Goal: Task Accomplishment & Management: Manage account settings

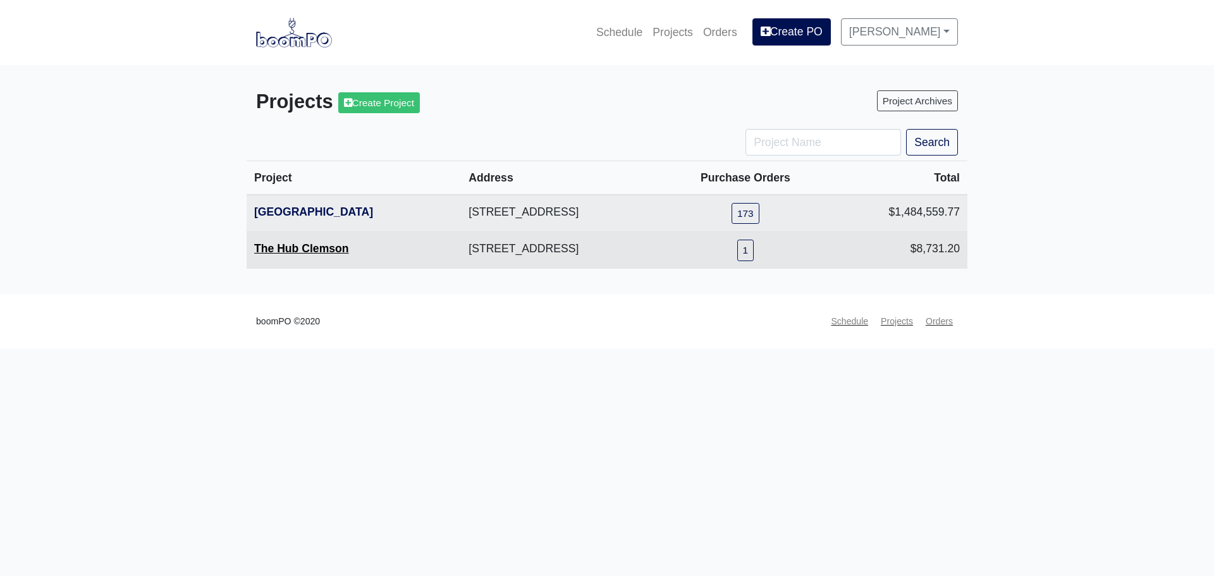
click at [321, 252] on link "The Hub Clemson" at bounding box center [301, 248] width 95 height 13
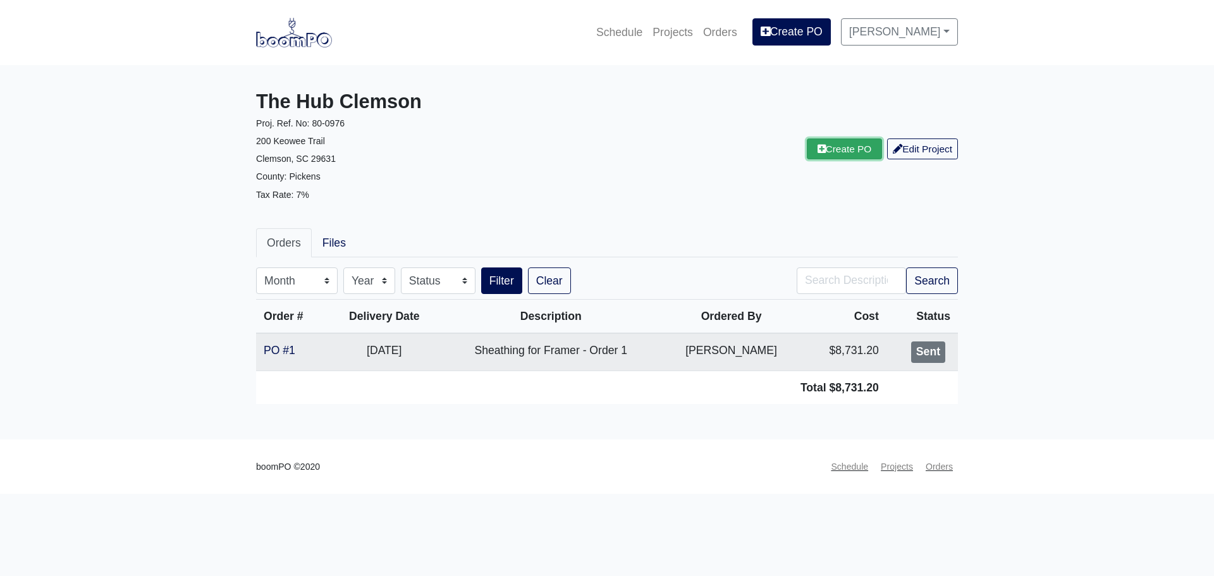
click at [817, 156] on link "Create PO" at bounding box center [845, 149] width 76 height 21
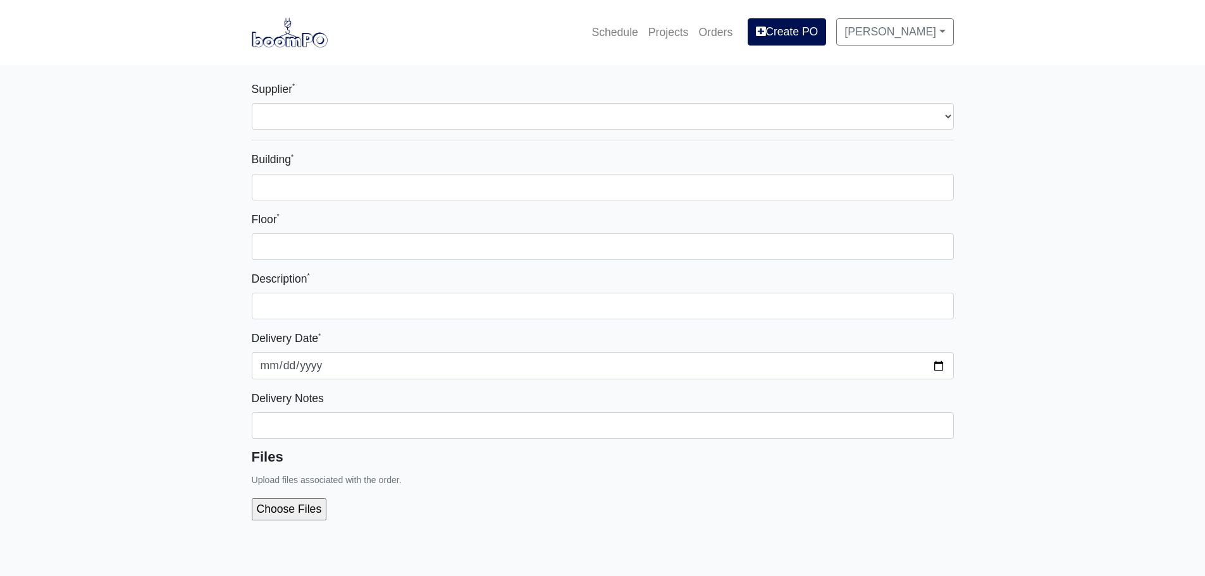
select select
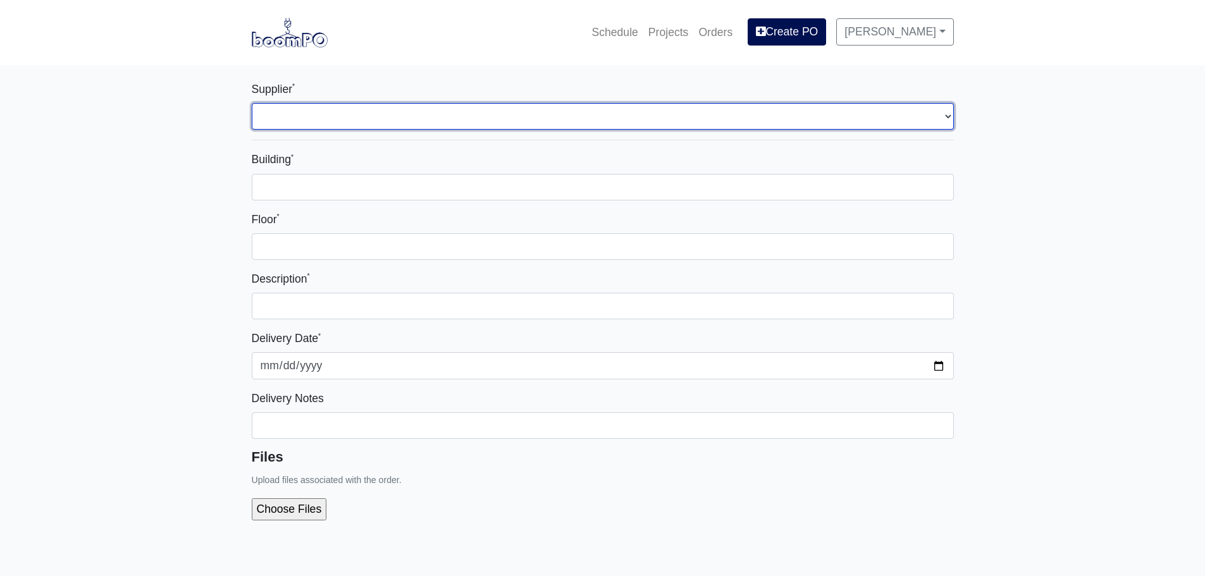
click at [275, 111] on select "Select one... L&W Supply - Simpsonville, SC" at bounding box center [603, 116] width 702 height 27
select select "41"
click at [252, 103] on select "Select one... L&W Supply - Simpsonville, SC" at bounding box center [603, 116] width 702 height 27
select select
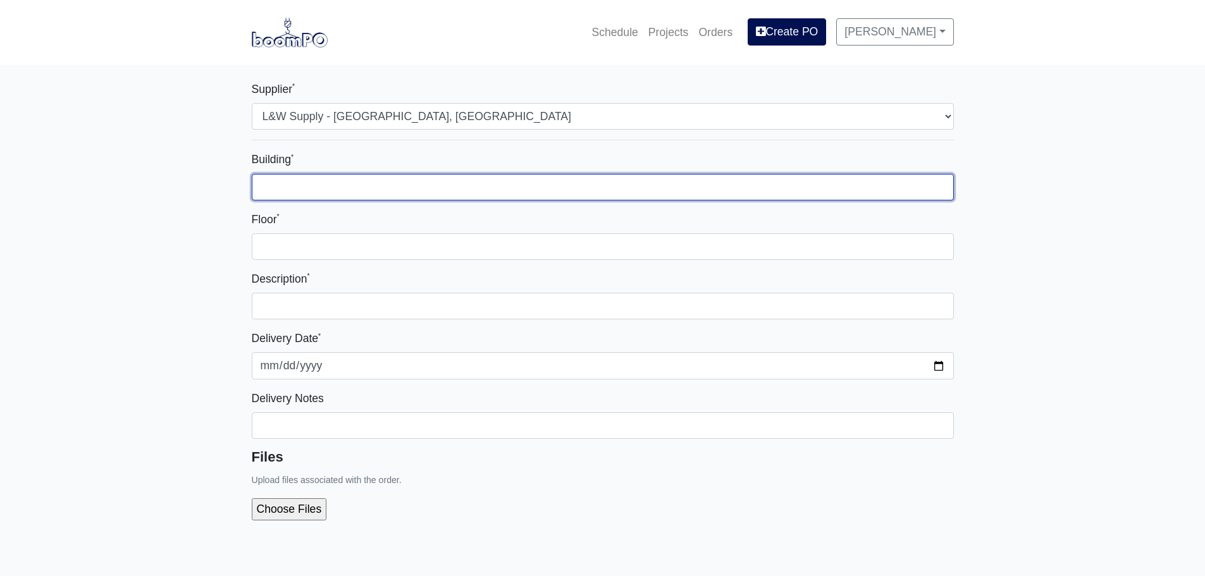
click at [308, 190] on input "Building *" at bounding box center [603, 187] width 702 height 27
type input "Main Building"
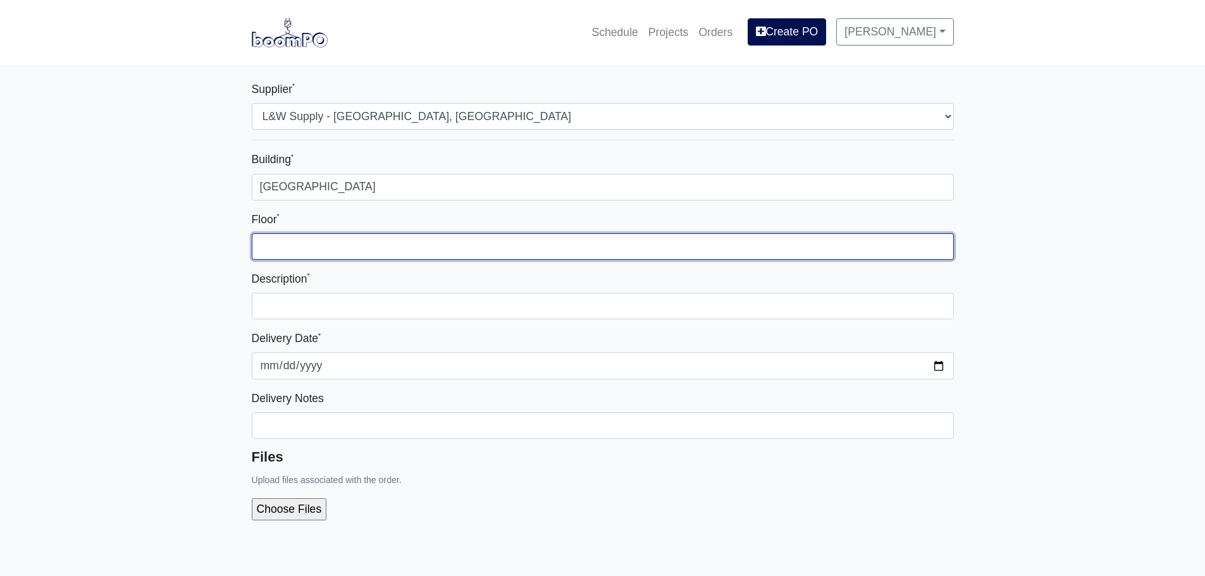
click at [335, 238] on input "Floor *" at bounding box center [603, 246] width 702 height 27
type input "1"
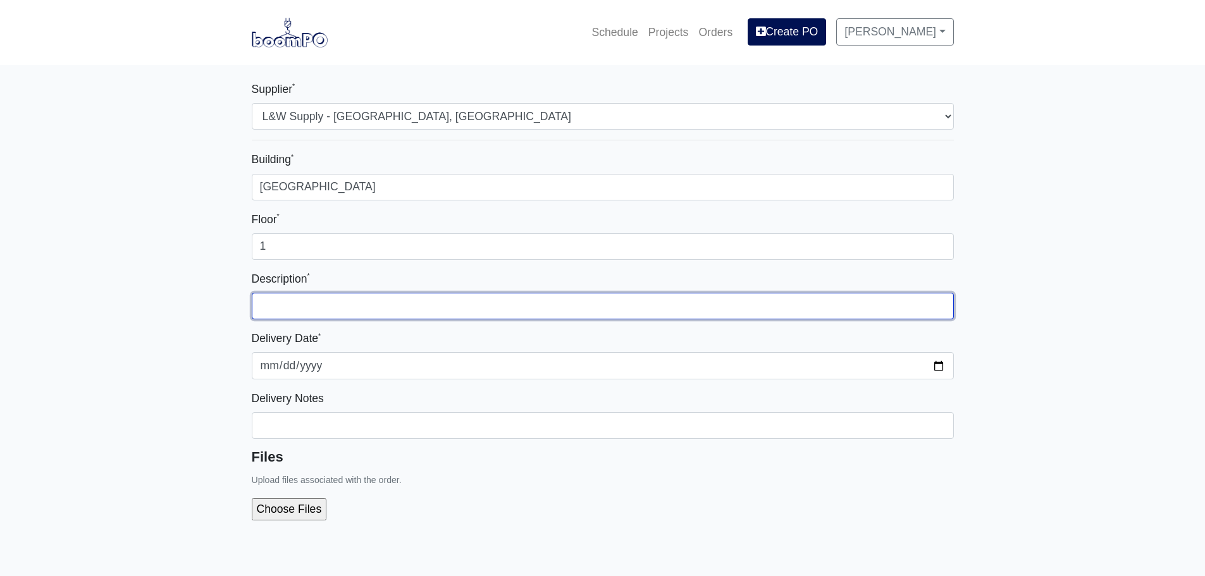
click at [322, 307] on input "text" at bounding box center [603, 306] width 702 height 27
type input "Lower Level 2 (Segment 1) - Exterior Metal"
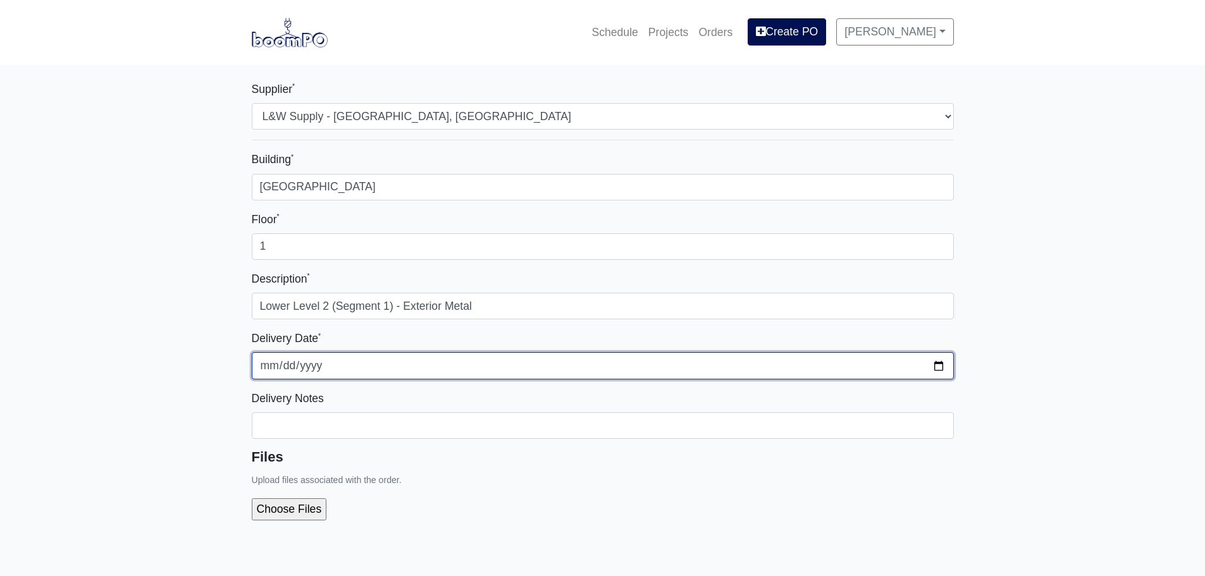
click at [946, 367] on input "2025-09-10" at bounding box center [603, 365] width 702 height 27
click at [939, 366] on input "2025-09-10" at bounding box center [603, 365] width 702 height 27
type input "[DATE]"
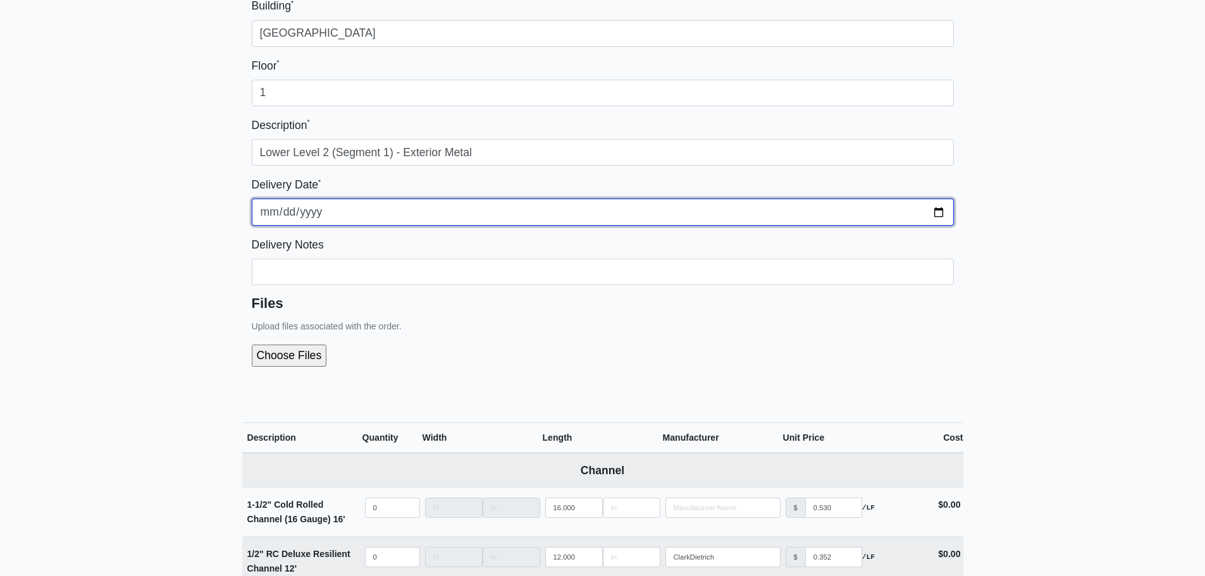
scroll to position [190, 0]
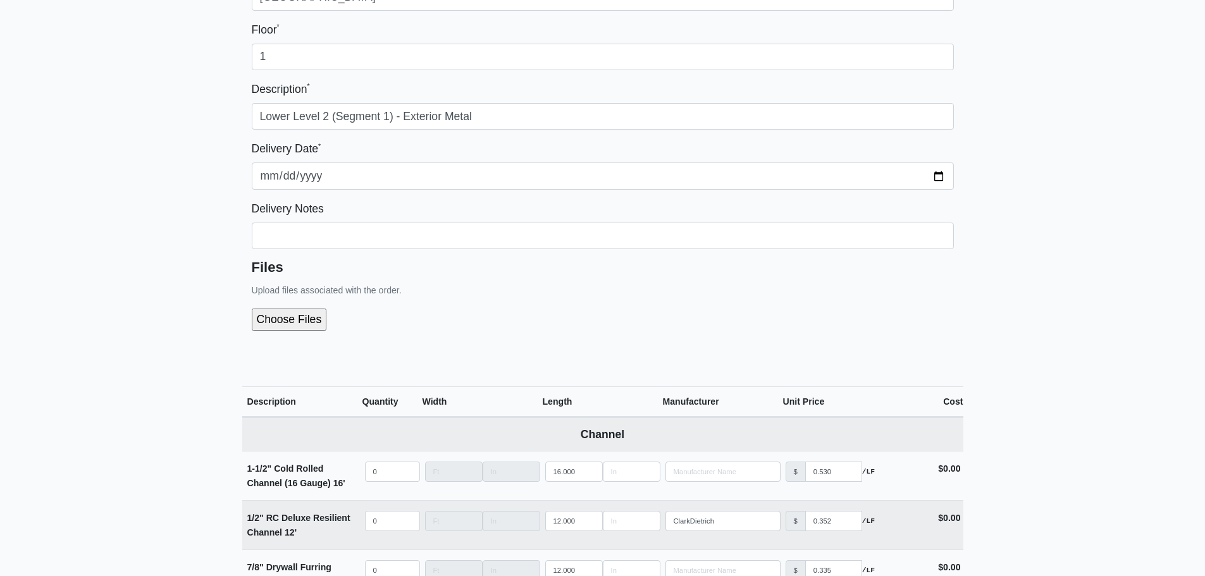
click at [310, 222] on div "Delivery Notes" at bounding box center [603, 224] width 702 height 49
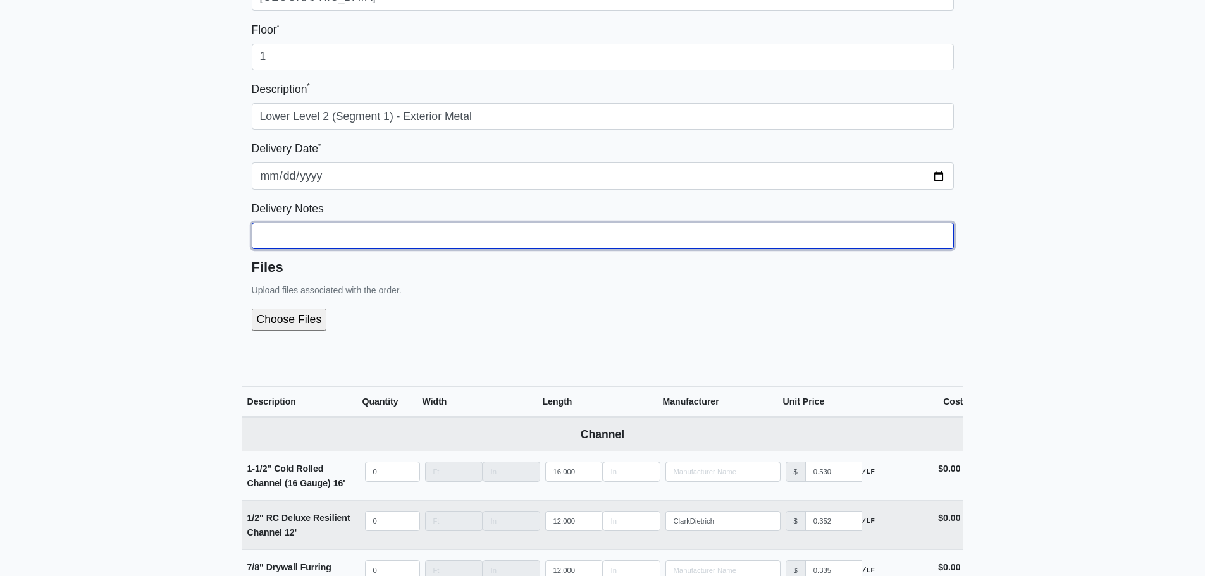
click at [311, 234] on input "Building *" at bounding box center [603, 236] width 702 height 27
type input "Coordinate With Superintendent"
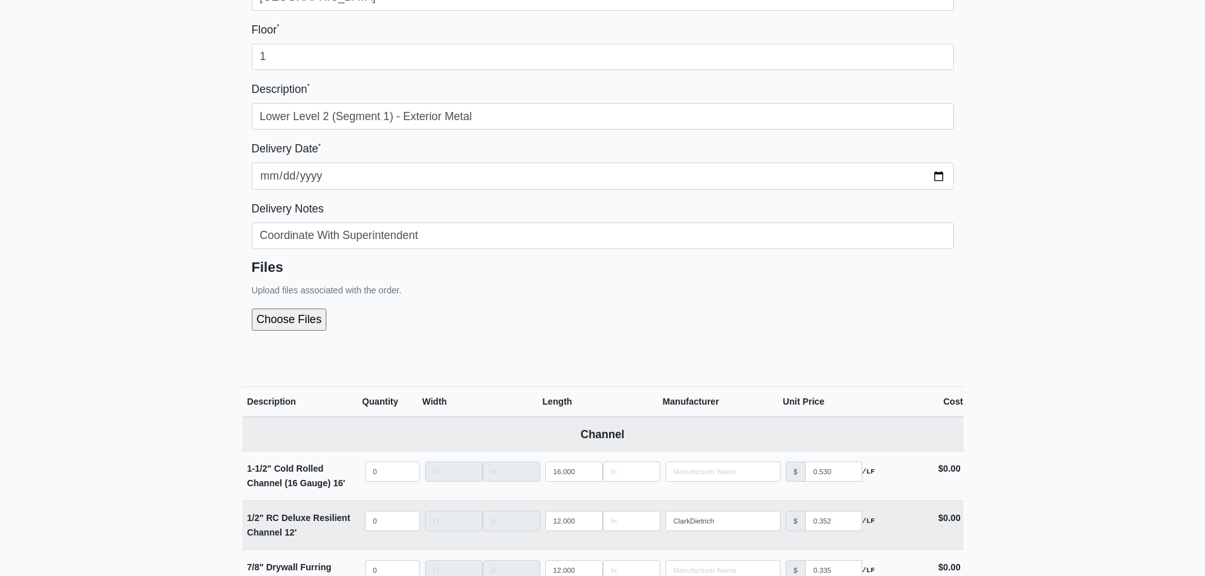
click at [469, 336] on div at bounding box center [603, 320] width 702 height 42
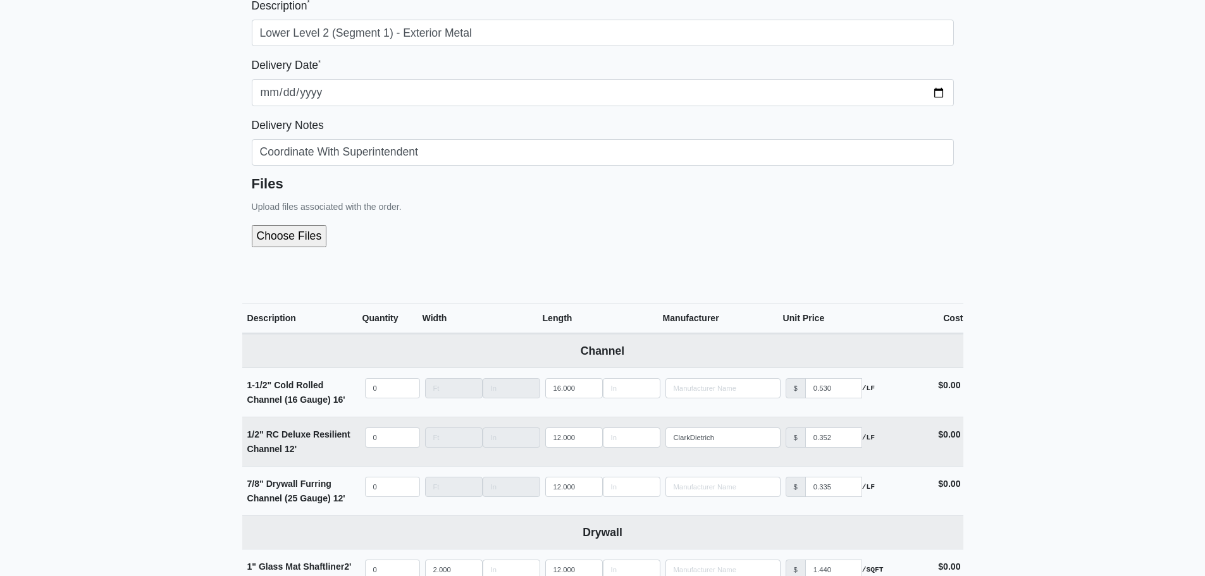
scroll to position [253, 0]
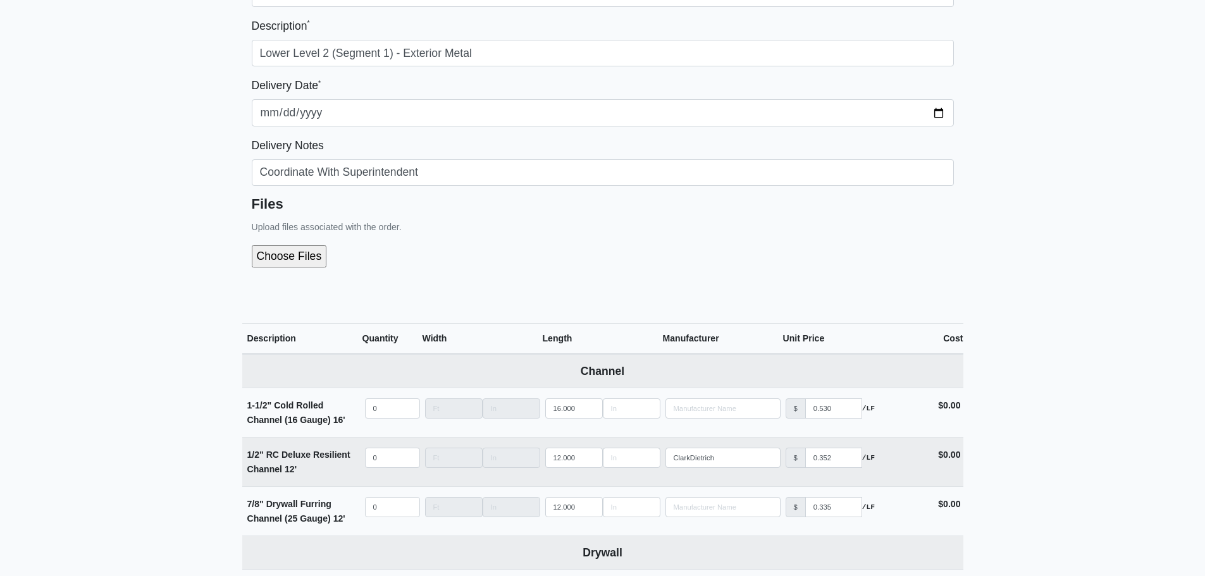
click at [269, 257] on input "file" at bounding box center [357, 256] width 211 height 22
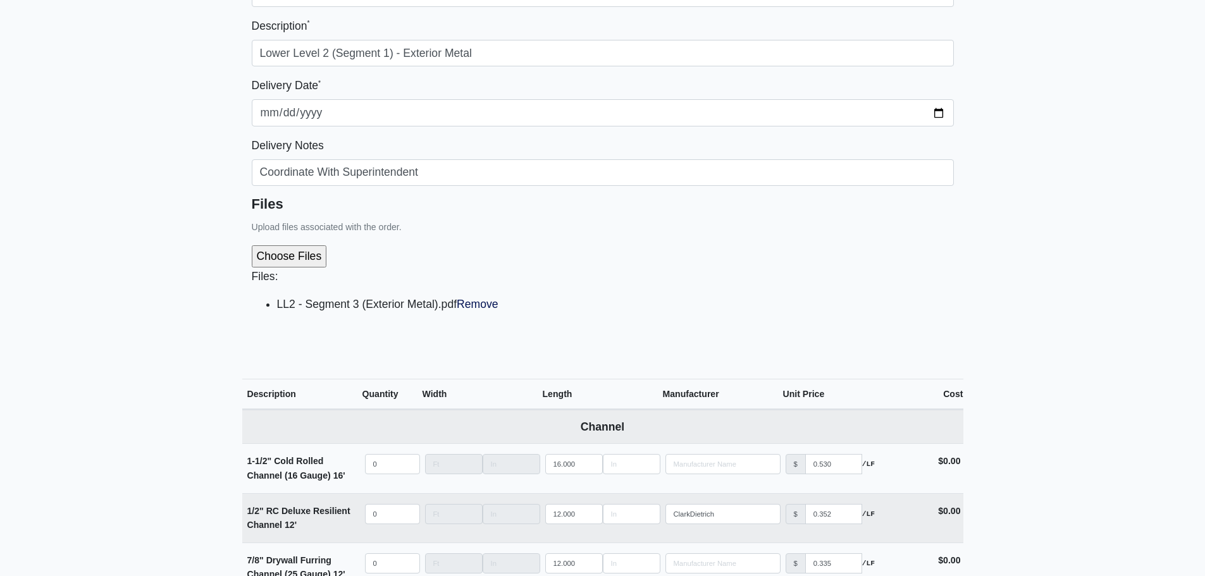
click at [284, 256] on input "file" at bounding box center [357, 256] width 211 height 22
type input "C:\fakepath\LL2 - Segment 1 (Exterior Metal).pdf"
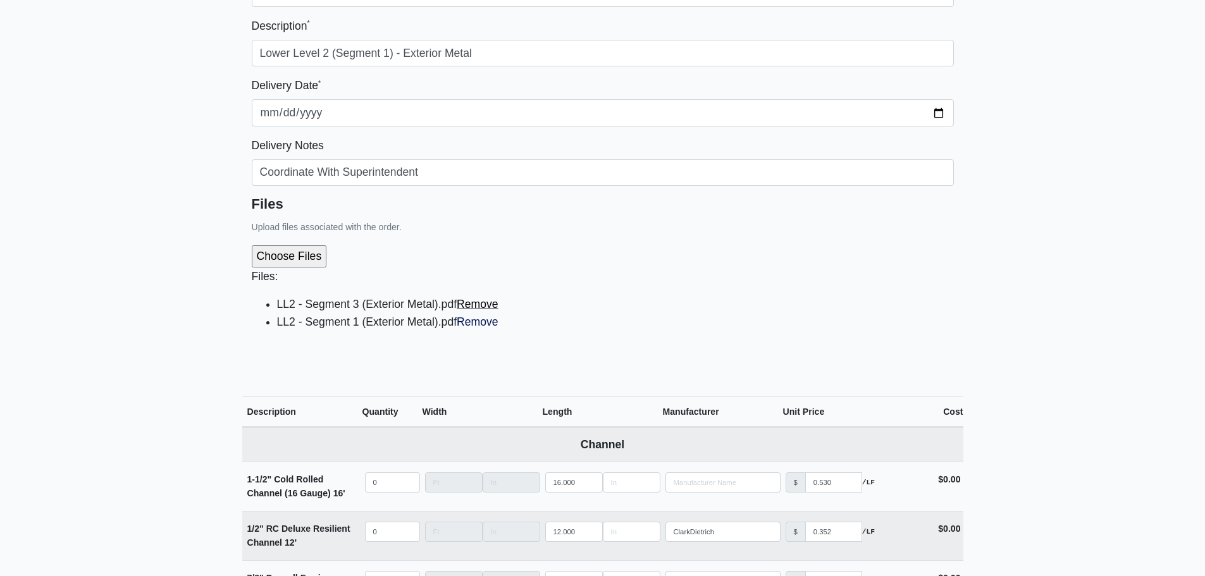
click at [475, 304] on link "Remove" at bounding box center [478, 304] width 42 height 13
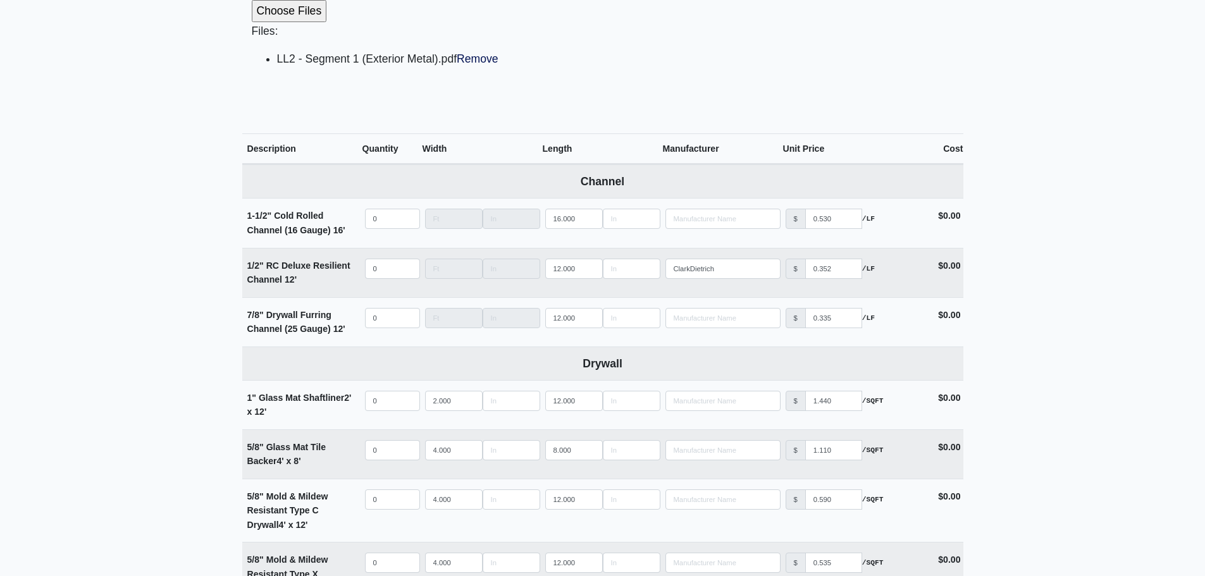
scroll to position [569, 0]
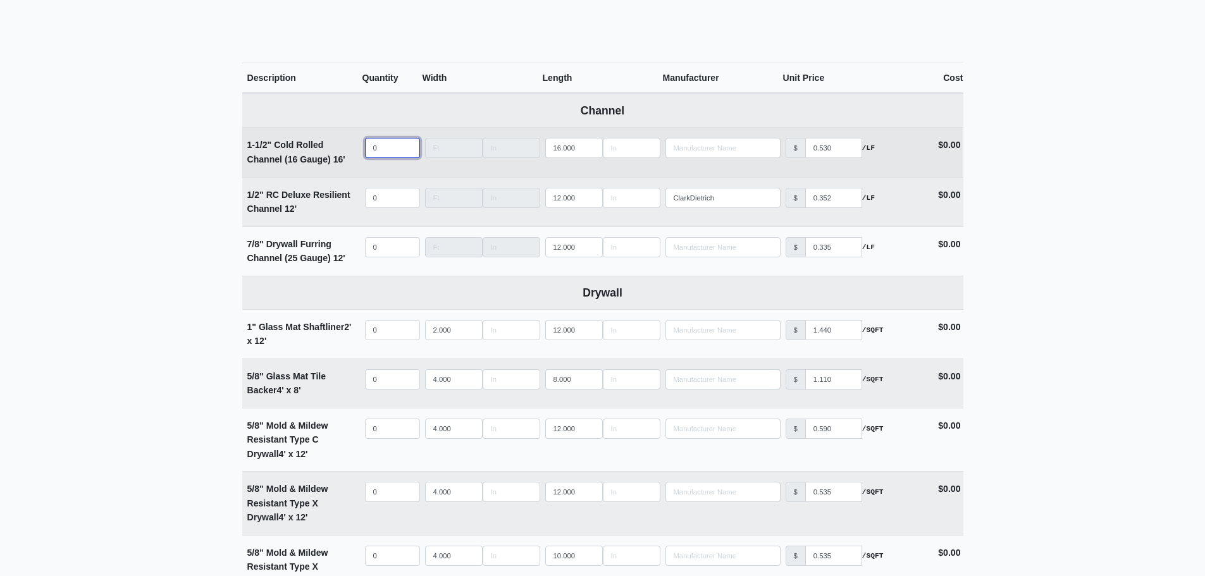
select select
click at [388, 149] on input "quantity" at bounding box center [392, 148] width 55 height 20
type input "8"
select select
type input "80"
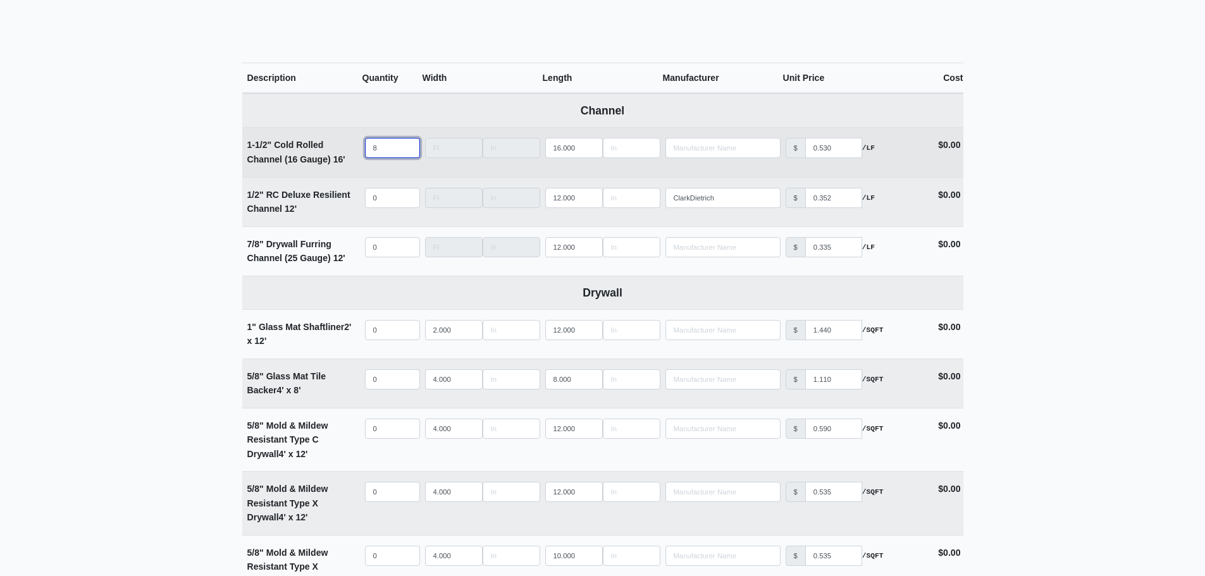
select select
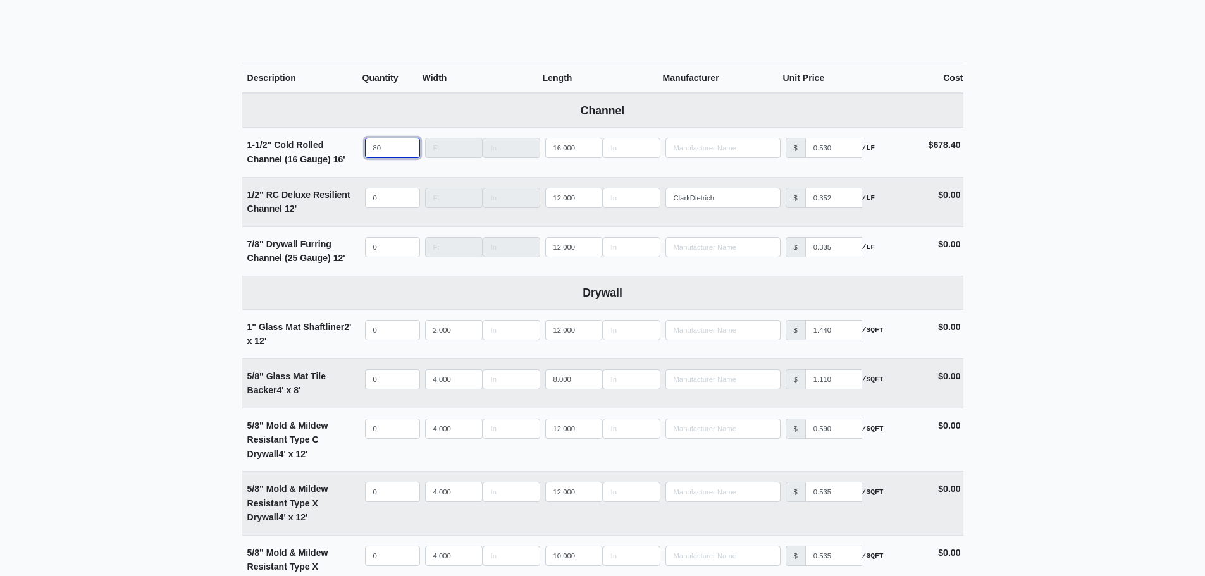
type input "80"
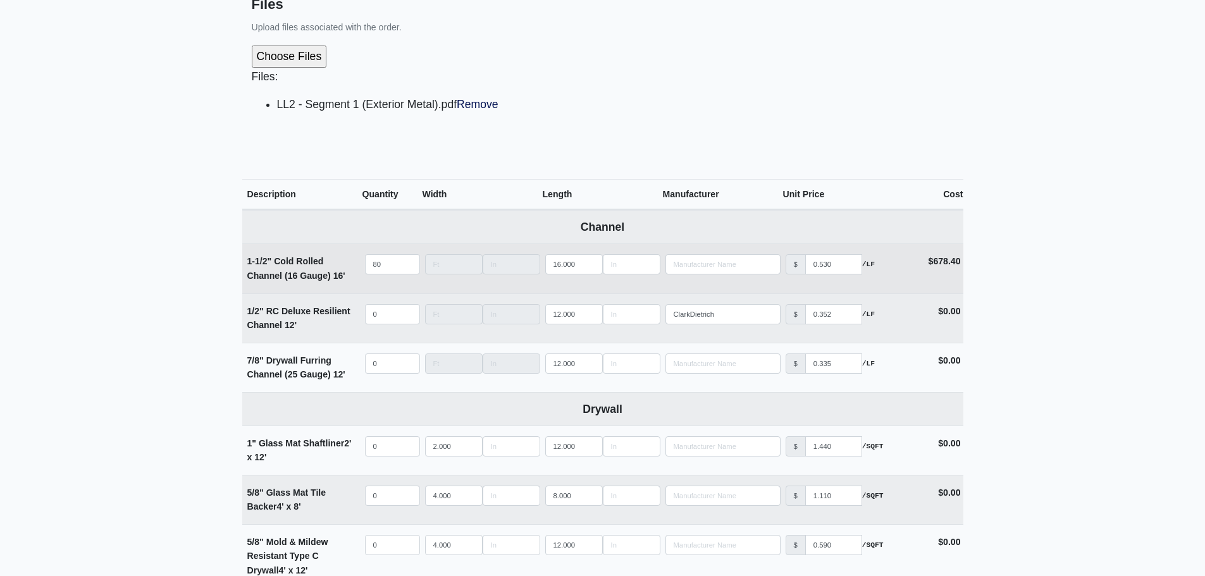
scroll to position [443, 0]
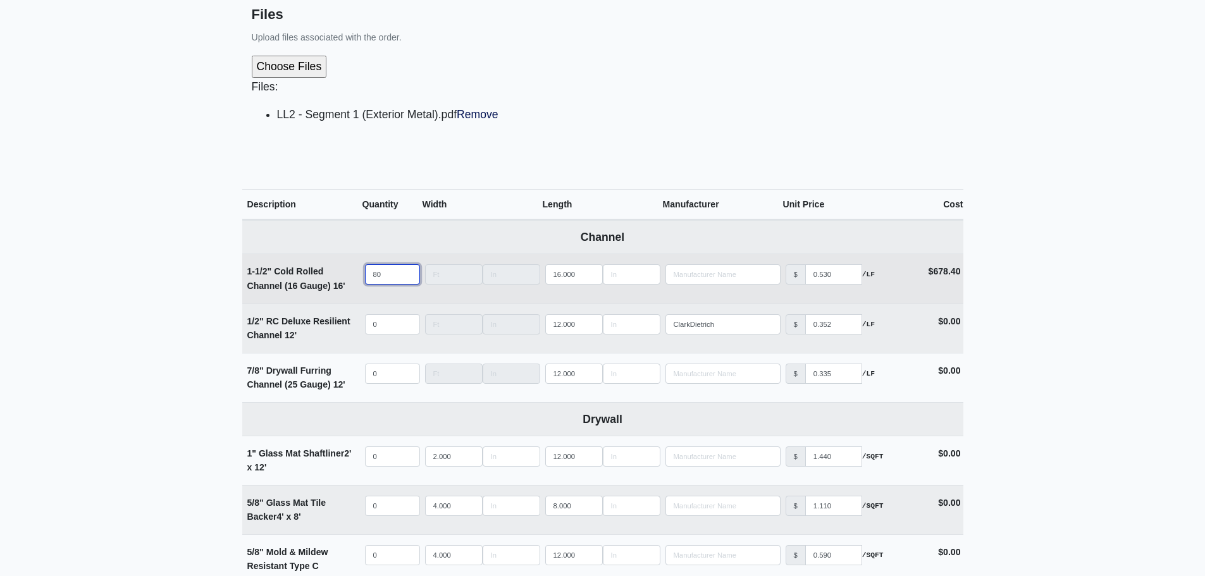
drag, startPoint x: 386, startPoint y: 270, endPoint x: 335, endPoint y: 271, distance: 50.6
click at [340, 271] on tr "1-1/2" Cold Rolled Channel (16 Gauge) 16' Qty 80 Width Length 16.000 Manufactur…" at bounding box center [602, 278] width 721 height 49
select select
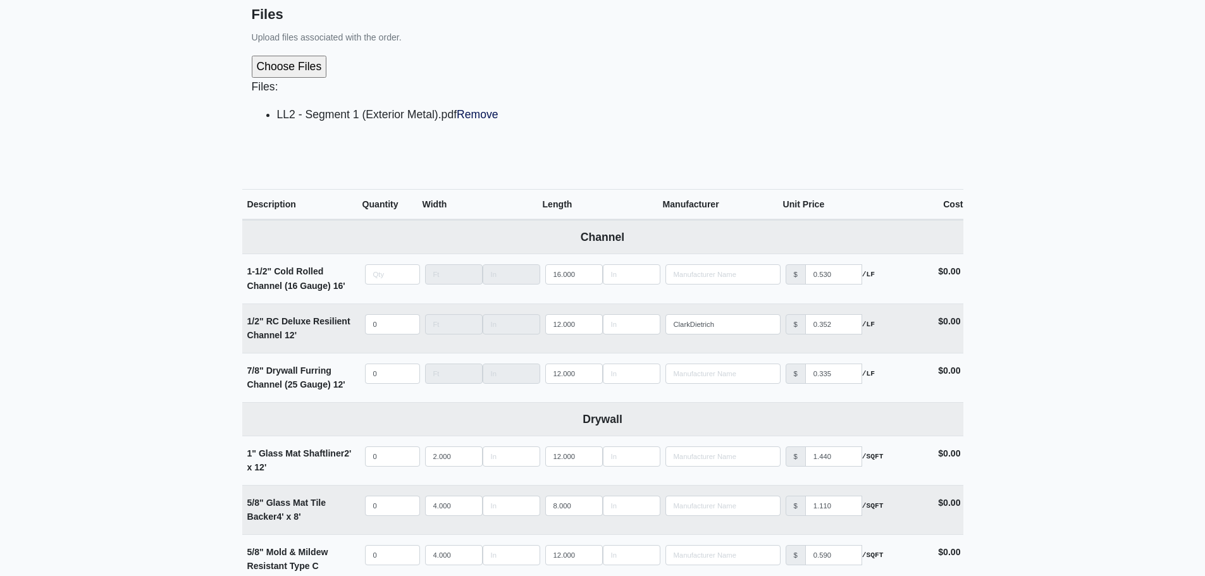
type input "0"
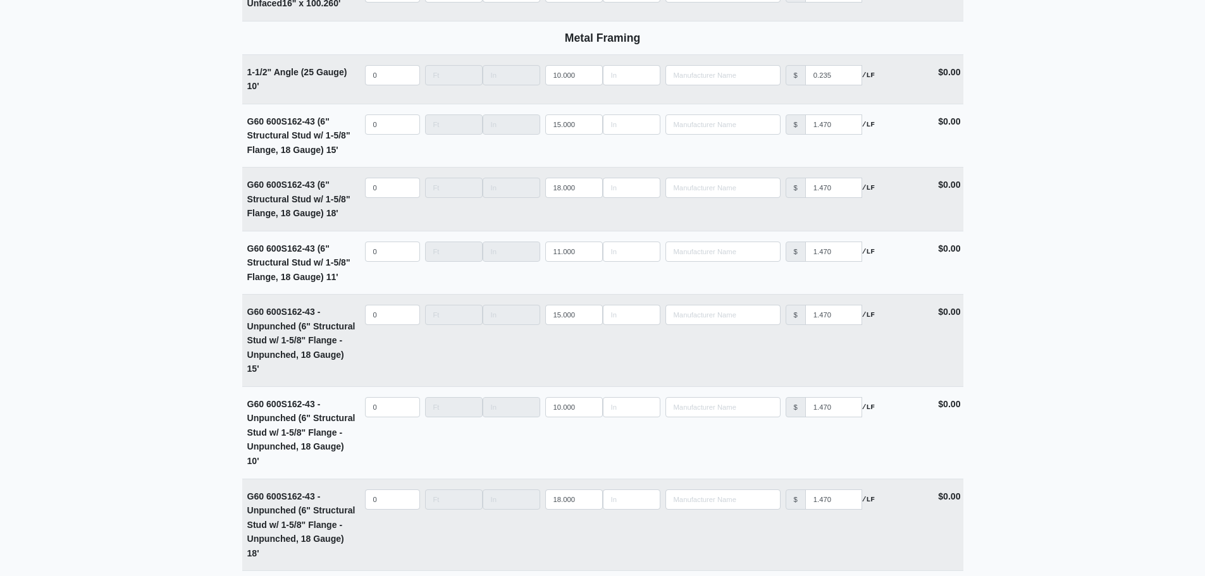
scroll to position [1771, 0]
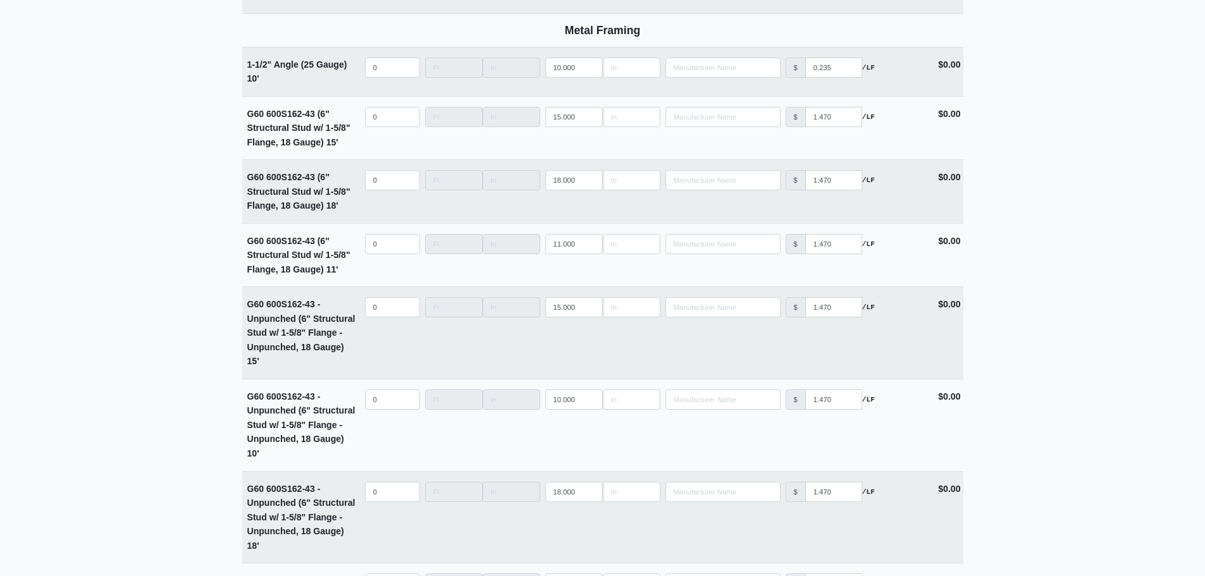
click at [149, 301] on main "Supplier * Select one... L&W Supply - Simpsonville, SC Building * Main Building…" at bounding box center [602, 9] width 1205 height 3431
select select
click at [379, 186] on input "quantity" at bounding box center [392, 180] width 55 height 20
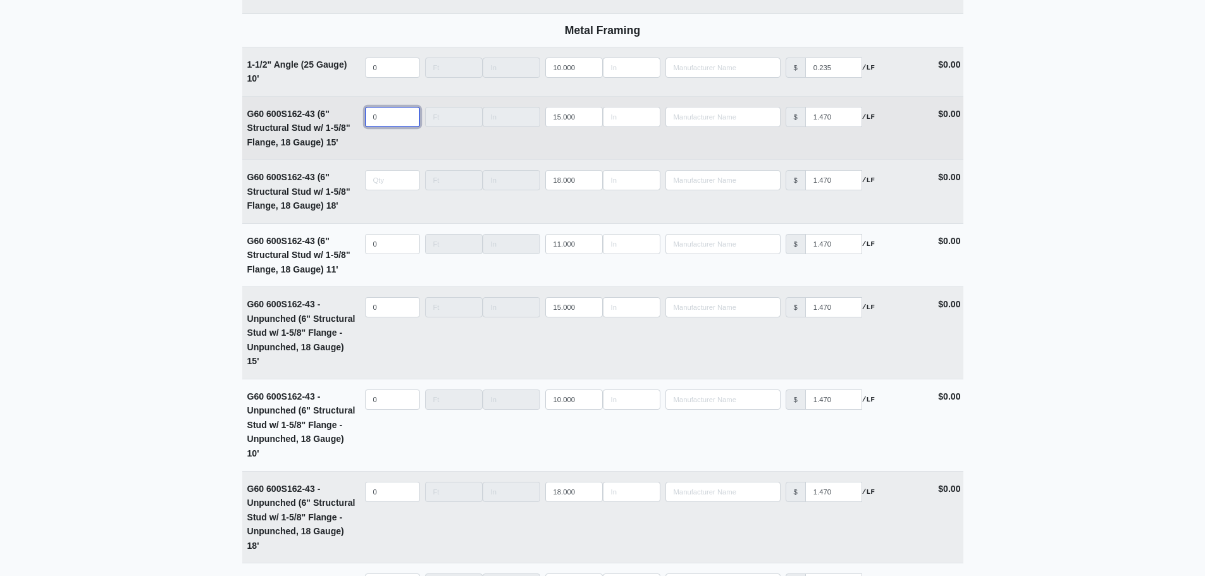
type input "0"
select select
click at [376, 118] on input "quantity" at bounding box center [392, 117] width 55 height 20
type input "3"
select select
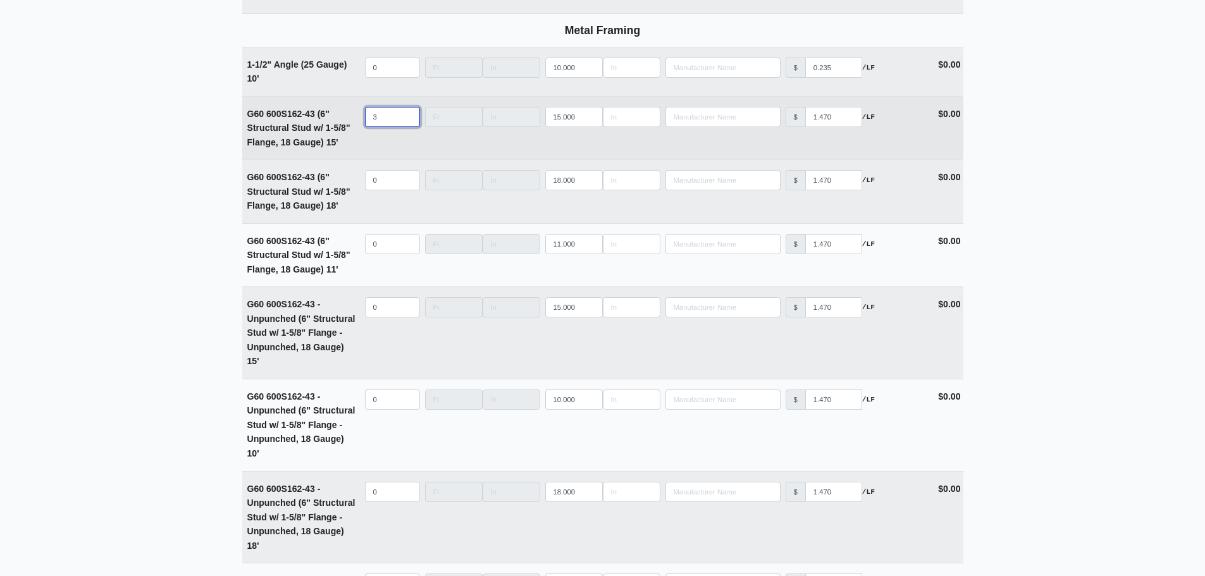
type input "30"
select select
type input "300"
select select
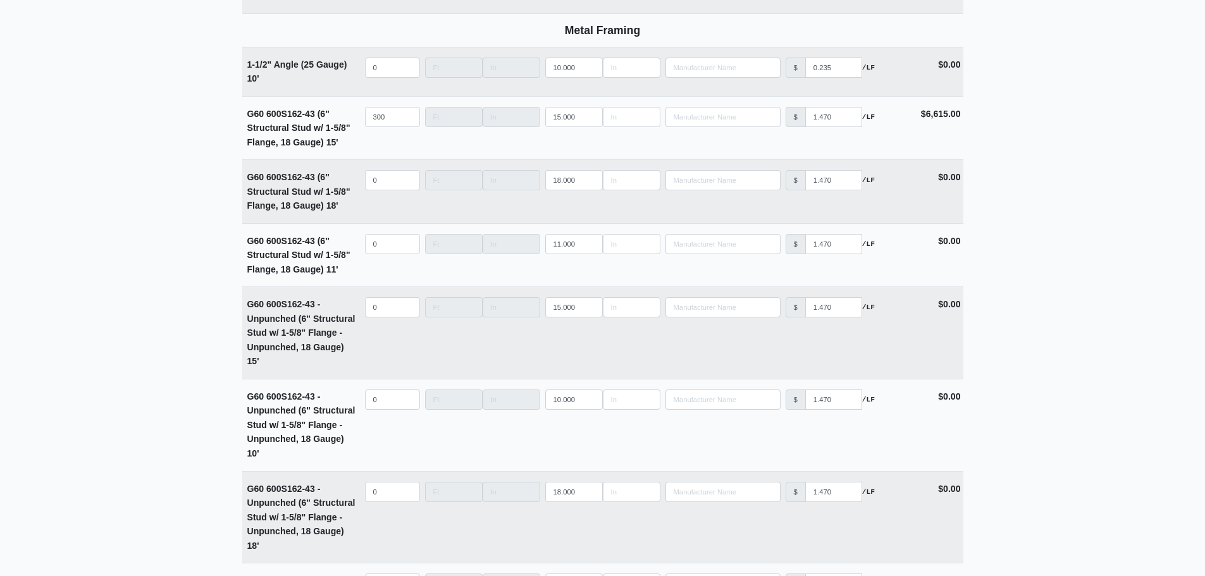
click at [168, 133] on main "Supplier * Select one... L&W Supply - Simpsonville, SC Building * Main Building…" at bounding box center [602, 9] width 1205 height 3431
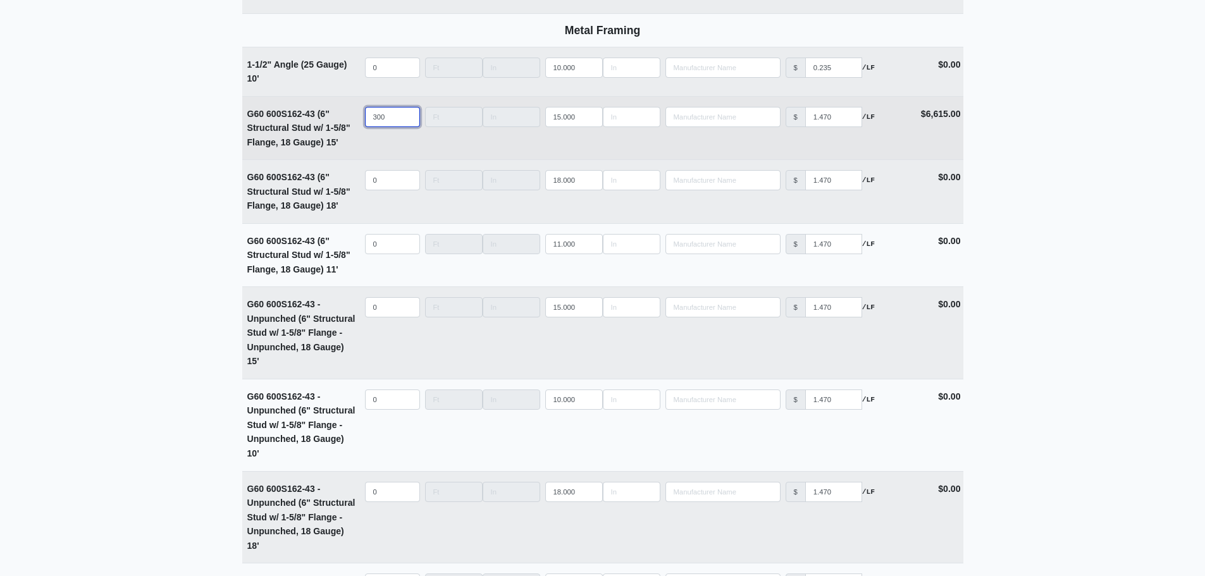
drag, startPoint x: 390, startPoint y: 120, endPoint x: 309, endPoint y: 121, distance: 81.0
click at [309, 121] on tr "G60 600S162-43 (6" Structural Stud w/ 1-5/8" Flange, 18 Gauge) 15' Qty 300 Widt…" at bounding box center [602, 128] width 721 height 64
type input "2"
select select
type input "29"
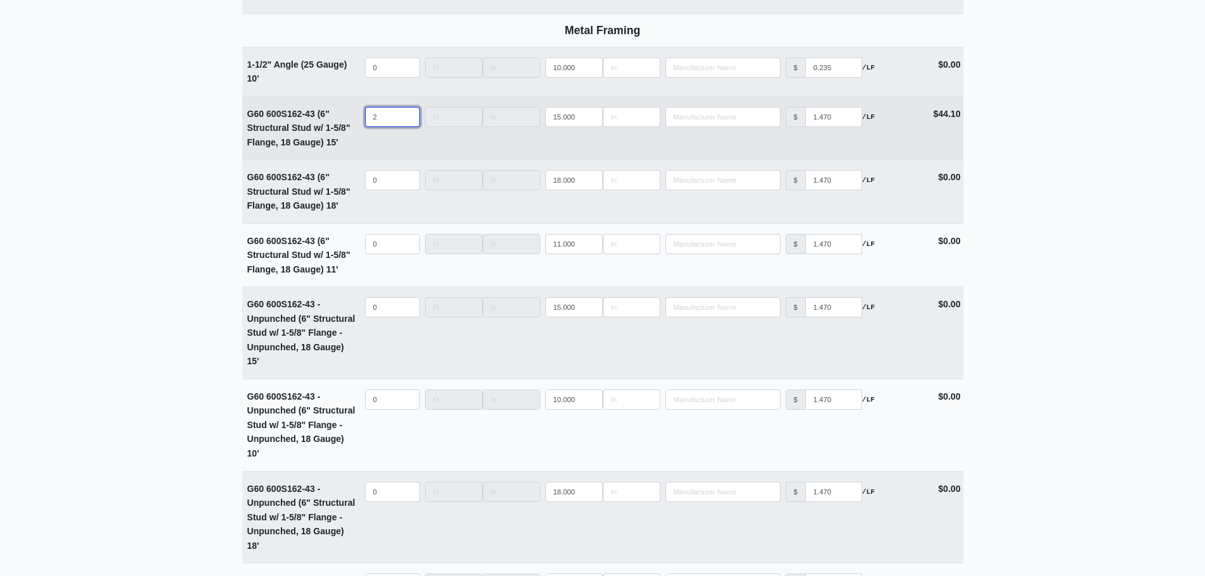
select select
type input "290"
select select
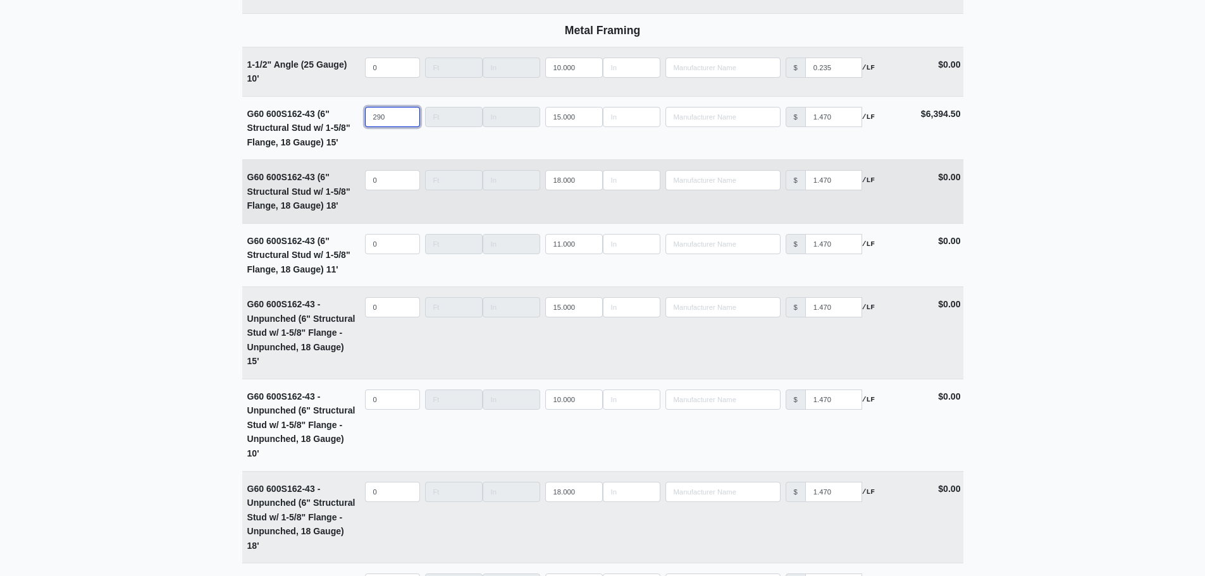
type input "290"
click at [378, 185] on input "quantity" at bounding box center [392, 180] width 55 height 20
type input "0"
select select
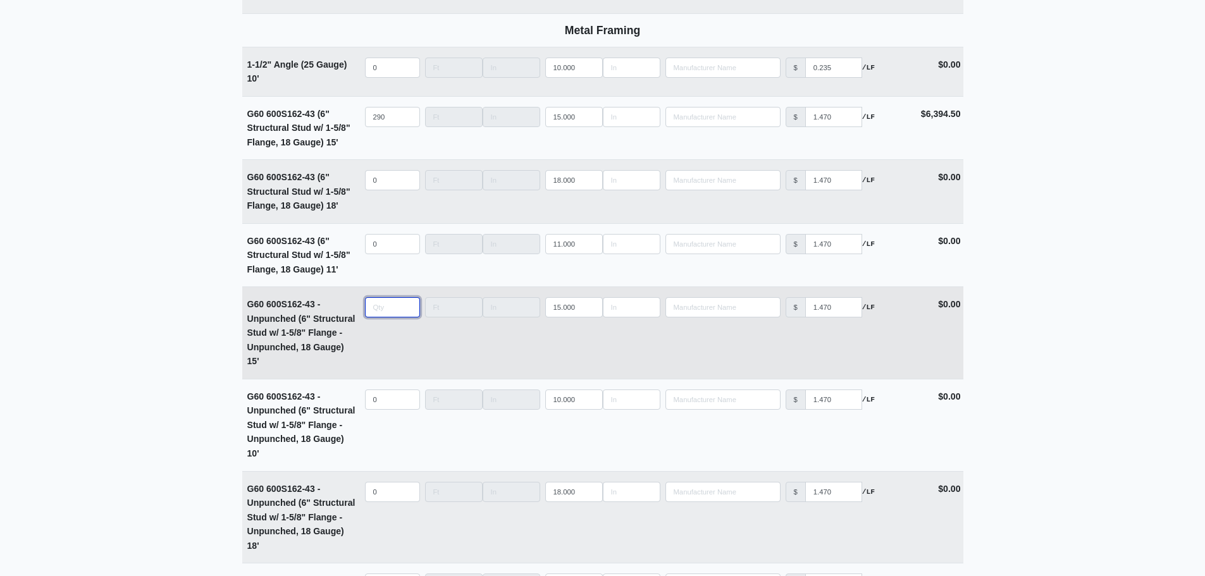
click at [380, 311] on input "quantity" at bounding box center [392, 307] width 55 height 20
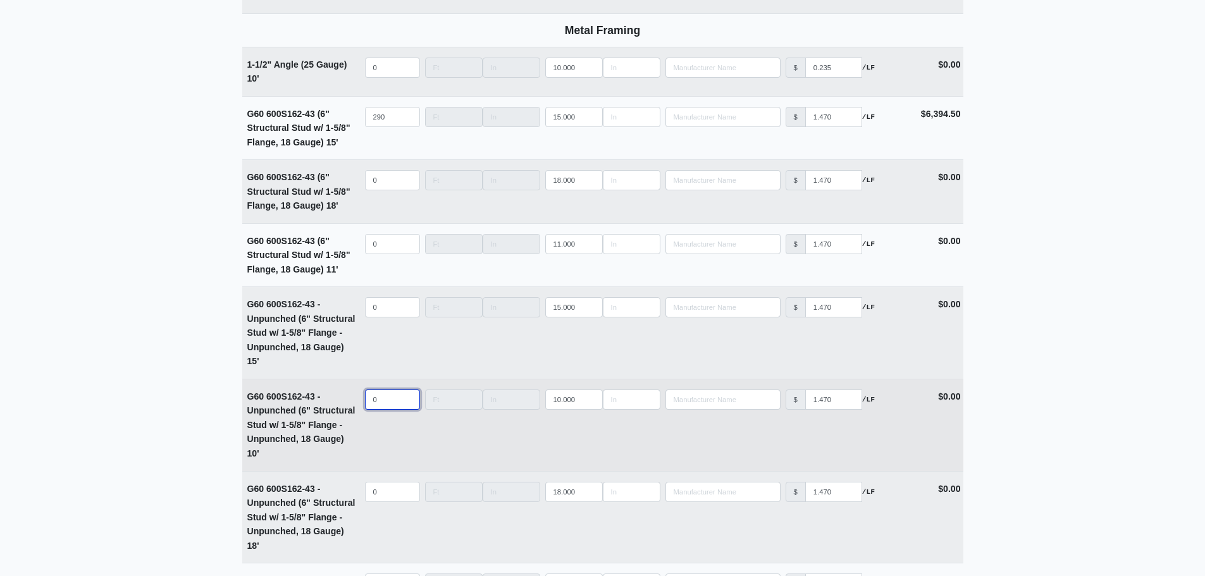
click at [379, 398] on input "0" at bounding box center [392, 400] width 55 height 20
type input "0"
select select
type input "1"
select select
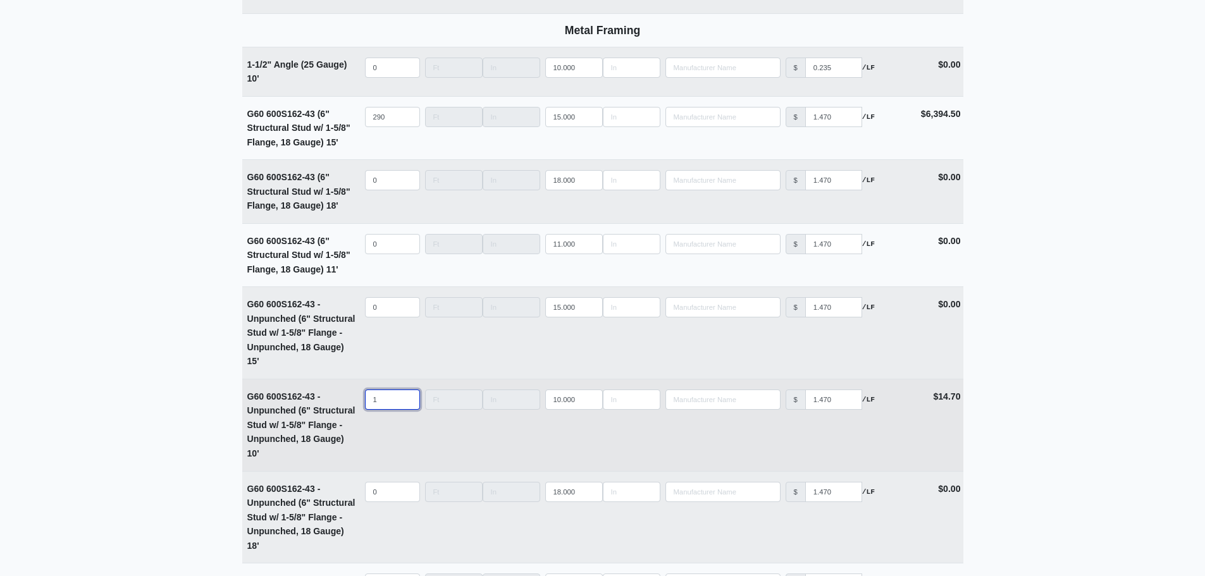
type input "17"
select select
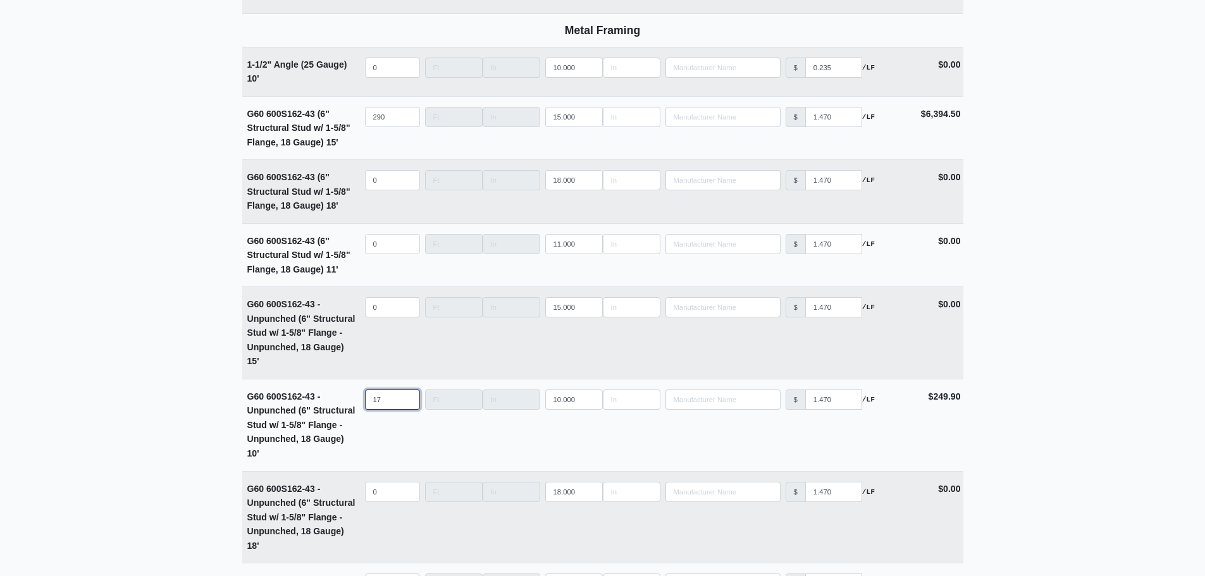
type input "17"
click at [377, 313] on input "quantity" at bounding box center [392, 307] width 55 height 20
type input "0"
select select
click at [382, 495] on input "quantity" at bounding box center [392, 492] width 55 height 20
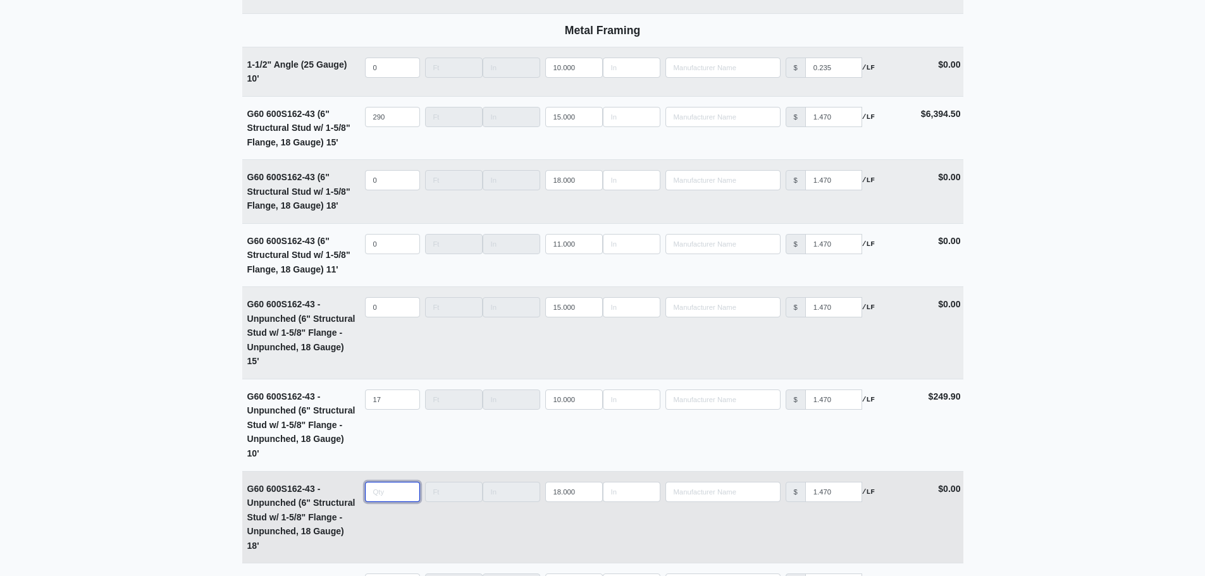
type input "6"
select select
type input "6"
click at [385, 185] on input "quantity" at bounding box center [392, 180] width 55 height 20
type input "2"
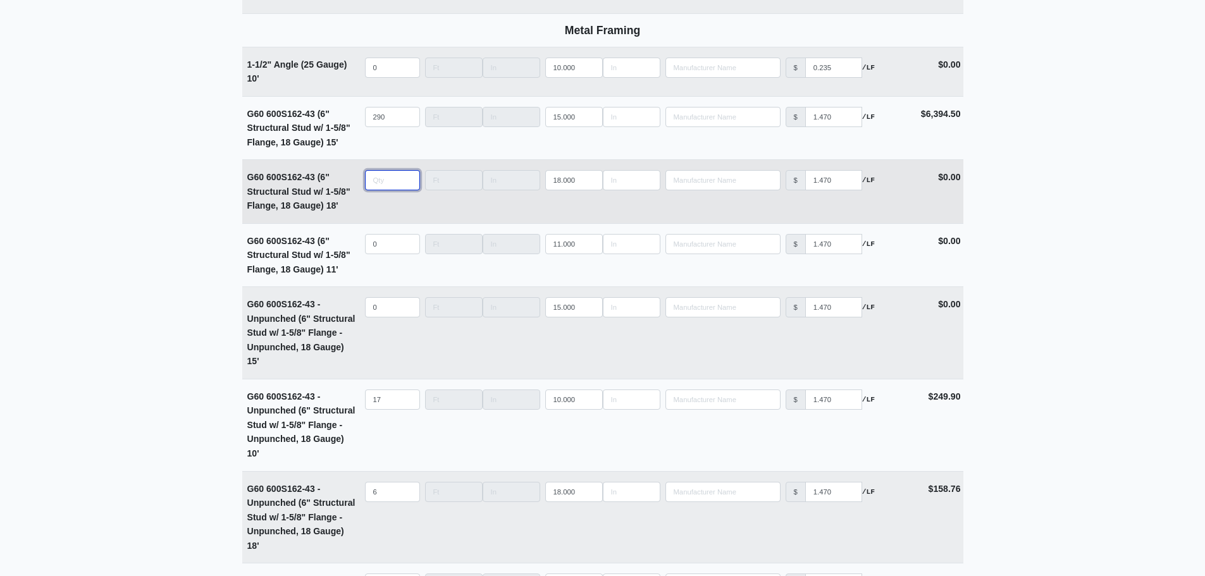
select select
type input "20"
select select
type input "20"
click at [179, 284] on main "Supplier * Select one... L&W Supply - Simpsonville, SC Building * Main Building…" at bounding box center [602, 9] width 1205 height 3431
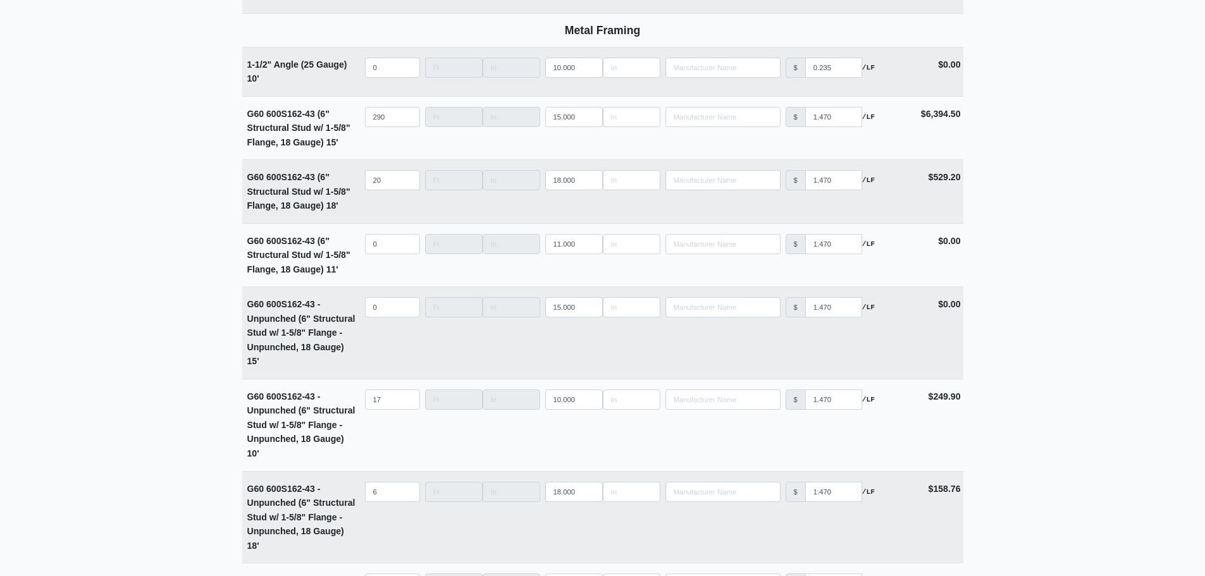
scroll to position [2159, 0]
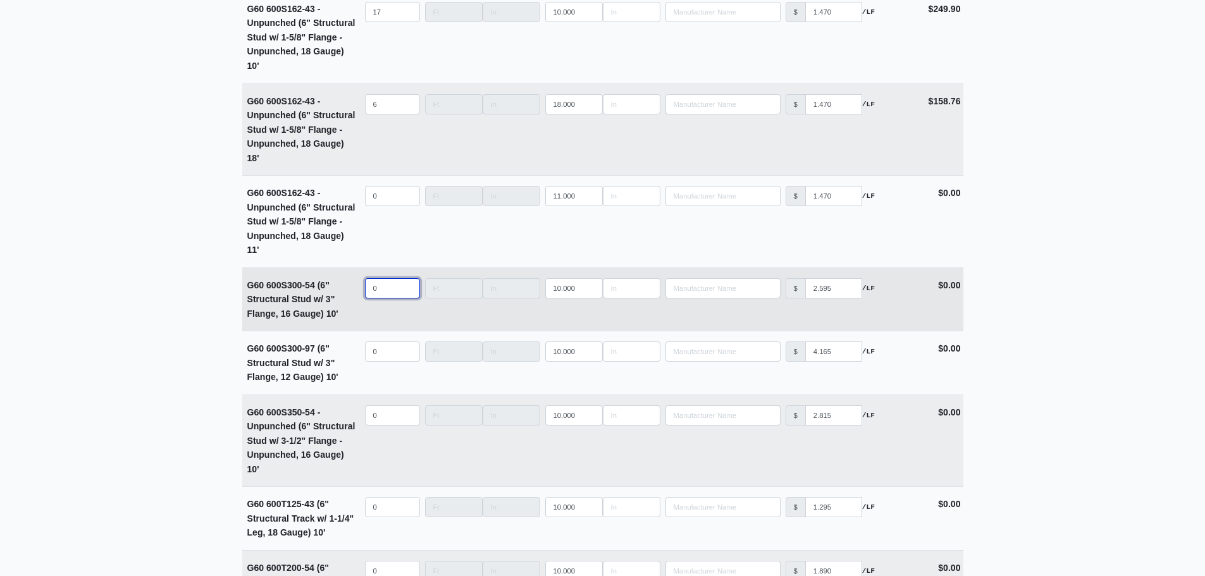
select select
click at [370, 295] on input "quantity" at bounding box center [392, 288] width 55 height 20
type input "7"
select select
type input "7"
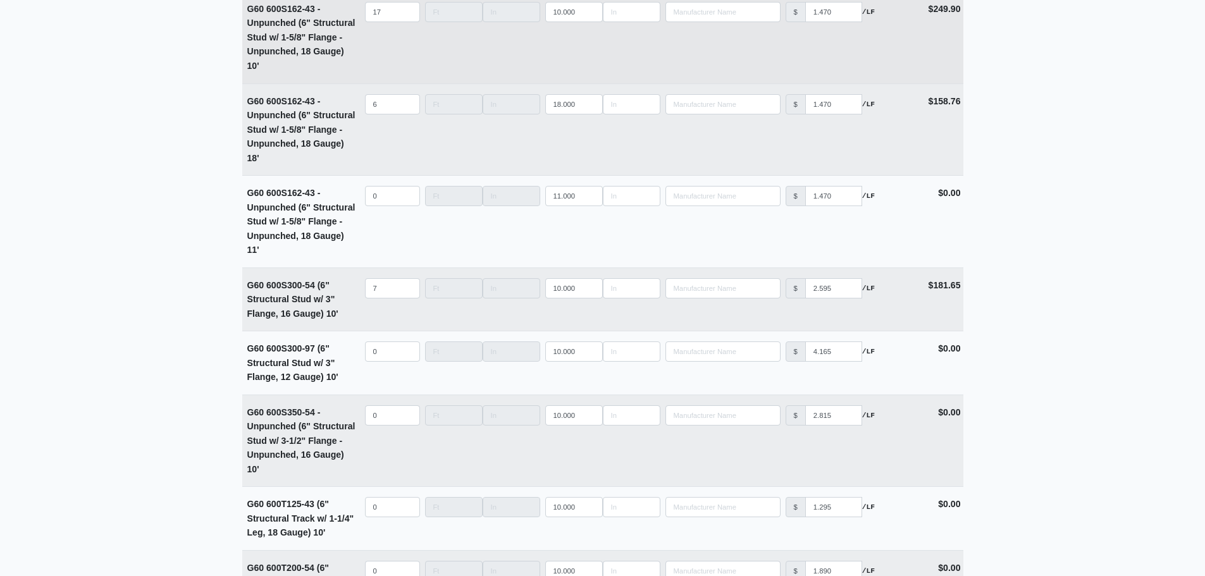
scroll to position [2696, 0]
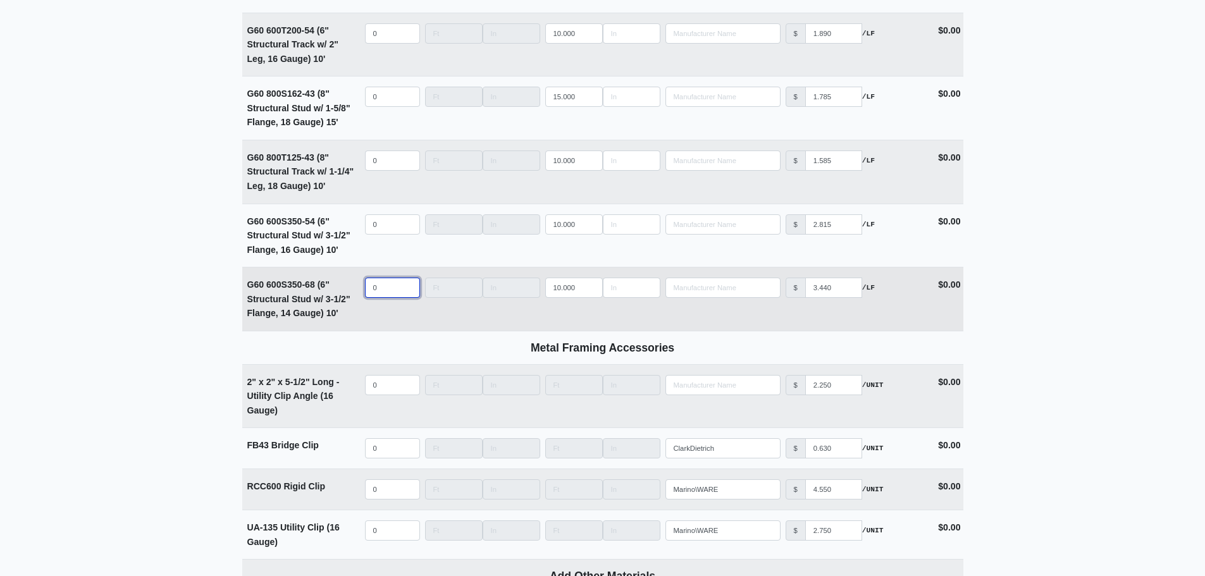
select select
click at [390, 290] on input "quantity" at bounding box center [392, 288] width 55 height 20
type input "1"
select select
type input "1"
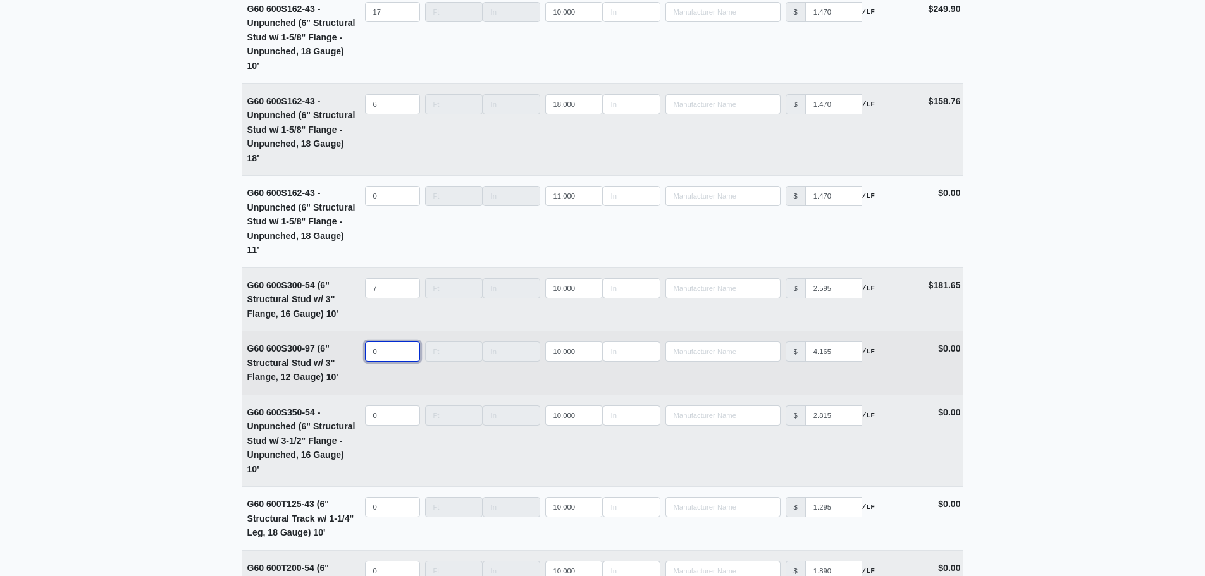
select select
click at [386, 361] on input "quantity" at bounding box center [392, 352] width 55 height 20
type input "3"
select select
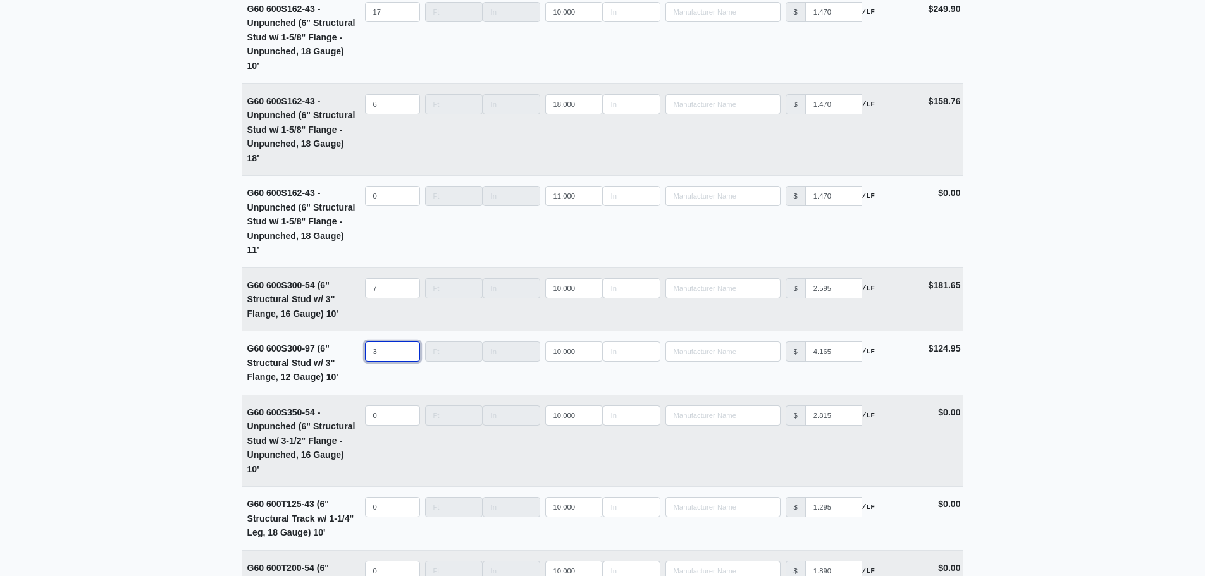
type input "3"
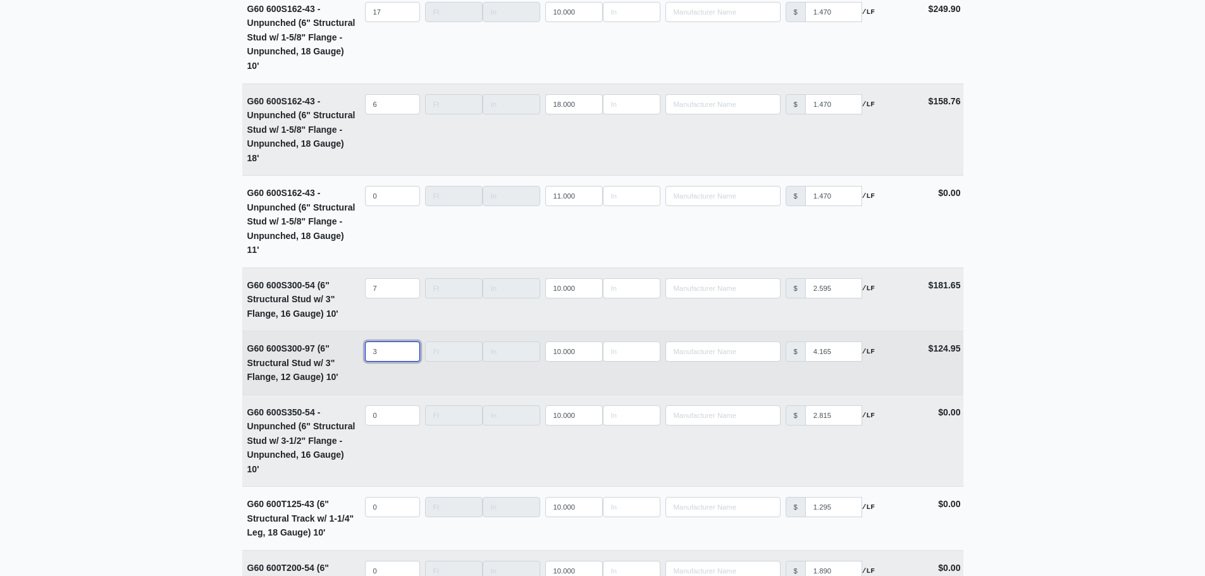
click at [382, 355] on input "3" at bounding box center [392, 352] width 55 height 20
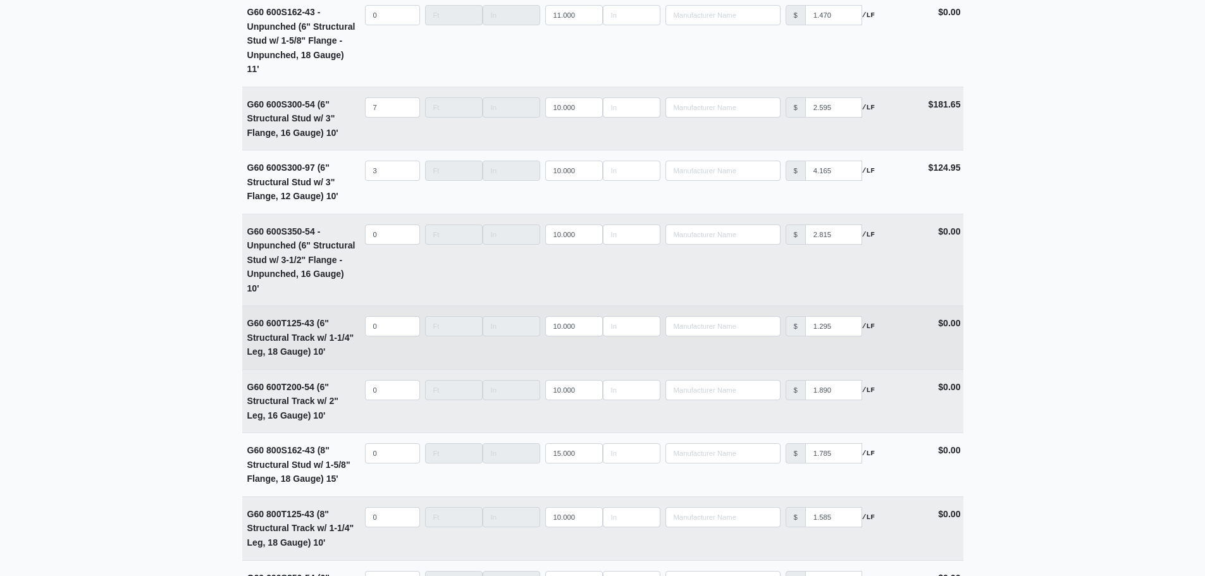
scroll to position [2412, 0]
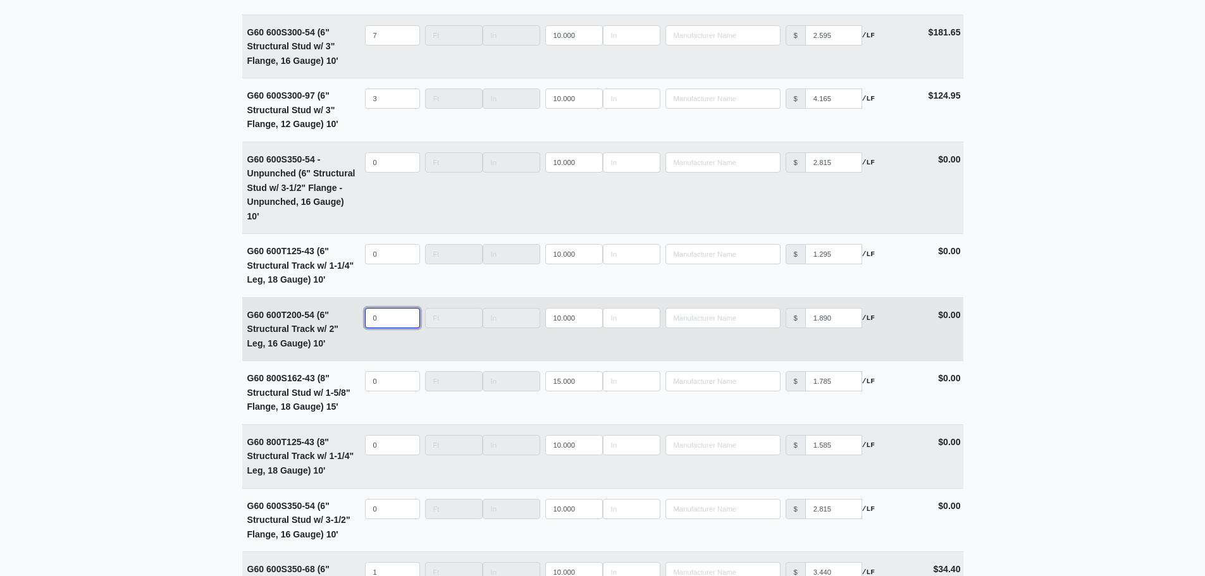
select select
click at [380, 326] on input "quantity" at bounding box center [392, 318] width 55 height 20
type input "6"
select select
type input "62"
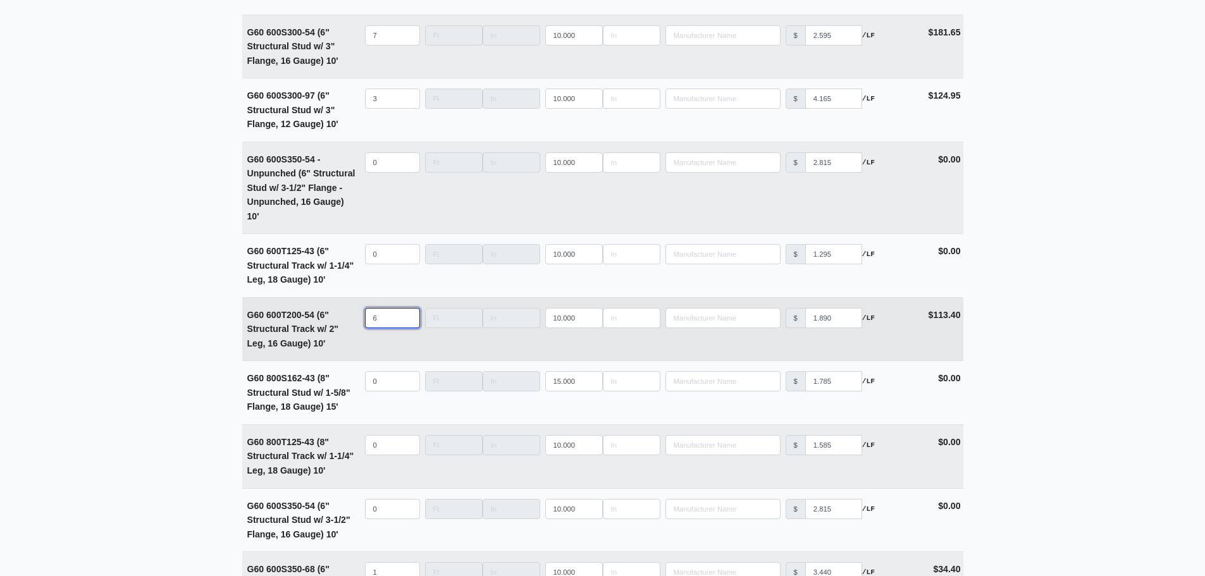
select select
type input "62"
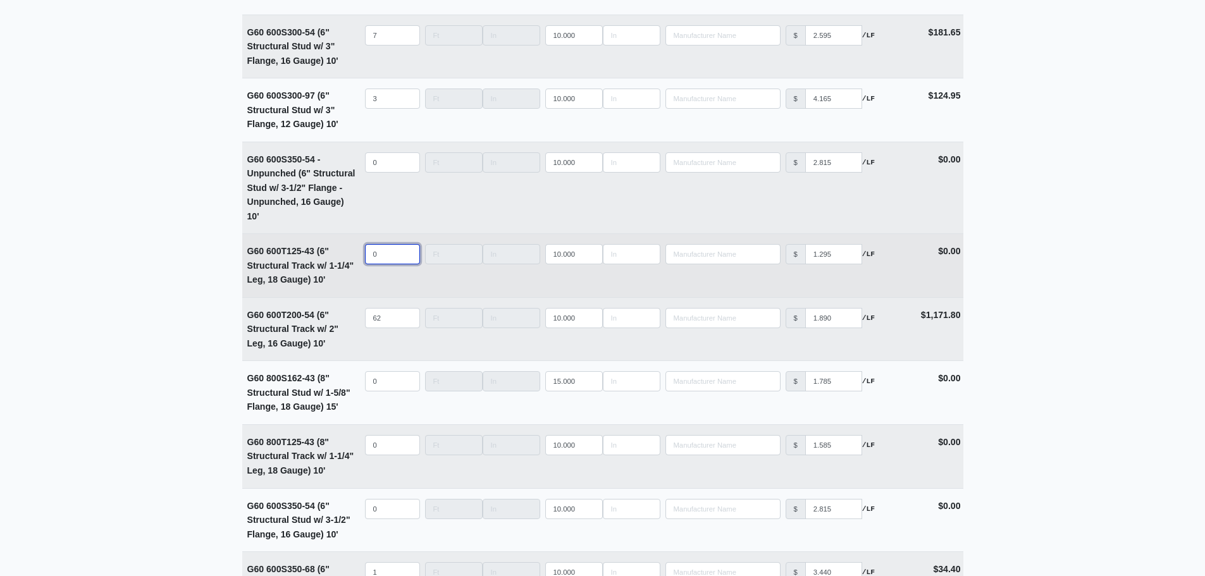
select select
click at [380, 260] on input "quantity" at bounding box center [392, 254] width 55 height 20
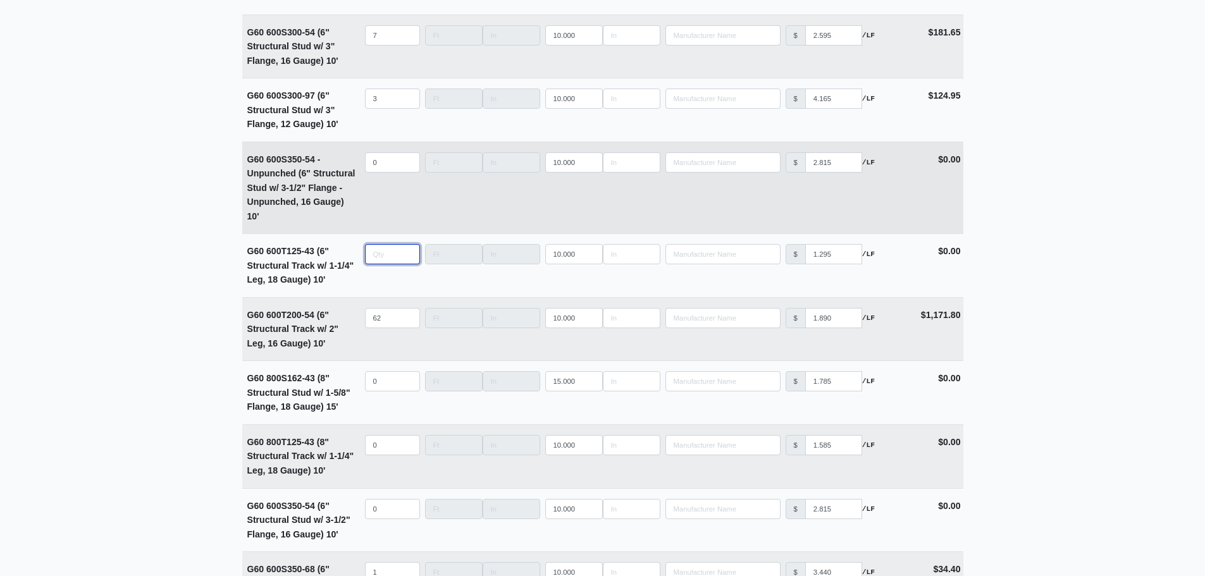
type input "1"
select select
type input "10"
select select
type input "101"
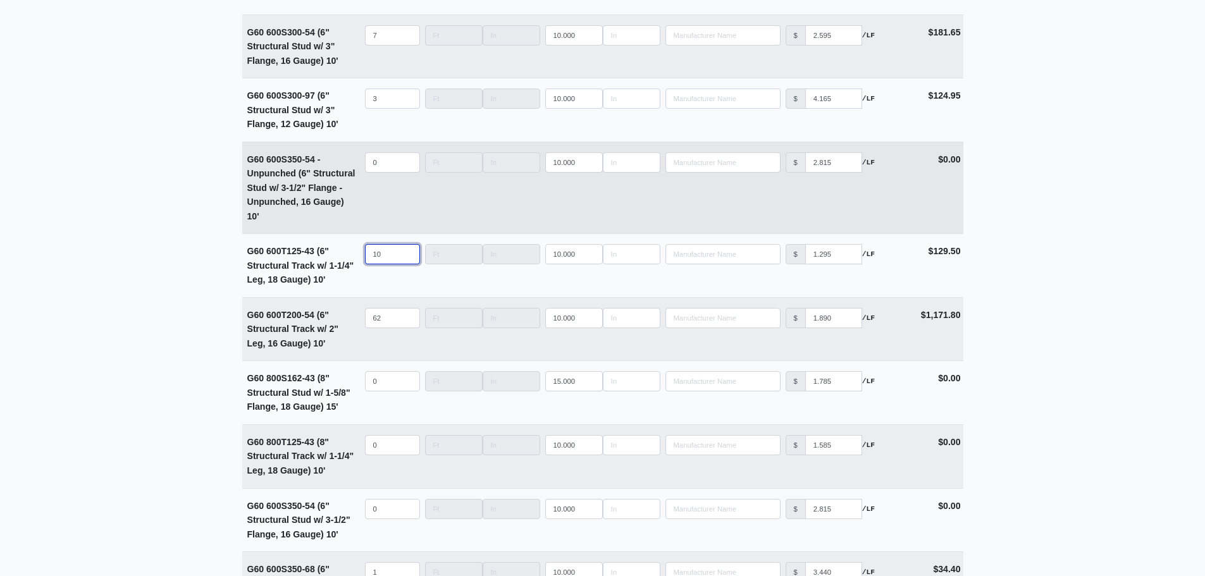
select select
type input "101"
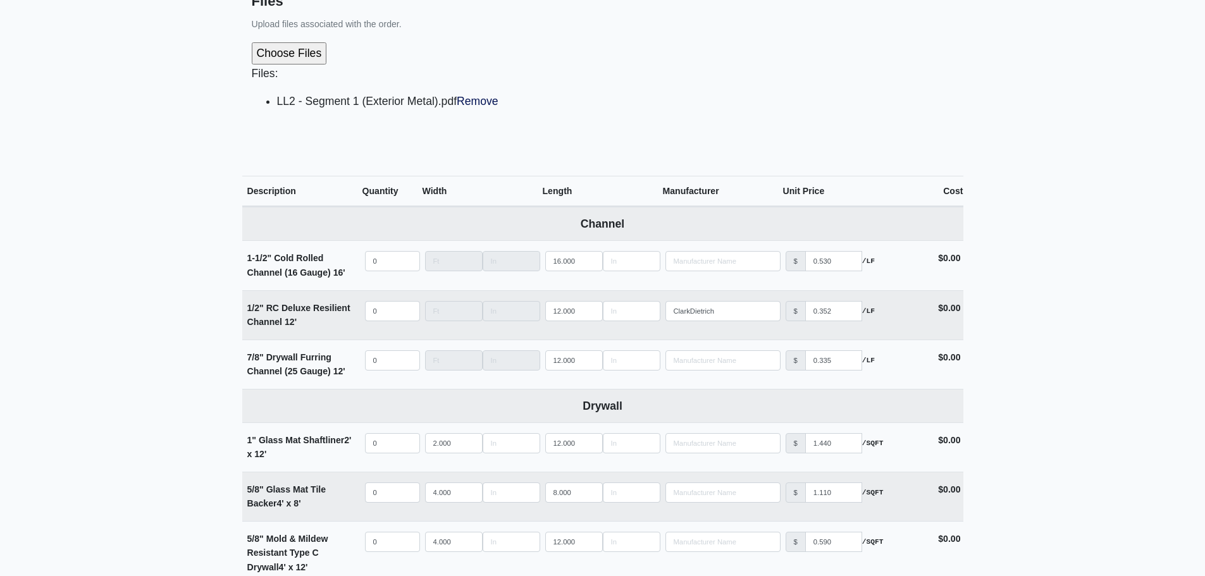
scroll to position [451, 0]
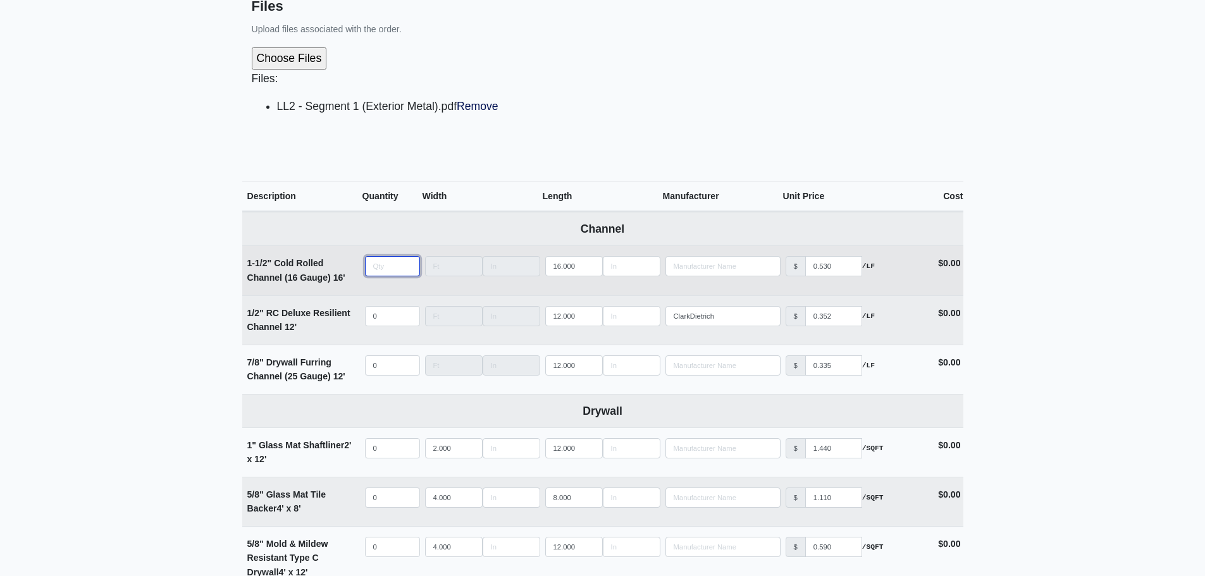
click at [393, 266] on input "quantity" at bounding box center [392, 266] width 55 height 20
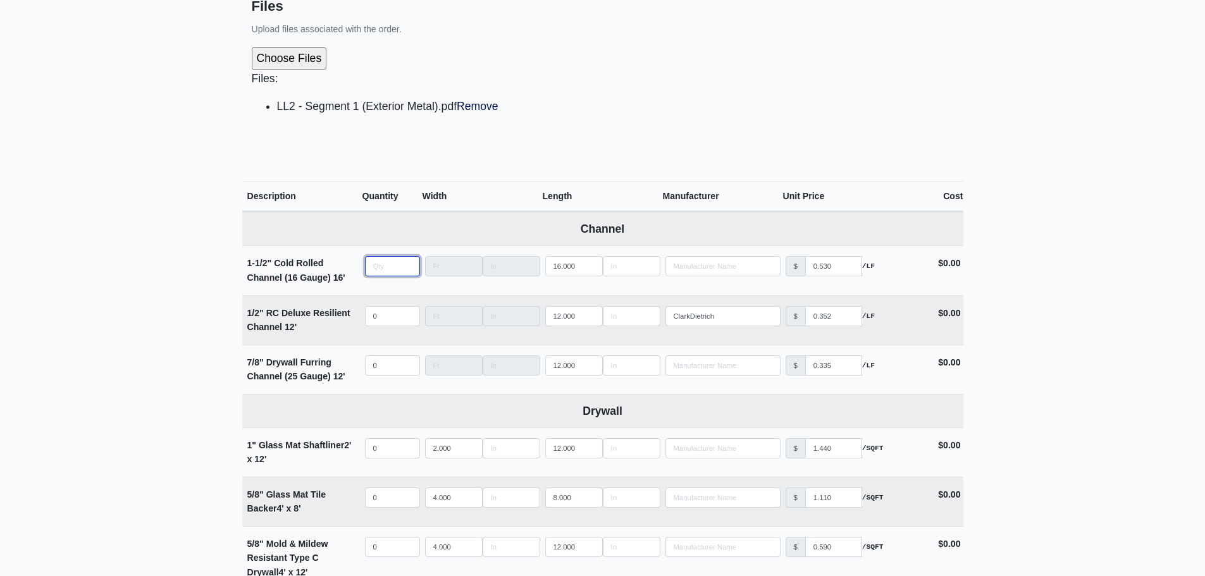
type input "8"
select select
type input "80"
select select
type input "80"
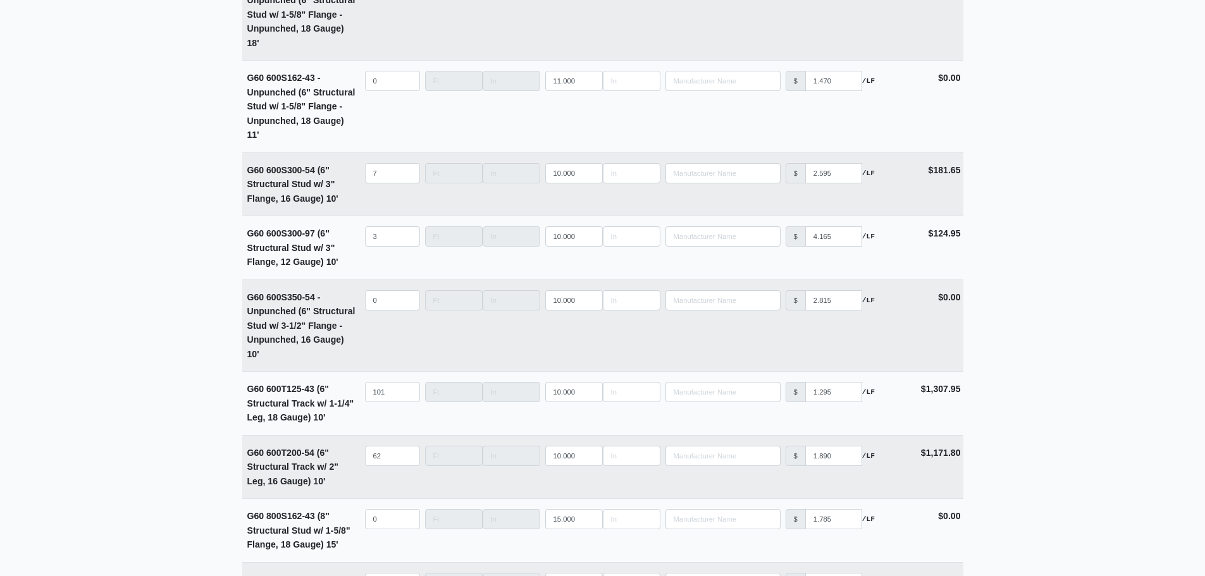
scroll to position [2728, 0]
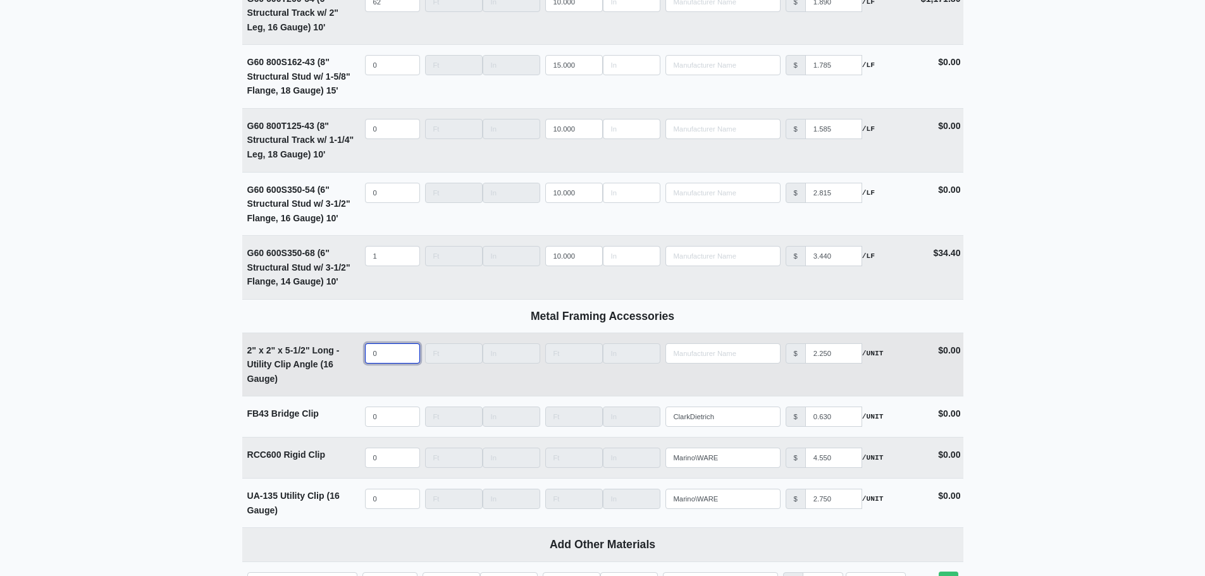
click at [390, 361] on input "0" at bounding box center [392, 353] width 55 height 20
select select
type input "1"
select select
type input "13"
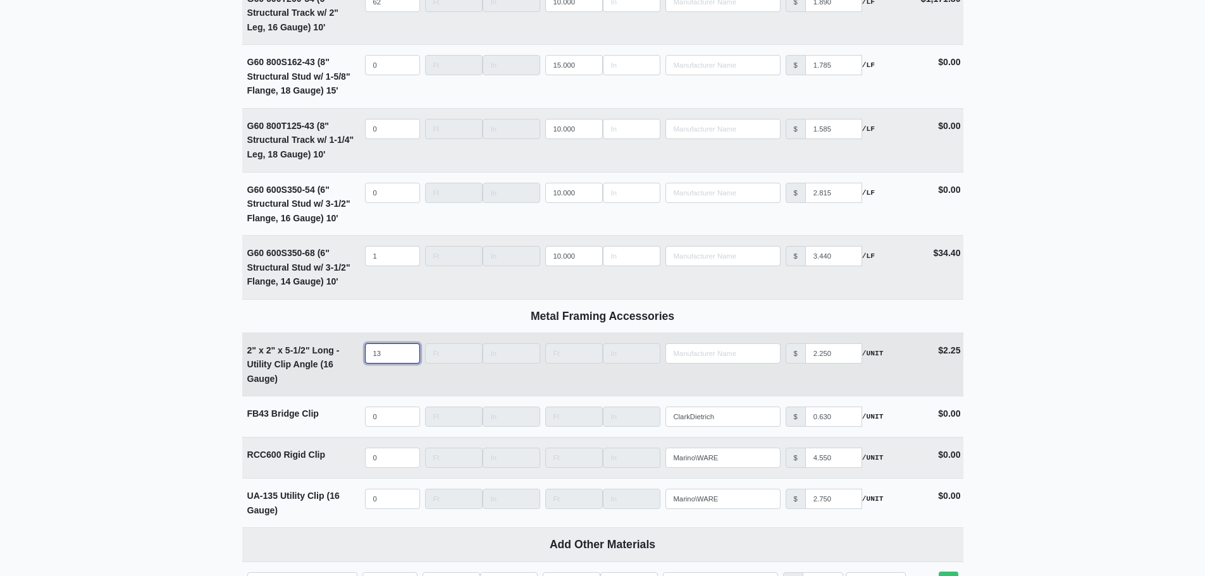
select select
type input "130"
select select
type input "130"
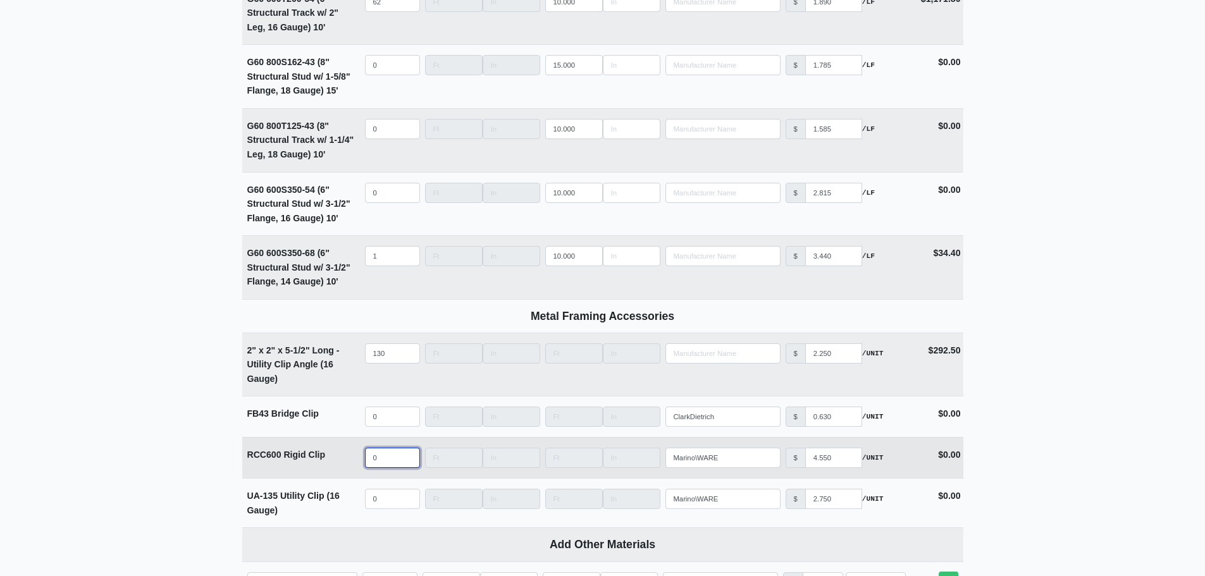
select select
click at [389, 461] on input "quantity" at bounding box center [392, 458] width 55 height 20
type input "2"
select select
type input "20"
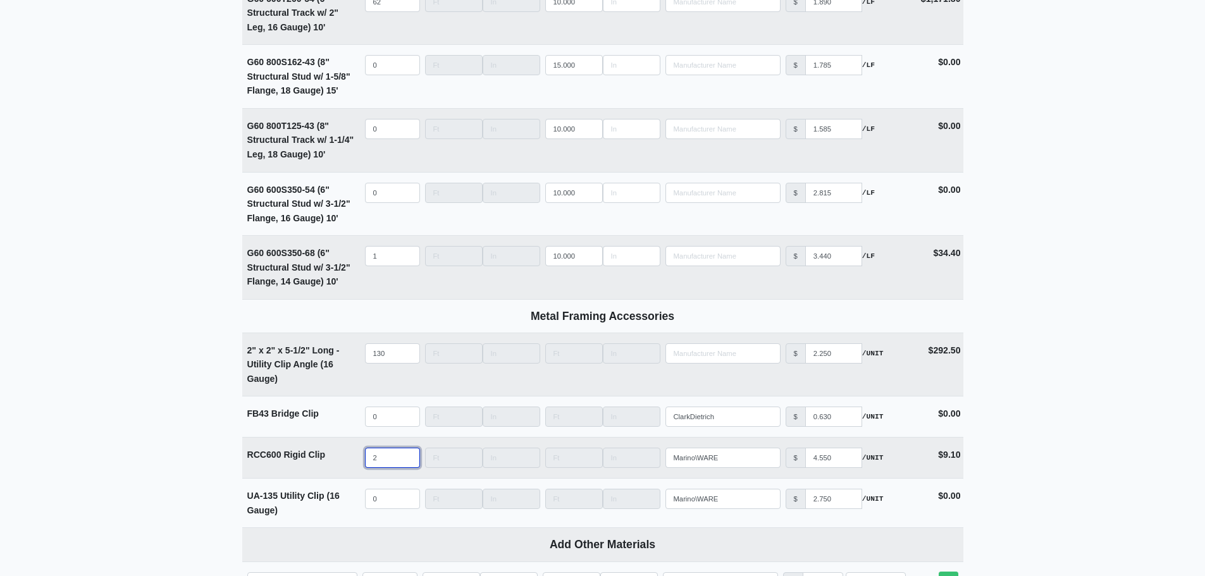
select select
type input "20"
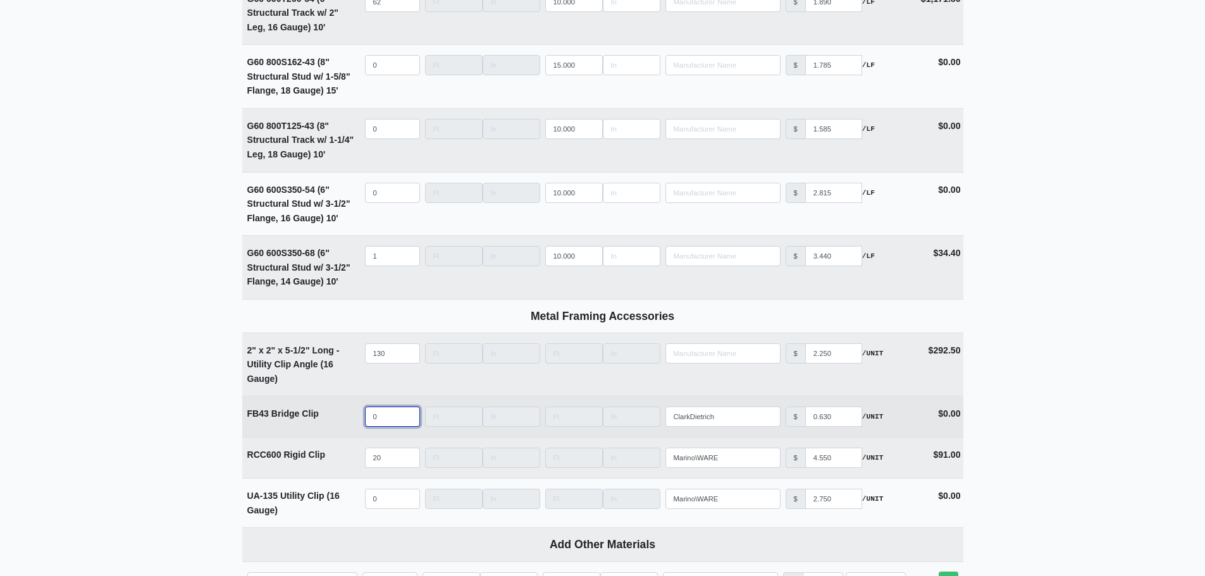
select select
click at [382, 422] on input "quantity" at bounding box center [392, 417] width 55 height 20
type input "8"
select select
type input "87"
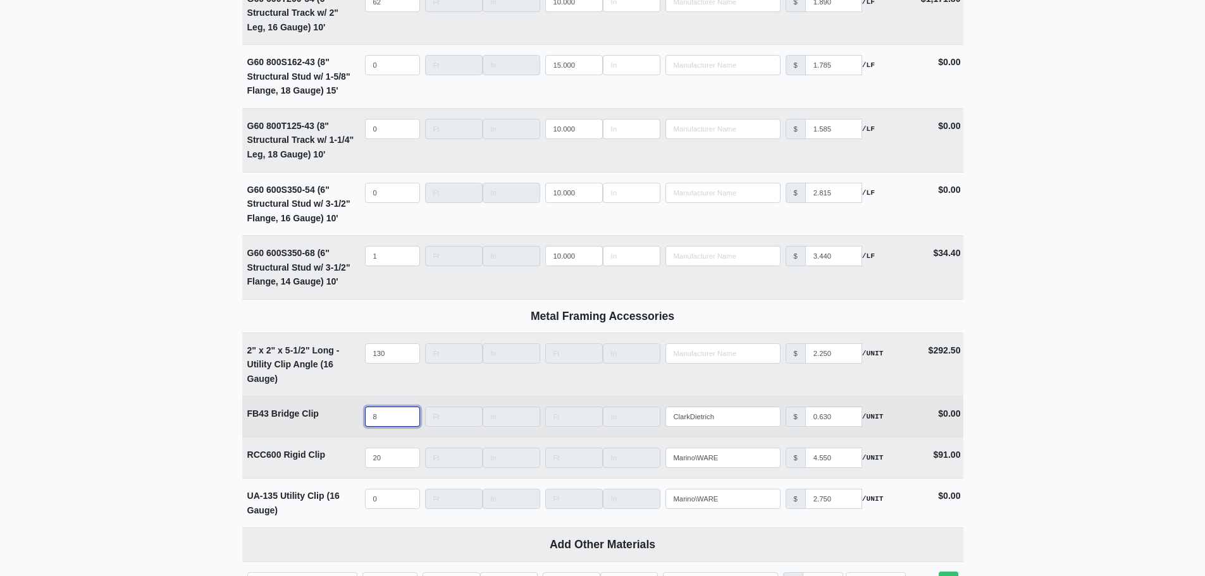
select select
type input "871"
select select
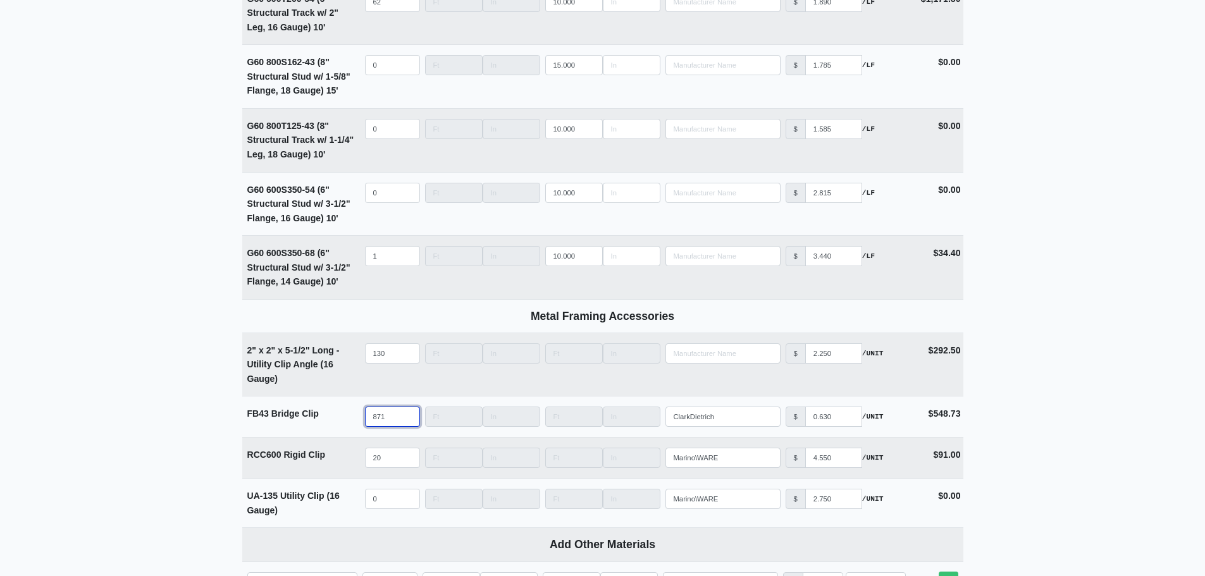
type input "871"
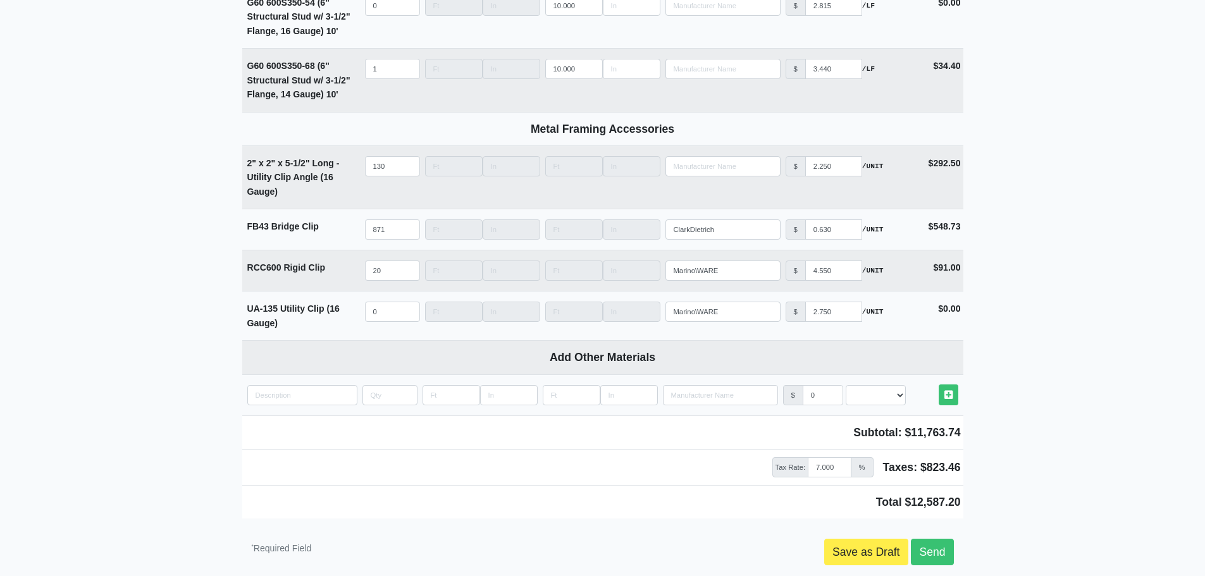
scroll to position [2918, 0]
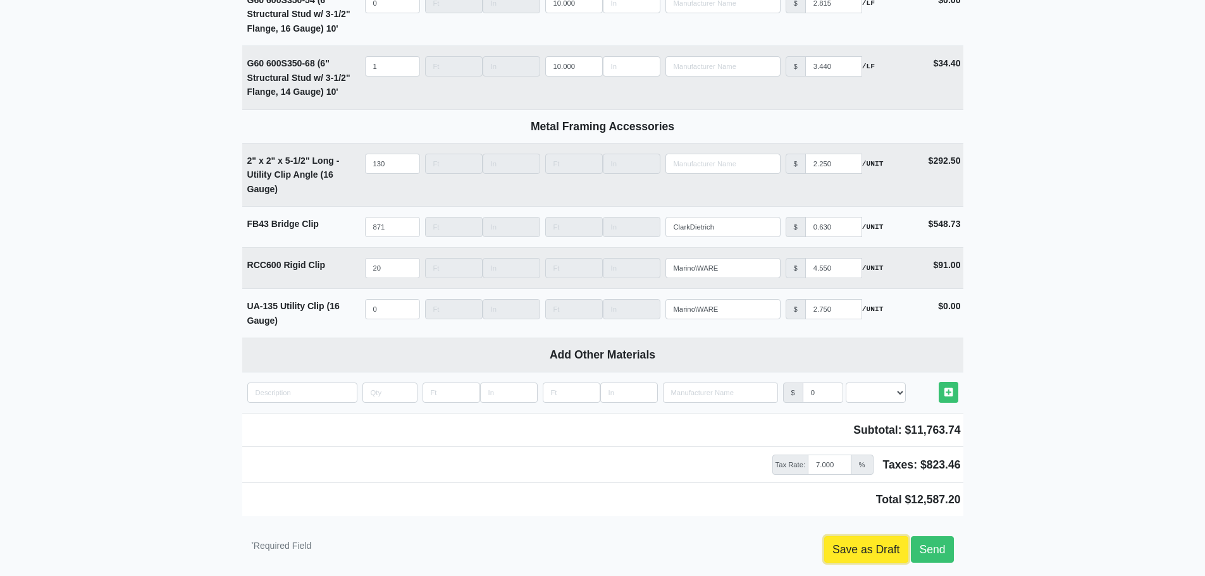
click at [859, 558] on link "Save as Draft" at bounding box center [866, 549] width 84 height 27
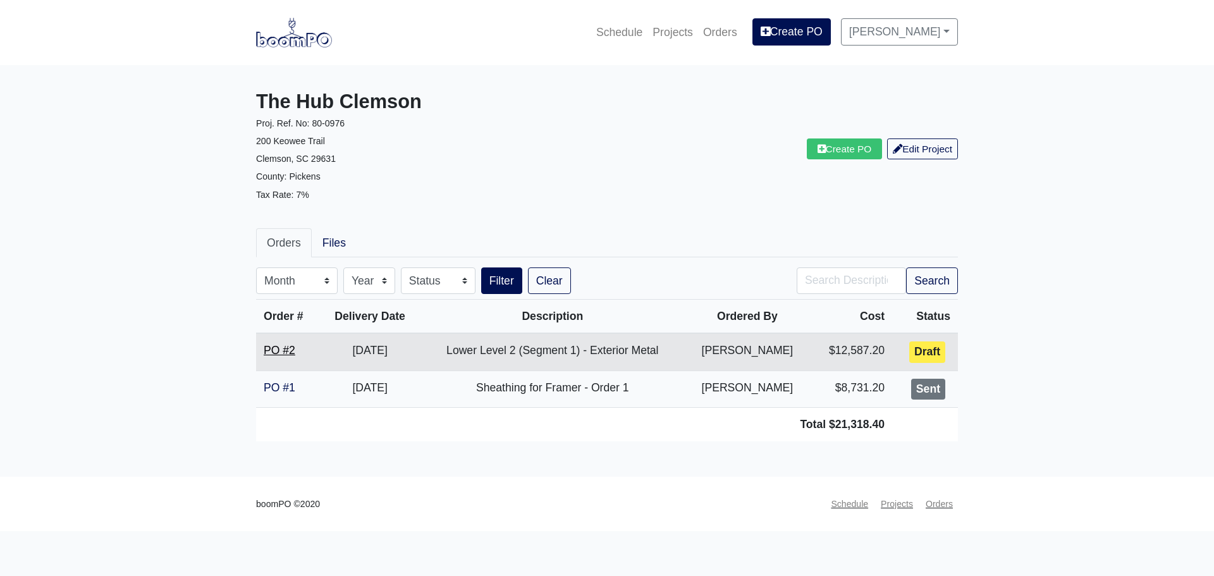
click at [277, 353] on link "PO #2" at bounding box center [280, 350] width 32 height 13
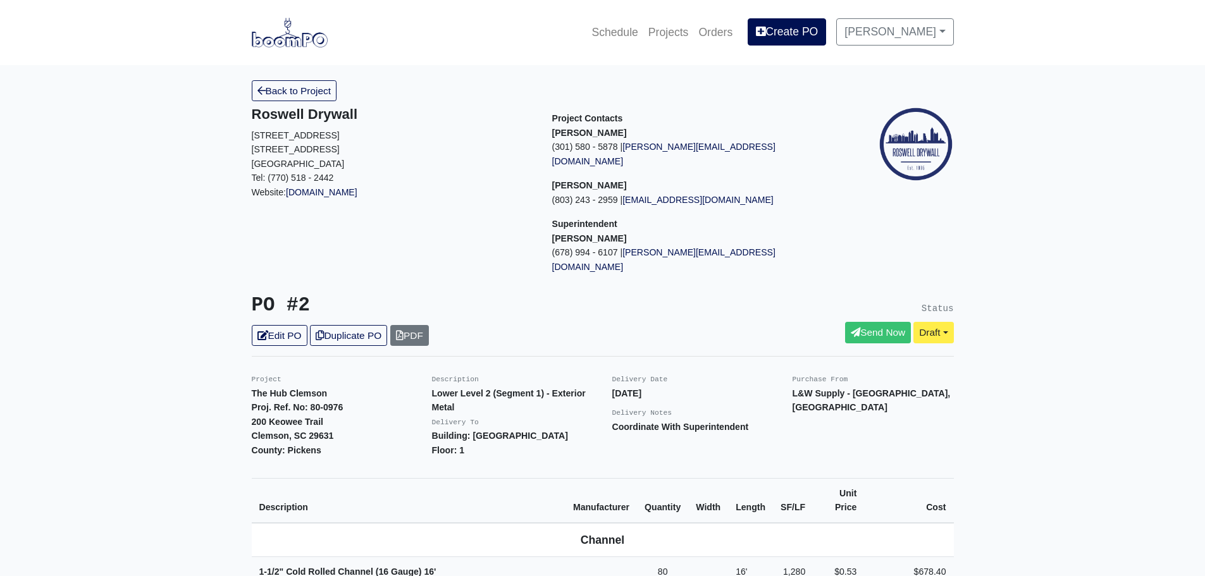
click at [273, 95] on link "Back to Project" at bounding box center [294, 90] width 85 height 21
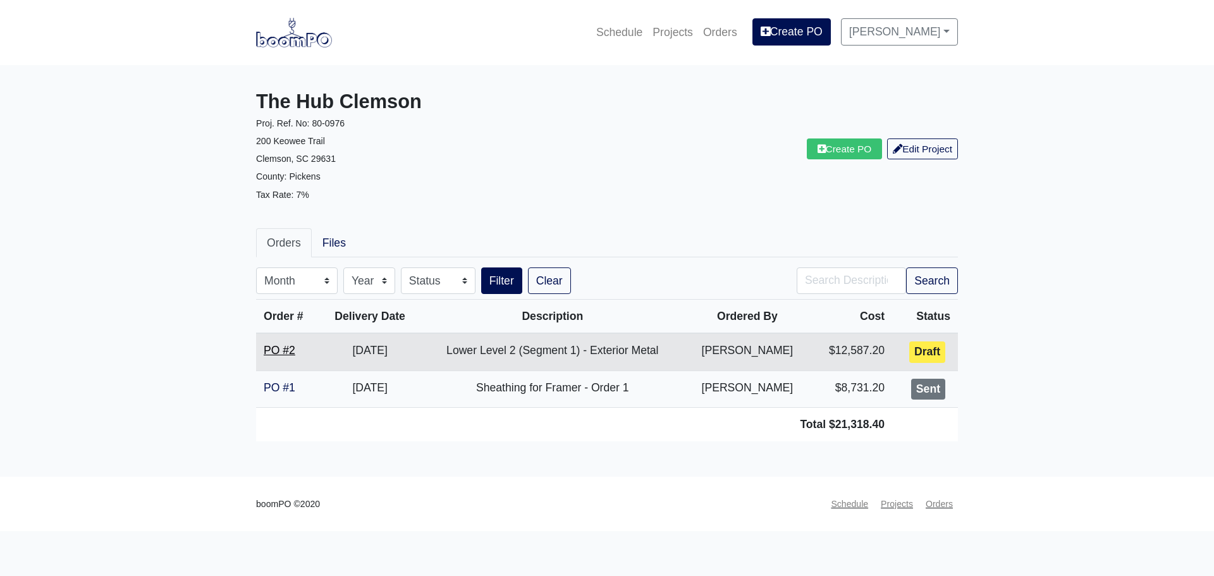
click at [273, 347] on link "PO #2" at bounding box center [280, 350] width 32 height 13
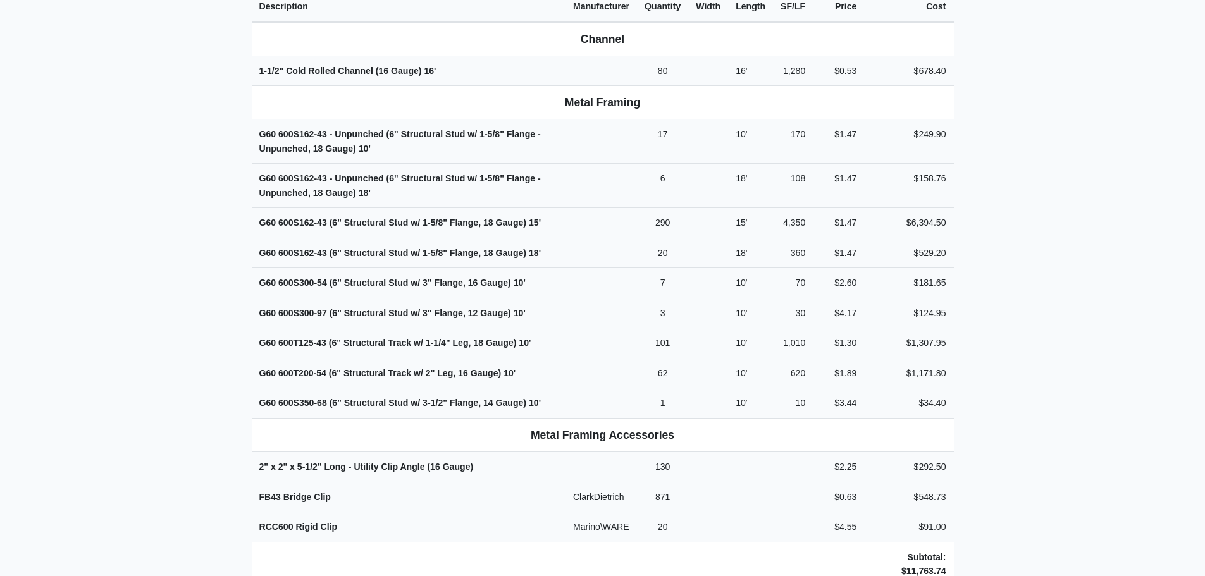
scroll to position [506, 0]
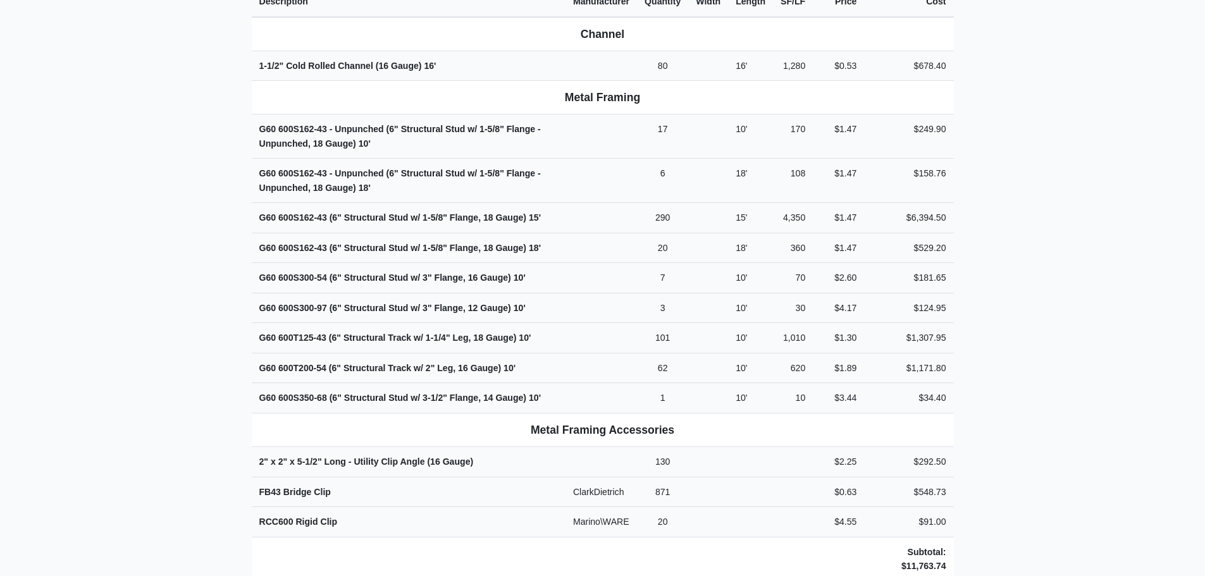
click at [157, 314] on main "Back to Project Roswell Drywall 7000 Peachtree Dunwoody Rd NE Building 5, Suite…" at bounding box center [602, 244] width 1205 height 1370
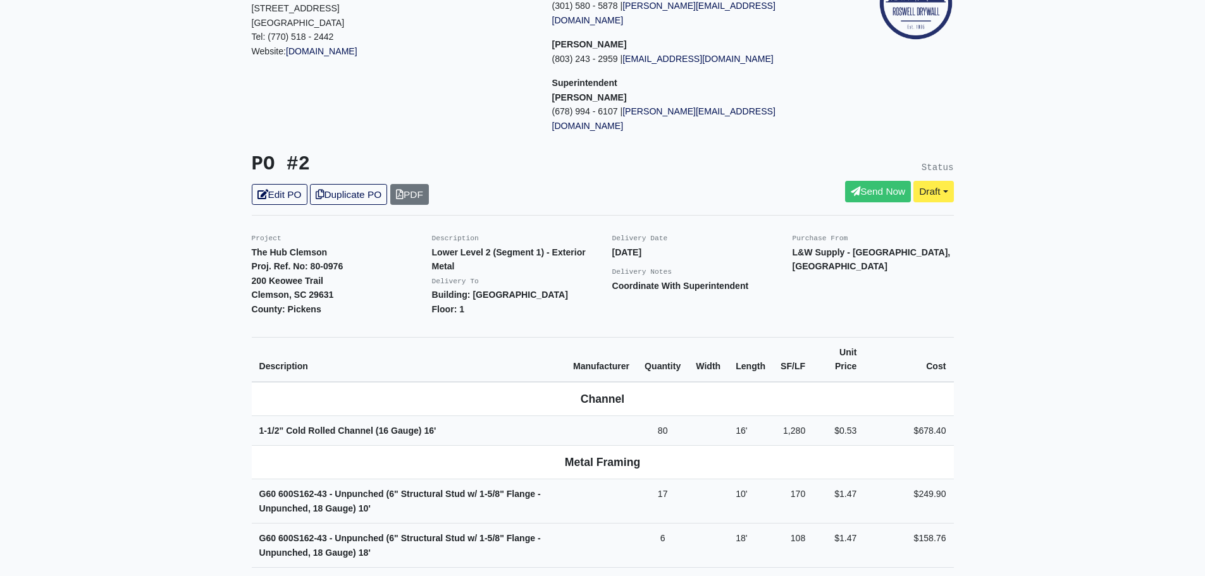
scroll to position [0, 0]
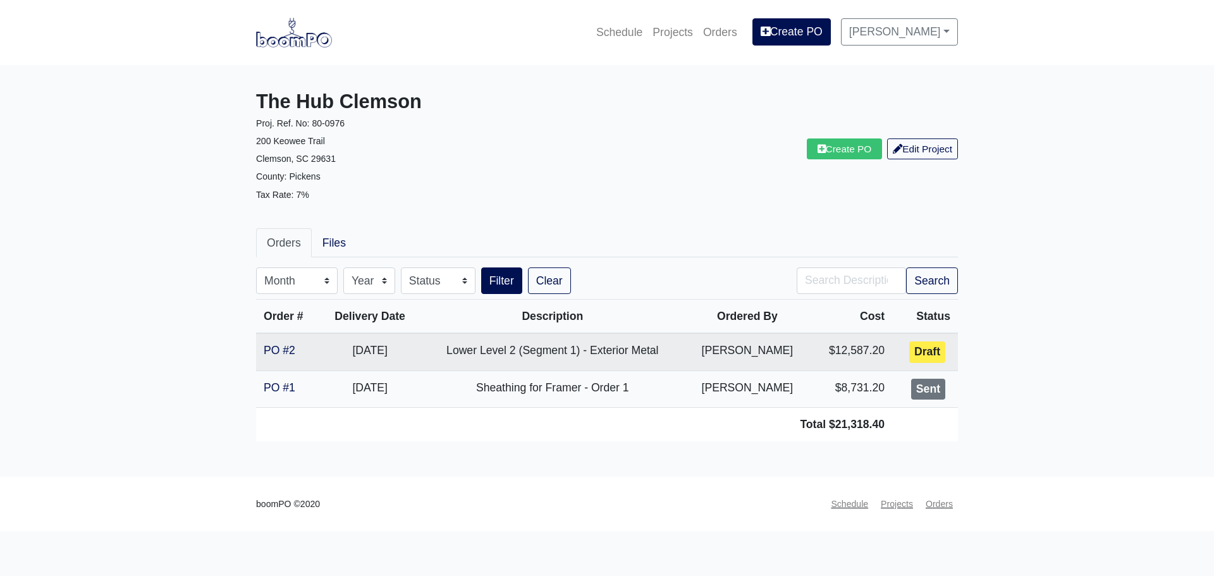
click at [1082, 299] on main "The Hub Clemson Proj. Ref. No: 80-0976 200 Keowee Trail Clemson, SC 29631 Count…" at bounding box center [607, 270] width 1214 height 411
click at [1039, 262] on main "The Hub Clemson Proj. Ref. No: 80-0976 200 Keowee Trail Clemson, SC 29631 Count…" at bounding box center [607, 270] width 1214 height 411
click at [274, 353] on link "PO #2" at bounding box center [280, 350] width 32 height 13
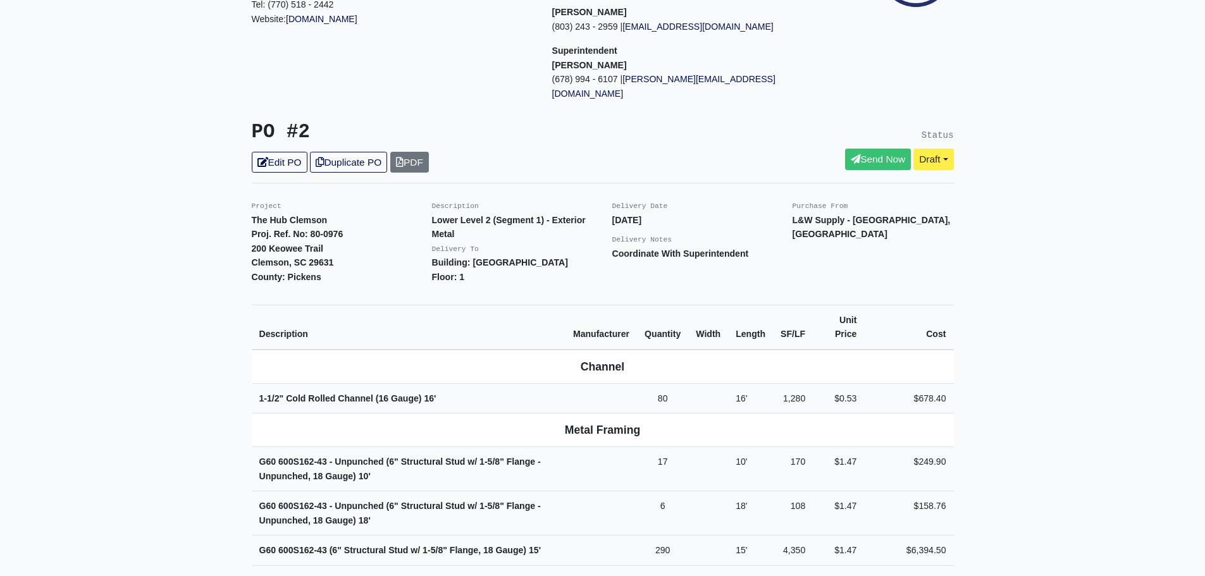
scroll to position [63, 0]
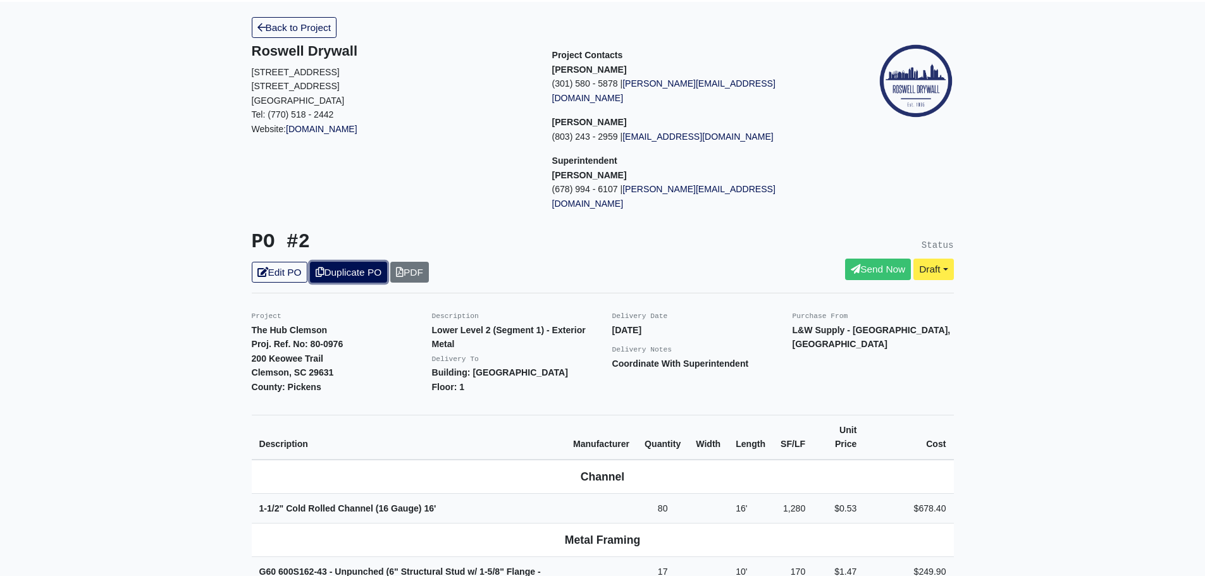
click at [366, 262] on link "Duplicate PO" at bounding box center [348, 272] width 77 height 21
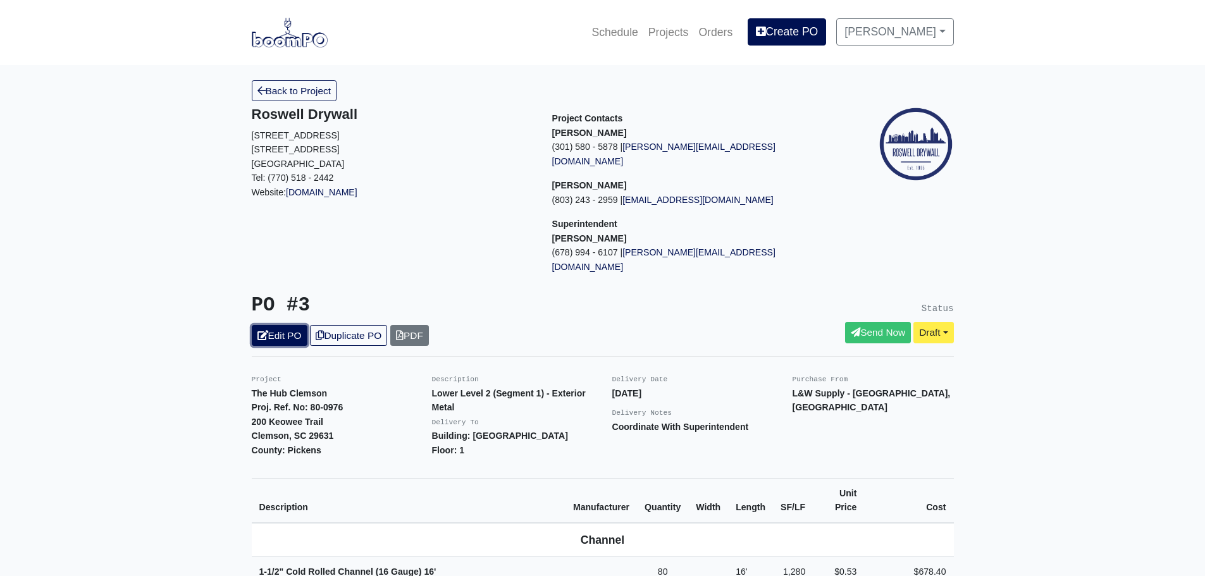
click at [290, 325] on link "Edit PO" at bounding box center [280, 335] width 56 height 21
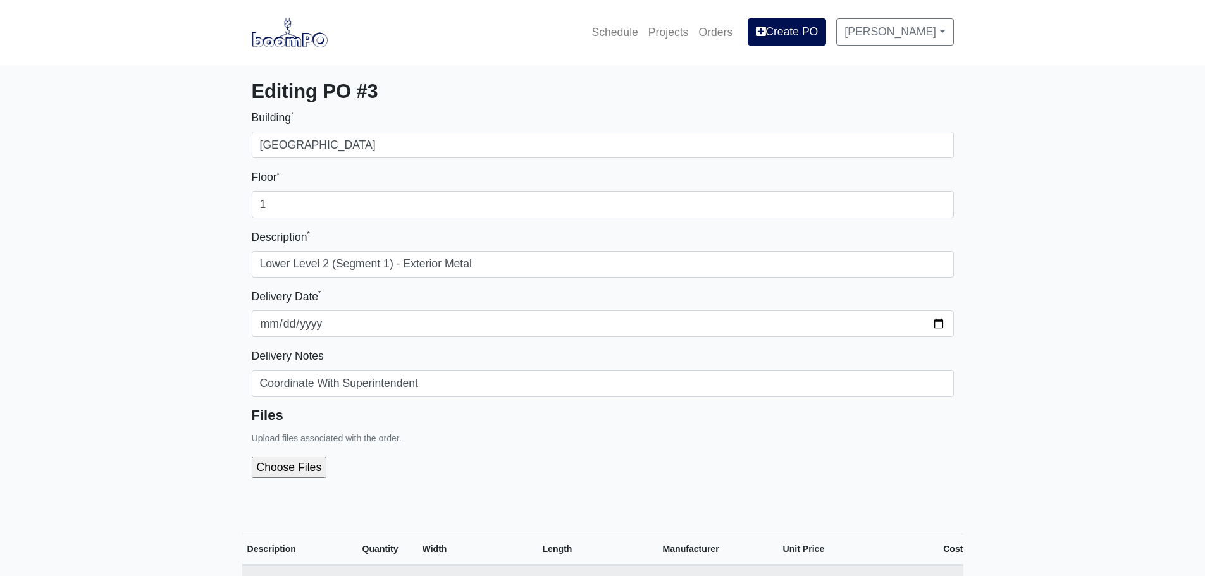
select select
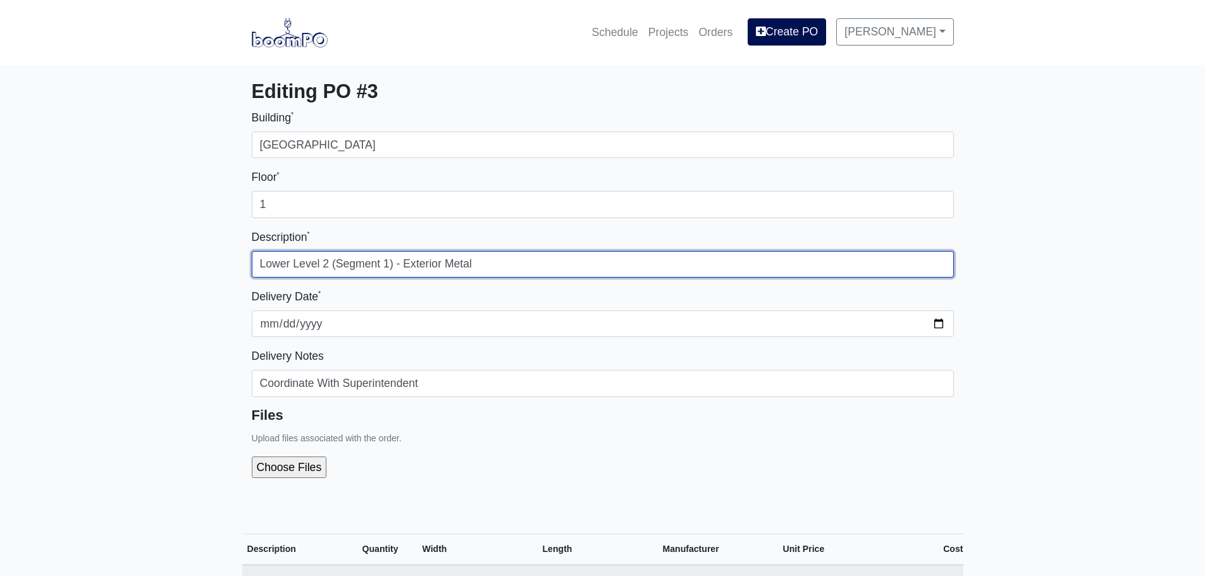
click at [329, 265] on input "Lower Level 2 (Segment 1) - Exterior Metal" at bounding box center [603, 264] width 702 height 27
click at [388, 262] on input "Lower Level 2 (Segment 1) - Exterior Metal" at bounding box center [603, 264] width 702 height 27
type input "Lower Level 2 (Segment 2) - Exterior Metal"
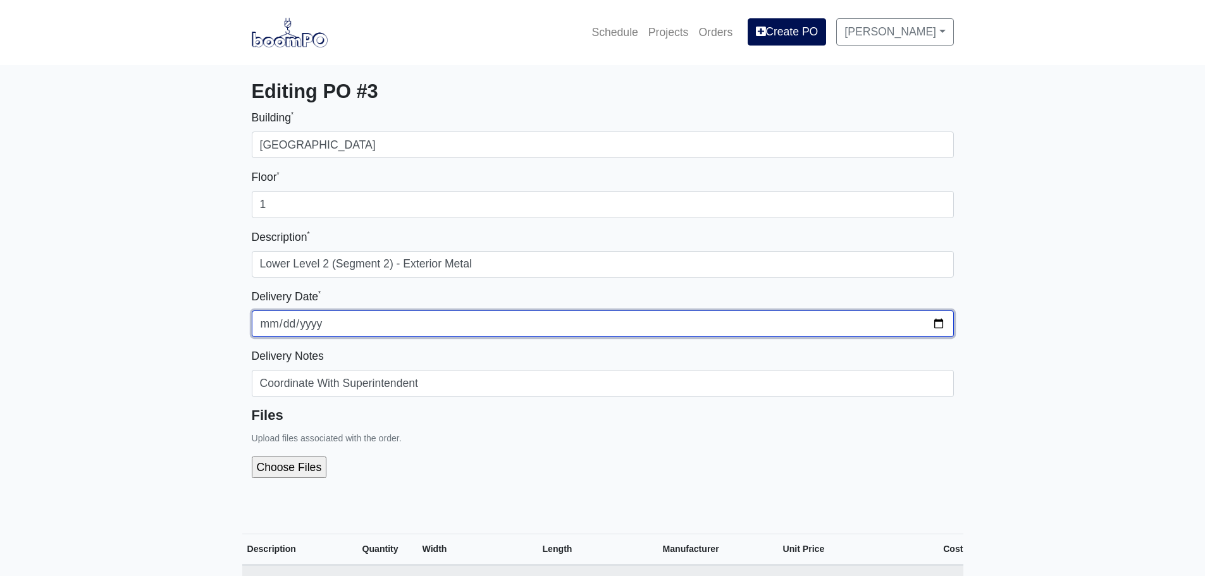
click at [935, 324] on input "2025-10-13" at bounding box center [603, 324] width 702 height 27
type input "2025-10-20"
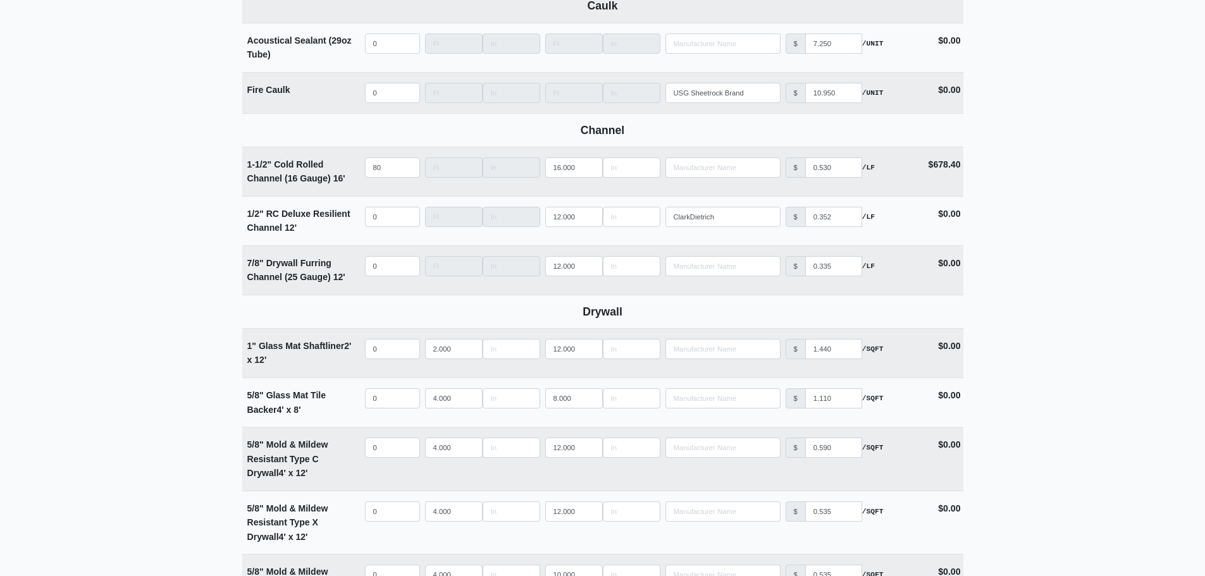
scroll to position [696, 0]
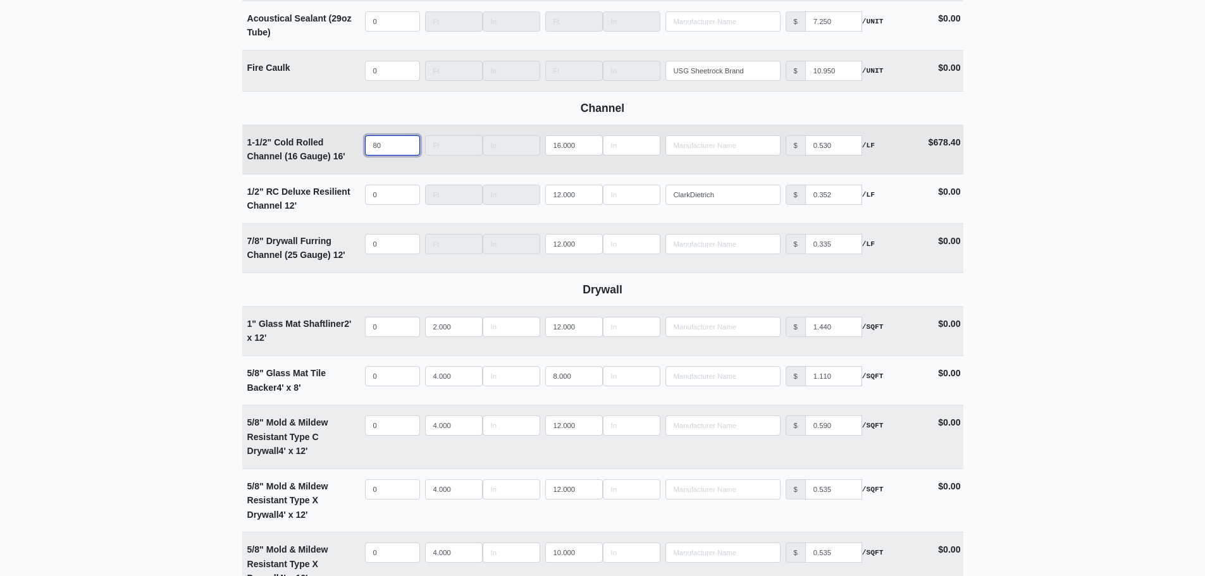
click at [385, 152] on input "80" at bounding box center [392, 145] width 55 height 20
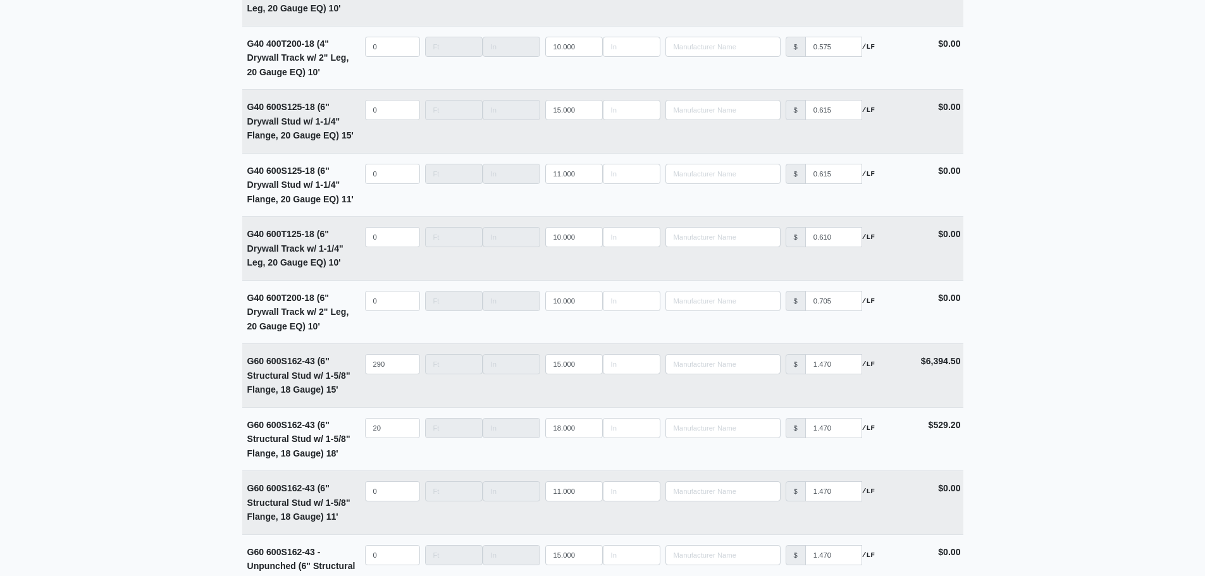
scroll to position [3116, 0]
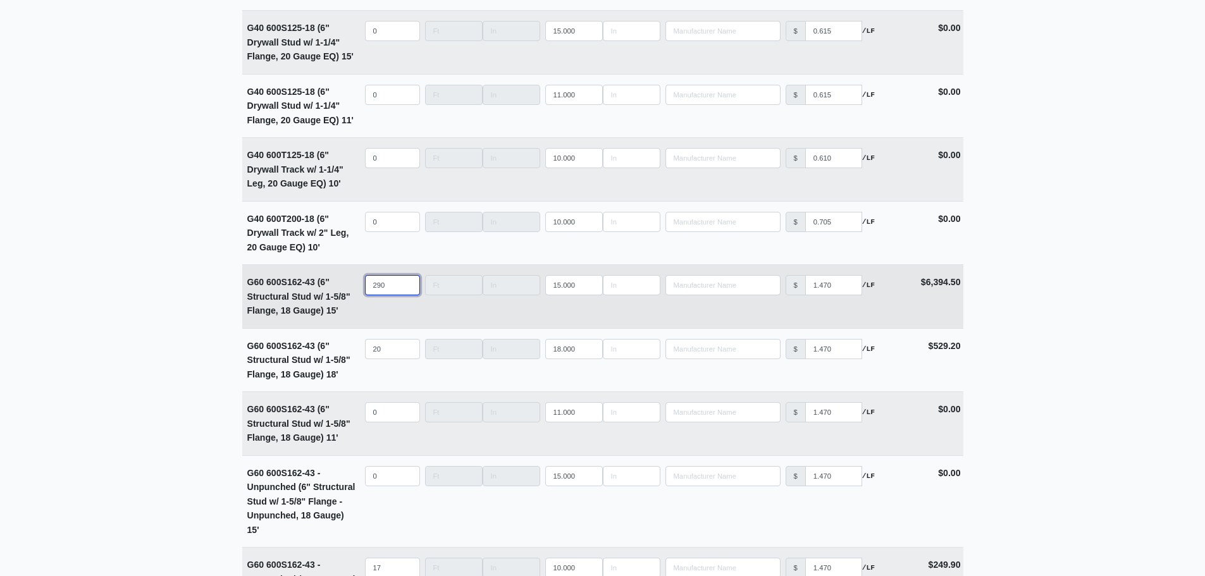
click at [390, 293] on input "290" at bounding box center [392, 285] width 55 height 20
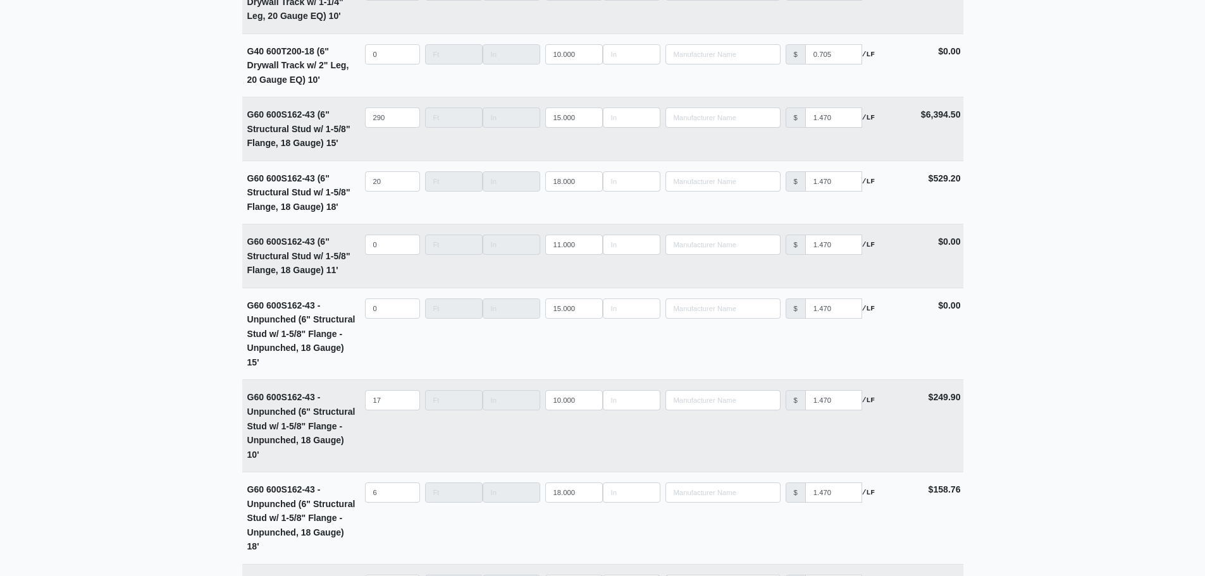
scroll to position [3306, 0]
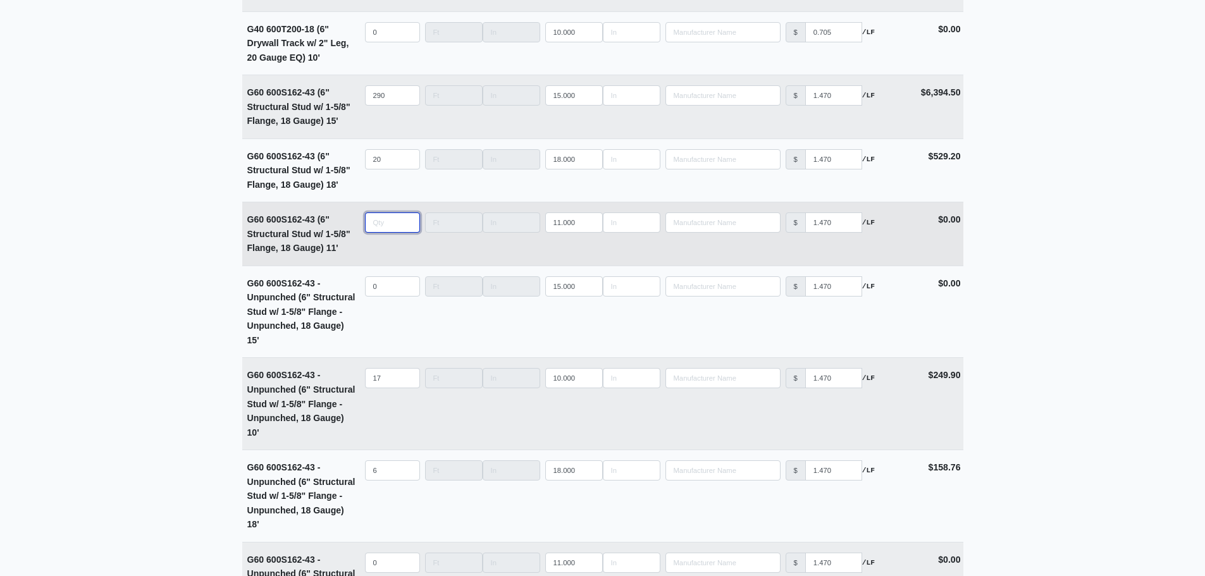
click at [382, 233] on input "quantity" at bounding box center [392, 223] width 55 height 20
type input "0"
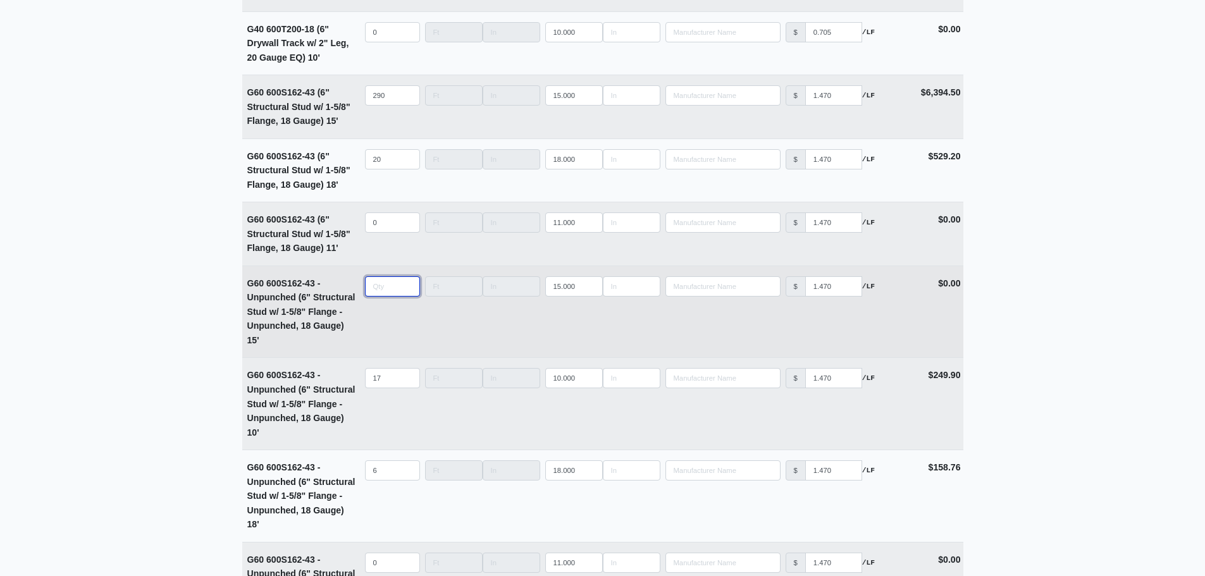
click at [381, 291] on input "quantity" at bounding box center [392, 286] width 55 height 20
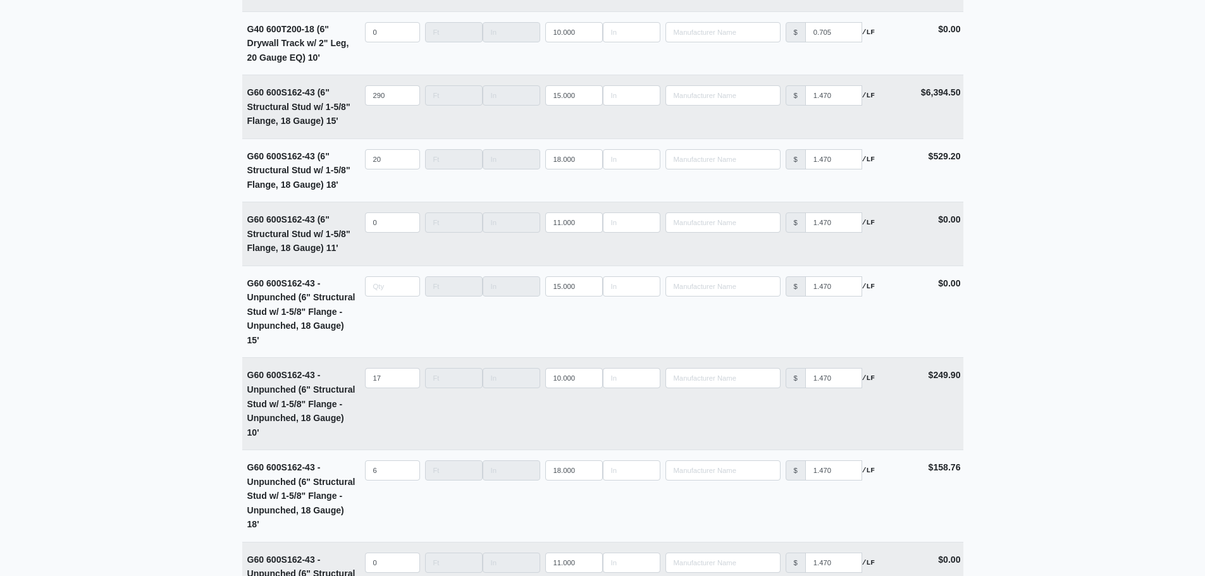
type input "0"
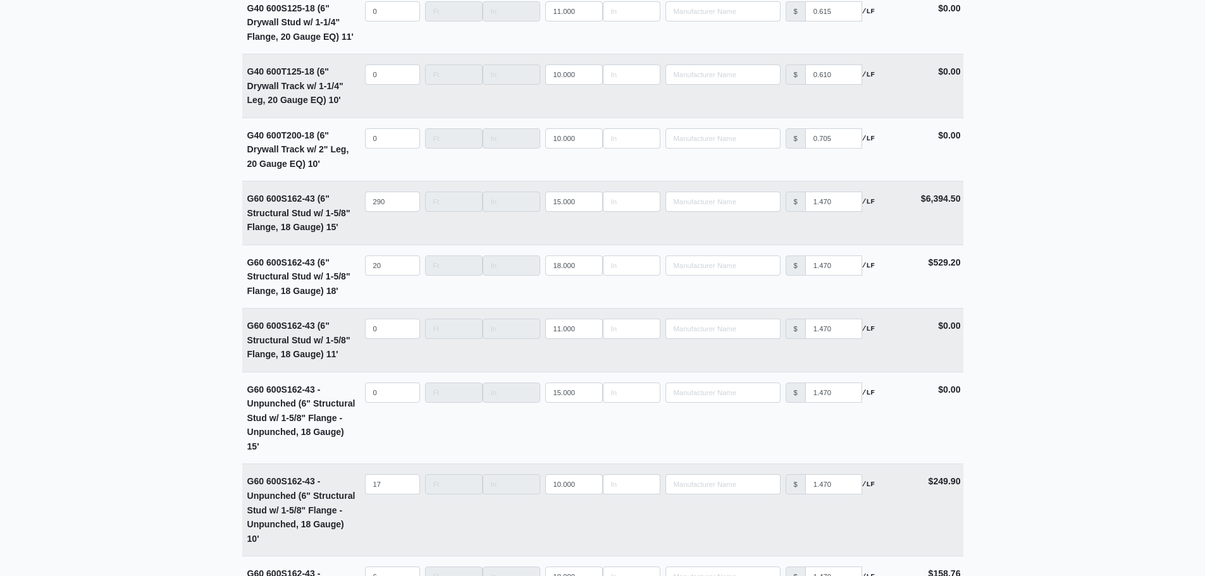
scroll to position [3180, 0]
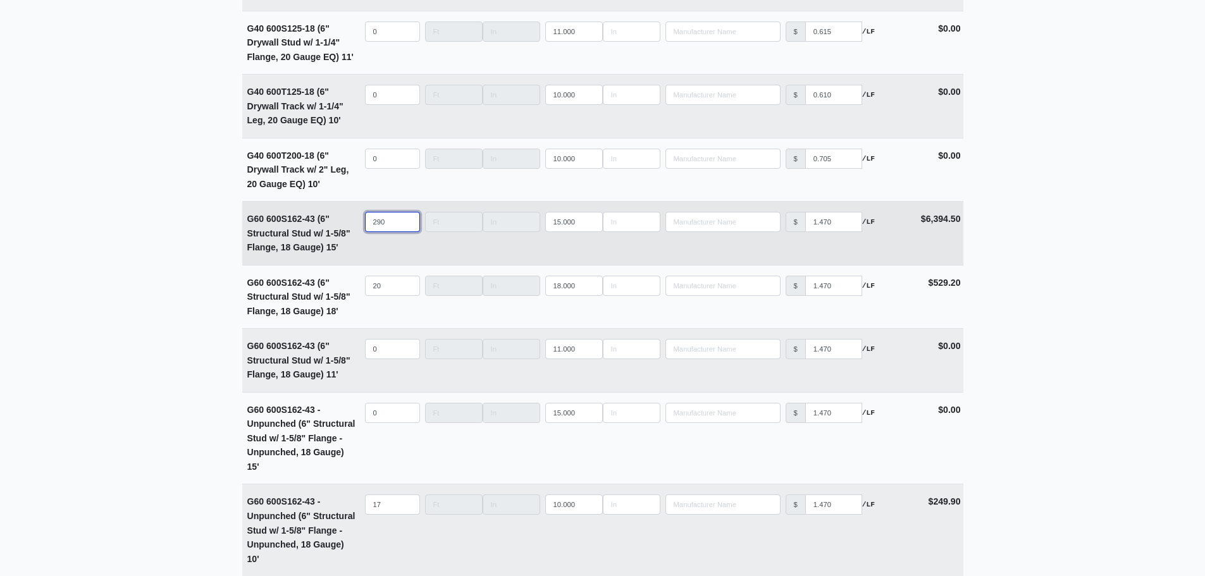
click at [388, 231] on input "290" at bounding box center [392, 222] width 55 height 20
click at [394, 230] on input "290" at bounding box center [392, 222] width 55 height 20
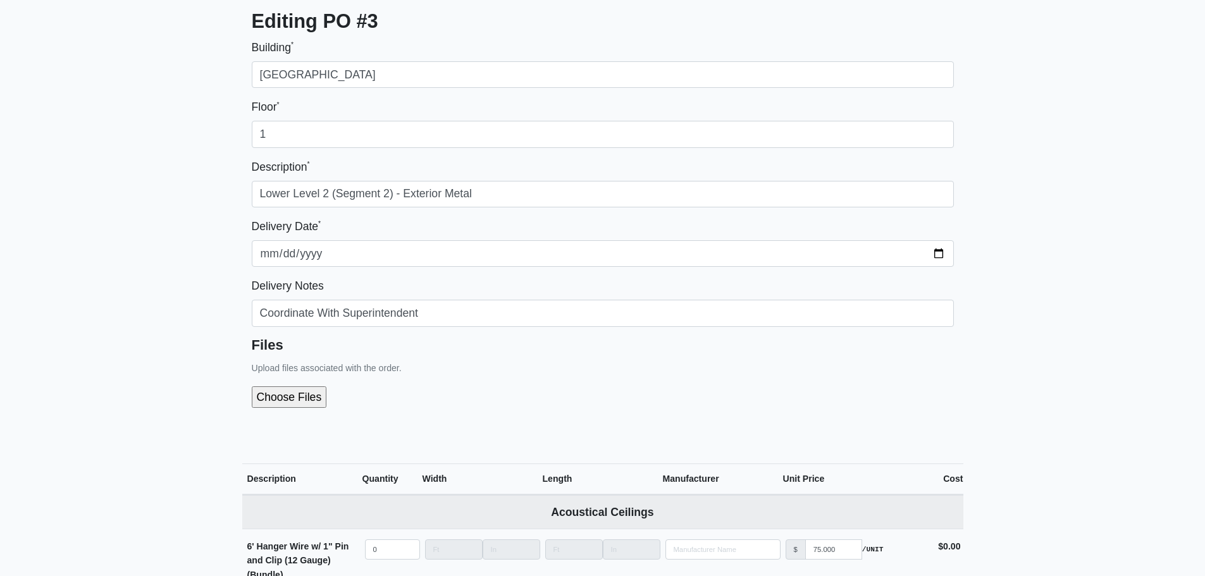
scroll to position [0, 0]
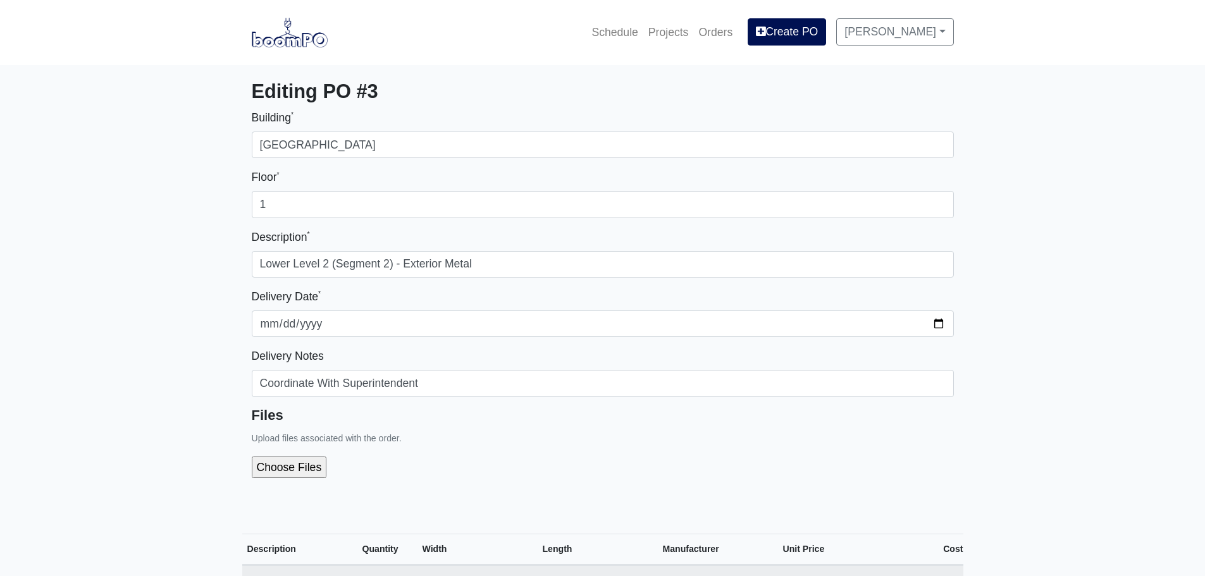
click at [290, 472] on input "file" at bounding box center [357, 468] width 211 height 22
type input "C:\fakepath\LL2 - Segment 2 (Exterior Metal).pdf"
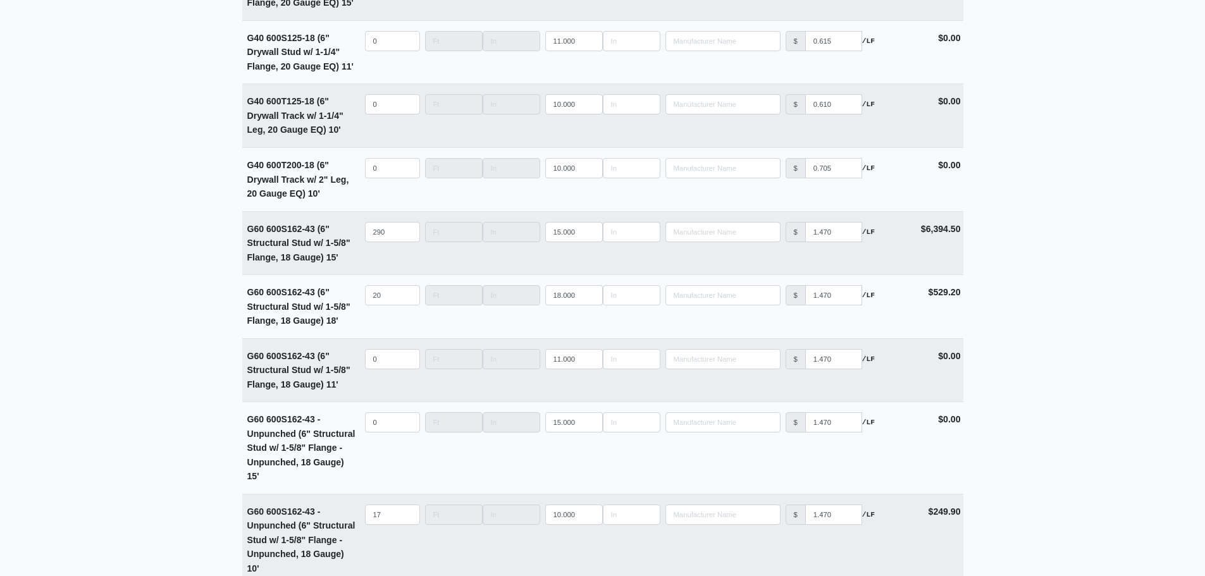
scroll to position [3352, 0]
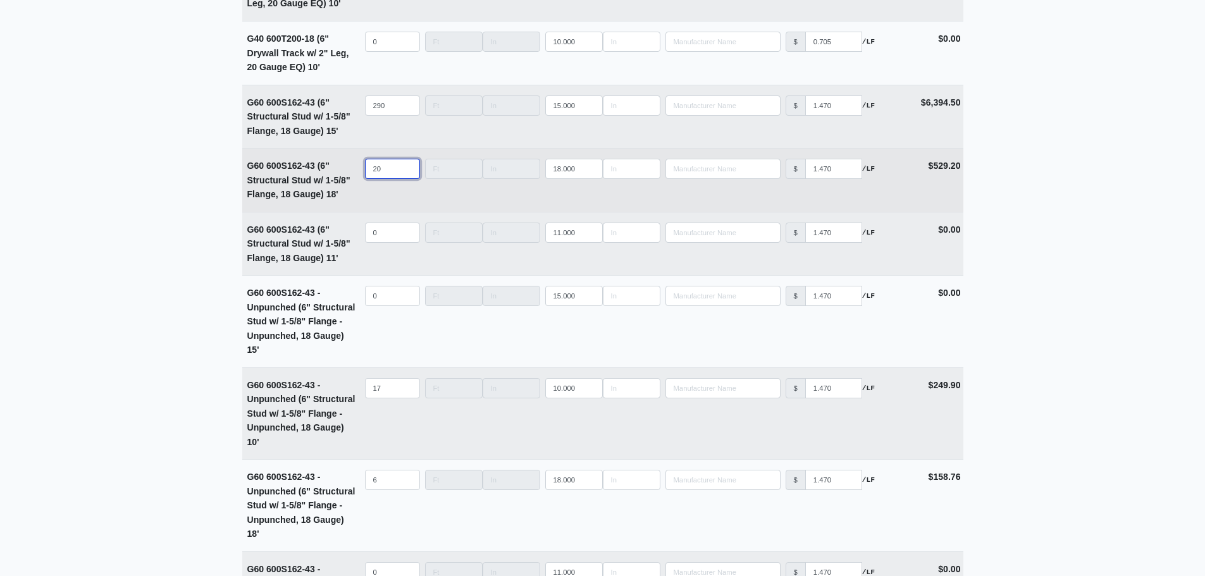
drag, startPoint x: 388, startPoint y: 173, endPoint x: 347, endPoint y: 173, distance: 41.1
click at [347, 173] on tr "G60 600S162-43 (6" Structural Stud w/ 1-5/8" Flange, 18 Gauge) 18' Qty 20 Width…" at bounding box center [602, 180] width 721 height 64
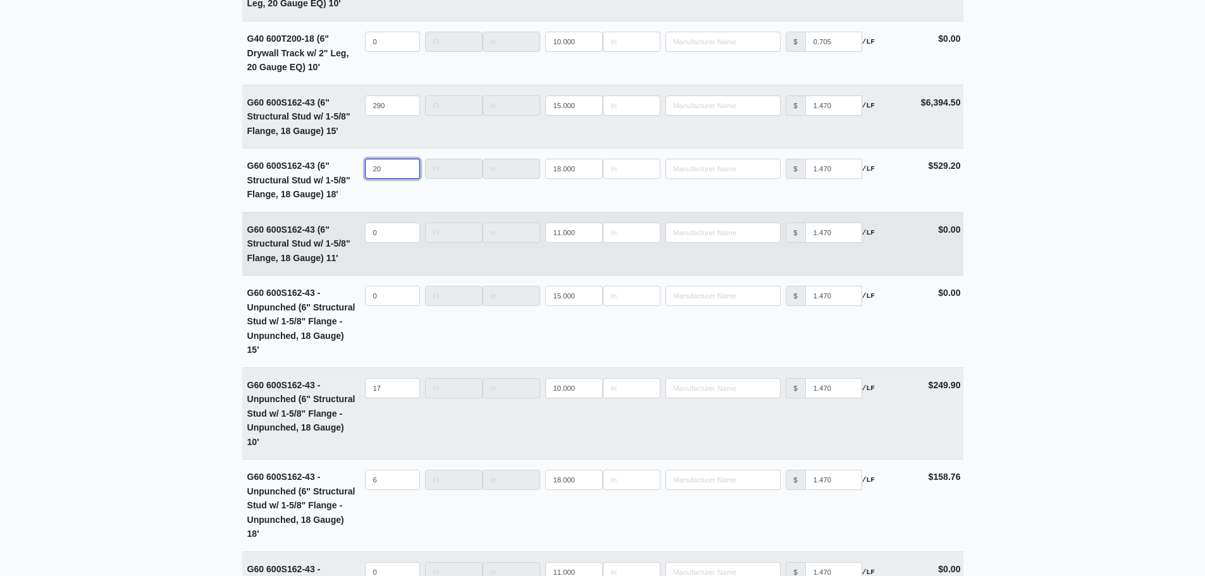
select select
type input "0"
drag, startPoint x: 388, startPoint y: 397, endPoint x: 328, endPoint y: 395, distance: 60.1
click at [328, 395] on tr "G60 600S162-43 - Unpunched (6" Structural Stud w/ 1-5/8" Flange - Unpunched, 18…" at bounding box center [602, 413] width 721 height 92
select select
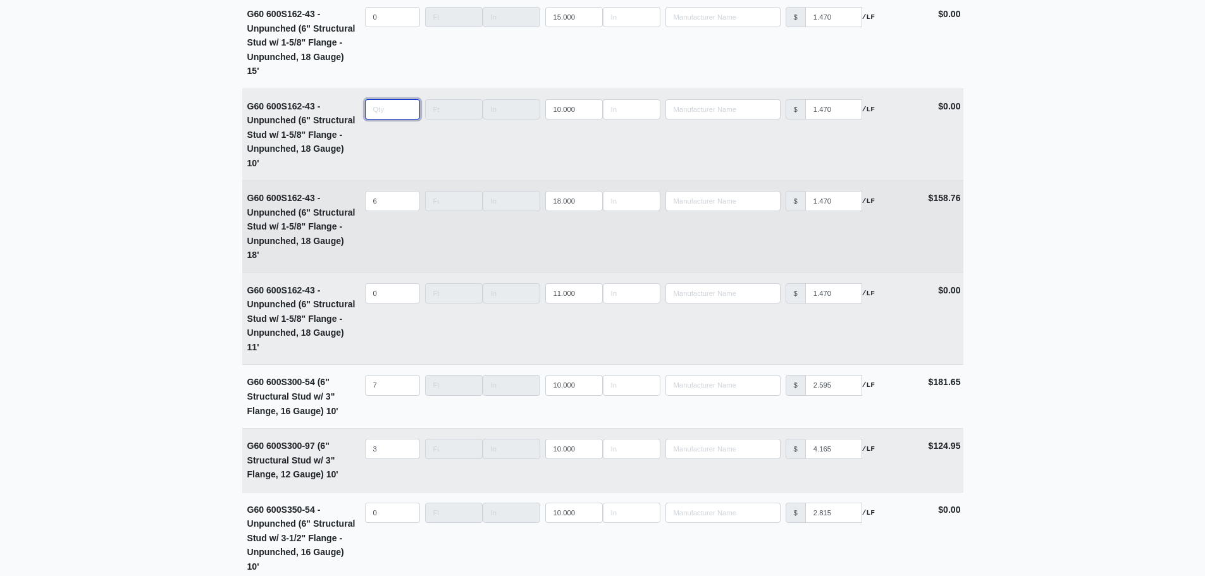
scroll to position [3669, 0]
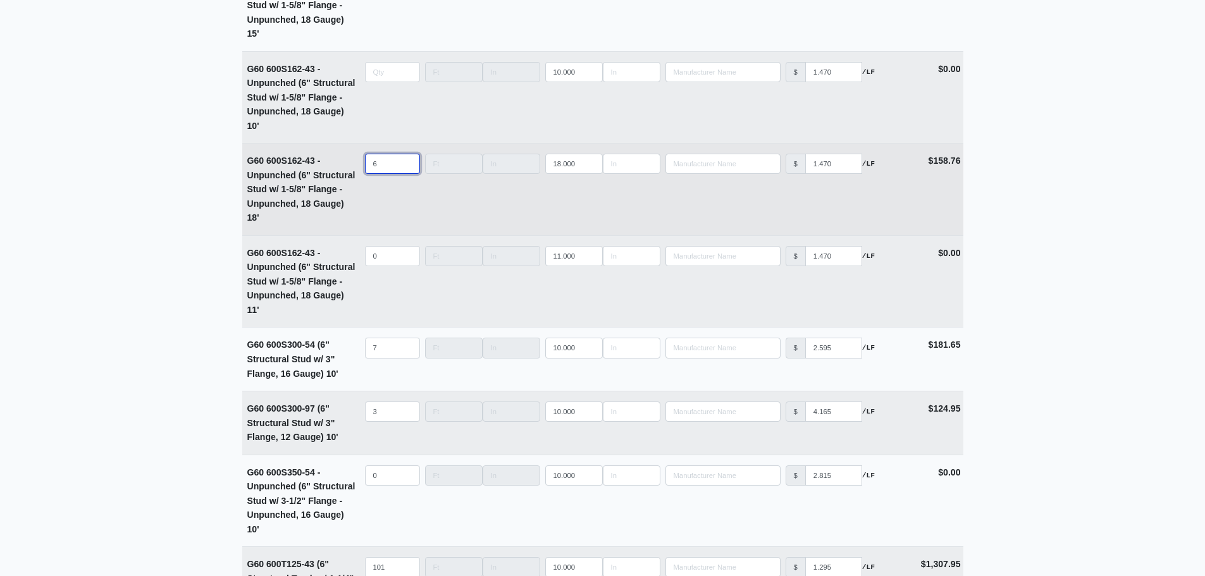
type input "0"
drag, startPoint x: 383, startPoint y: 176, endPoint x: 364, endPoint y: 176, distance: 19.6
click at [364, 176] on td "Qty 6" at bounding box center [392, 190] width 60 height 92
select select
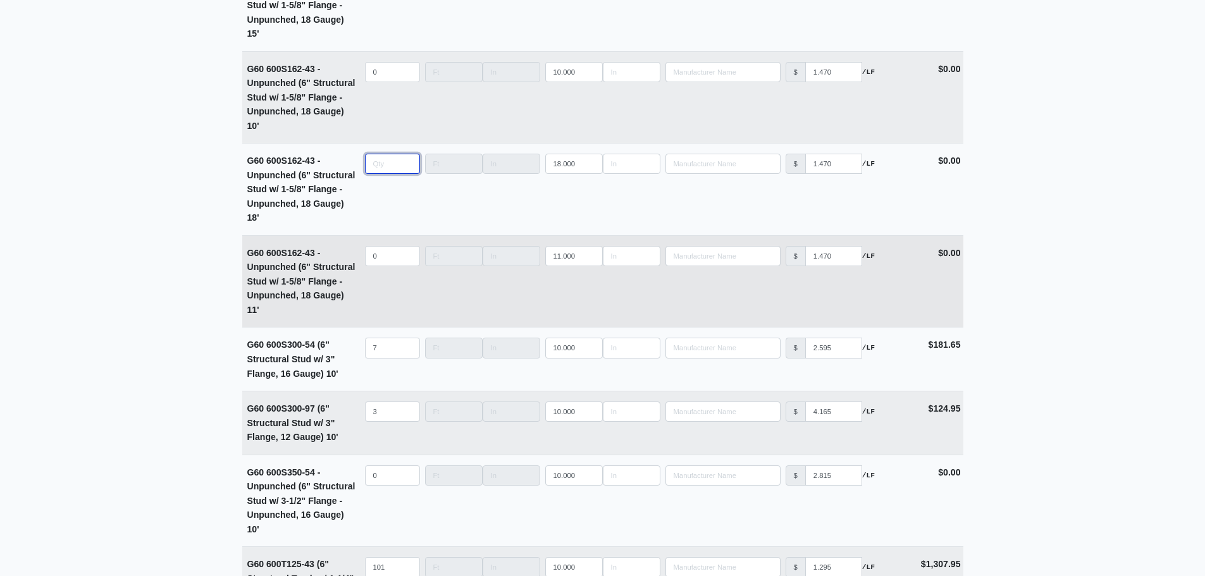
scroll to position [3858, 0]
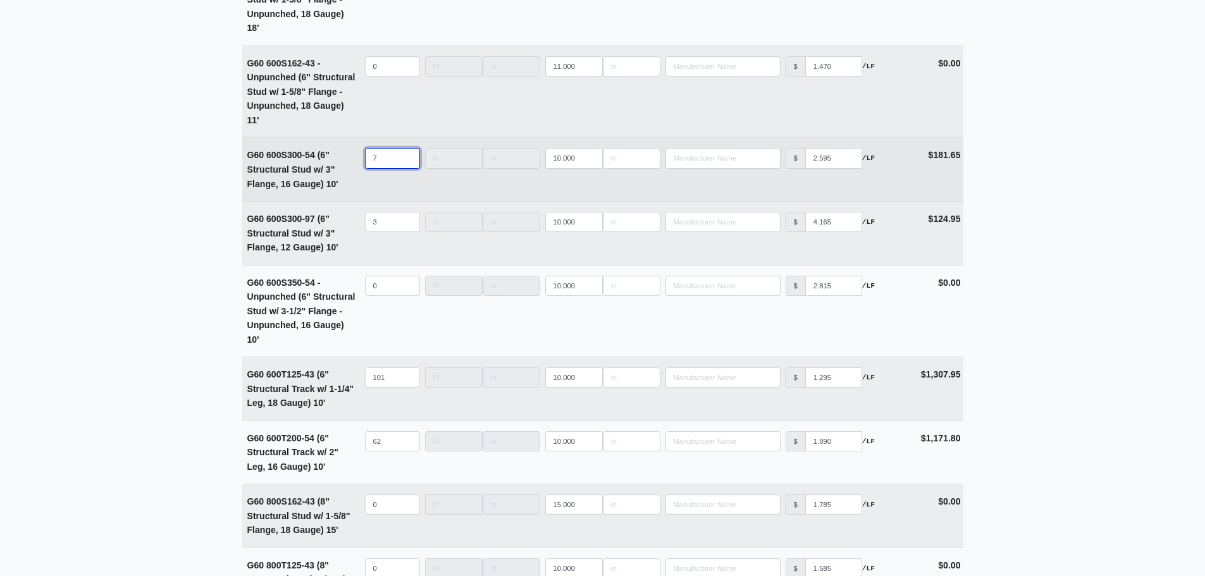
type input "0"
drag, startPoint x: 382, startPoint y: 166, endPoint x: 350, endPoint y: 167, distance: 32.3
click at [352, 167] on tr "G60 600S300-54 (6" Structural Stud w/ 3" Flange, 16 Gauge) 10' Qty 7 Width Leng…" at bounding box center [602, 169] width 721 height 64
select select
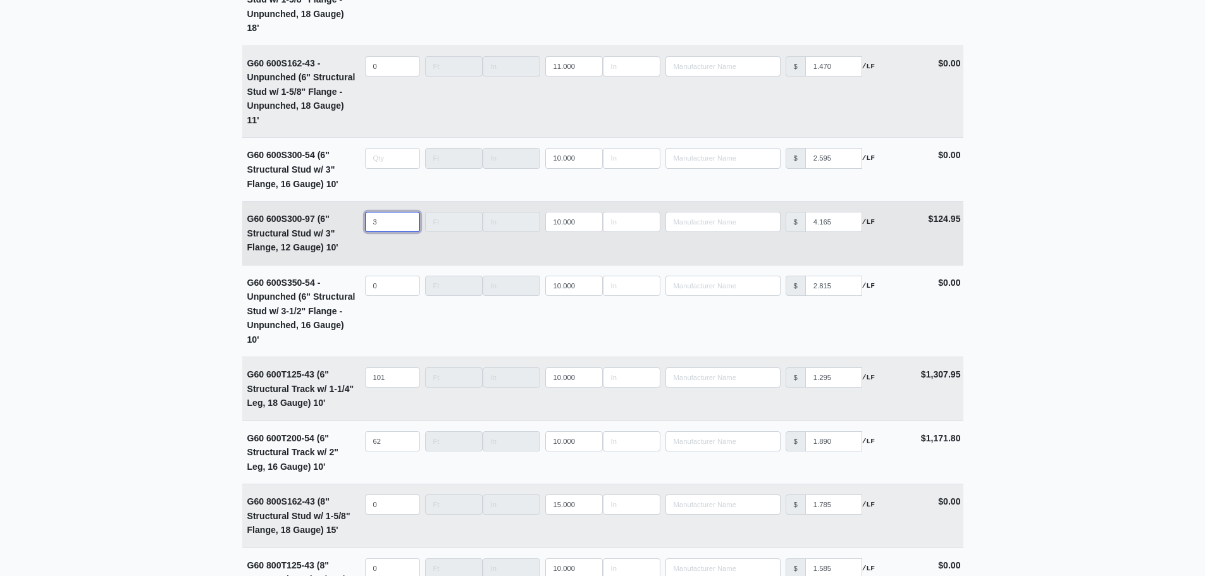
type input "0"
drag, startPoint x: 383, startPoint y: 232, endPoint x: 345, endPoint y: 233, distance: 38.6
click at [349, 234] on tr "G60 600S300-97 (6" Structural Stud w/ 3" Flange, 12 Gauge) 10' Qty 3 Width Leng…" at bounding box center [602, 233] width 721 height 64
select select
type input "0"
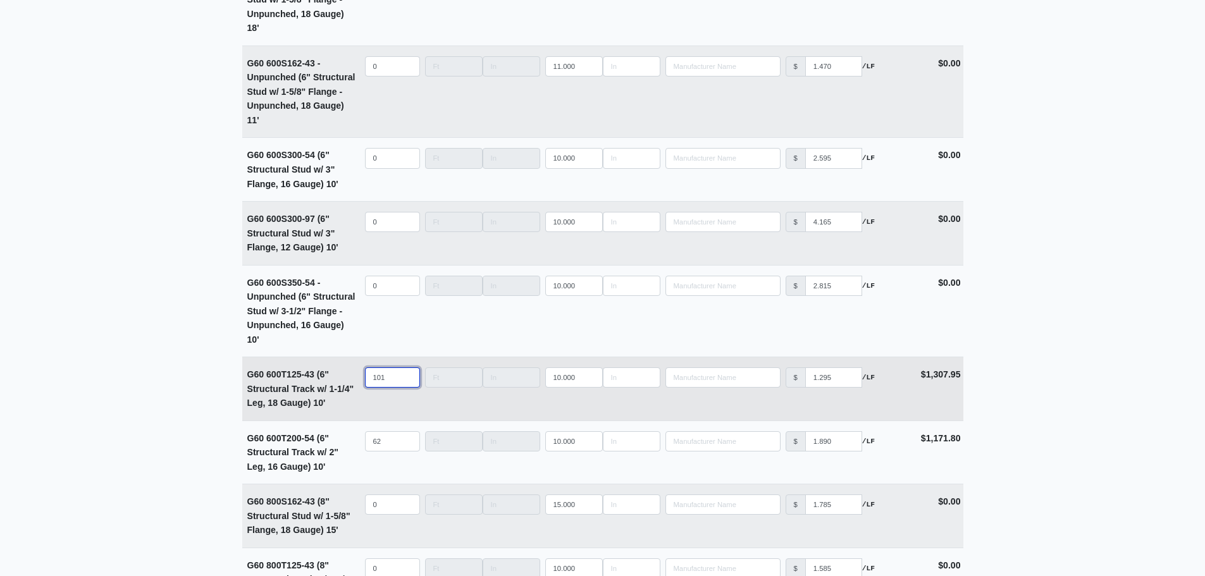
drag, startPoint x: 388, startPoint y: 383, endPoint x: 305, endPoint y: 386, distance: 82.9
click at [309, 388] on tr "G60 600T125-43 (6" Structural Track w/ 1-1/4" Leg, 18 Gauge) 10' Qty 101 Width …" at bounding box center [602, 389] width 721 height 64
select select
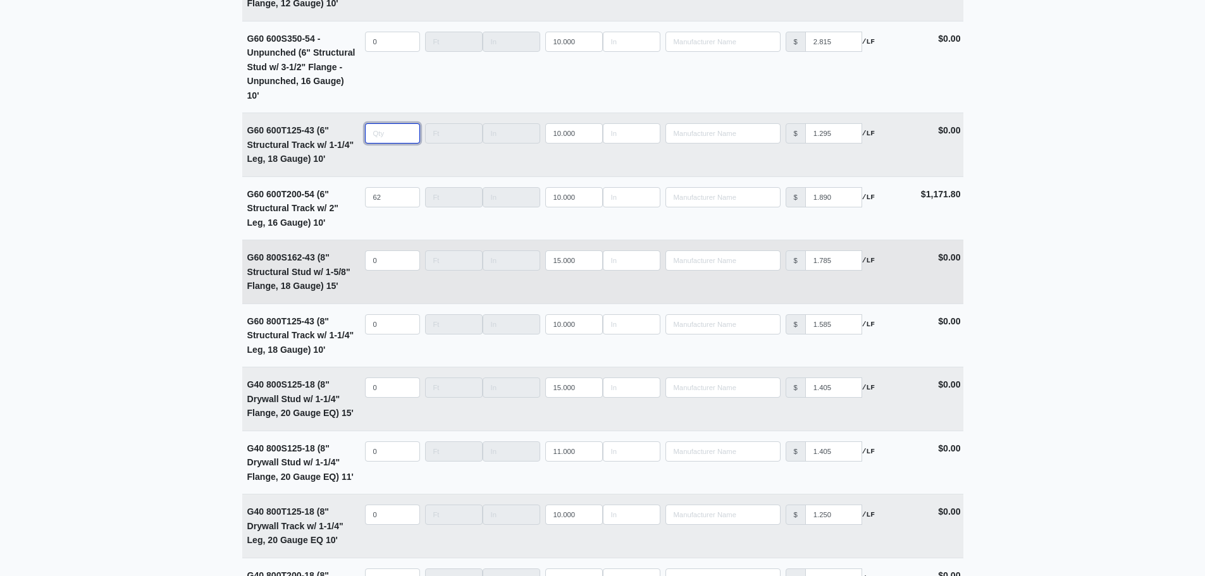
scroll to position [4111, 0]
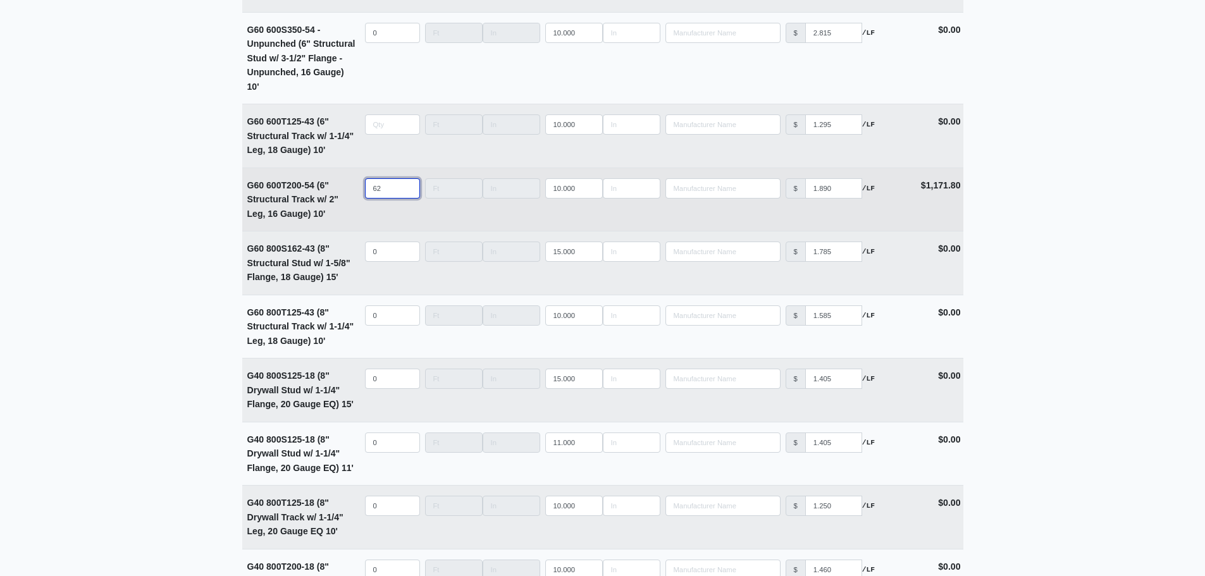
type input "0"
drag, startPoint x: 384, startPoint y: 192, endPoint x: 330, endPoint y: 199, distance: 54.9
click at [330, 199] on tr "G60 600T200-54 (6" Structural Track w/ 2" Leg, 16 Gauge) 10' Qty 62 Width Lengt…" at bounding box center [602, 200] width 721 height 64
select select
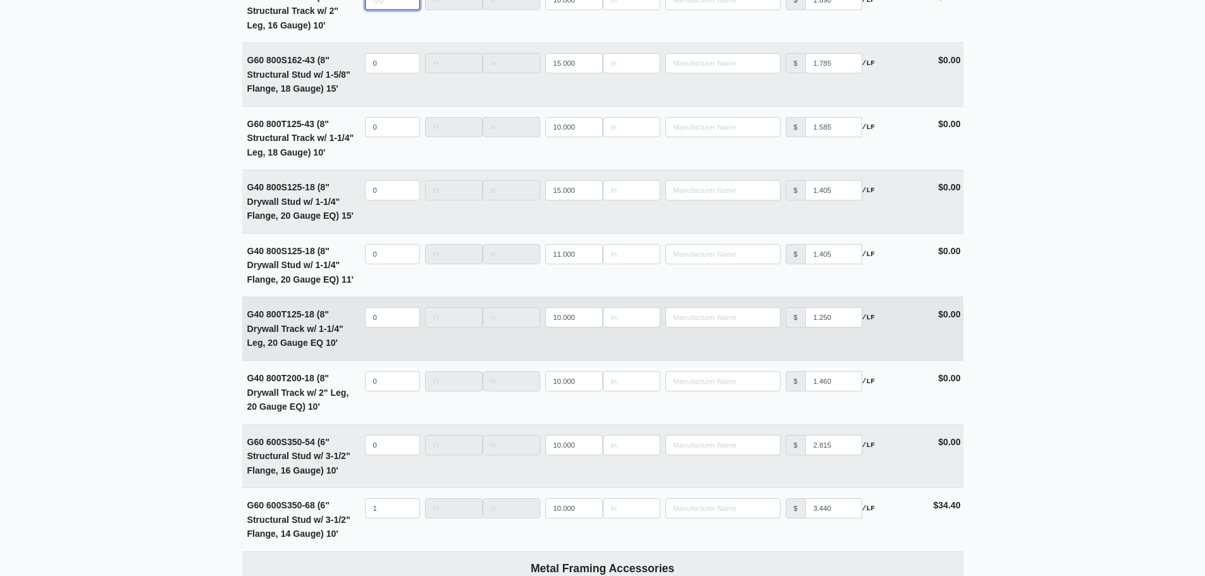
scroll to position [4428, 0]
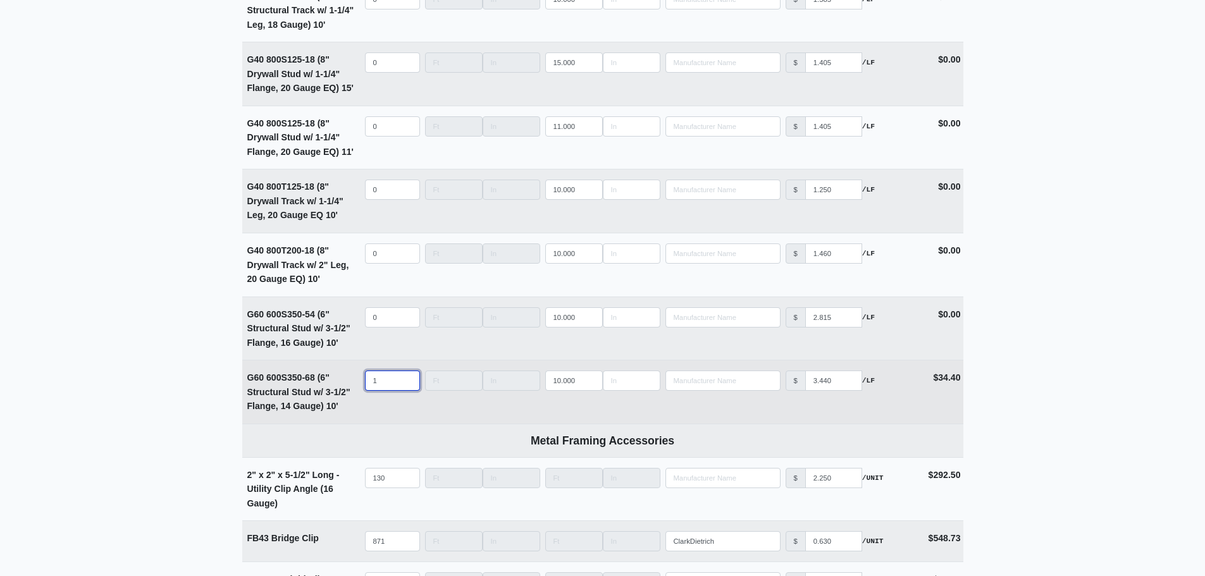
type input "0"
drag, startPoint x: 383, startPoint y: 386, endPoint x: 295, endPoint y: 380, distance: 88.7
click at [321, 385] on tr "G60 600S350-68 (6" Structural Stud w/ 3-1/2" Flange, 14 Gauge) 10' Qty 1 Width …" at bounding box center [602, 392] width 721 height 64
select select
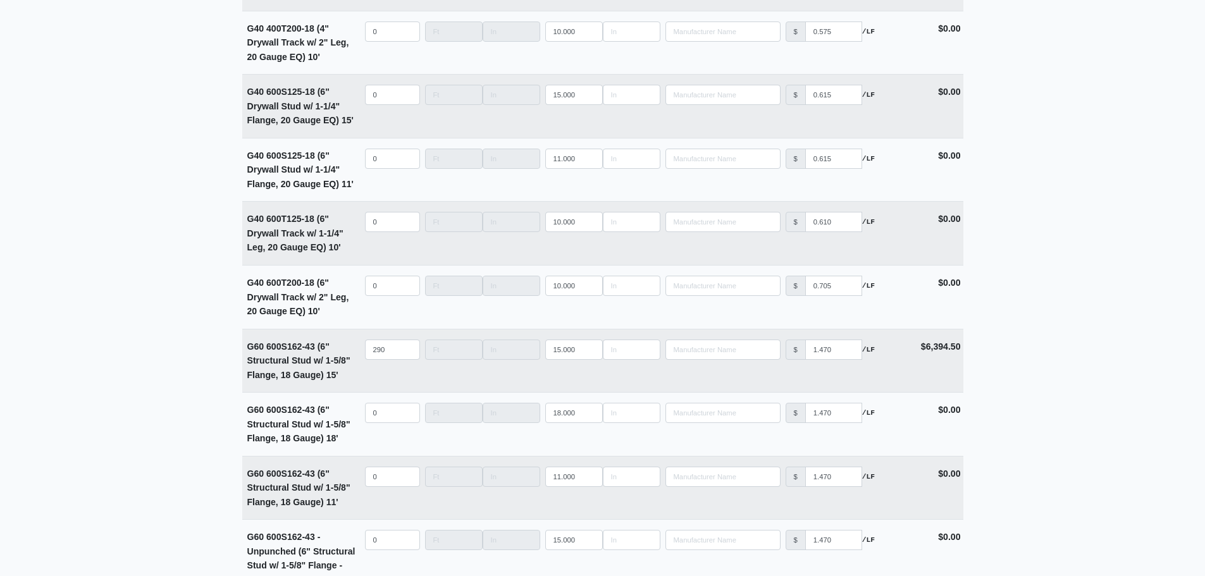
scroll to position [3099, 0]
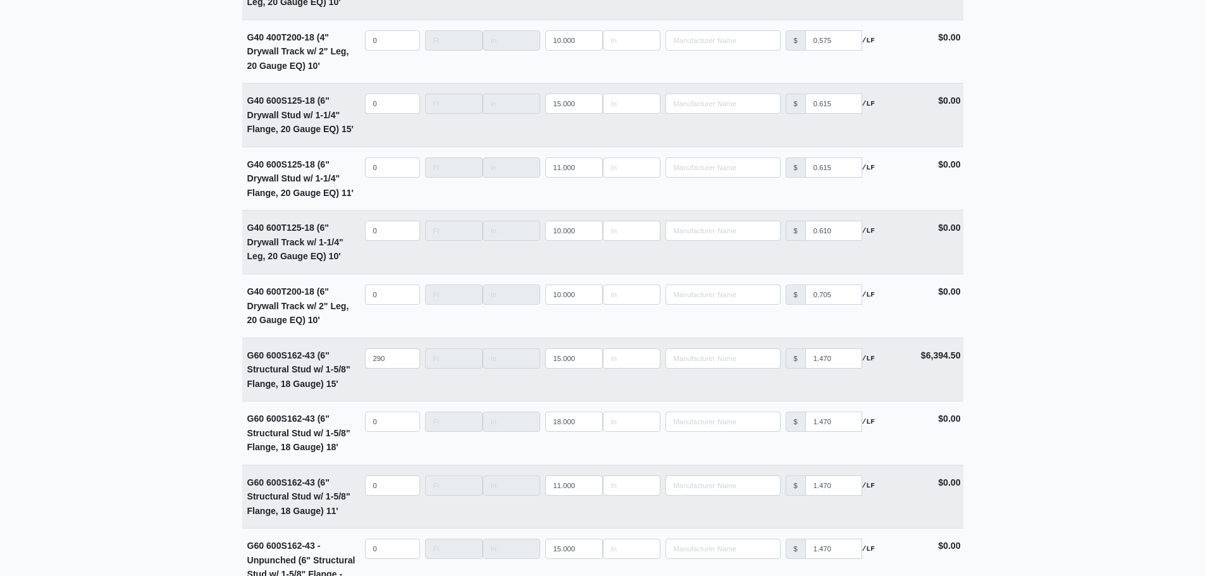
type input "0"
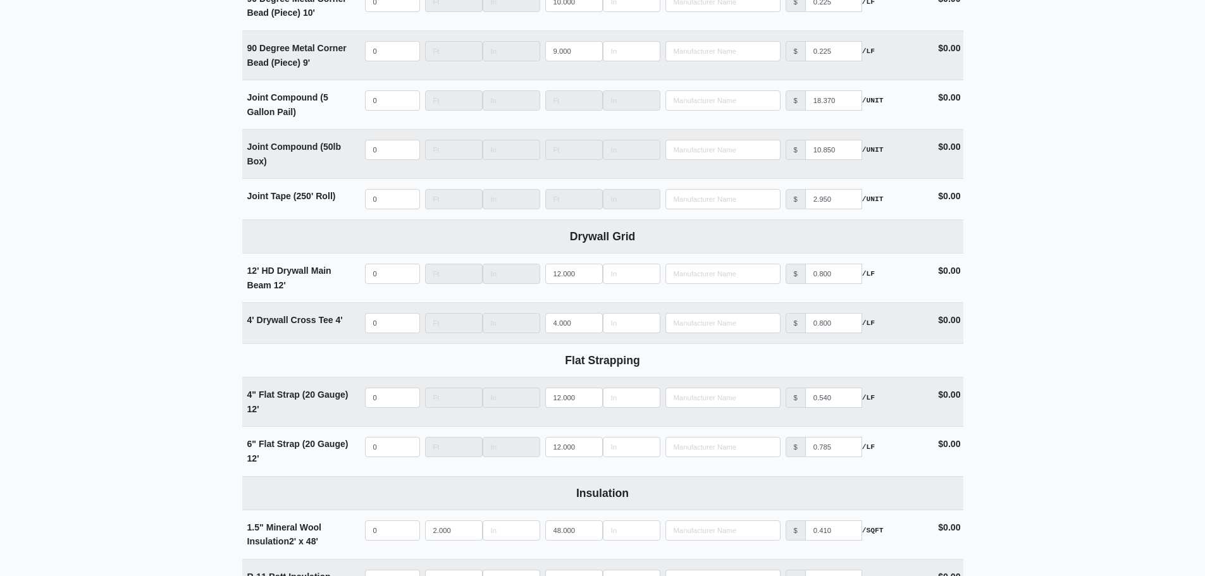
scroll to position [1518, 0]
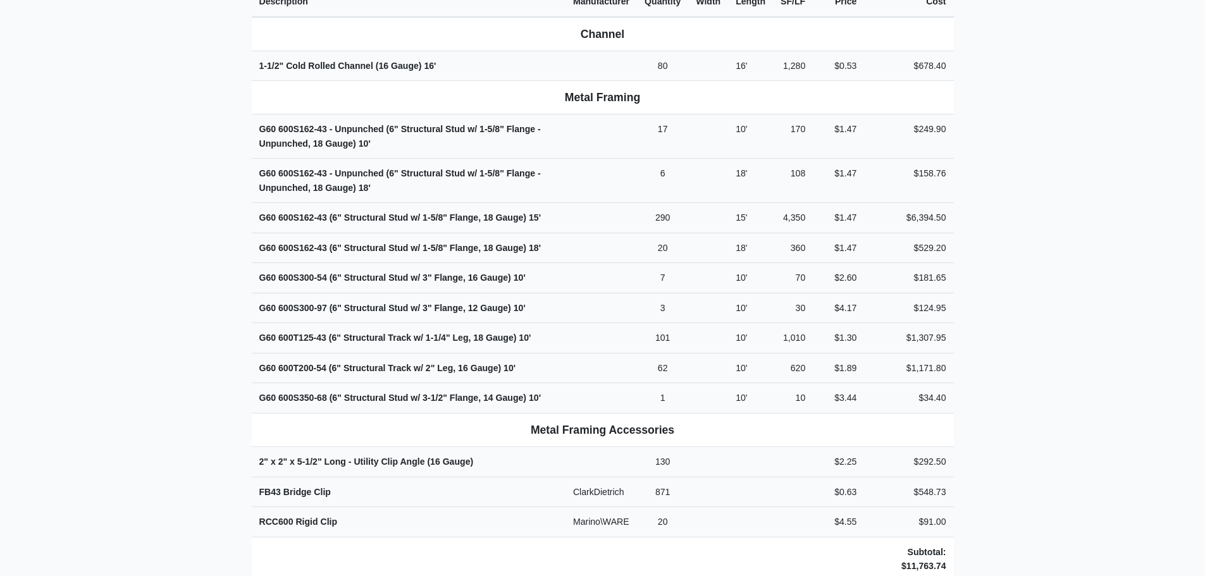
scroll to position [443, 0]
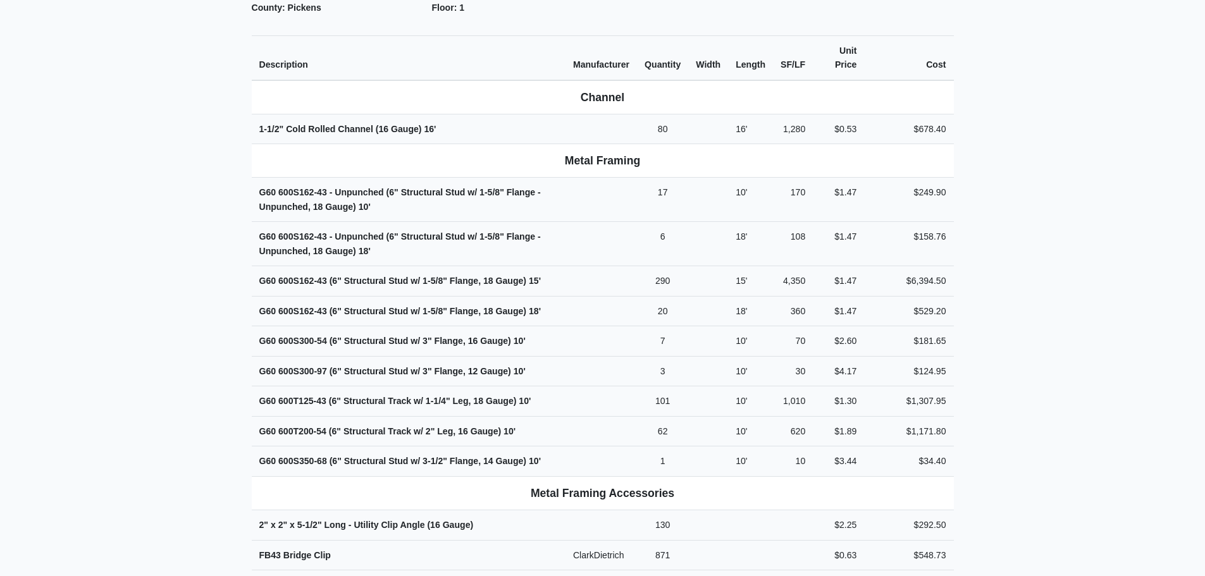
click at [221, 252] on main "Back to Project Roswell Drywall [STREET_ADDRESS] Tel: (770) 518 - 2442 Website:…" at bounding box center [602, 305] width 1205 height 1367
click at [140, 185] on main "Back to Project Roswell Drywall [STREET_ADDRESS] Tel: (770) 518 - 2442 Website:…" at bounding box center [602, 305] width 1205 height 1367
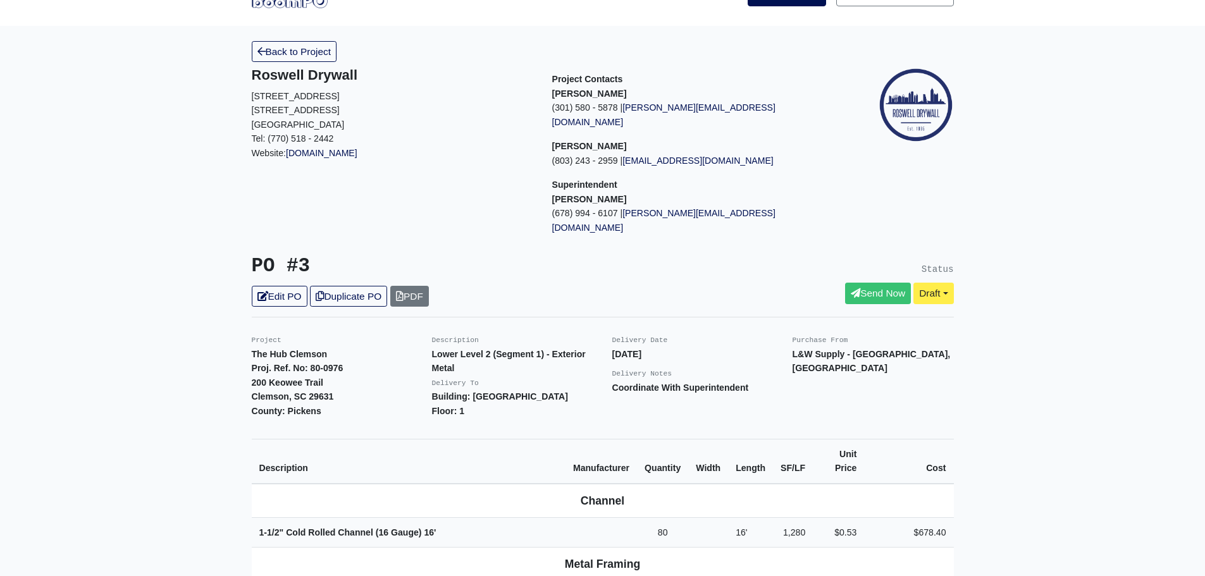
scroll to position [0, 0]
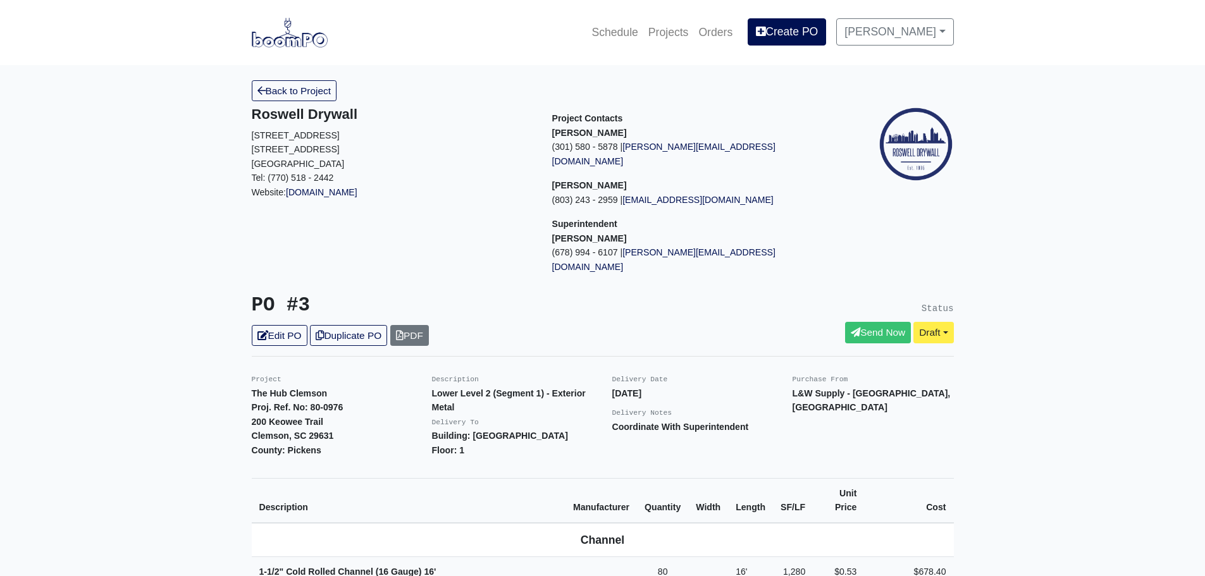
click at [265, 32] on img at bounding box center [290, 32] width 76 height 29
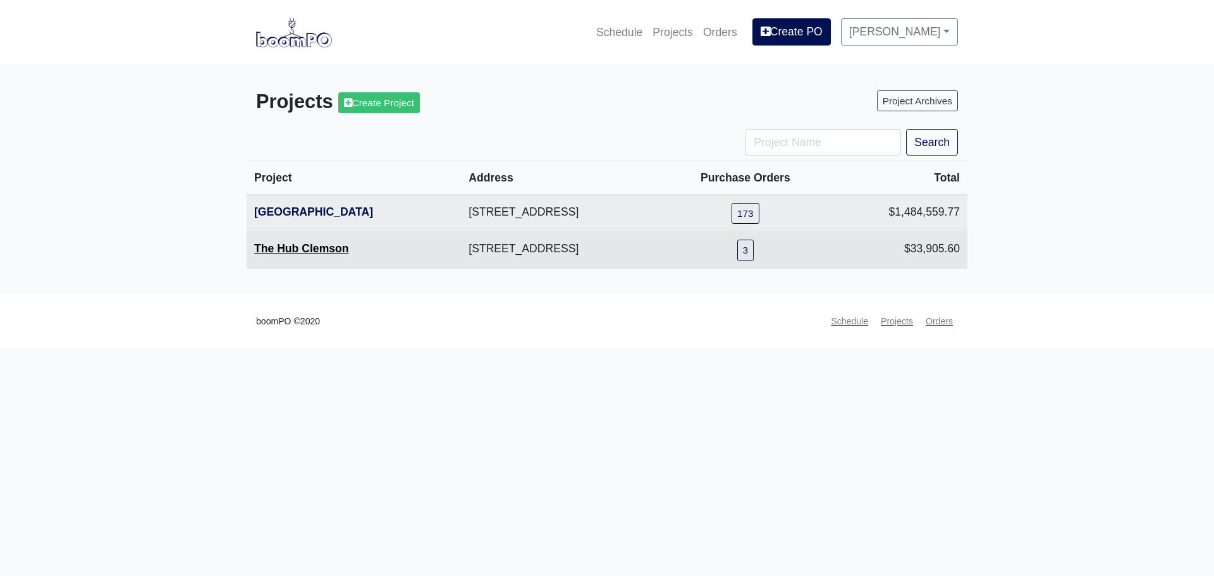
click at [296, 246] on link "The Hub Clemson" at bounding box center [301, 248] width 95 height 13
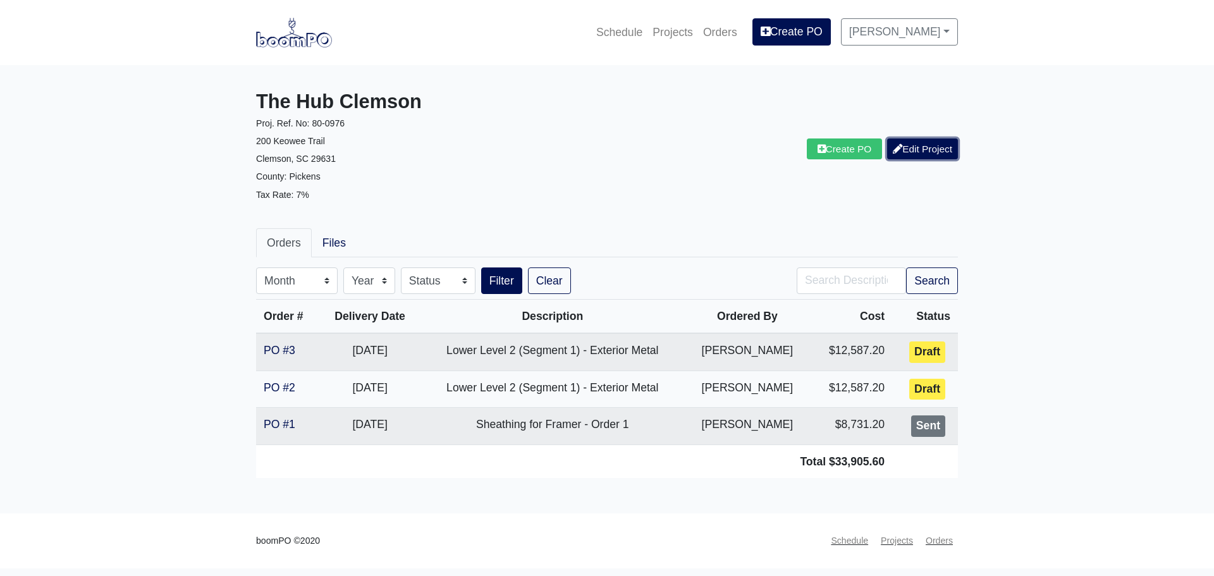
click at [909, 152] on link "Edit Project" at bounding box center [922, 149] width 71 height 21
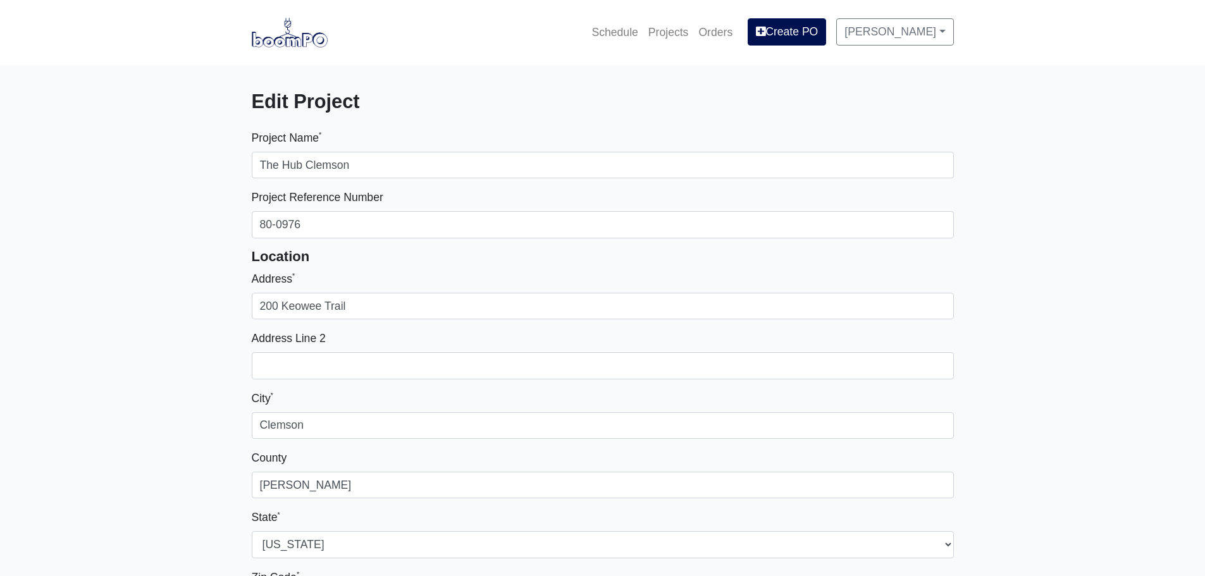
select select
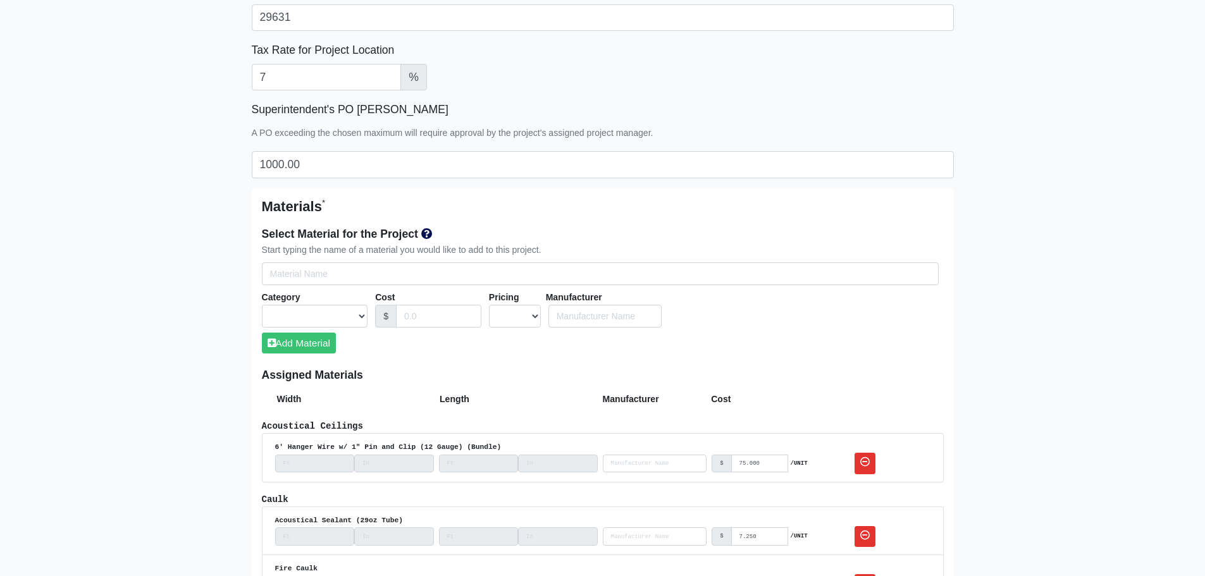
scroll to position [696, 0]
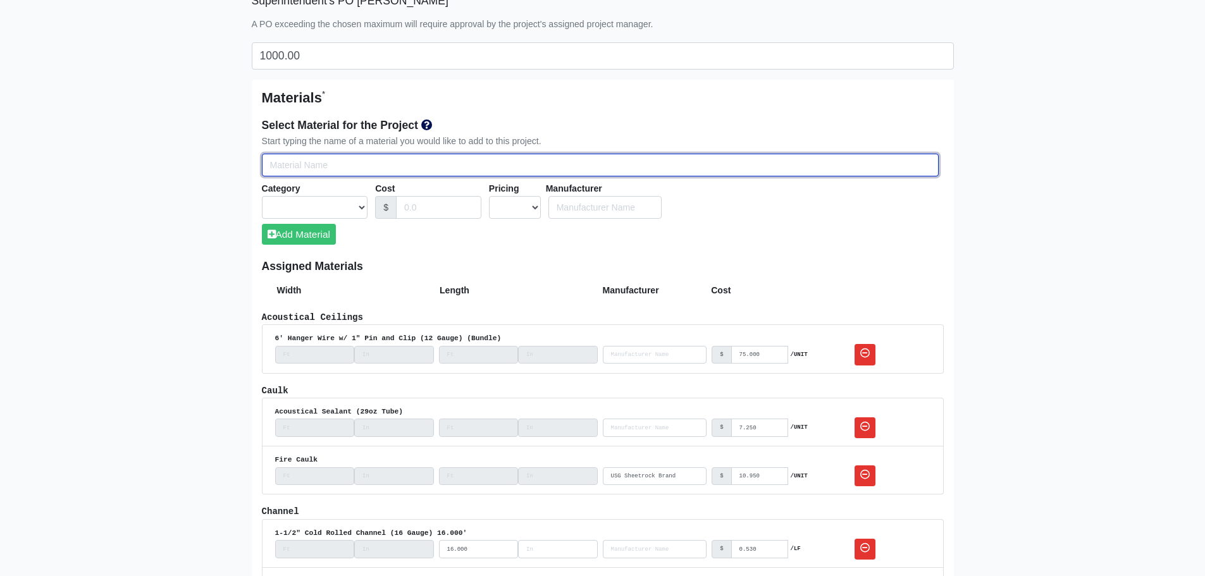
click at [297, 162] on input "Select Team Members for the Project" at bounding box center [600, 165] width 677 height 23
type input "G"
select select
type input "G6"
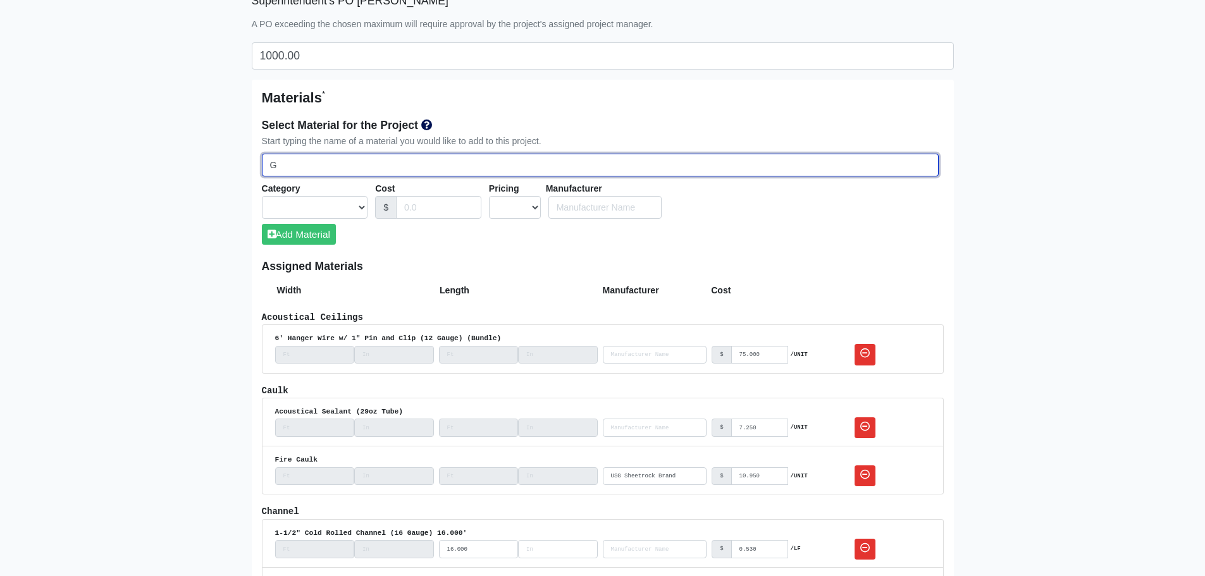
select select
type input "G60"
select select
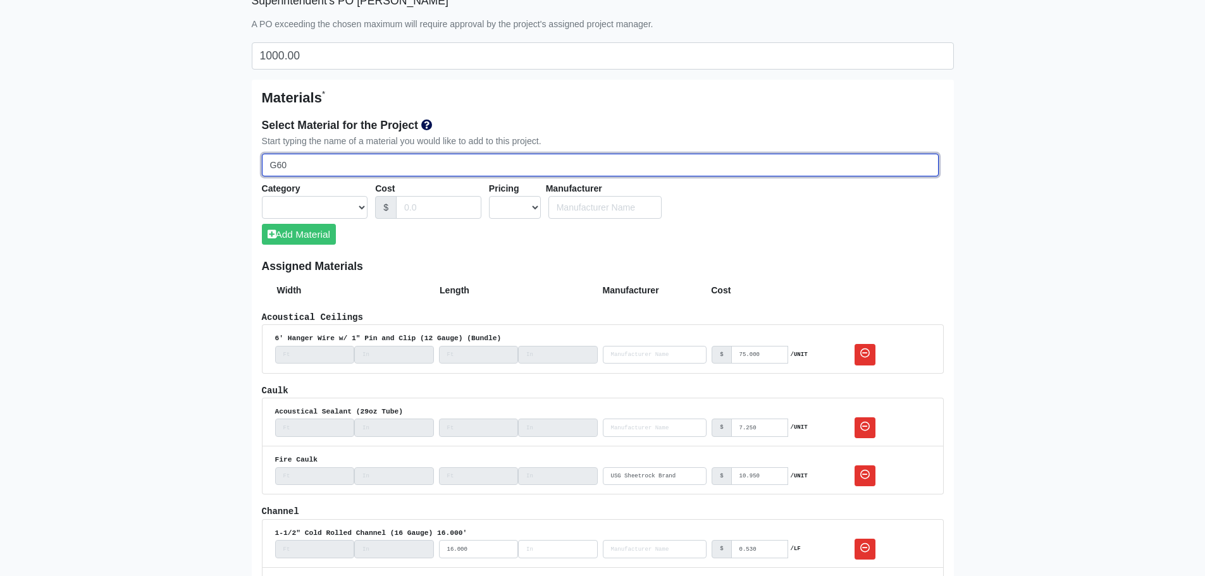
select select
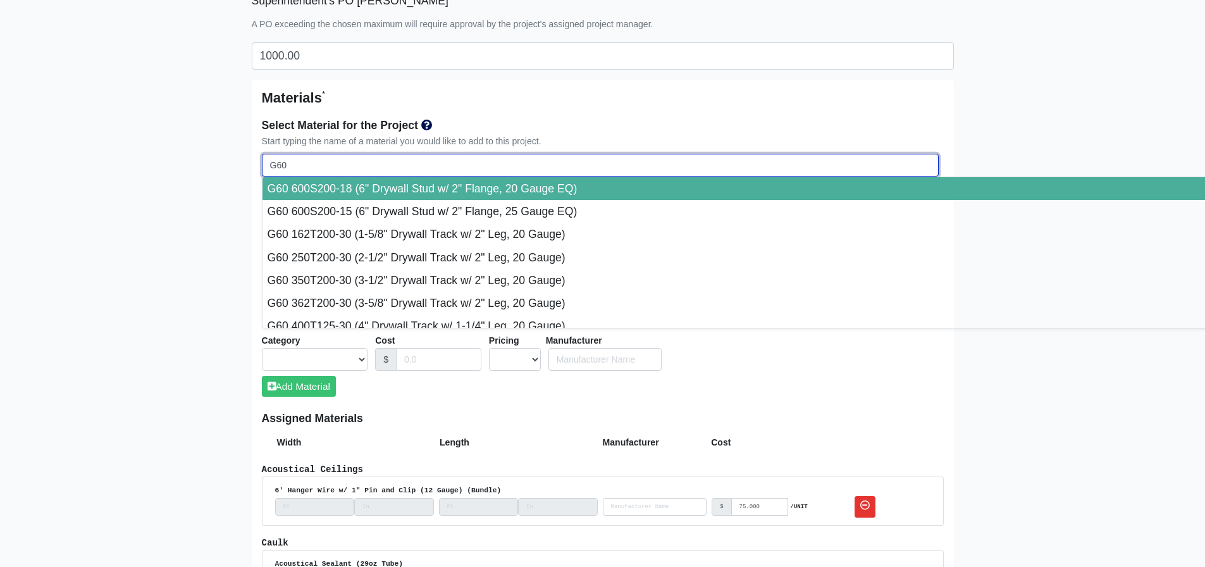
type input "G60"
select select
type input "G60 6"
select select
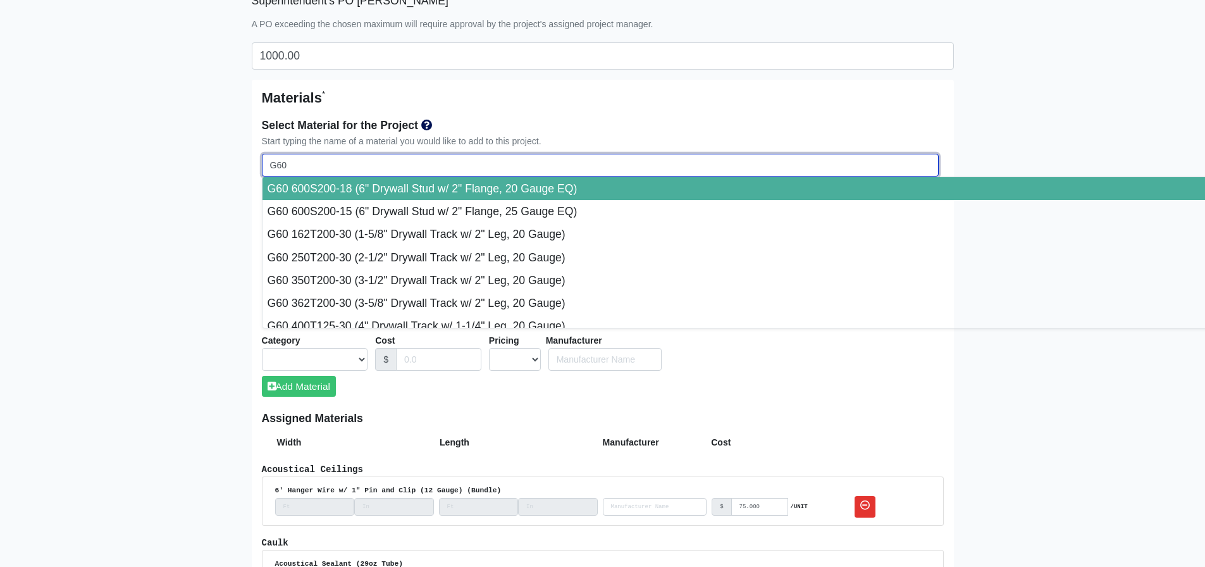
select select
type input "G60 60"
select select
type input "G60 600"
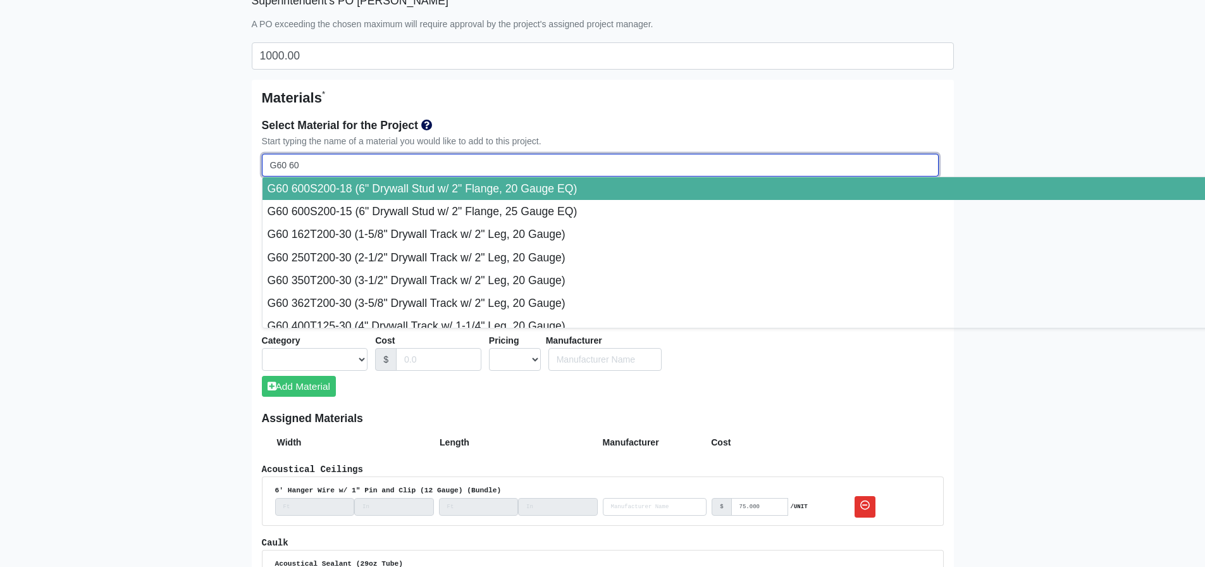
select select
type input "G60 600S"
select select
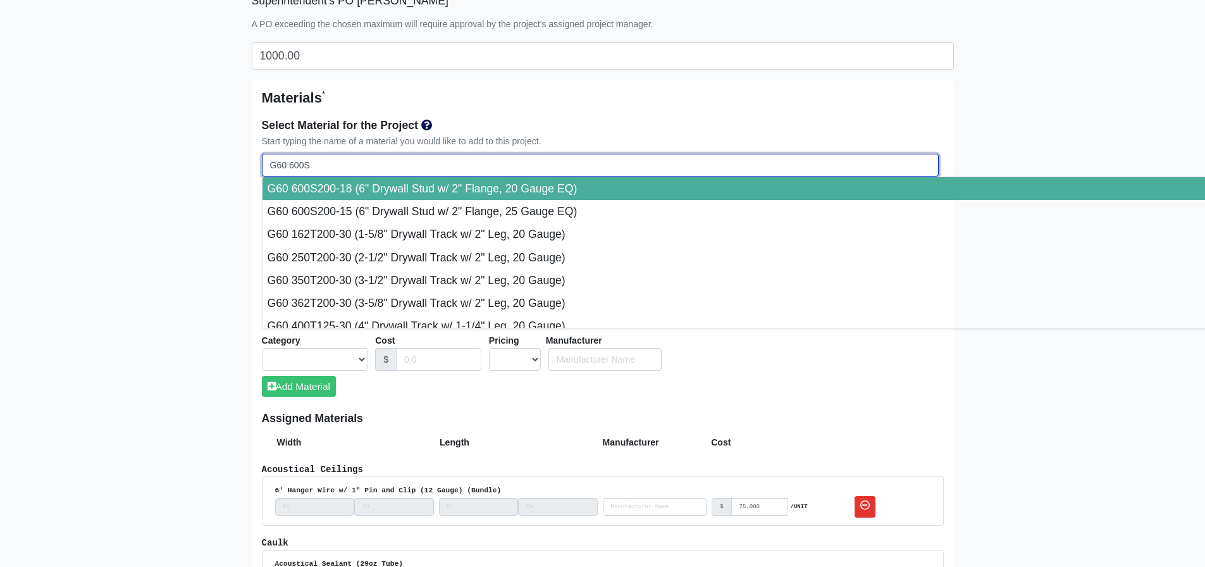
type input "G60 600S1"
select select
type input "G60 600S16"
select select
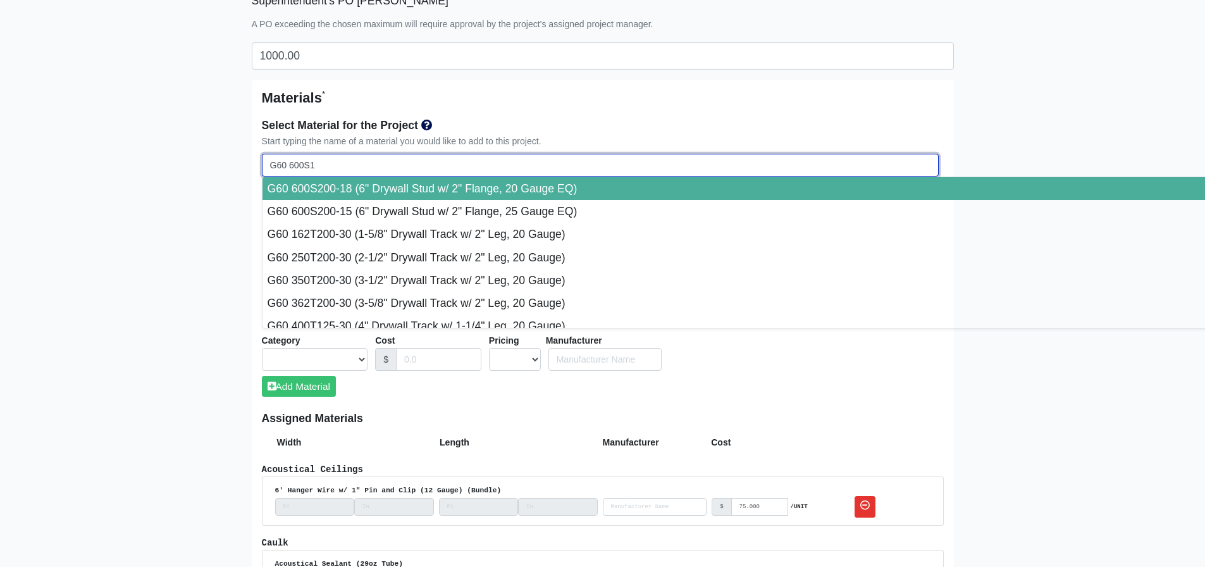
select select
type input "G60 600S162"
select select
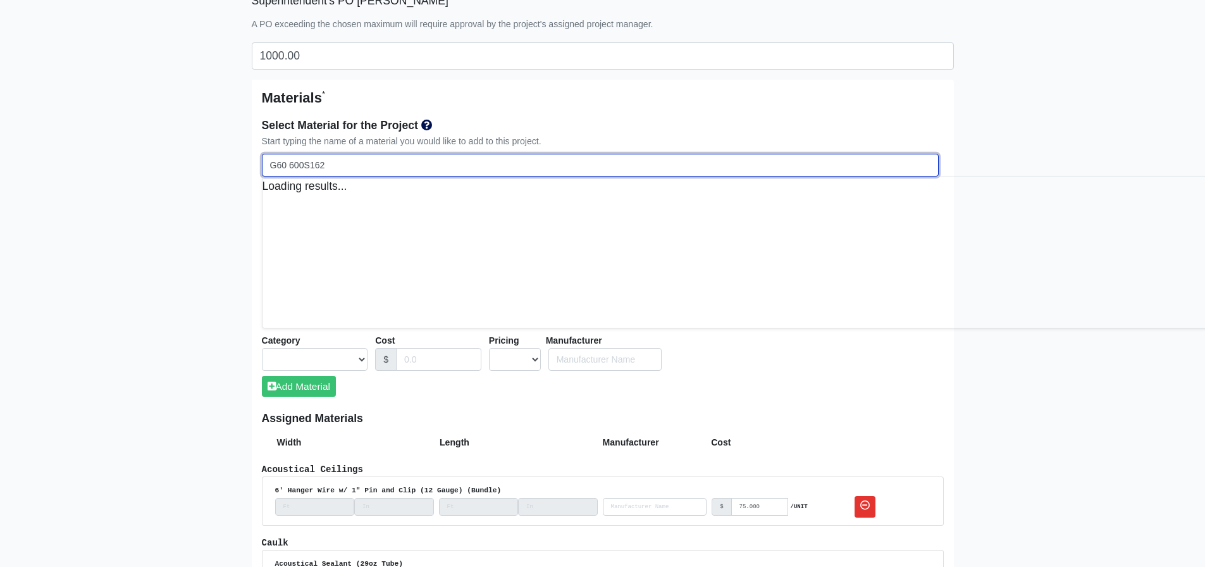
select select
type input "G60 600S162-"
select select
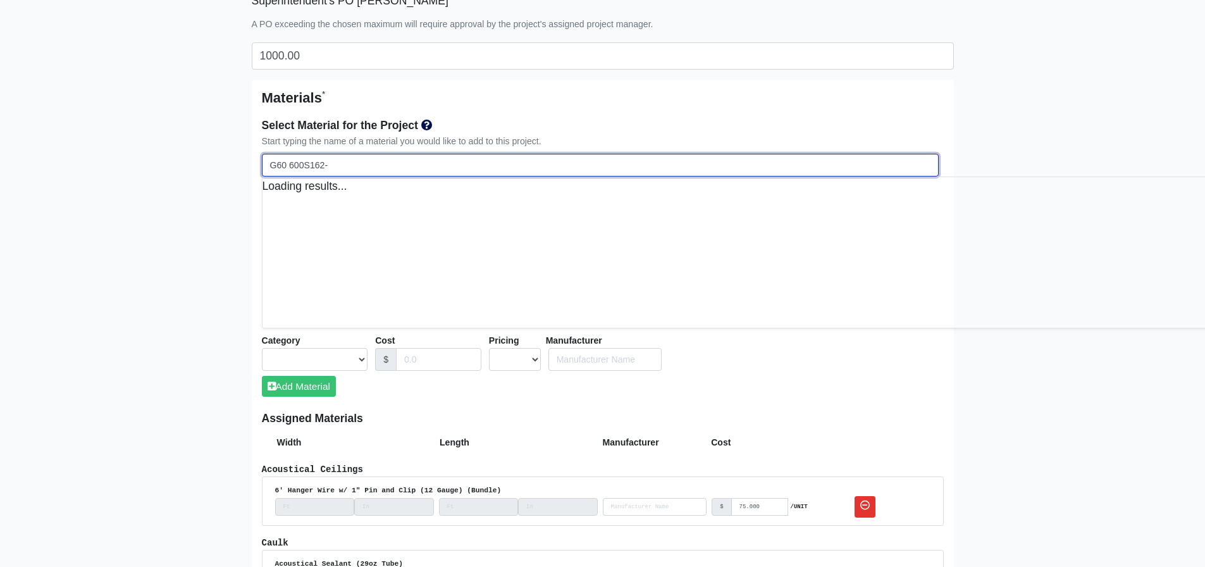
select select
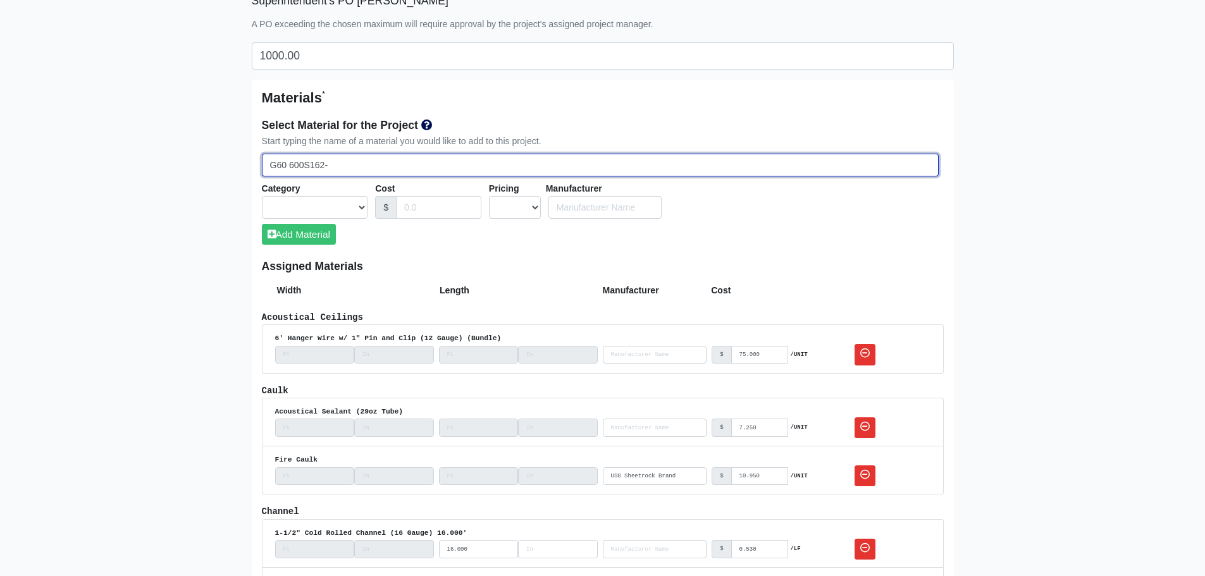
type input "G60 600S162-4"
select select
type input "G60 600S162-43"
select select
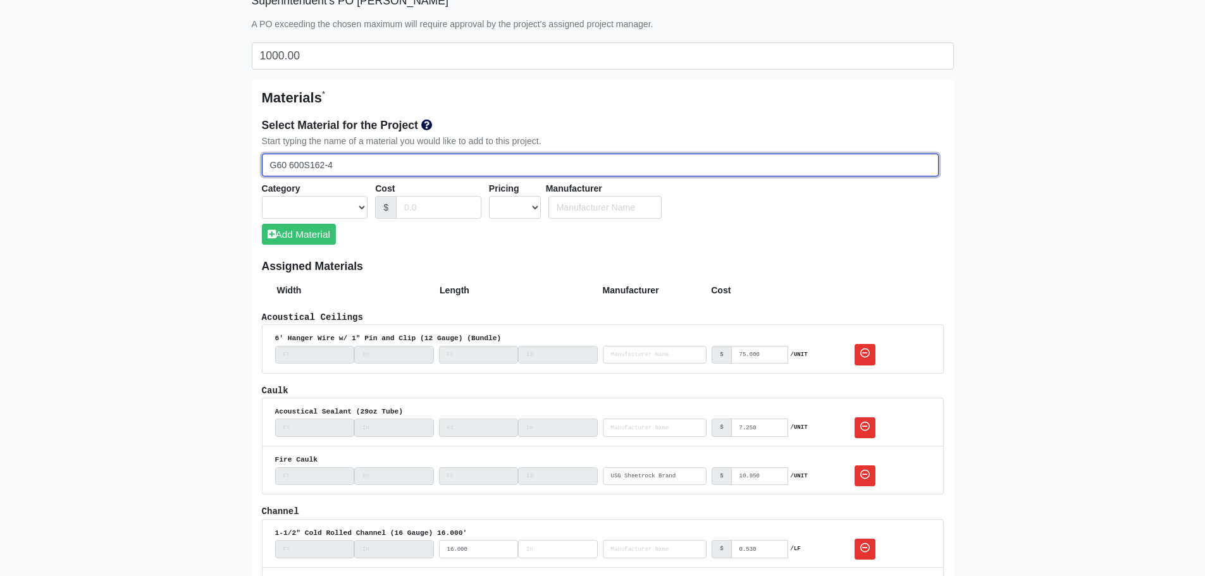
select select
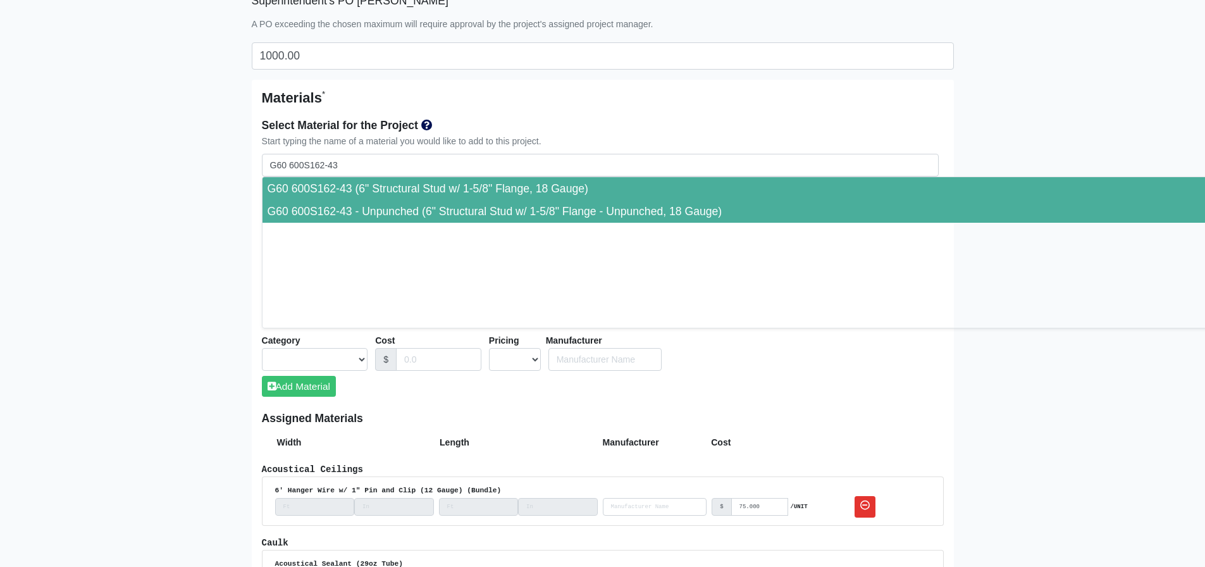
type input "G60 600S162-43 - Unpunched (6" Structural Stud w/ 1-5/8" Flange - Unpunched, 18…"
select select "[object Object]"
select select "1"
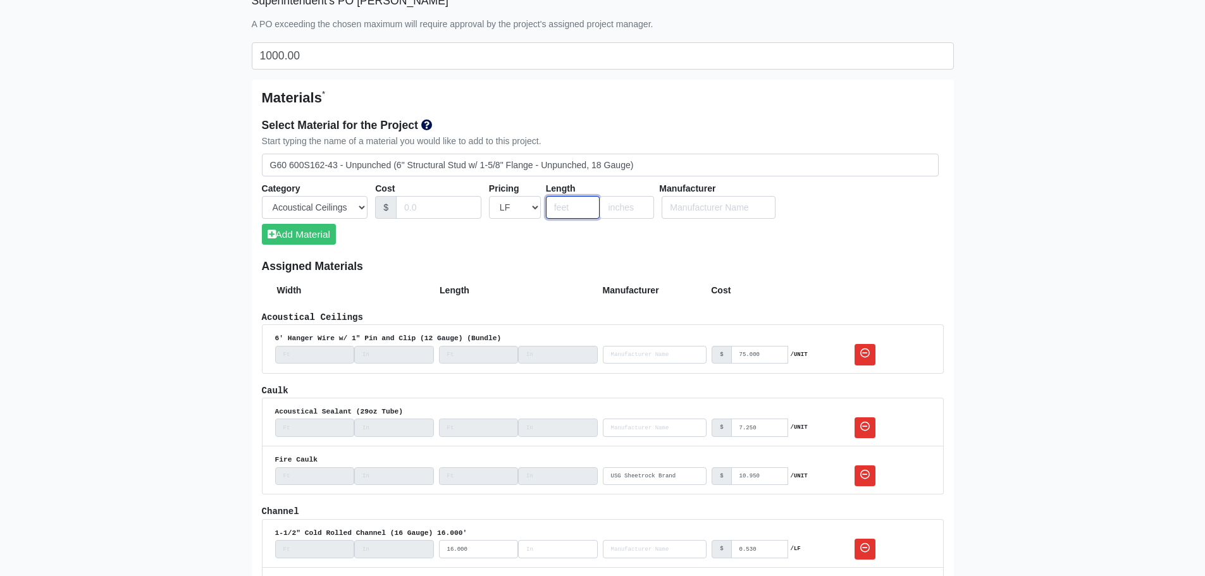
click at [569, 208] on input "number" at bounding box center [573, 207] width 54 height 23
type input "15"
click at [545, 268] on h6 "Assigned Materials" at bounding box center [603, 266] width 682 height 13
click at [433, 202] on input "Cost" at bounding box center [438, 207] width 85 height 23
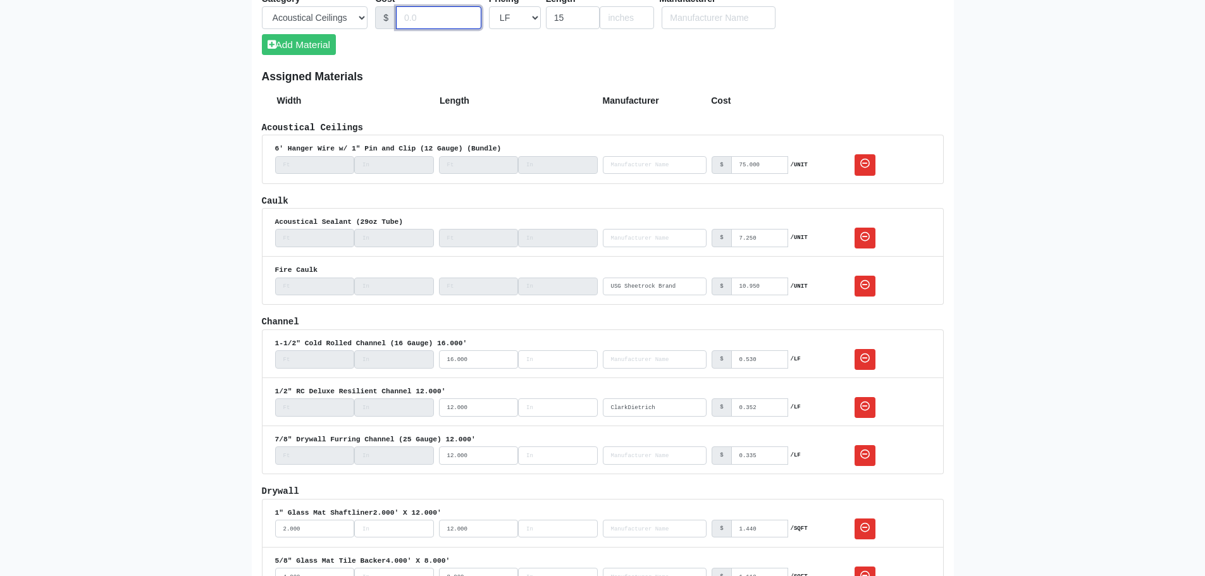
scroll to position [633, 0]
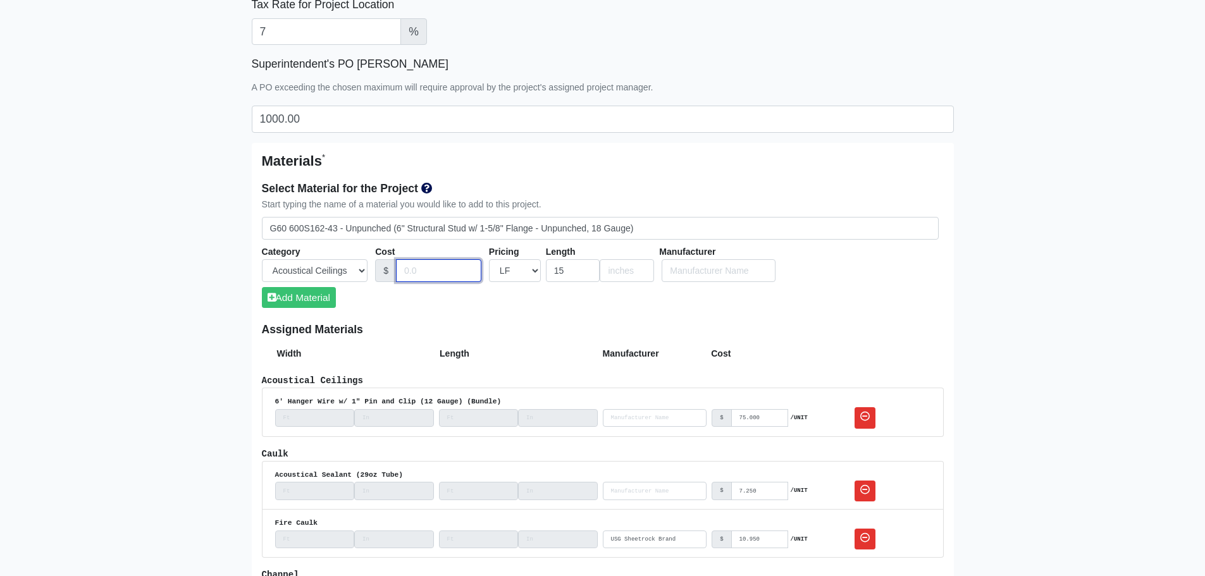
click at [415, 262] on input "Cost" at bounding box center [438, 270] width 85 height 23
type input "1.47"
click at [467, 299] on div "Select Material for the Project Start typing the name of a material you would l…" at bounding box center [603, 249] width 682 height 149
click at [299, 292] on button "Add Material" at bounding box center [299, 297] width 74 height 21
select select
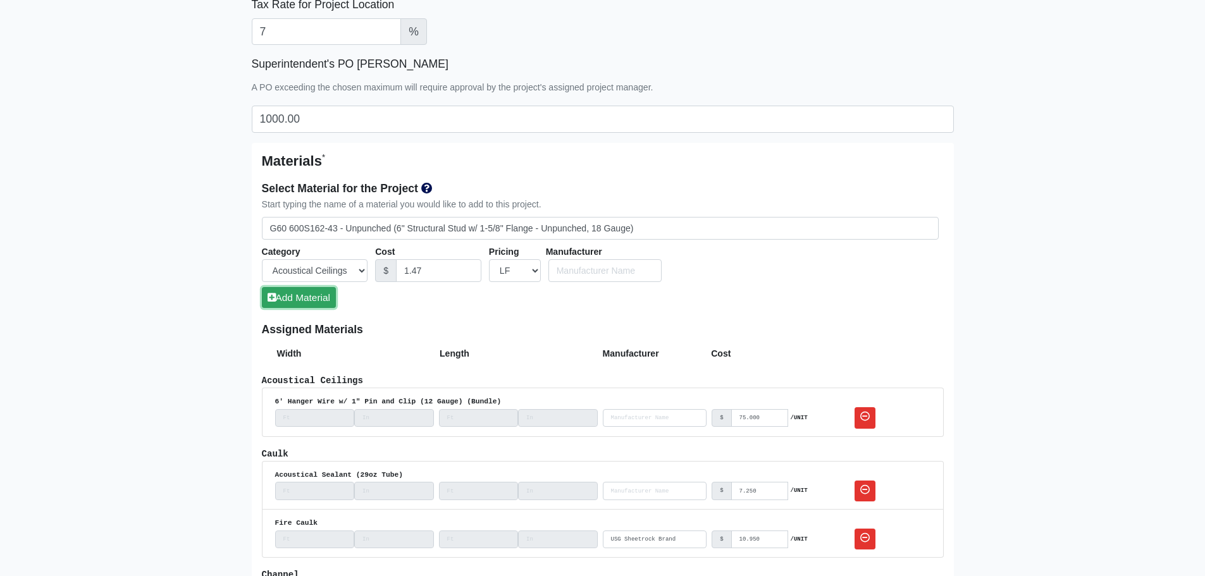
select select
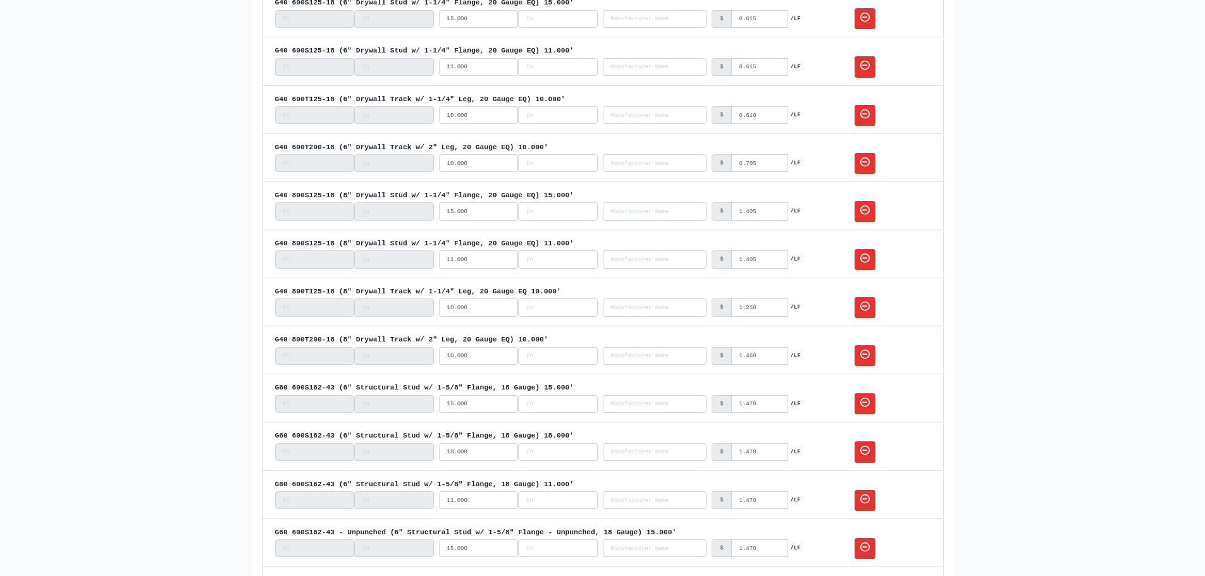
scroll to position [5143, 0]
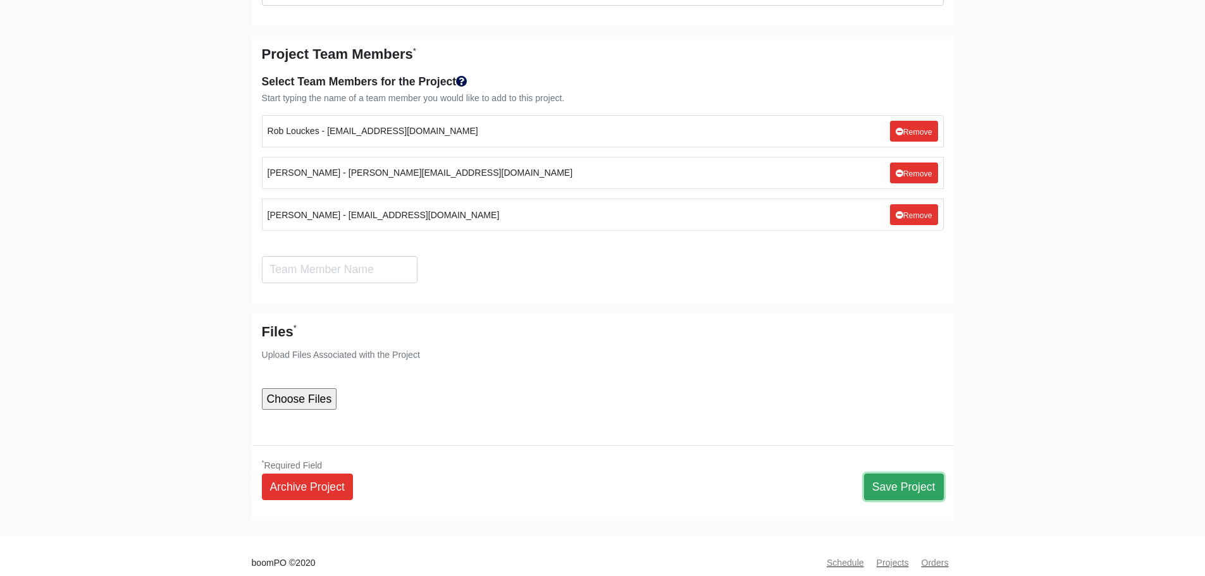
click at [899, 474] on button "Save Project" at bounding box center [904, 487] width 80 height 27
select select
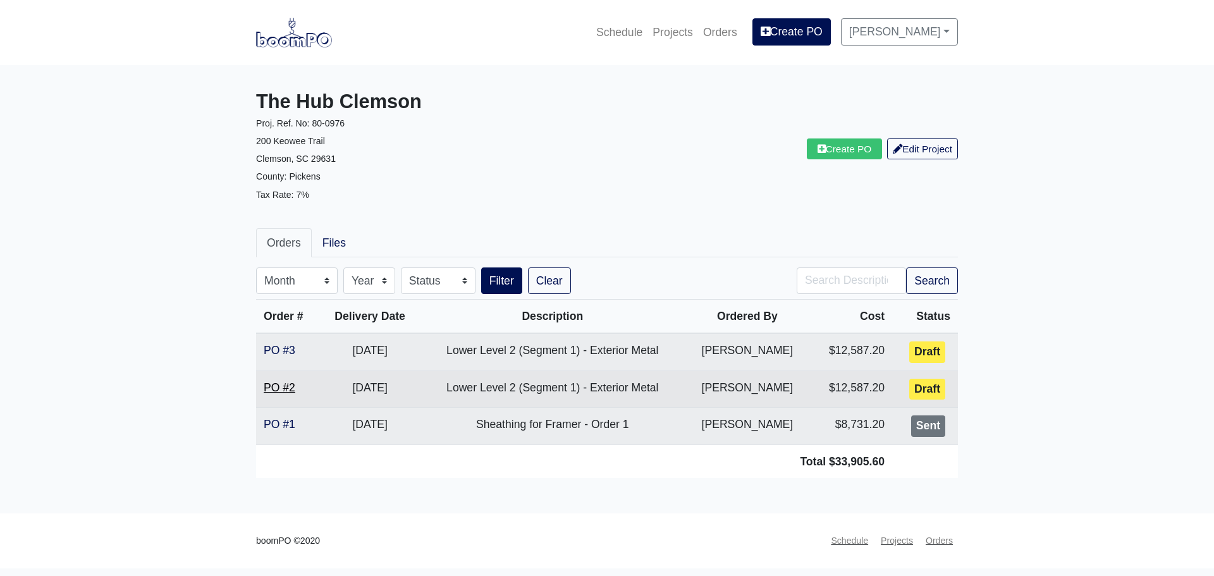
click at [280, 386] on link "PO #2" at bounding box center [280, 387] width 32 height 13
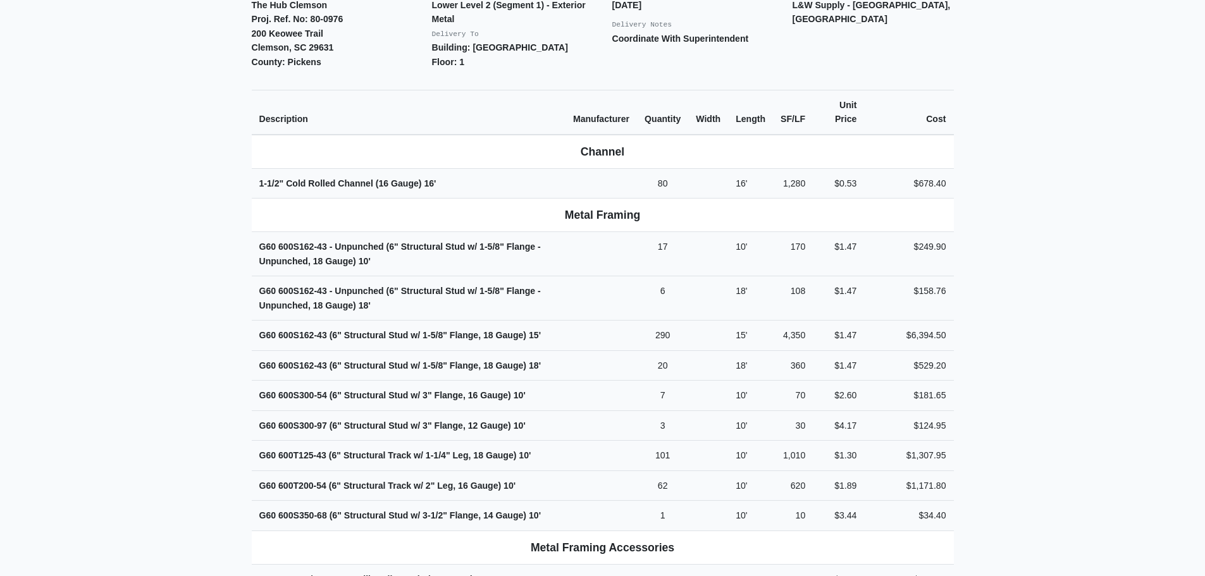
scroll to position [443, 0]
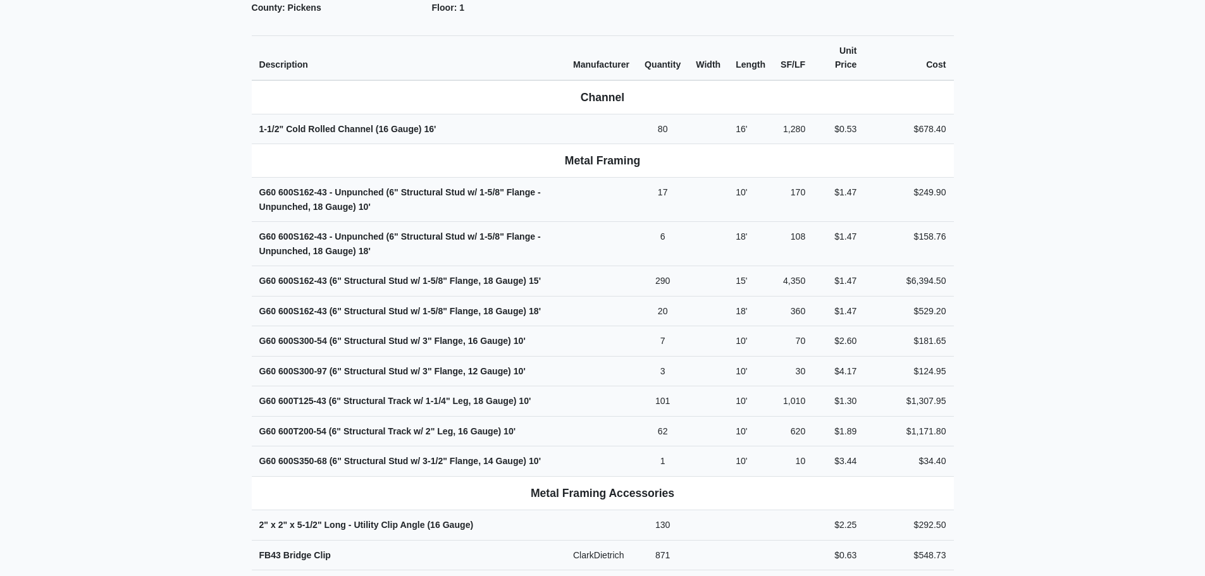
click at [130, 253] on main "Back to Project Roswell Drywall [STREET_ADDRESS] Tel: (770) 518 - 2442 Website:…" at bounding box center [602, 307] width 1205 height 1370
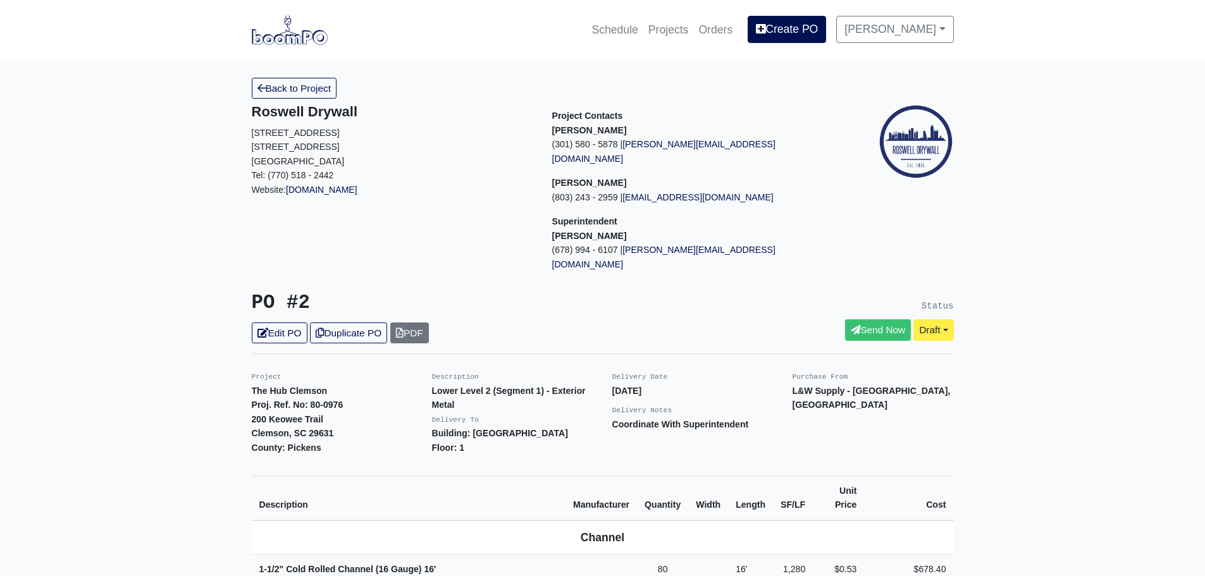
scroll to position [0, 0]
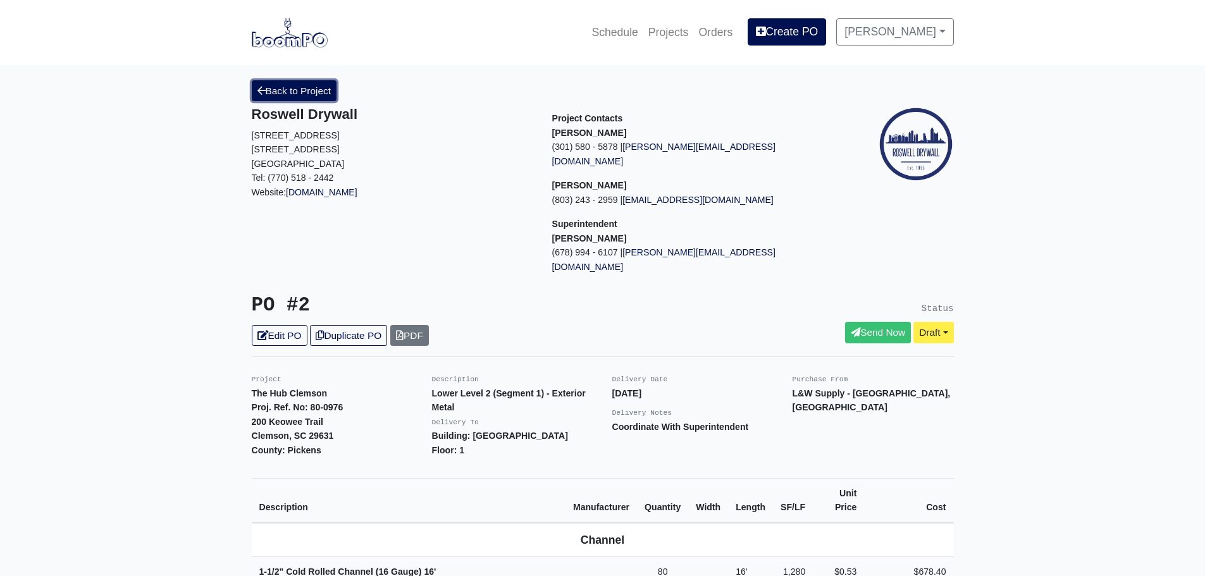
click at [293, 89] on link "Back to Project" at bounding box center [294, 90] width 85 height 21
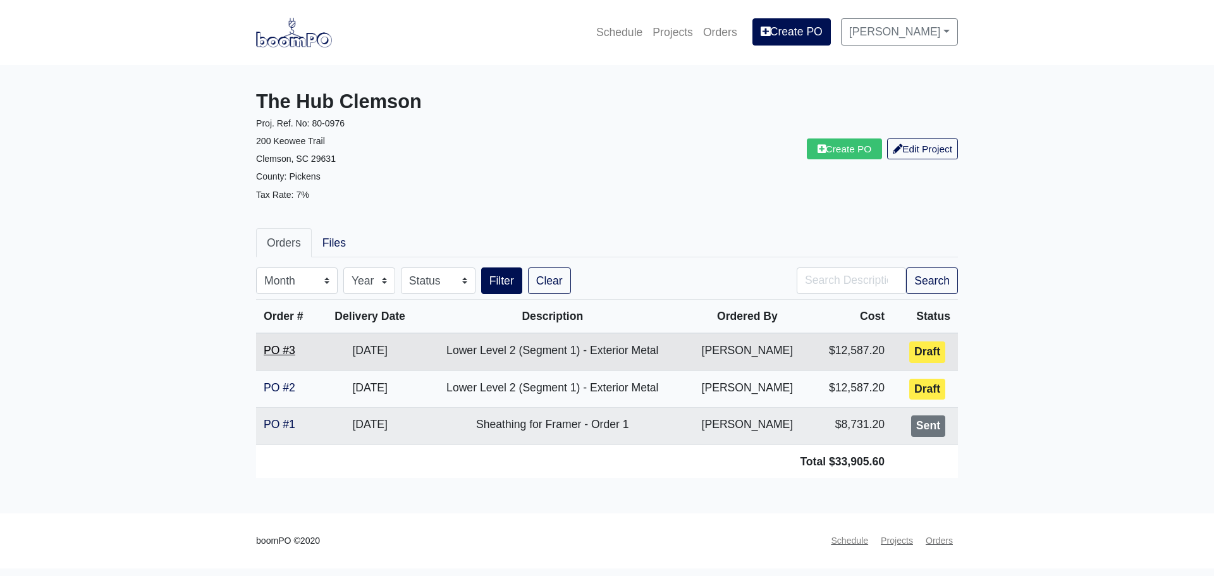
click at [275, 351] on link "PO #3" at bounding box center [280, 350] width 32 height 13
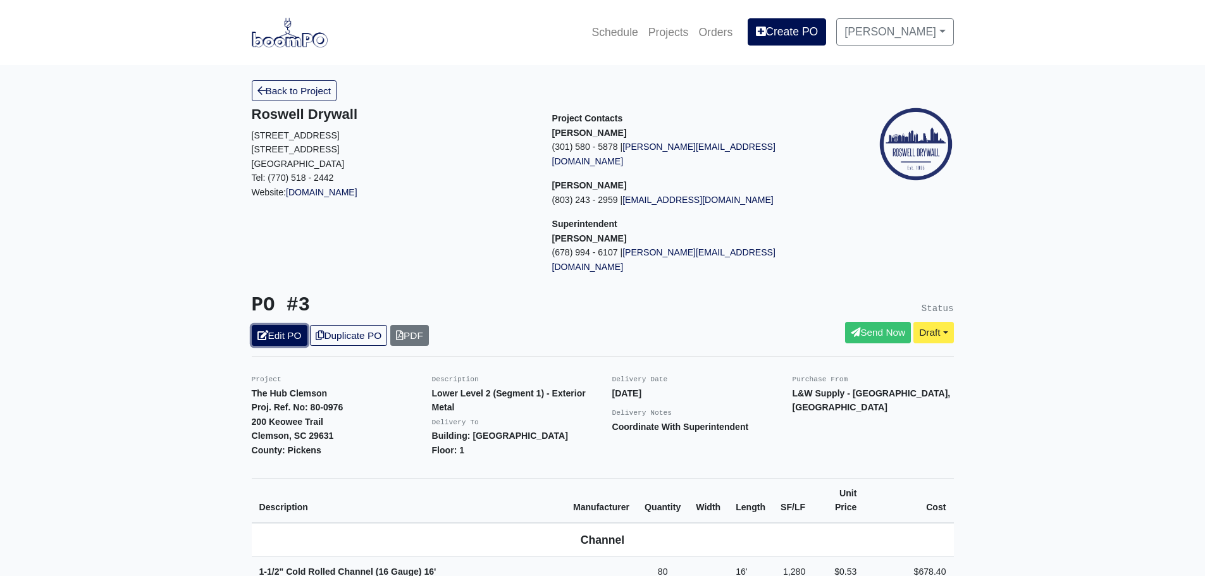
click at [287, 325] on link "Edit PO" at bounding box center [280, 335] width 56 height 21
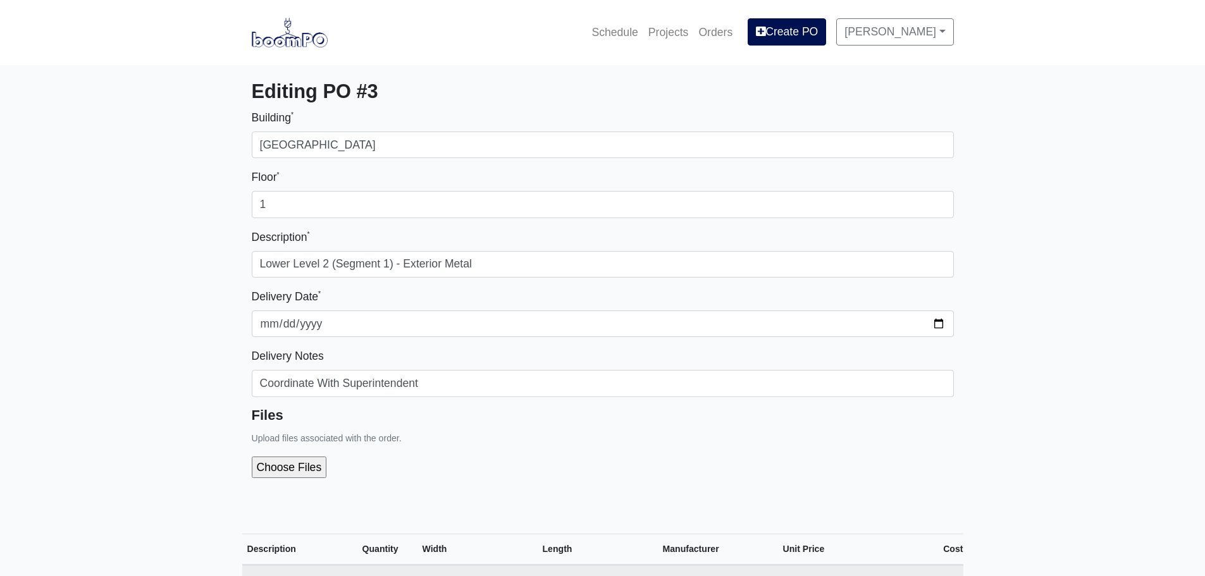
select select
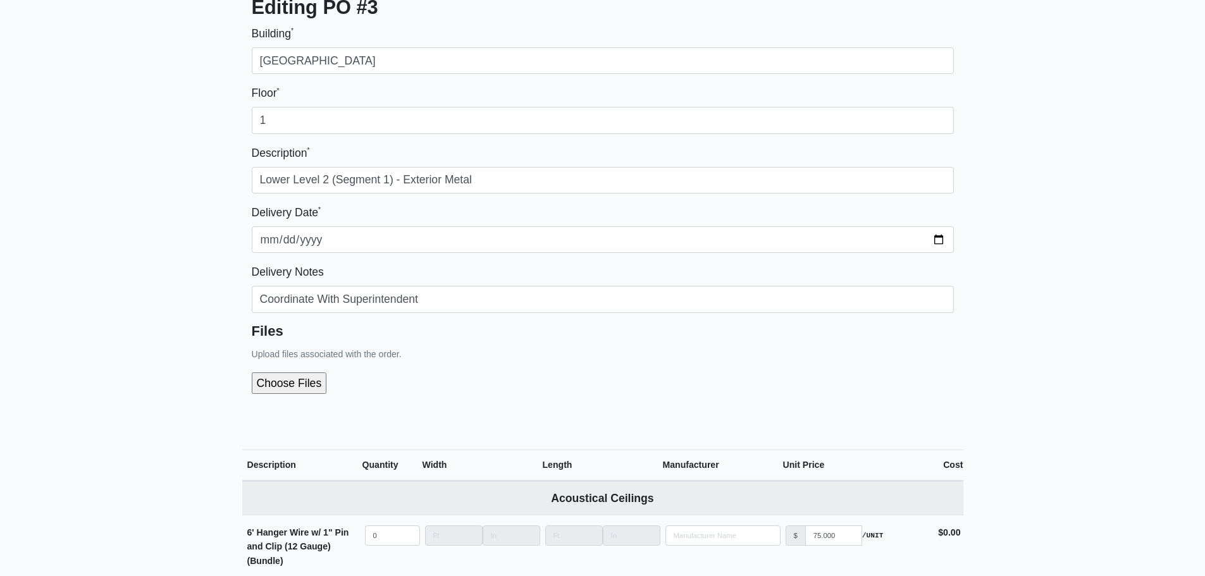
scroll to position [63, 0]
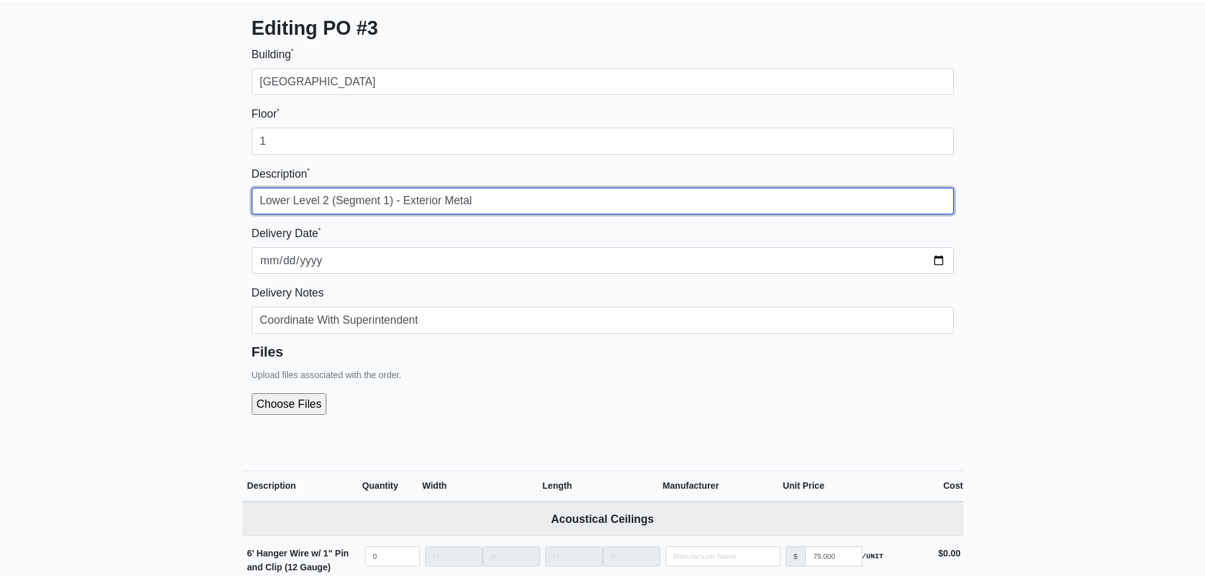
click at [390, 200] on input "Lower Level 2 (Segment 1) - Exterior Metal" at bounding box center [603, 201] width 702 height 27
type input "Lower Level 2 (Segment 2) - Exterior Metal"
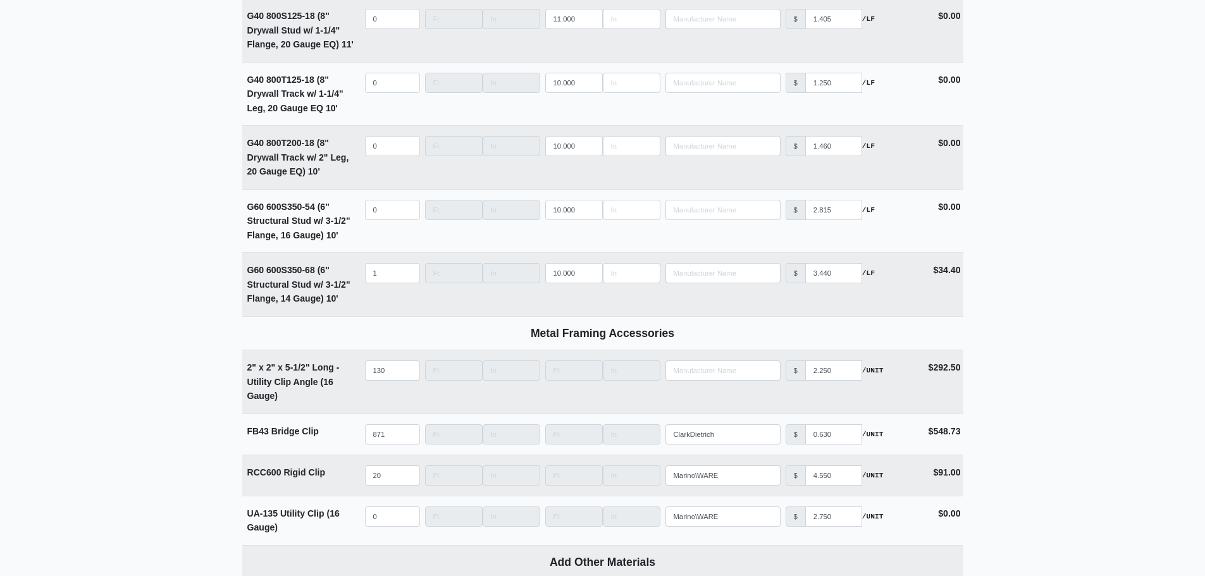
scroll to position [4843, 0]
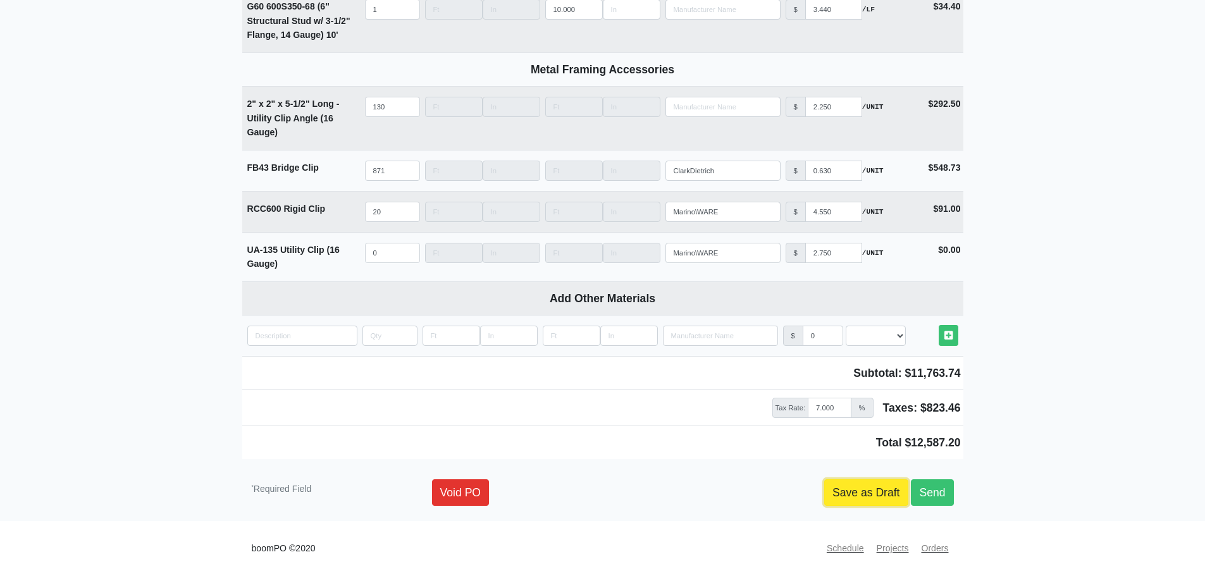
click at [854, 493] on link "Save as Draft" at bounding box center [866, 492] width 84 height 27
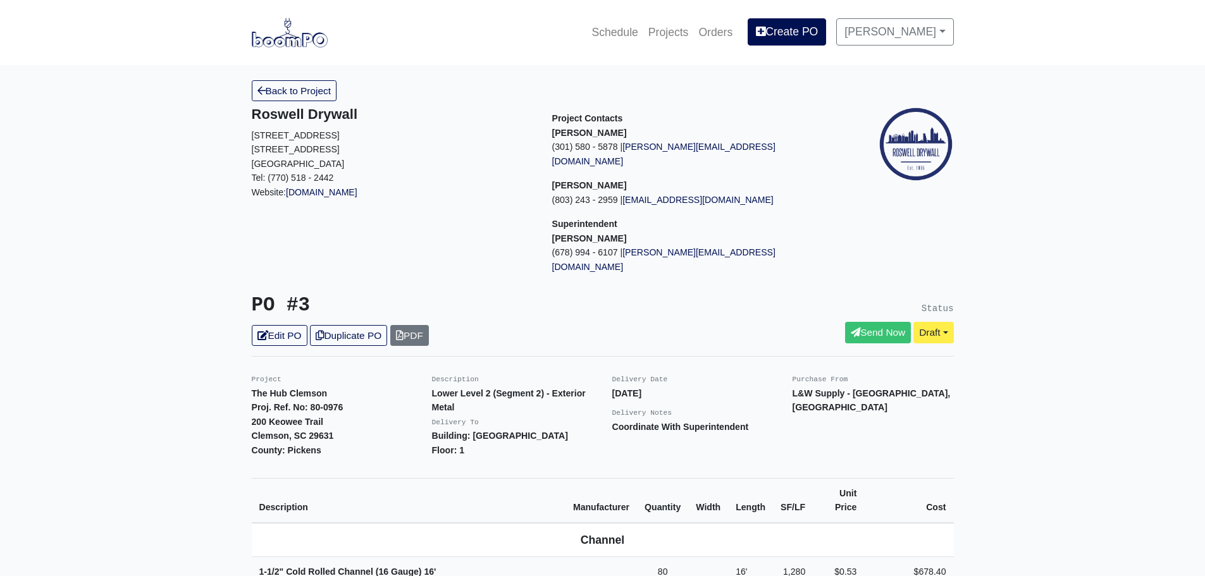
click at [265, 85] on link "Back to Project" at bounding box center [294, 90] width 85 height 21
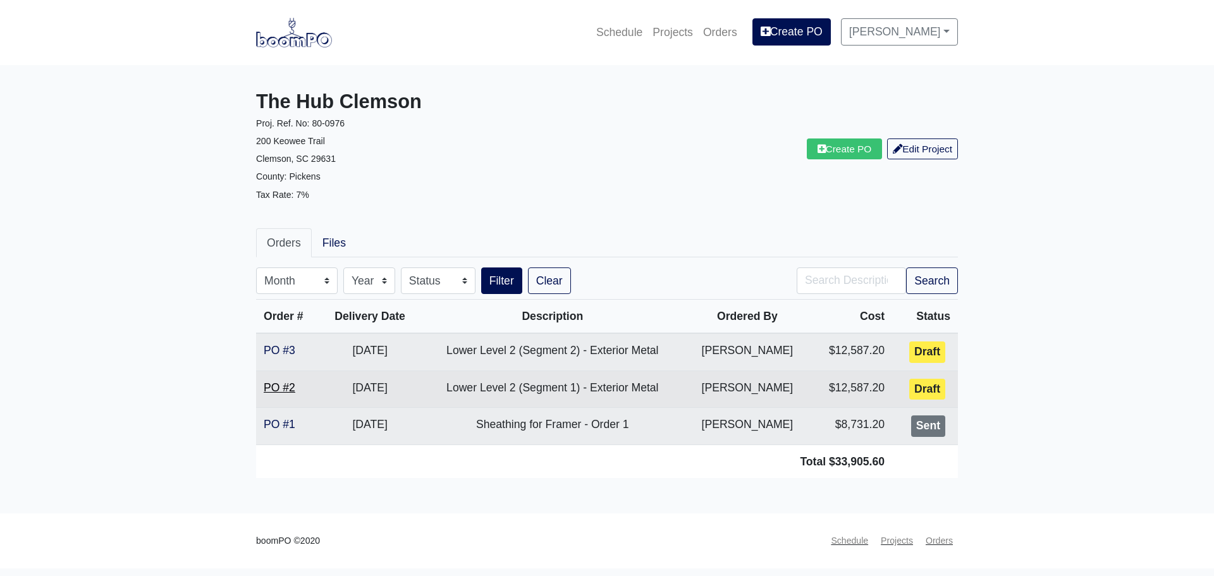
click at [280, 384] on link "PO #2" at bounding box center [280, 387] width 32 height 13
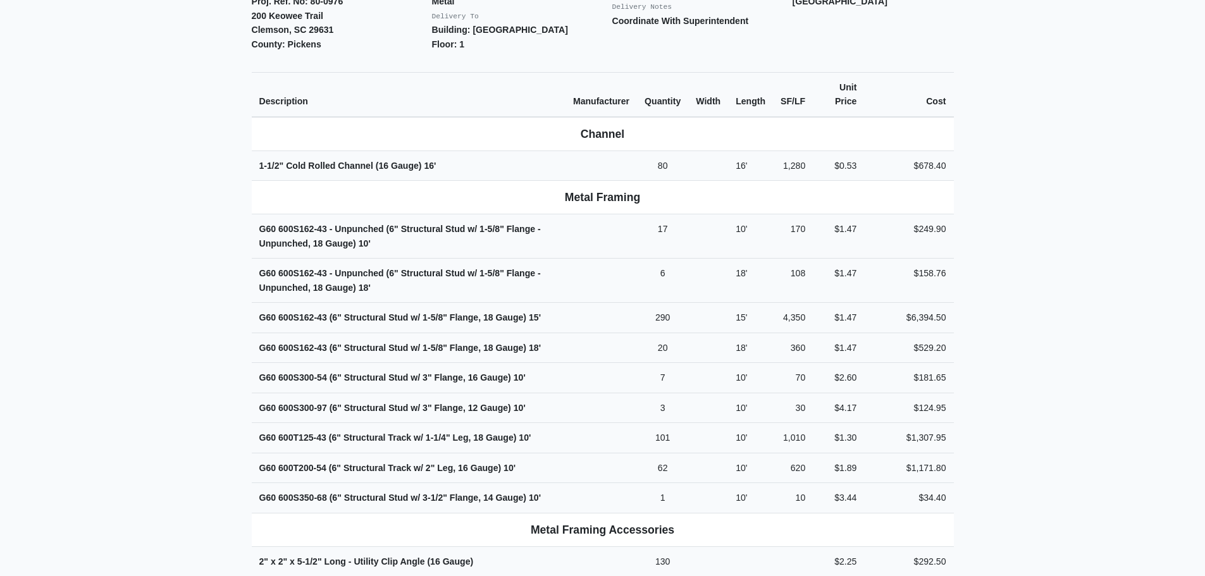
scroll to position [253, 0]
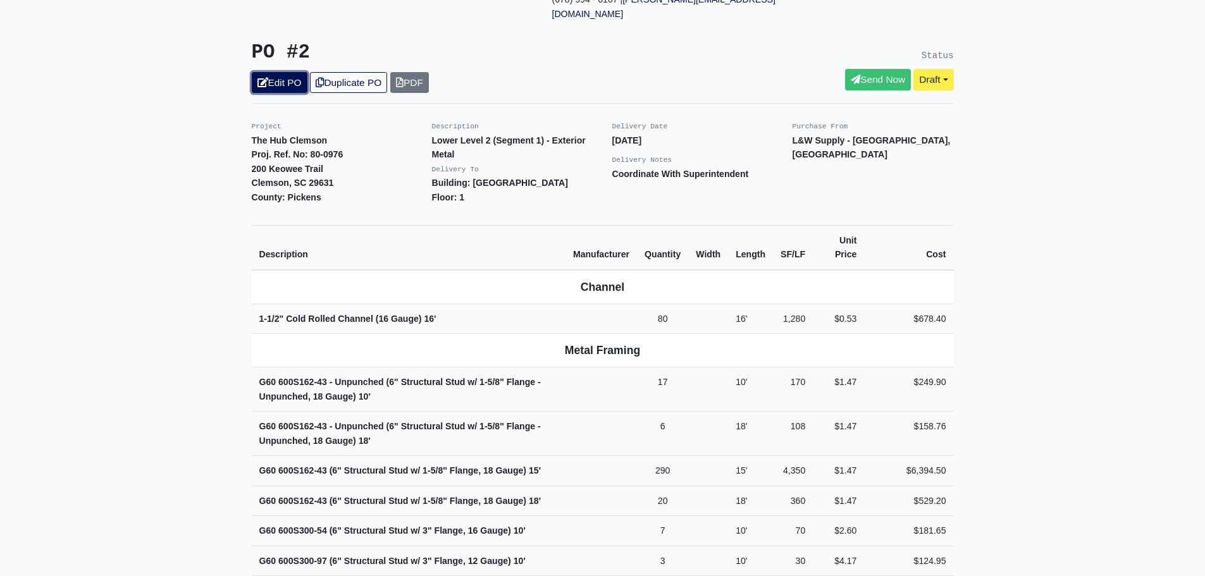
click at [300, 72] on link "Edit PO" at bounding box center [280, 82] width 56 height 21
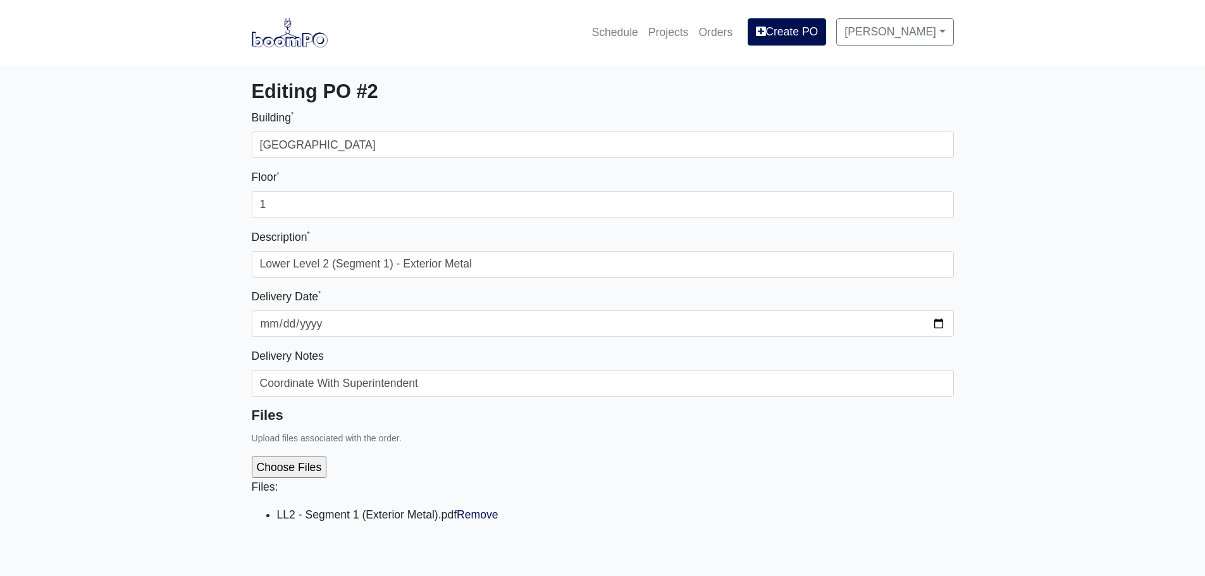
select select
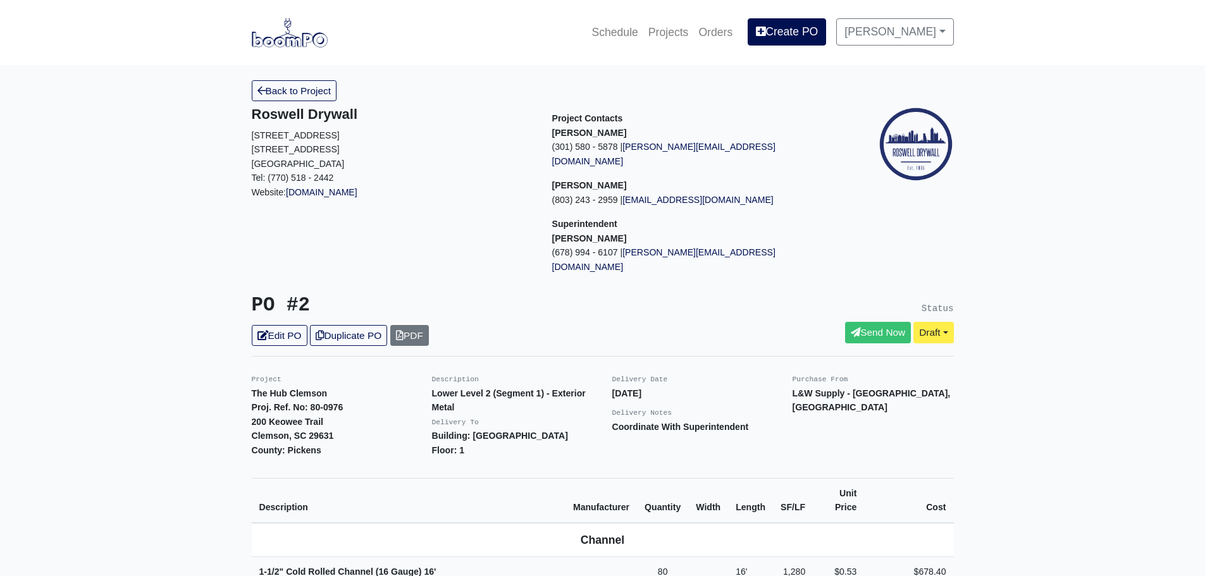
click at [266, 99] on link "Back to Project" at bounding box center [294, 90] width 85 height 21
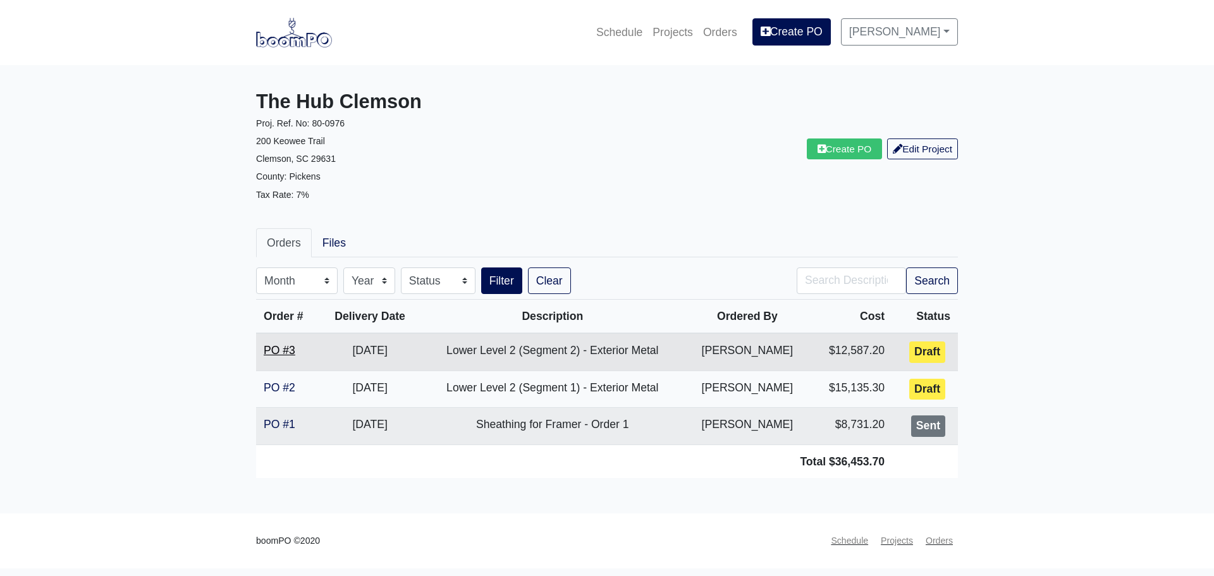
click at [271, 349] on link "PO #3" at bounding box center [280, 350] width 32 height 13
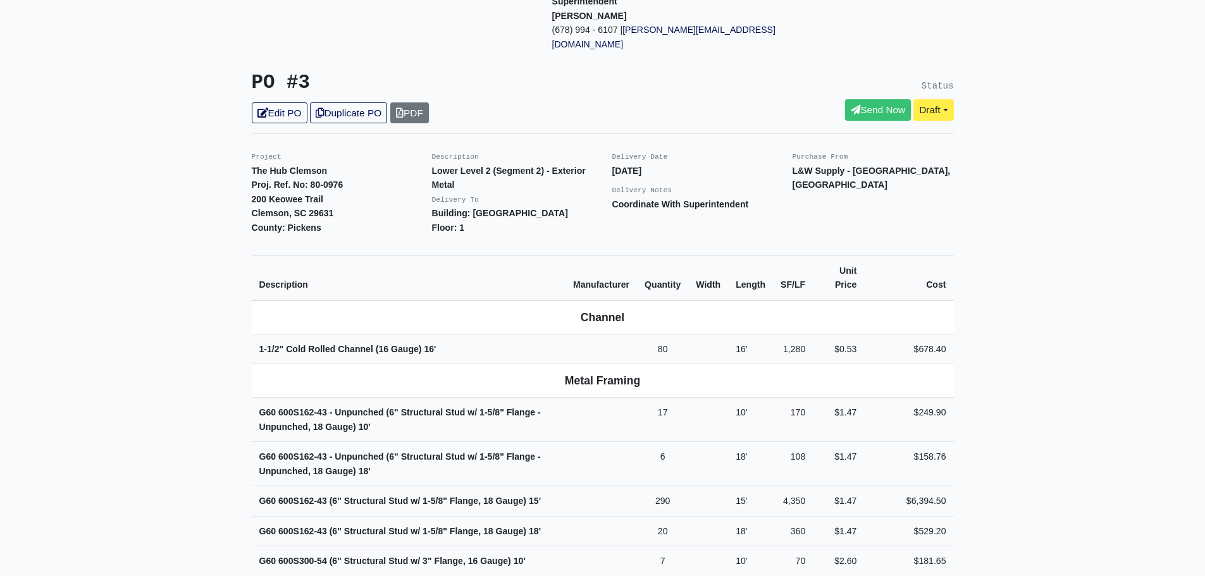
scroll to position [127, 0]
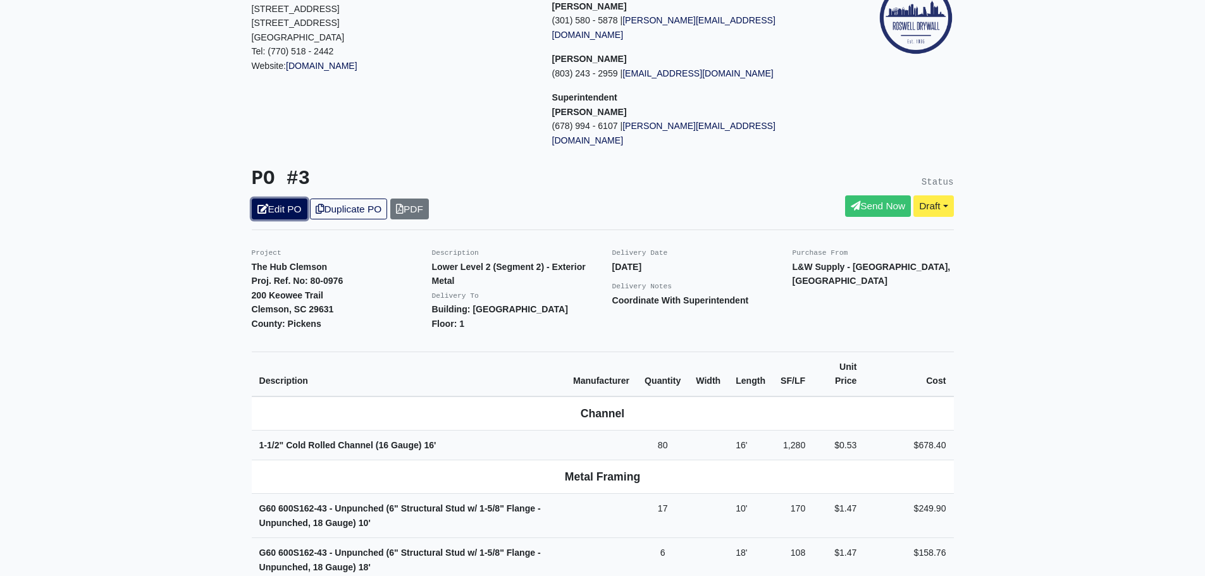
click at [292, 199] on link "Edit PO" at bounding box center [280, 209] width 56 height 21
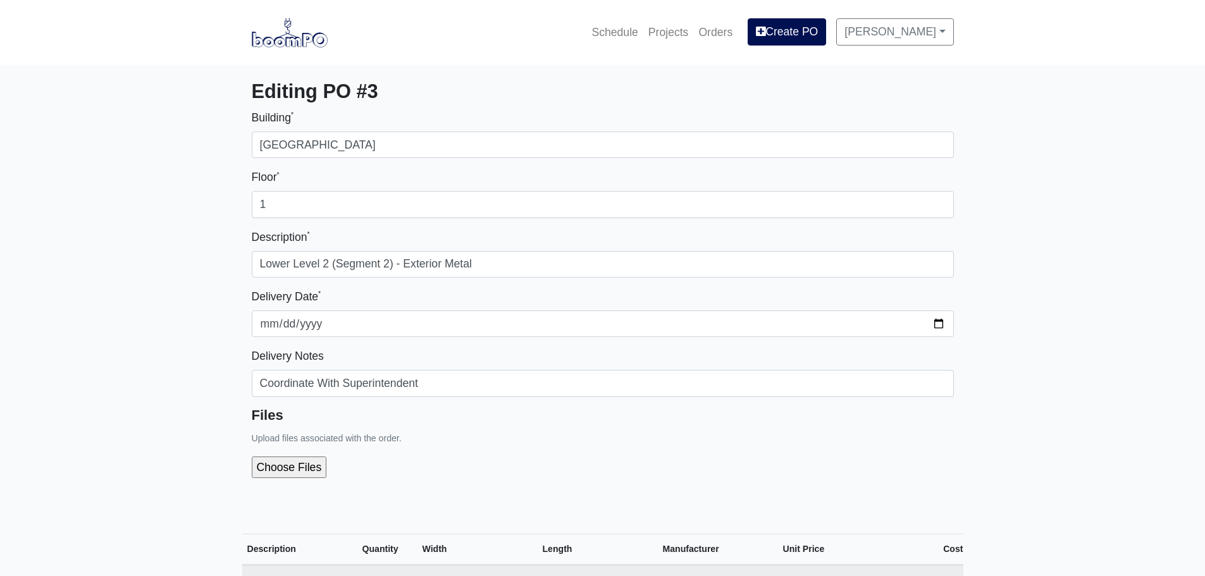
select select
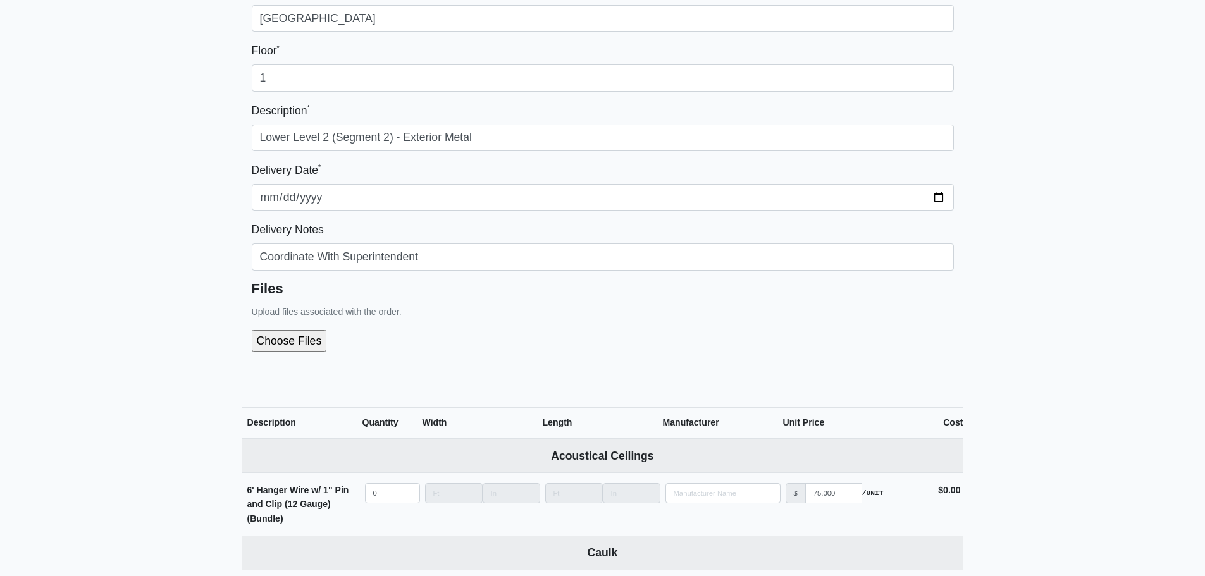
click at [275, 338] on input "file" at bounding box center [357, 341] width 211 height 22
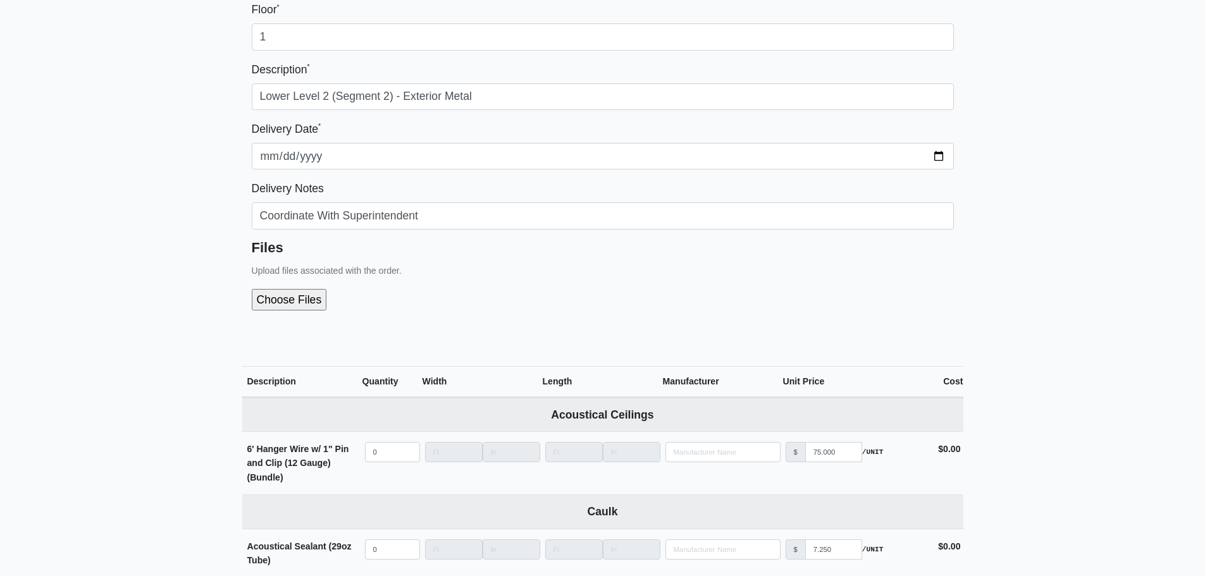
scroll to position [190, 0]
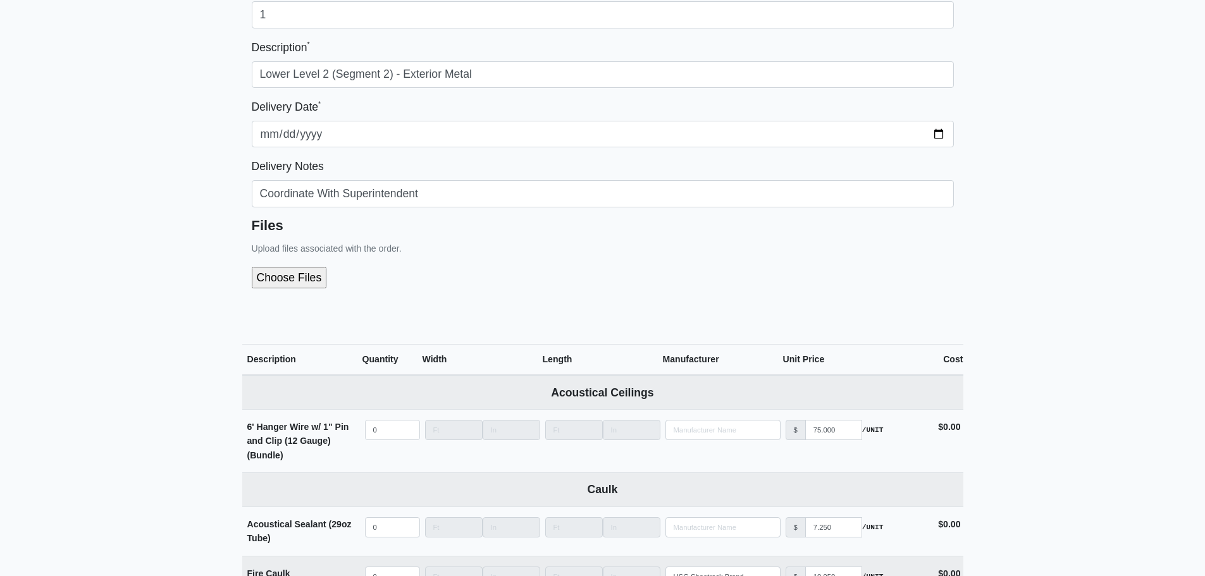
type input "C:\fakepath\LL2 - Segment 2 (Exterior Metal).pdf"
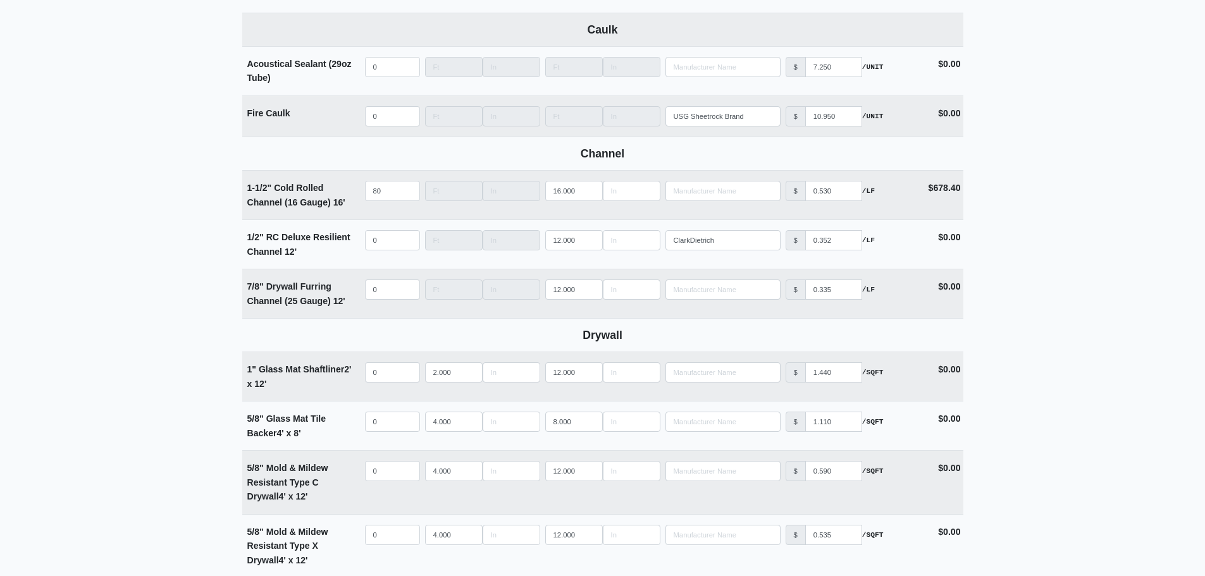
scroll to position [759, 0]
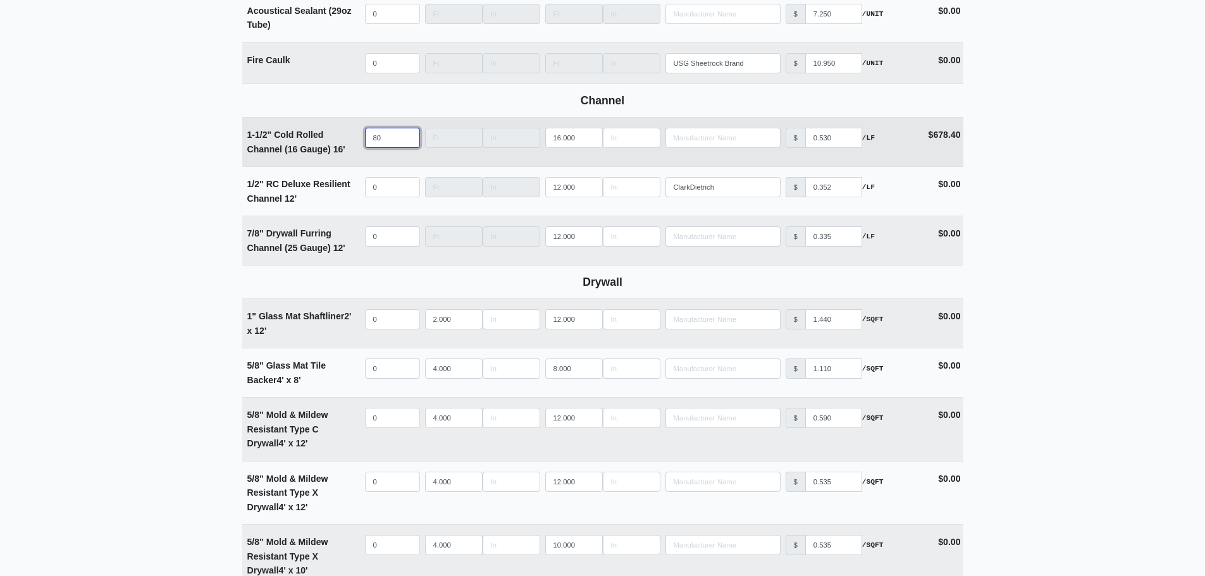
drag, startPoint x: 387, startPoint y: 138, endPoint x: 321, endPoint y: 142, distance: 66.5
click at [321, 142] on tr "1-1/2" Cold Rolled Channel (16 Gauge) 16' Qty 80 Width Length 16.000 Manufactur…" at bounding box center [602, 141] width 721 height 49
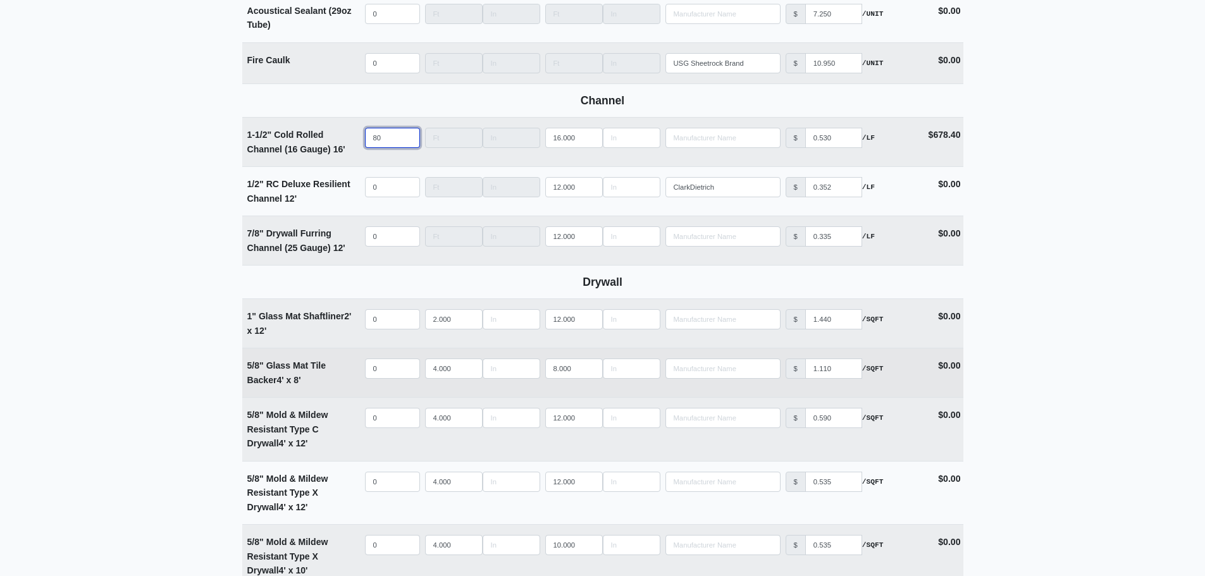
select select
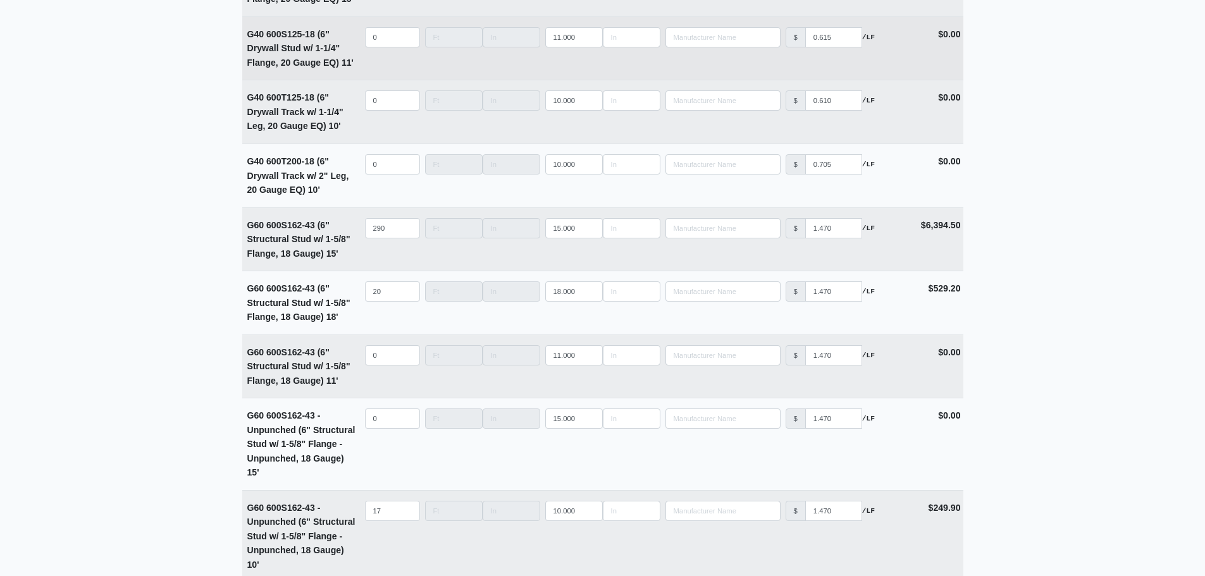
scroll to position [3289, 0]
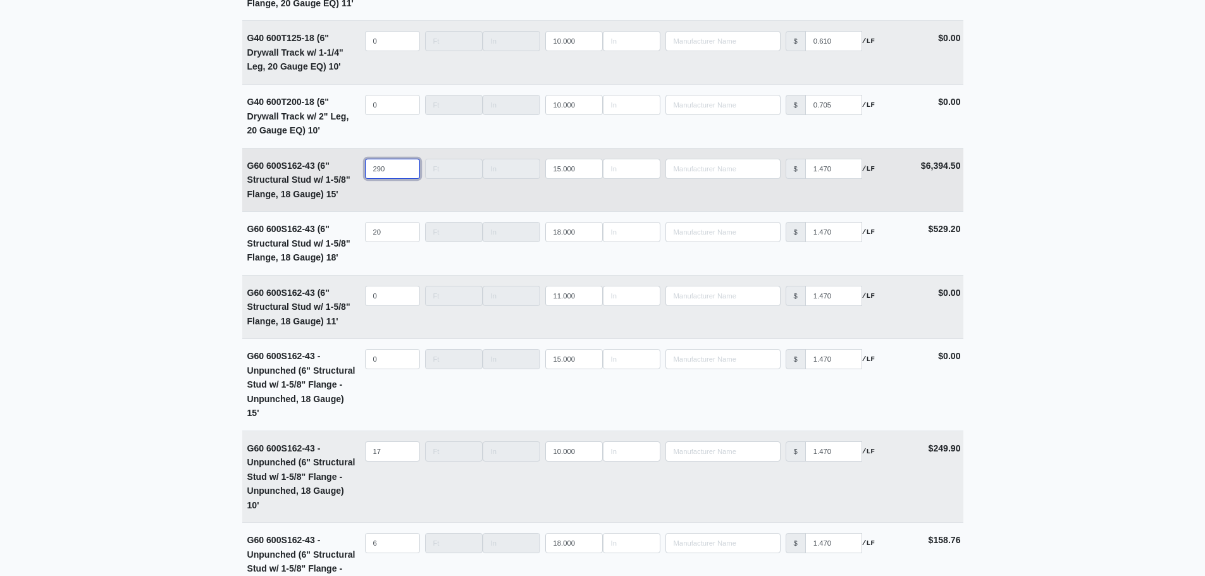
type input "0"
drag, startPoint x: 392, startPoint y: 177, endPoint x: 356, endPoint y: 179, distance: 35.5
click at [356, 179] on tr "G60 600S162-43 (6" Structural Stud w/ 1-5/8" Flange, 18 Gauge) 15' Qty 290 Widt…" at bounding box center [602, 180] width 721 height 64
select select
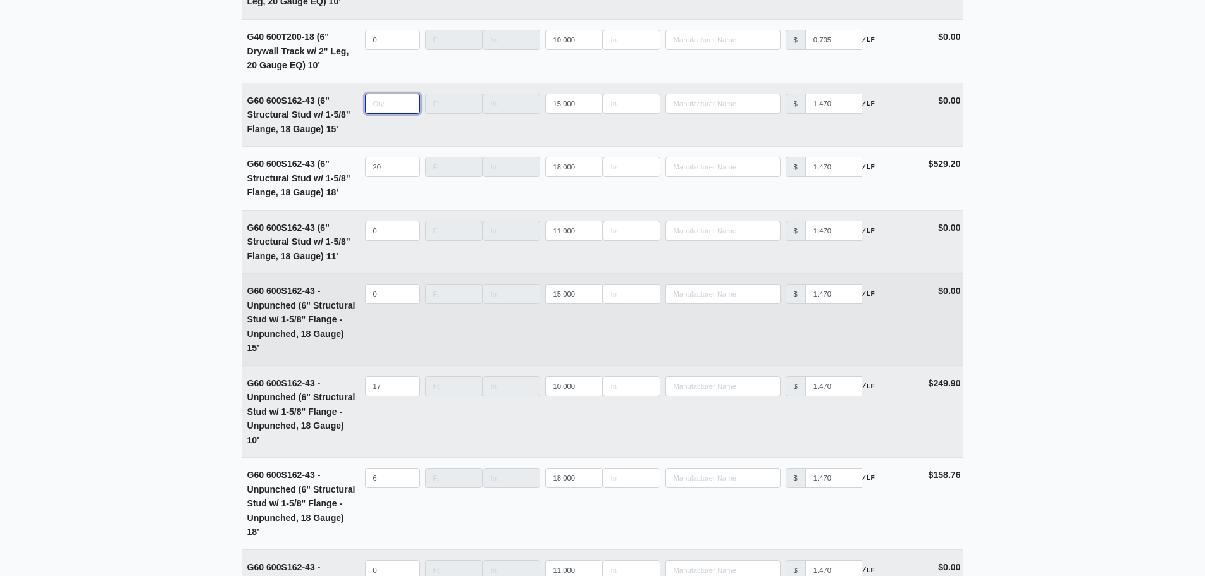
scroll to position [3416, 0]
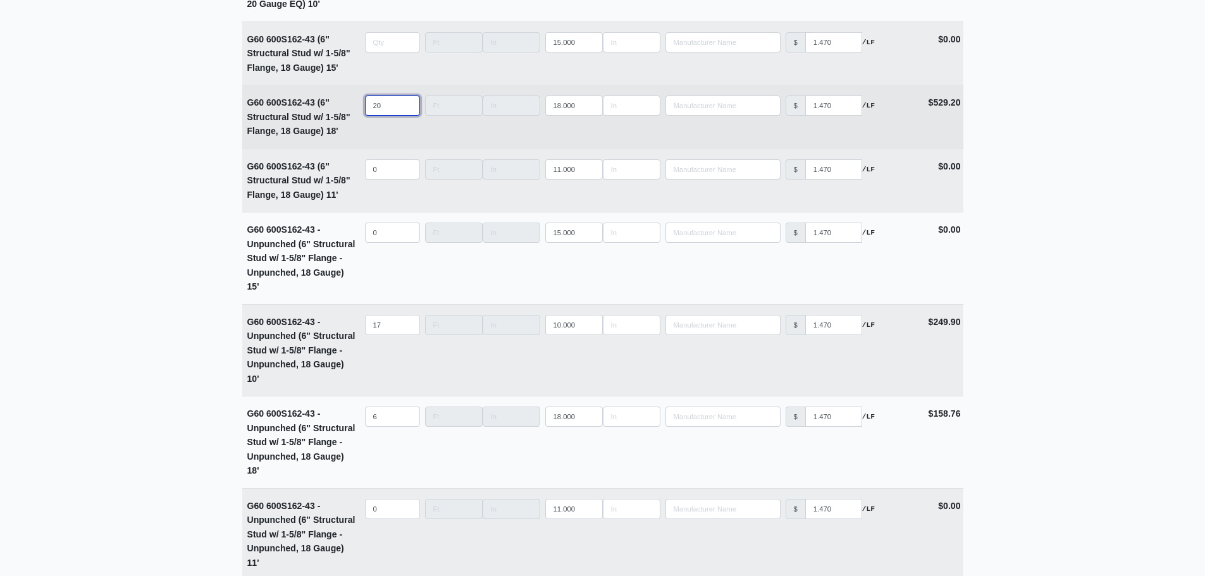
type input "0"
drag, startPoint x: 386, startPoint y: 114, endPoint x: 360, endPoint y: 118, distance: 26.8
click at [362, 118] on td "Qty 20" at bounding box center [392, 116] width 60 height 63
select select
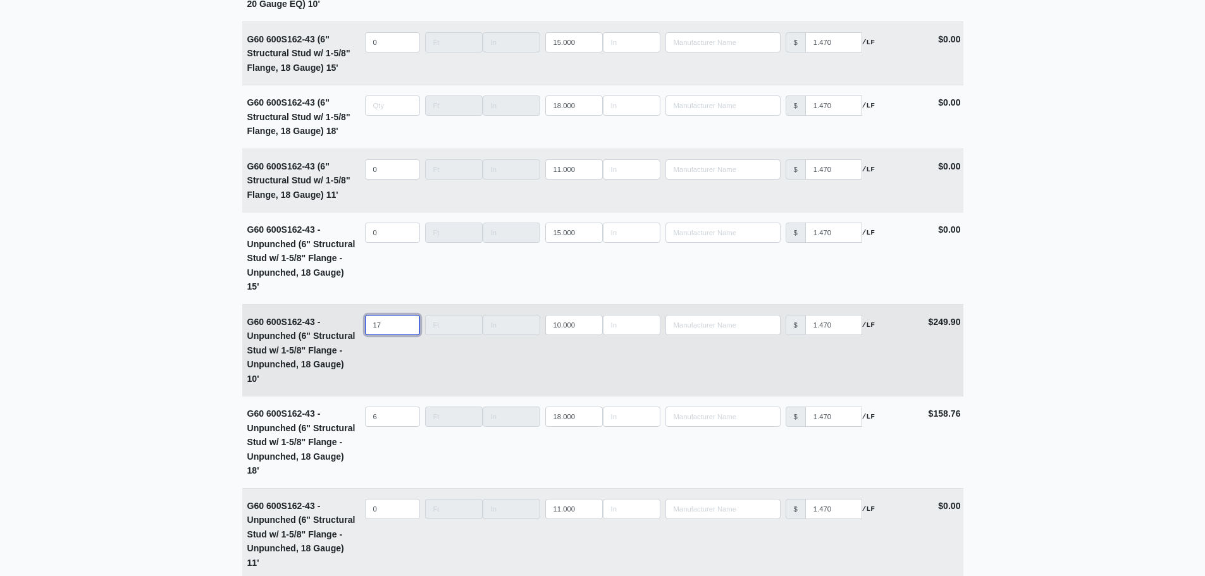
type input "0"
drag, startPoint x: 388, startPoint y: 333, endPoint x: 276, endPoint y: 335, distance: 112.6
click at [276, 335] on tr "G60 600S162-43 - Unpunched (6" Structural Stud w/ 1-5/8" Flange - Unpunched, 18…" at bounding box center [602, 350] width 721 height 92
select select
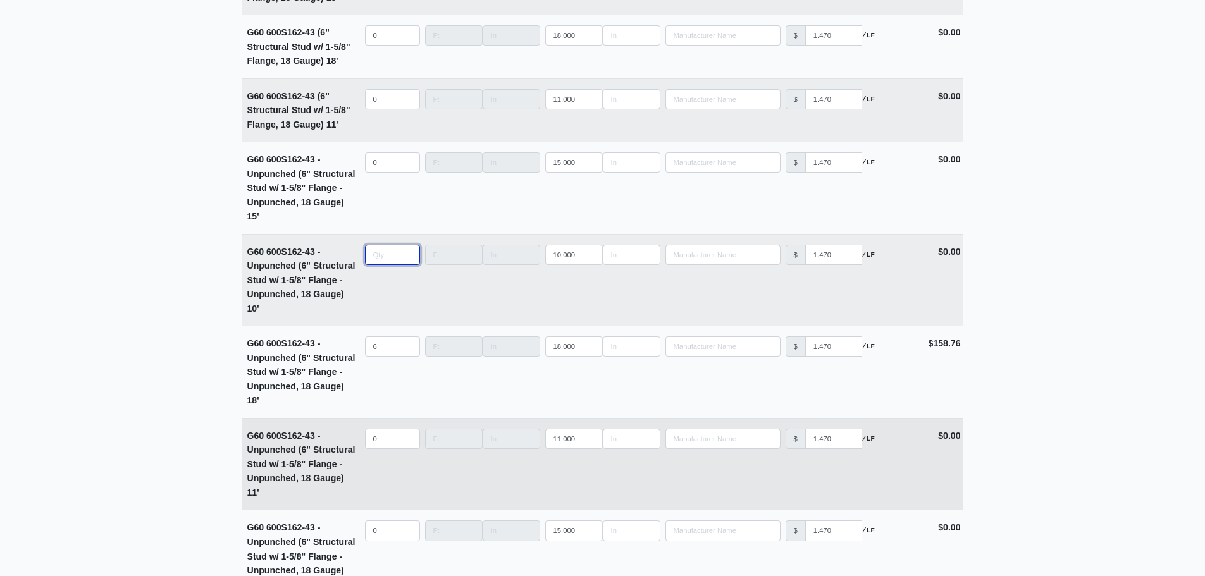
scroll to position [3605, 0]
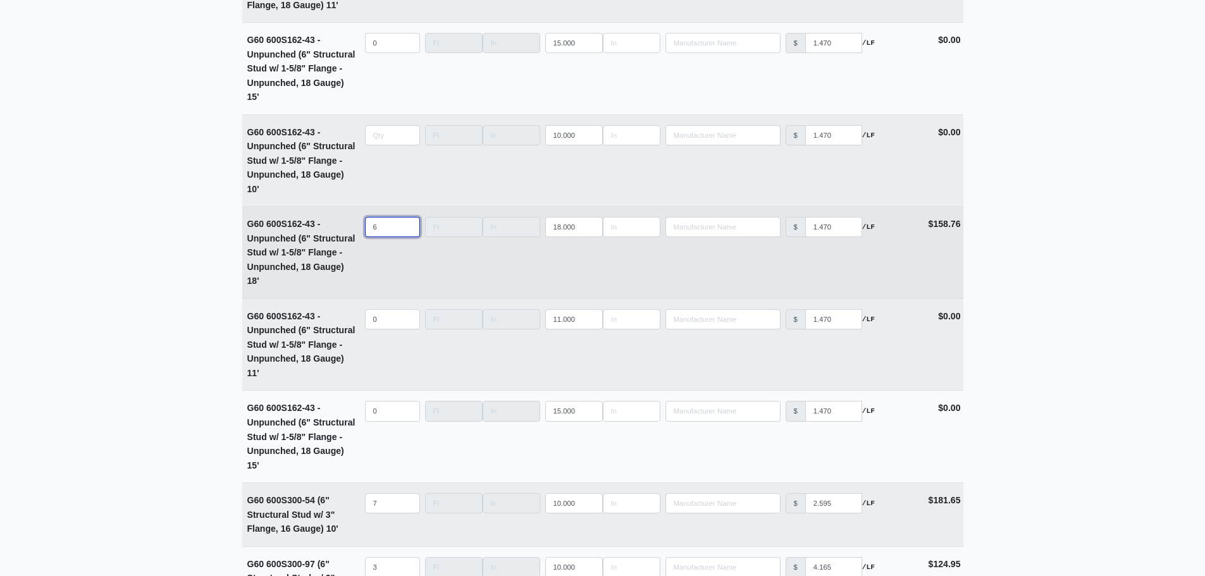
type input "0"
drag, startPoint x: 383, startPoint y: 233, endPoint x: 355, endPoint y: 236, distance: 28.6
click at [356, 235] on tr "G60 600S162-43 - Unpunched (6" Structural Stud w/ 1-5/8" Flange - Unpunched, 18…" at bounding box center [602, 252] width 721 height 92
select select
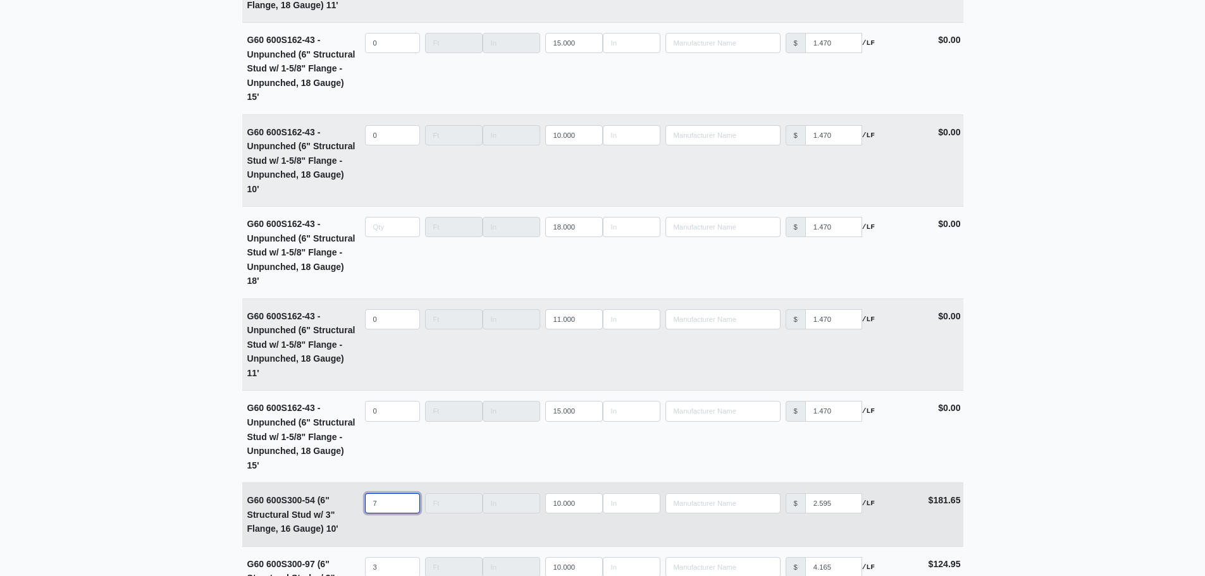
type input "0"
drag, startPoint x: 391, startPoint y: 509, endPoint x: 315, endPoint y: 509, distance: 75.9
click at [316, 509] on tr "G60 600S300-54 (6" Structural Stud w/ 3" Flange, 16 Gauge) 10' Qty 7 Width Leng…" at bounding box center [602, 515] width 721 height 64
select select
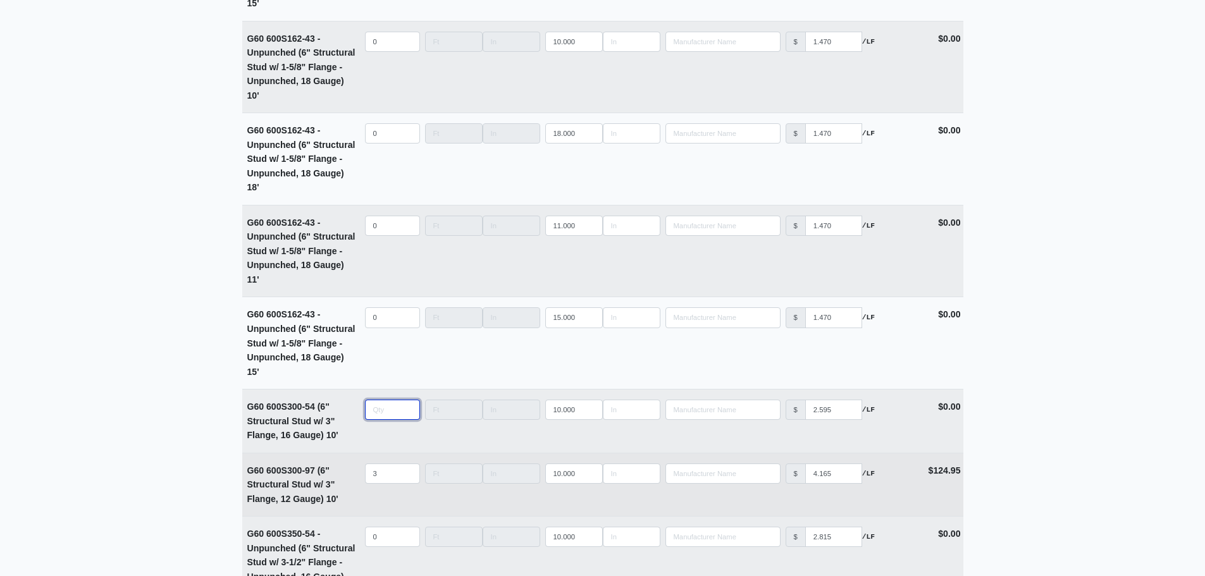
scroll to position [3858, 0]
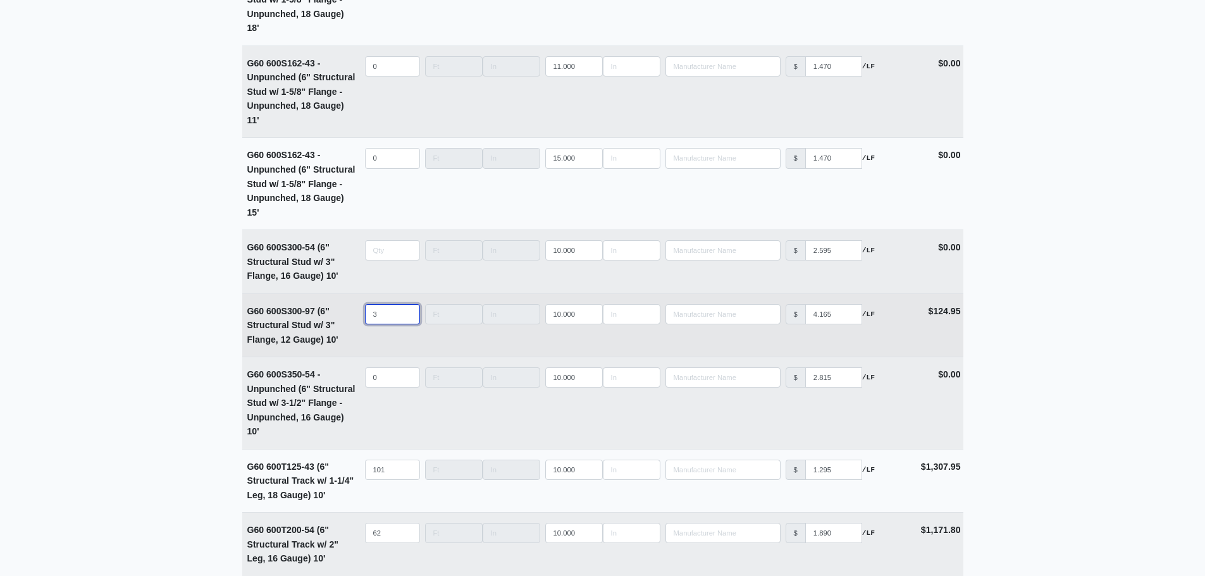
type input "0"
drag, startPoint x: 385, startPoint y: 319, endPoint x: 340, endPoint y: 323, distance: 45.0
click at [341, 323] on tr "G60 600S300-97 (6" Structural Stud w/ 3" Flange, 12 Gauge) 10' Qty 3 Width Leng…" at bounding box center [602, 325] width 721 height 64
select select
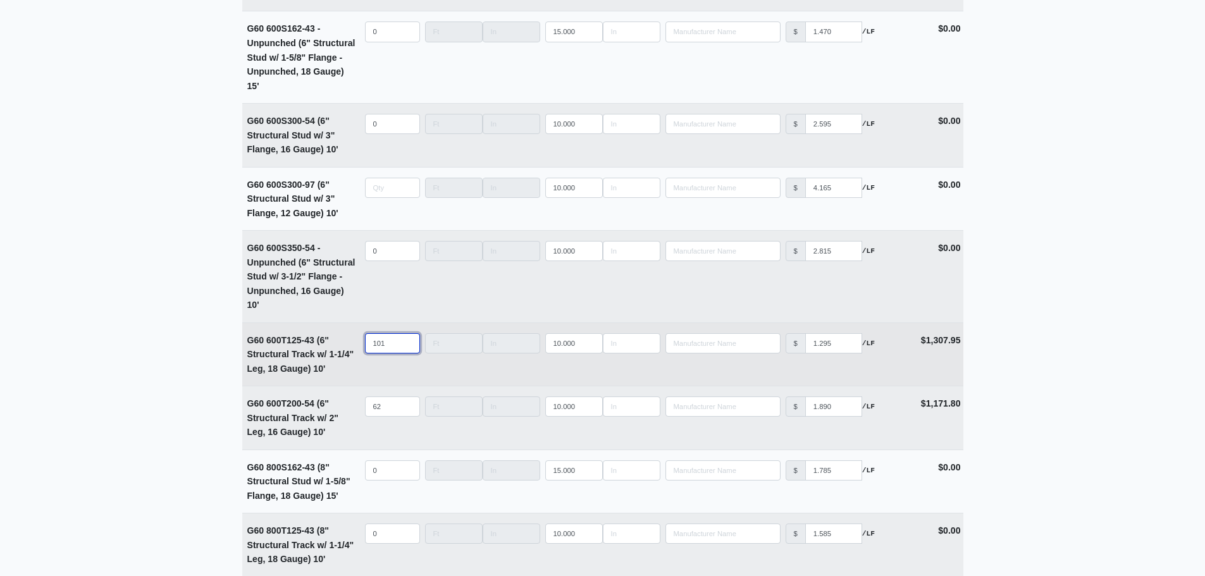
type input "0"
drag, startPoint x: 389, startPoint y: 348, endPoint x: 314, endPoint y: 352, distance: 74.7
click at [314, 352] on tr "G60 600T125-43 (6" Structural Track w/ 1-1/4" Leg, 18 Gauge) 10' Qty 101 Width …" at bounding box center [602, 355] width 721 height 64
select select
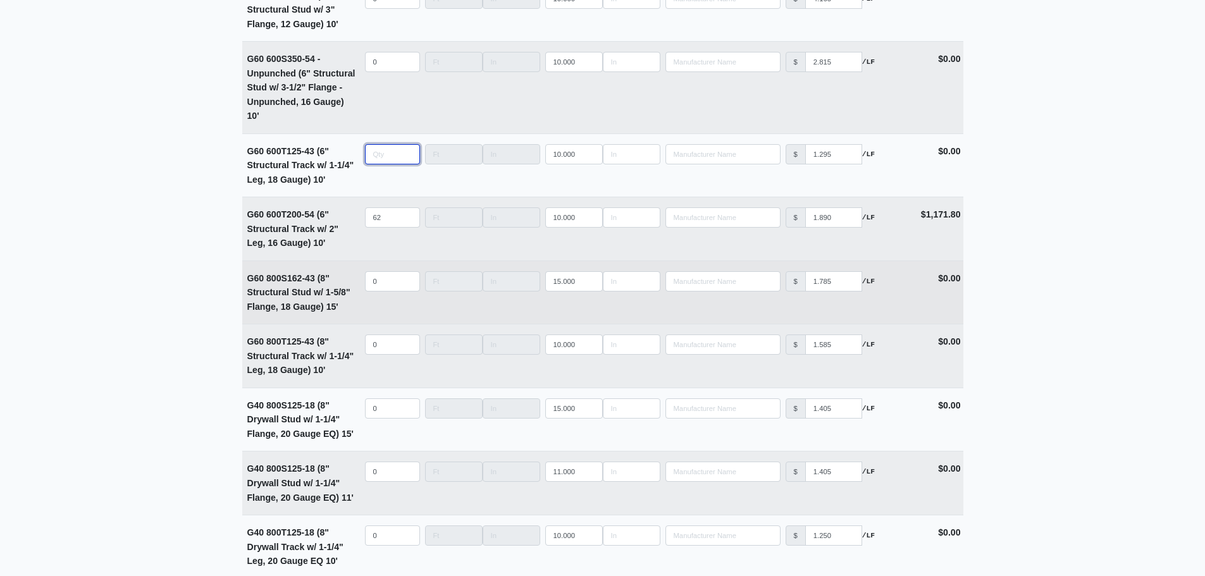
scroll to position [4175, 0]
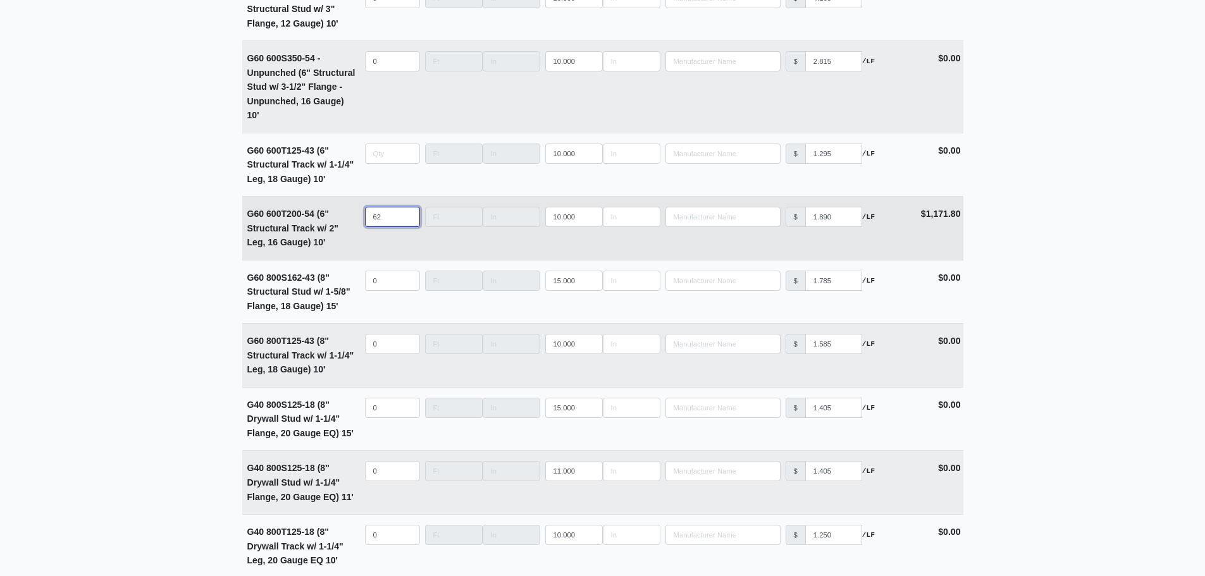
type input "0"
drag, startPoint x: 386, startPoint y: 224, endPoint x: 339, endPoint y: 225, distance: 46.8
click at [339, 225] on tr "G60 600T200-54 (6" Structural Track w/ 2" Leg, 16 Gauge) 10' Qty 62 Width Lengt…" at bounding box center [602, 228] width 721 height 64
select select
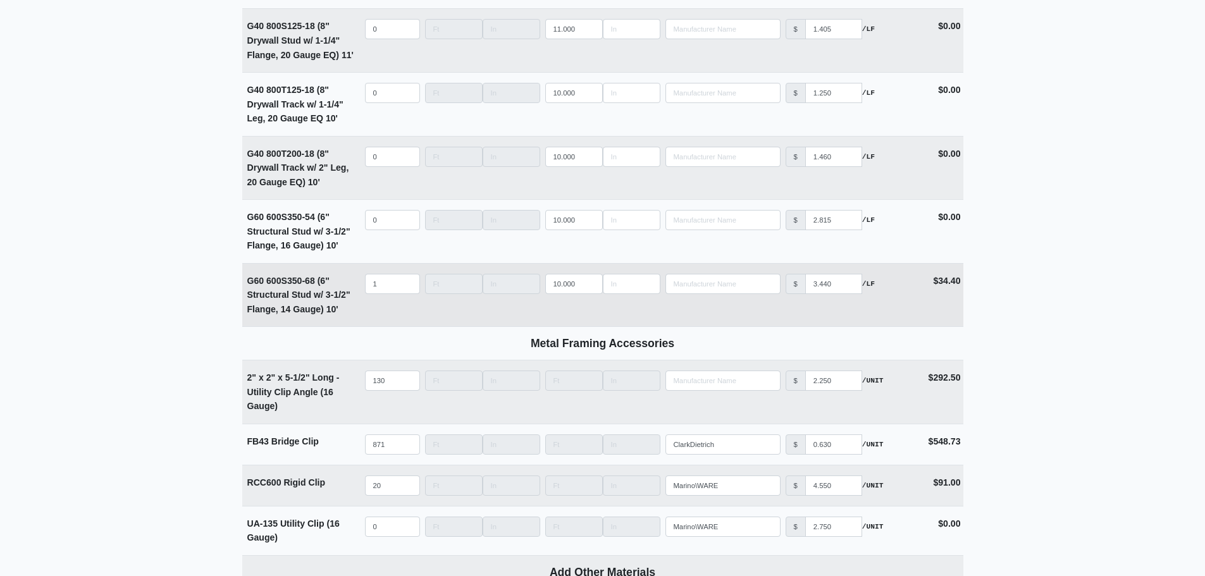
scroll to position [4617, 0]
type input "0"
drag, startPoint x: 382, startPoint y: 290, endPoint x: 333, endPoint y: 287, distance: 48.8
click at [336, 288] on tr "G60 600S350-68 (6" Structural Stud w/ 3-1/2" Flange, 14 Gauge) 10' Qty 1 Width …" at bounding box center [602, 294] width 721 height 64
select select
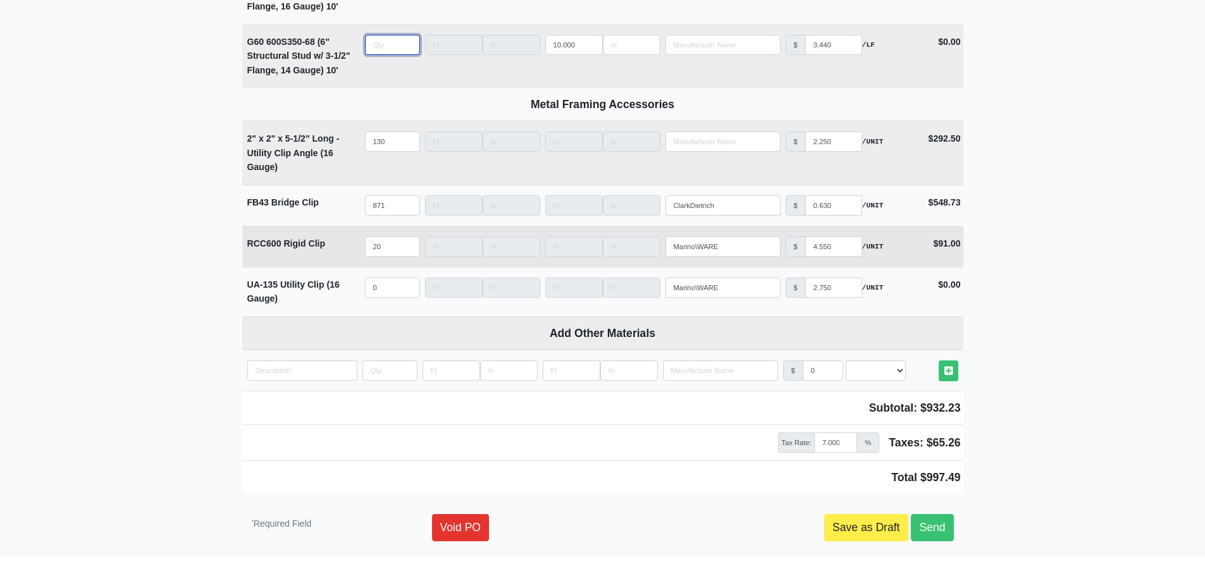
scroll to position [4870, 0]
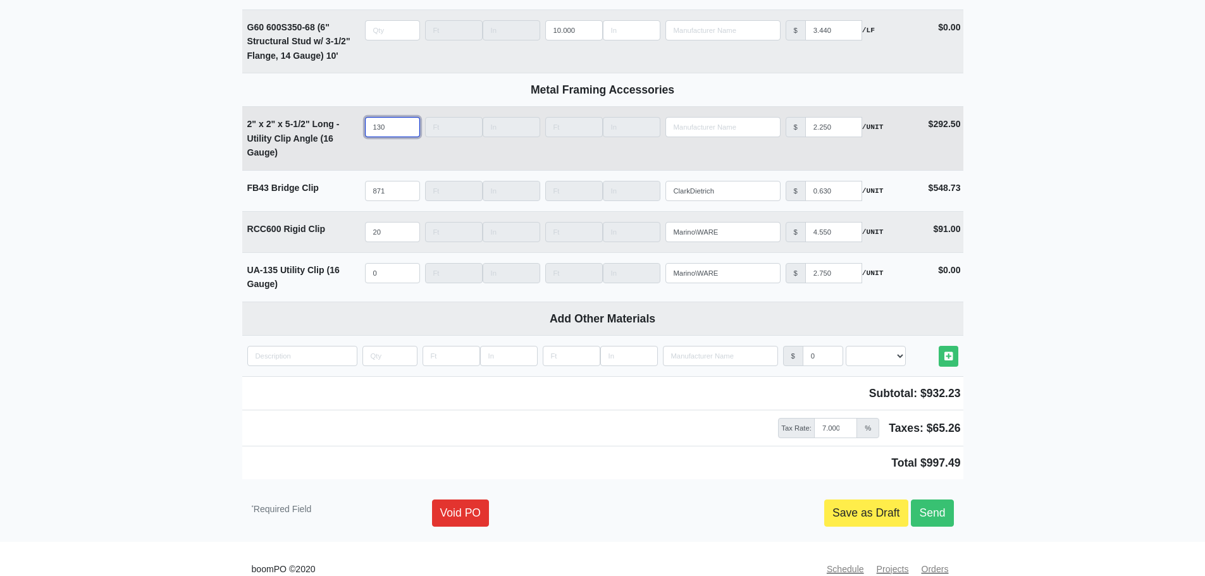
type input "0"
drag, startPoint x: 387, startPoint y: 132, endPoint x: 344, endPoint y: 135, distance: 43.1
click at [344, 135] on tr "2" x 2" x 5-1/2" Long - Utility Clip Angle (16 Gauge) Qty 130 Width Length Manu…" at bounding box center [602, 138] width 721 height 64
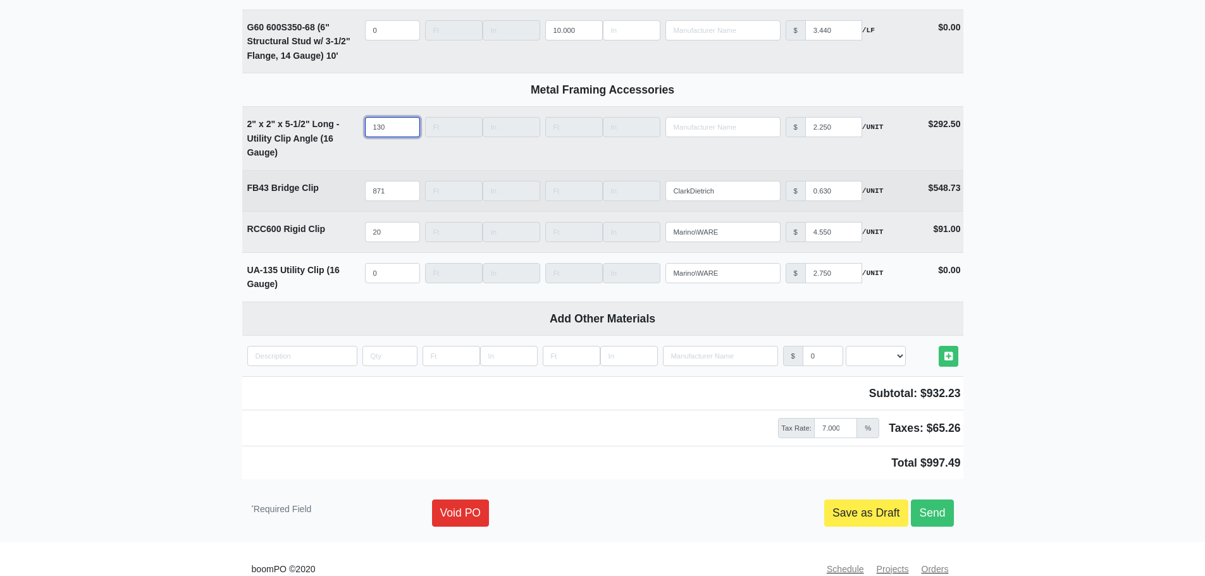
select select
type input "0"
drag, startPoint x: 376, startPoint y: 201, endPoint x: 349, endPoint y: 199, distance: 26.6
click at [354, 200] on tr "FB43 Bridge Clip Qty 871 Width Length Manufacturer ClarkDietrich No Results Pri…" at bounding box center [602, 190] width 721 height 41
select select
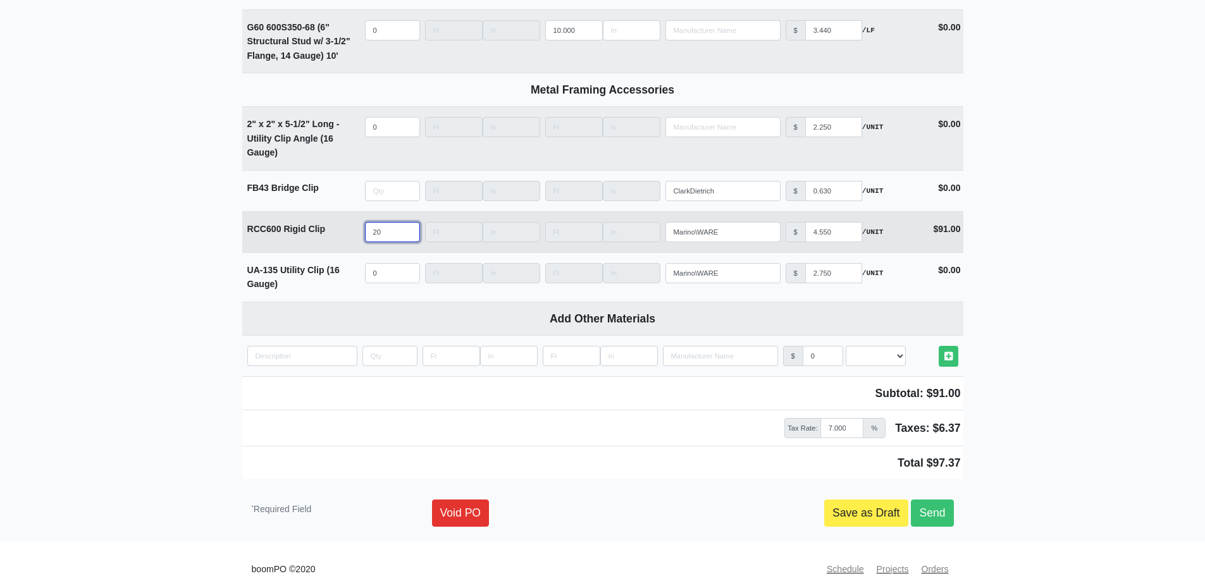
type input "0"
select select
drag, startPoint x: 386, startPoint y: 237, endPoint x: 316, endPoint y: 238, distance: 70.2
click at [325, 239] on tr "RCC600 Rigid Clip Qty Width Length Manufacturer Marino\WARE No Results Price $ …" at bounding box center [602, 231] width 721 height 41
type input "0"
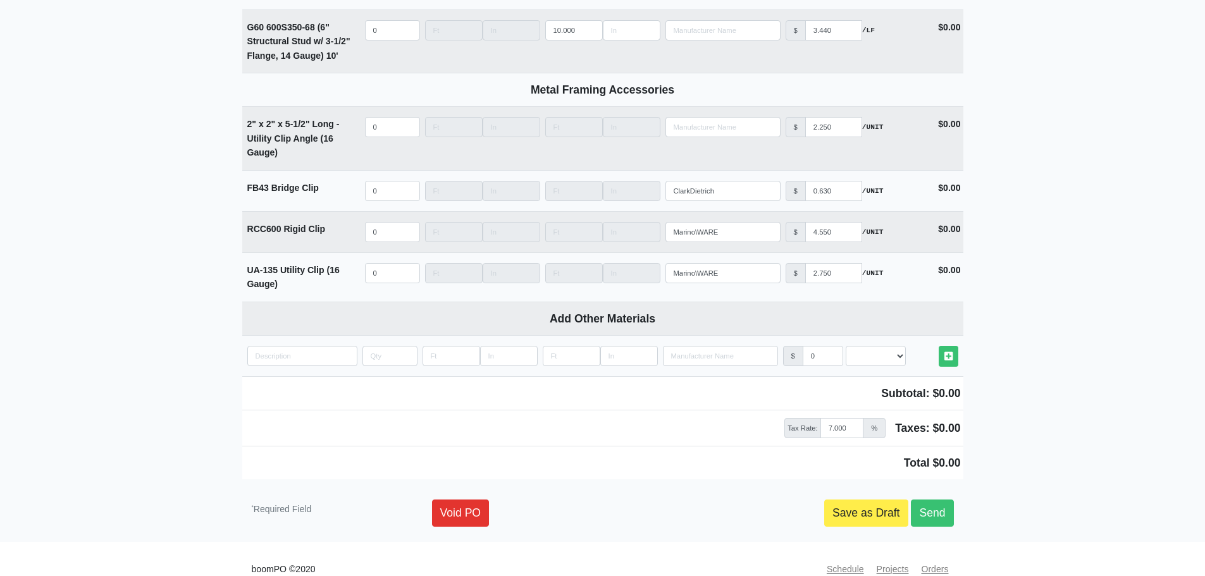
click at [836, 519] on link "Save as Draft" at bounding box center [866, 513] width 84 height 27
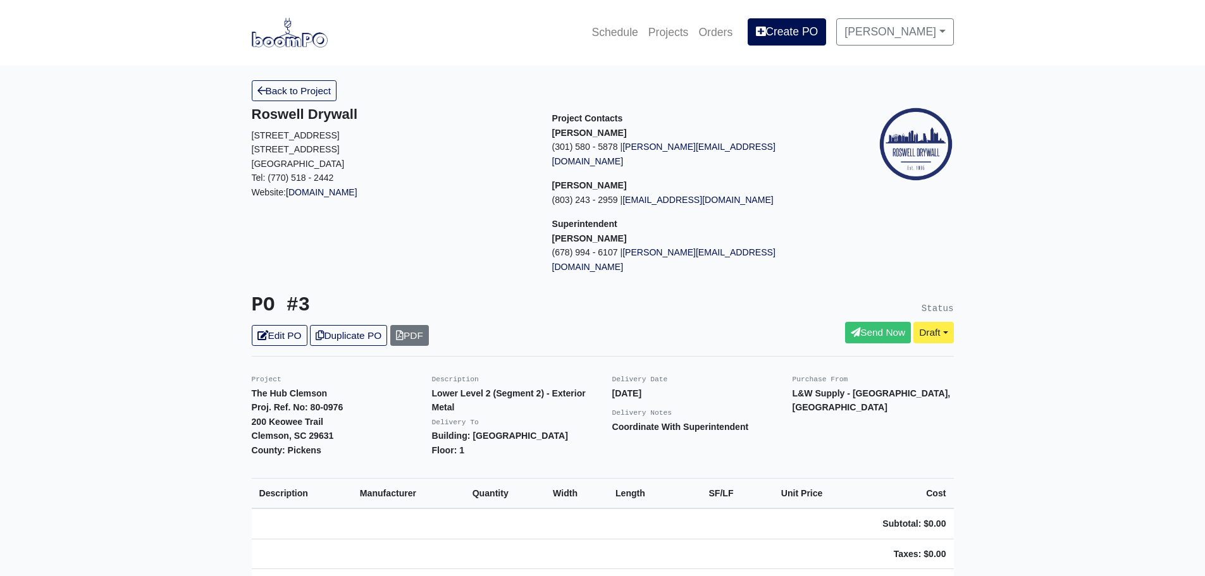
click at [856, 539] on td "Taxes: $0.00" at bounding box center [891, 554] width 123 height 30
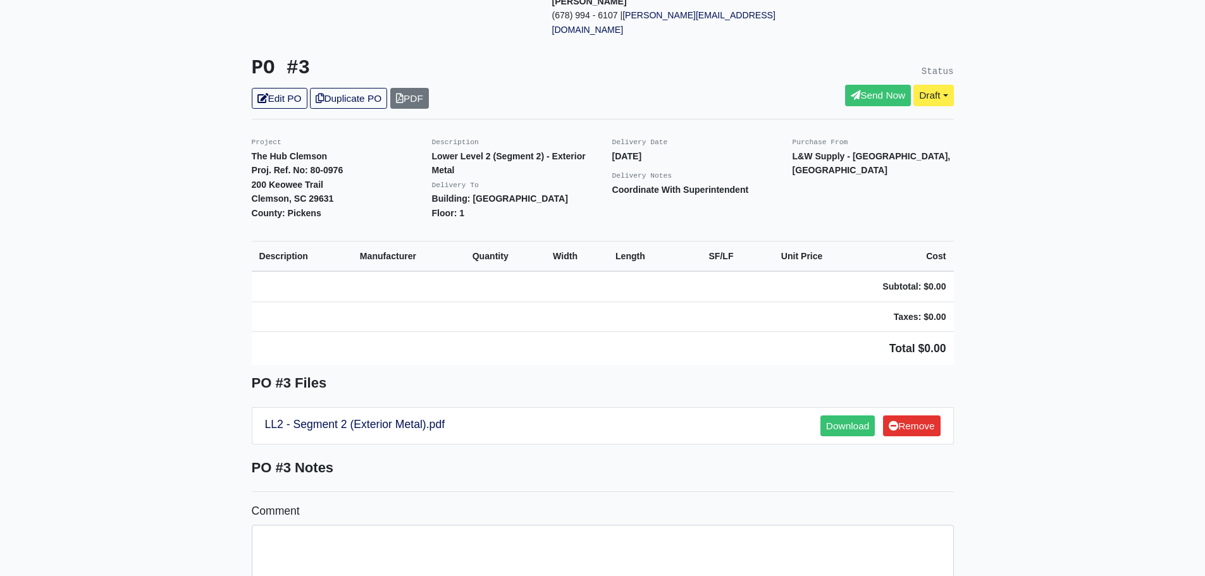
scroll to position [83, 0]
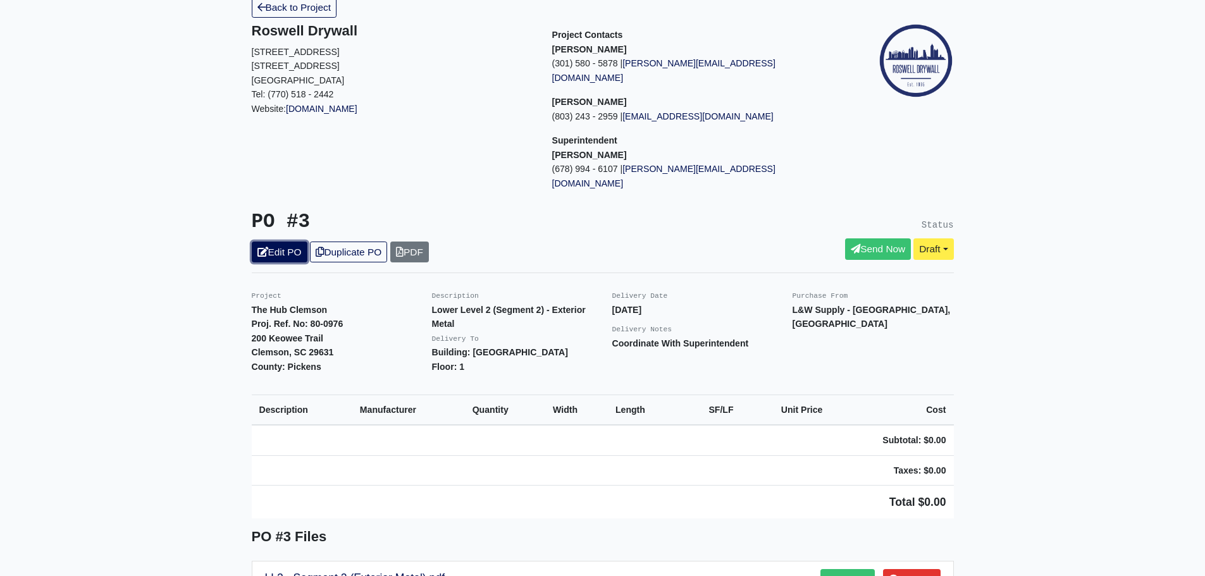
click at [263, 247] on icon at bounding box center [262, 251] width 11 height 9
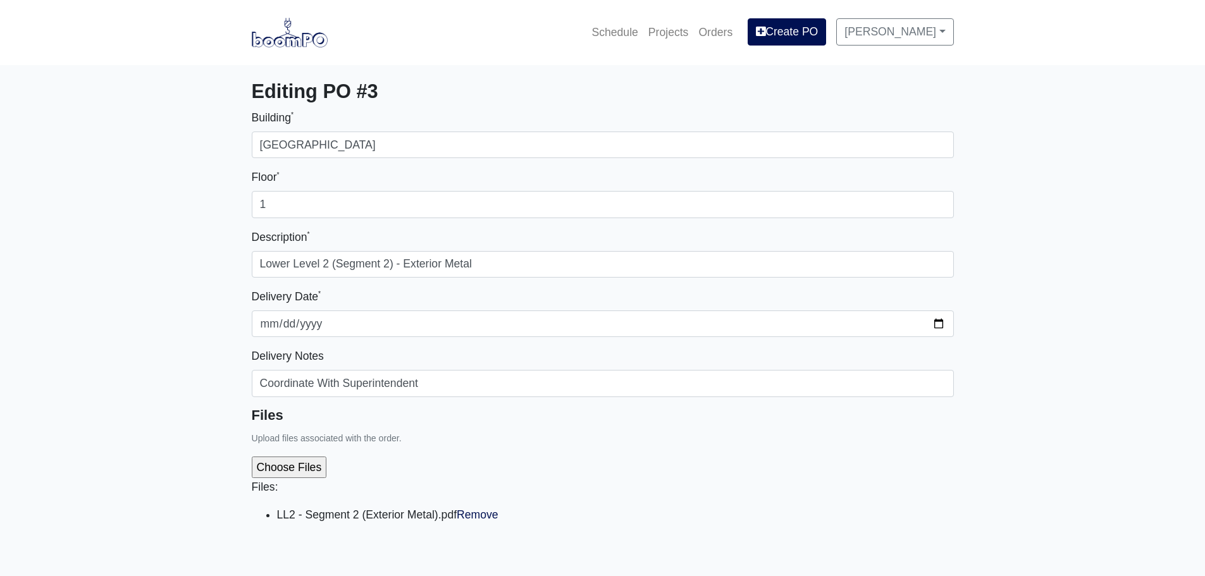
select select
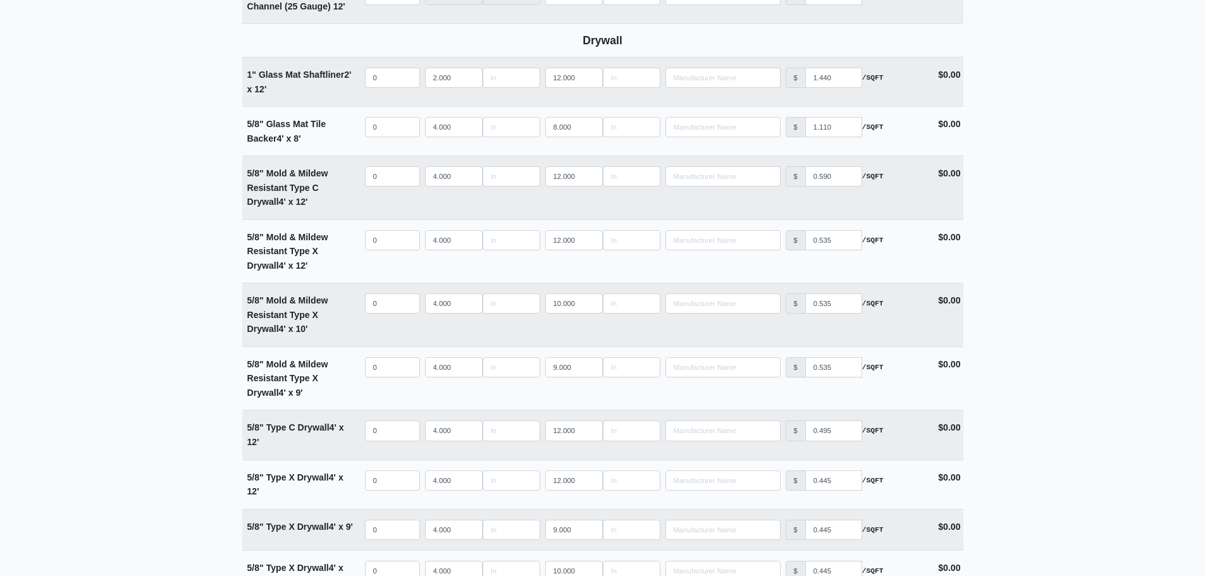
scroll to position [1012, 0]
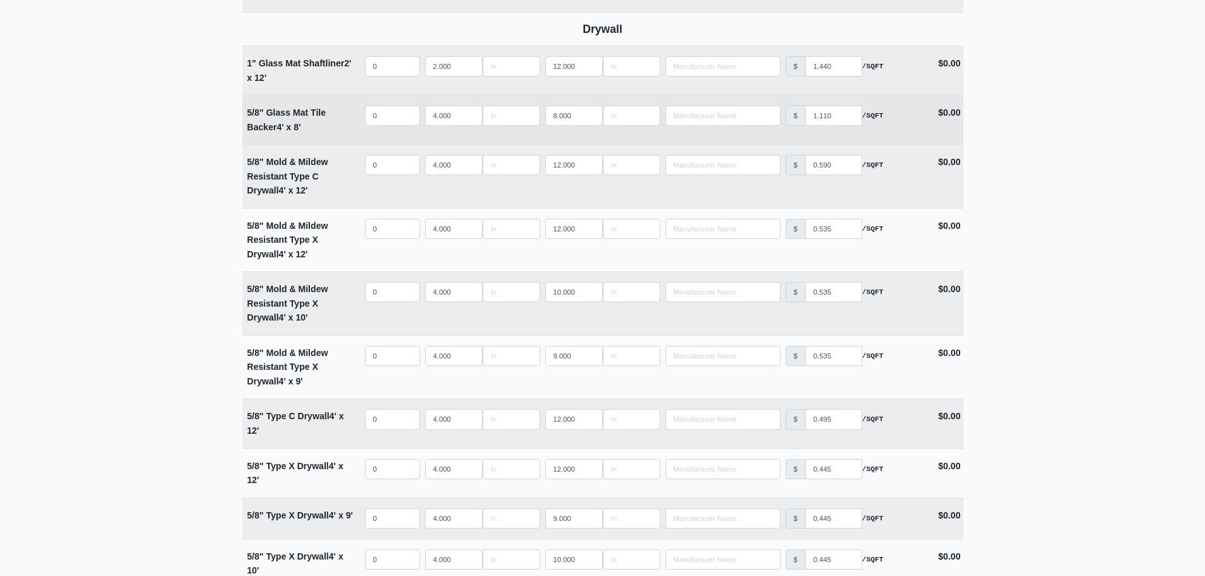
scroll to position [3173, 0]
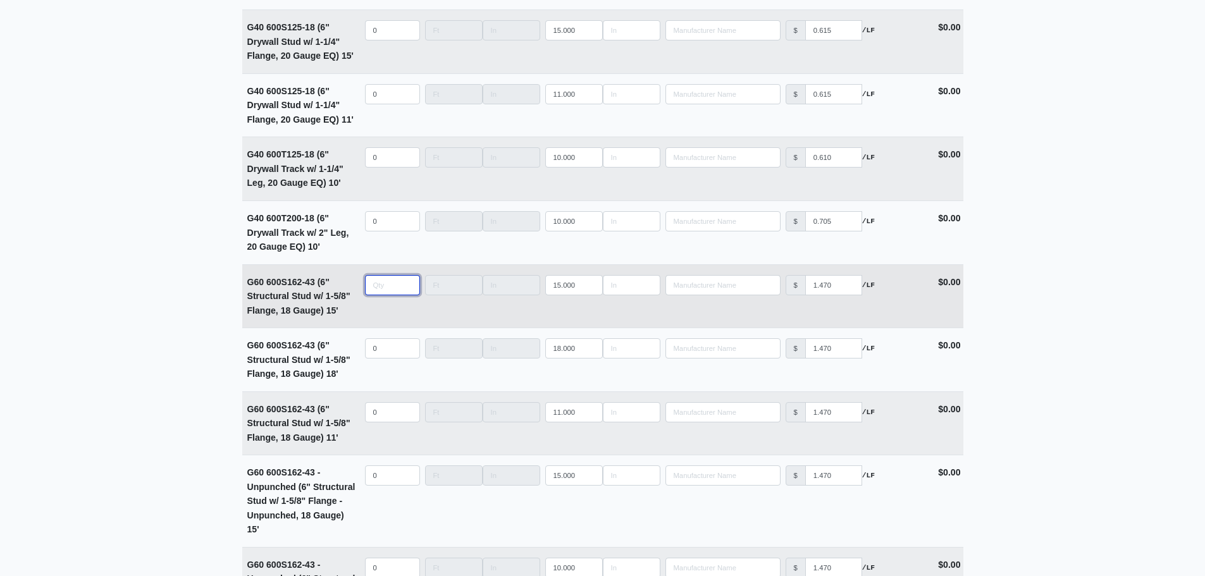
click at [380, 295] on input "quantity" at bounding box center [392, 285] width 55 height 20
type input "2"
select select
type input "29"
select select
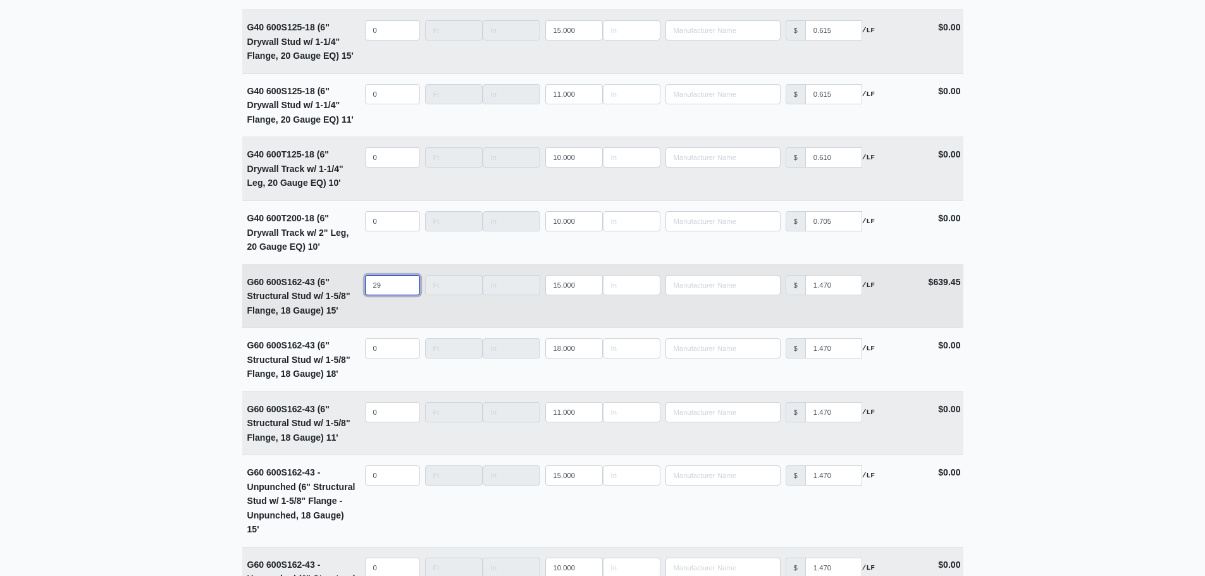
type input "290"
select select
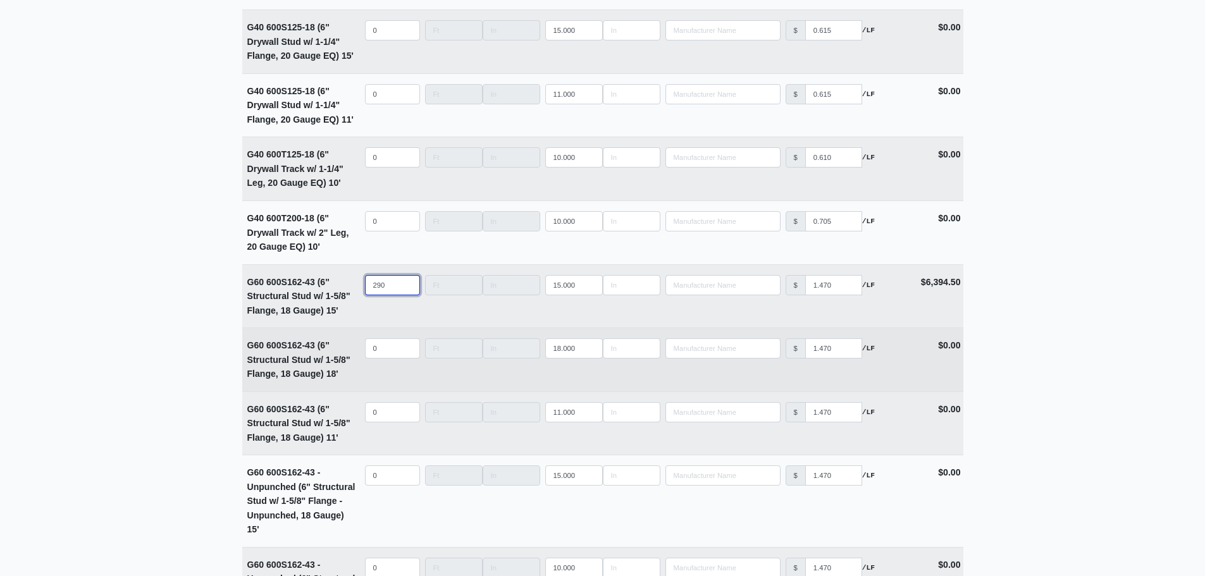
type input "290"
click at [378, 350] on input "quantity" at bounding box center [392, 348] width 55 height 20
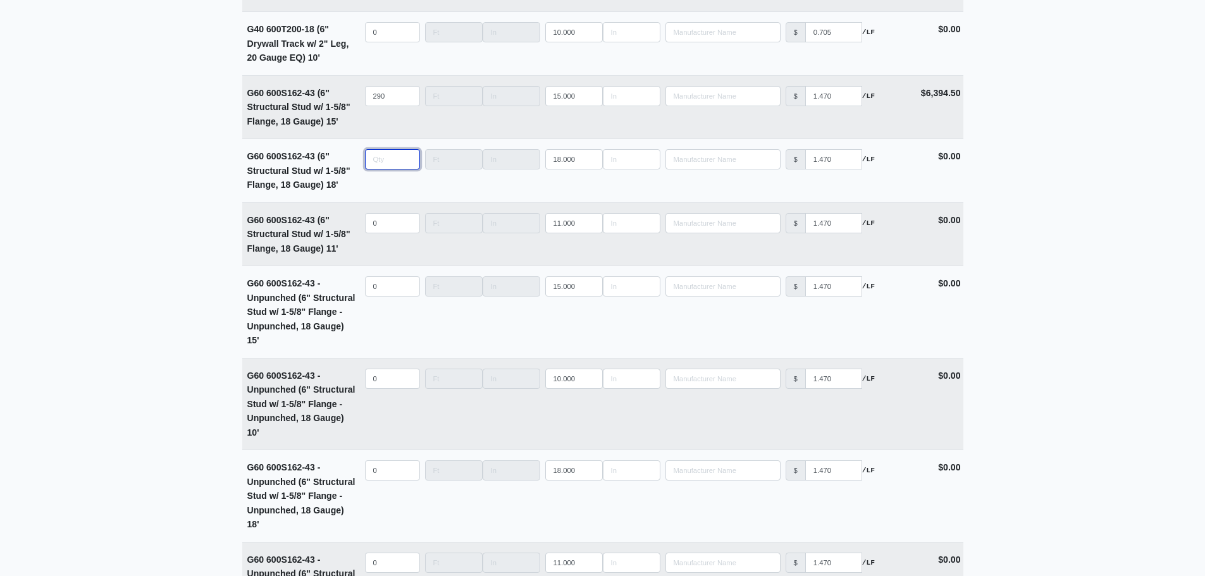
scroll to position [3362, 0]
type input "0"
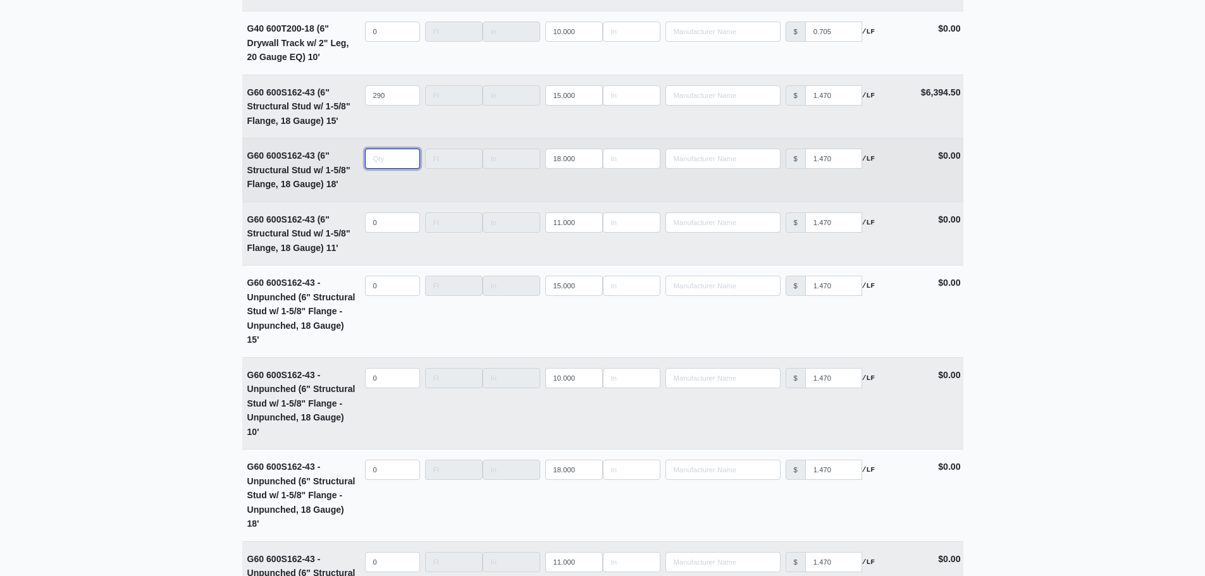
click at [387, 167] on input "quantity" at bounding box center [392, 159] width 55 height 20
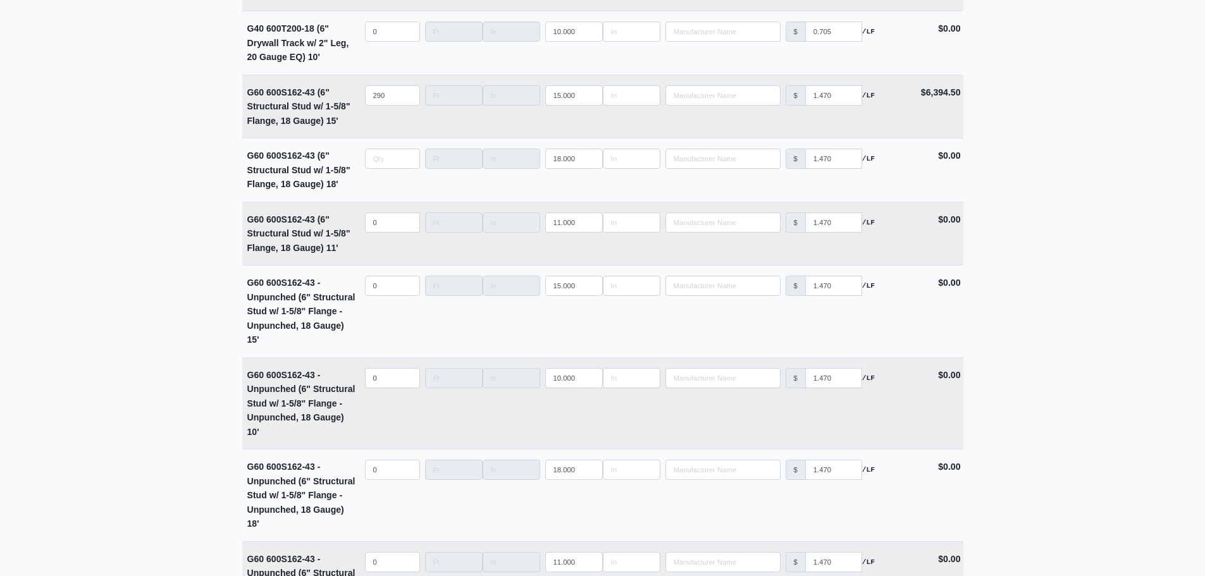
type input "0"
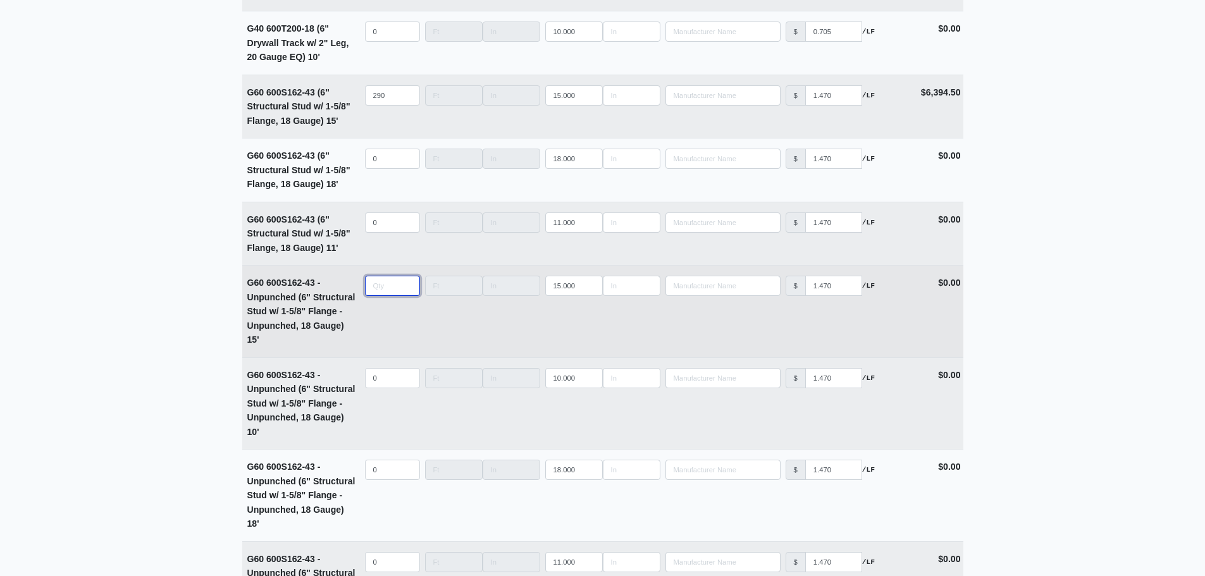
click at [387, 293] on input "quantity" at bounding box center [392, 286] width 55 height 20
type input "1"
select select
type input "10"
select select
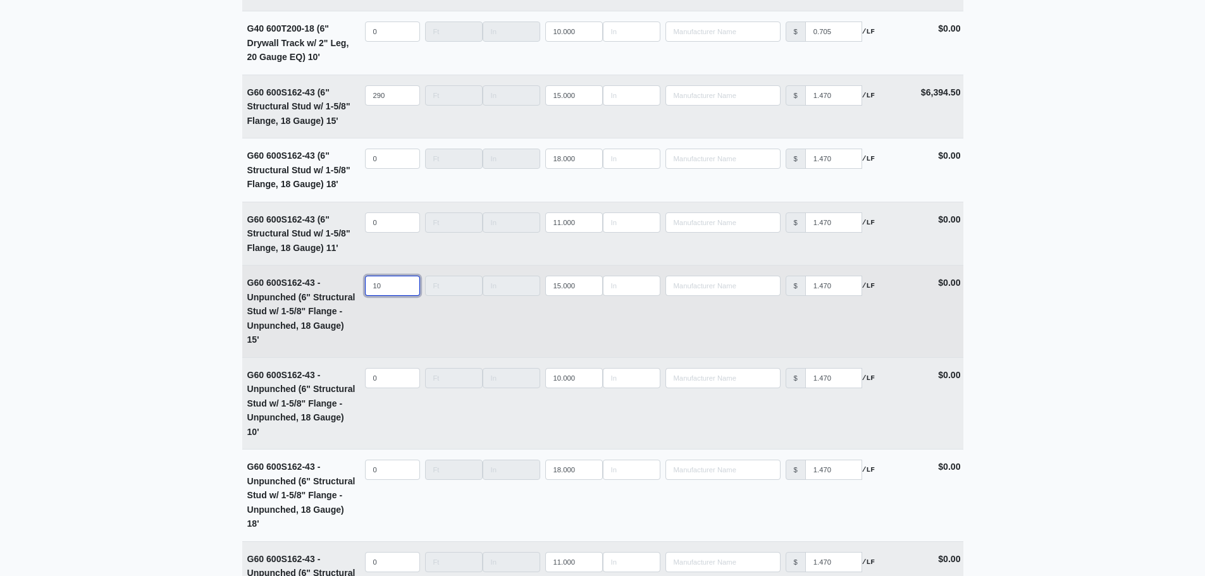
type input "108"
select select
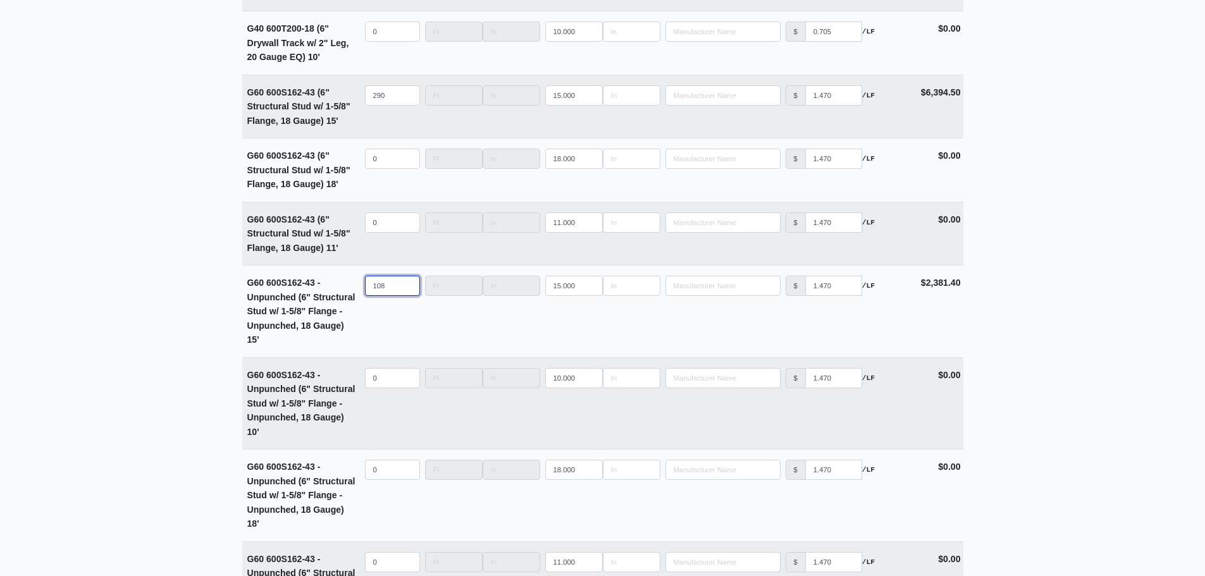
type input "108"
click at [374, 378] on input "0" at bounding box center [392, 378] width 55 height 20
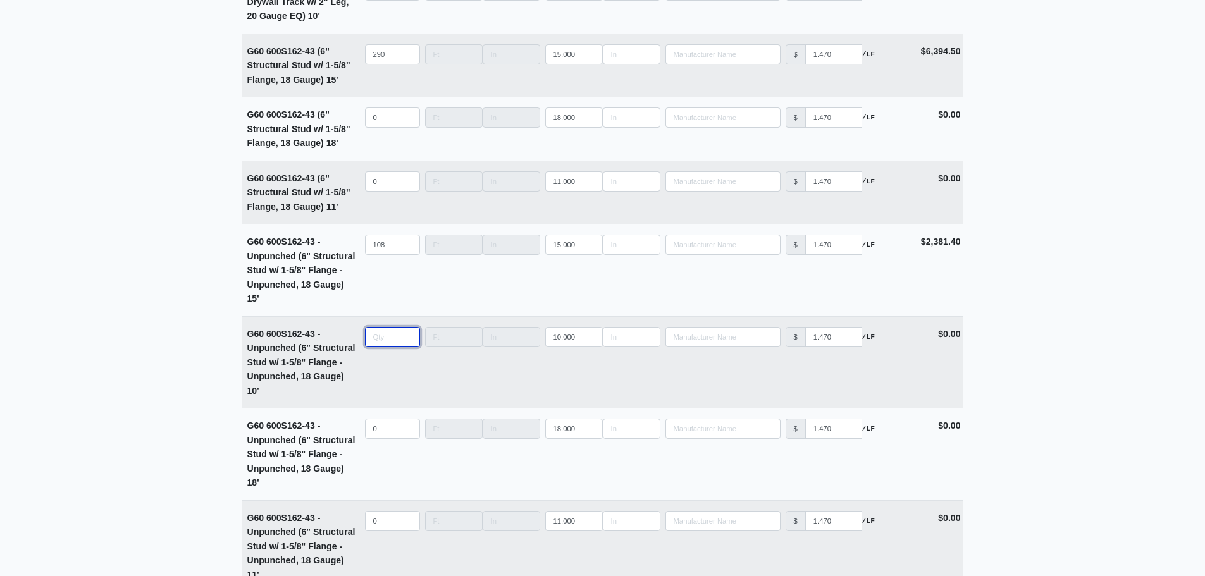
scroll to position [3426, 0]
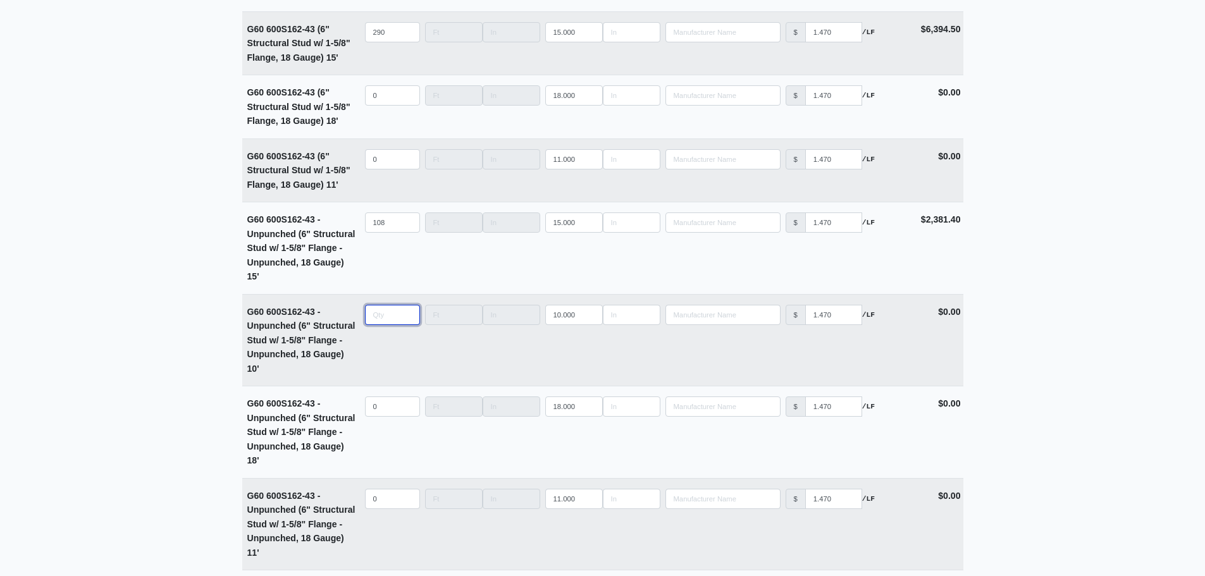
type input "1"
select select
type input "17"
select select
type input "17"
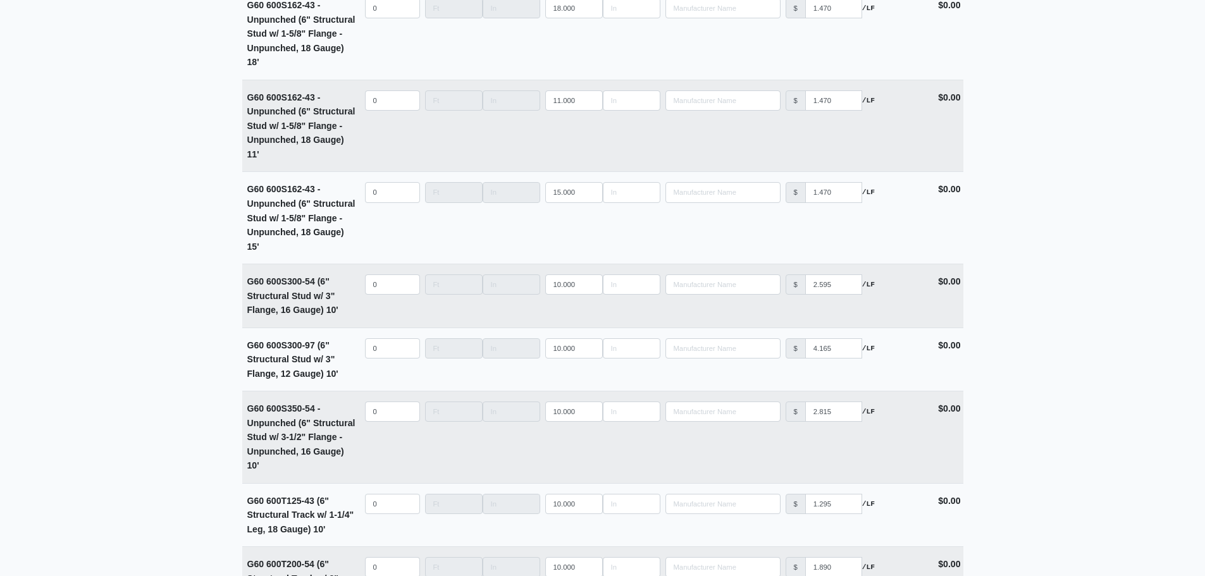
click at [386, 291] on input "quantity" at bounding box center [392, 285] width 55 height 20
type input "7"
select select
type input "7"
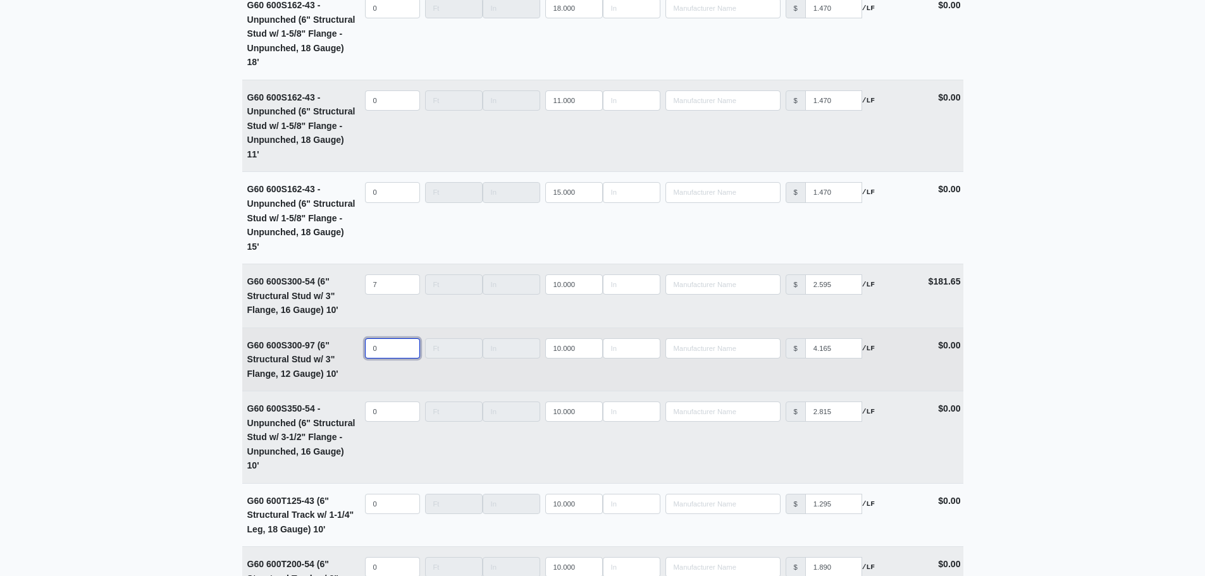
click at [388, 351] on input "0" at bounding box center [392, 348] width 55 height 20
type input "2"
select select
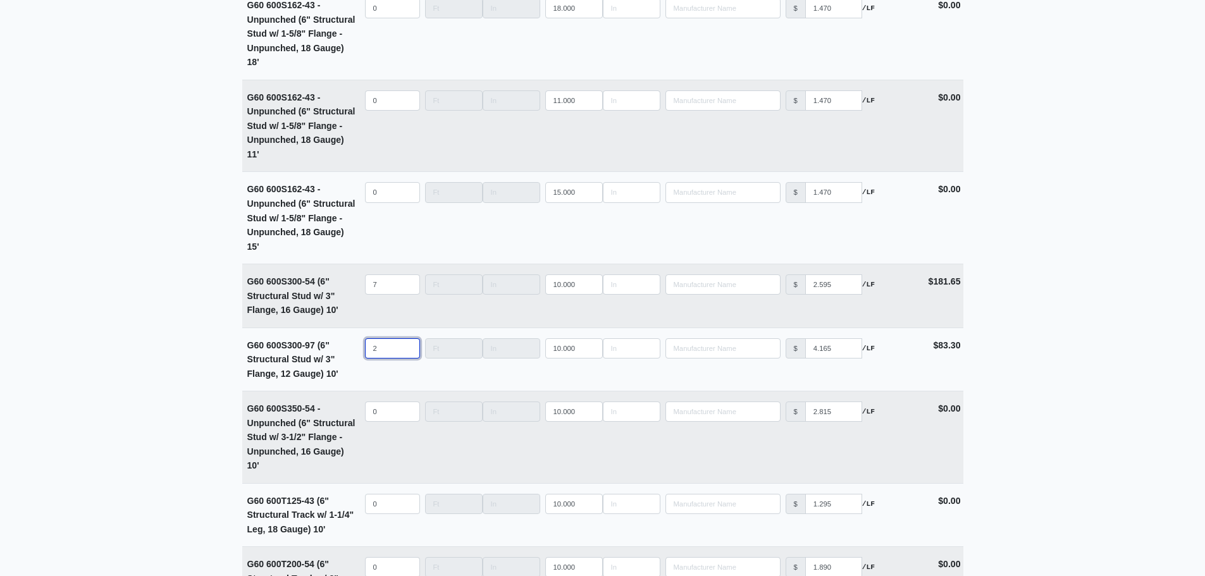
type input "2"
click at [381, 292] on input "7" at bounding box center [392, 285] width 55 height 20
select select
type input "3"
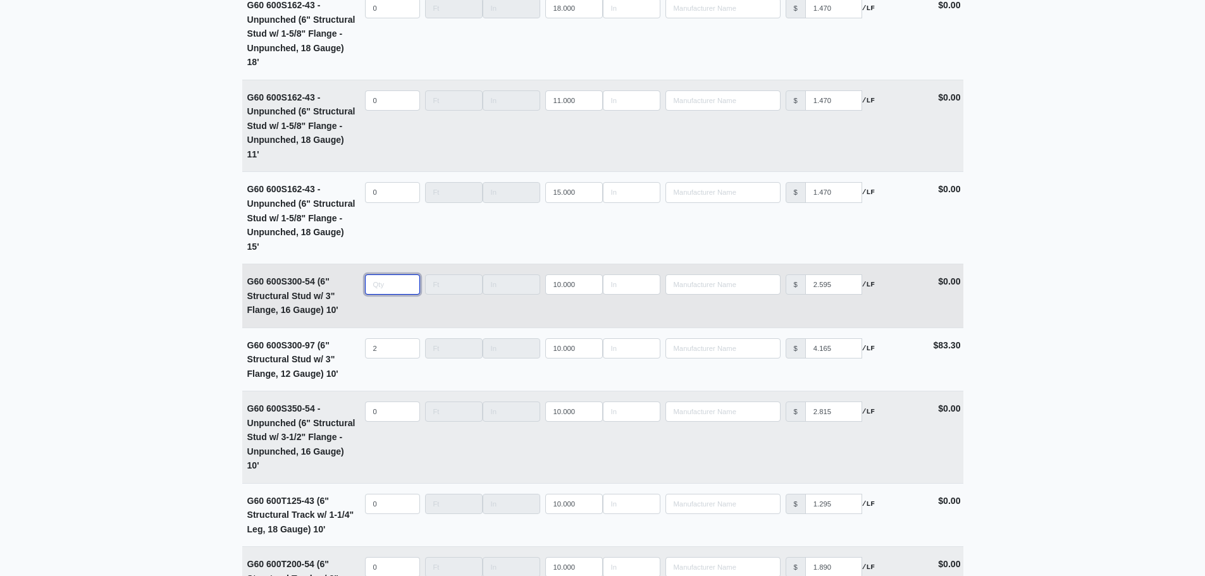
select select
type input "3"
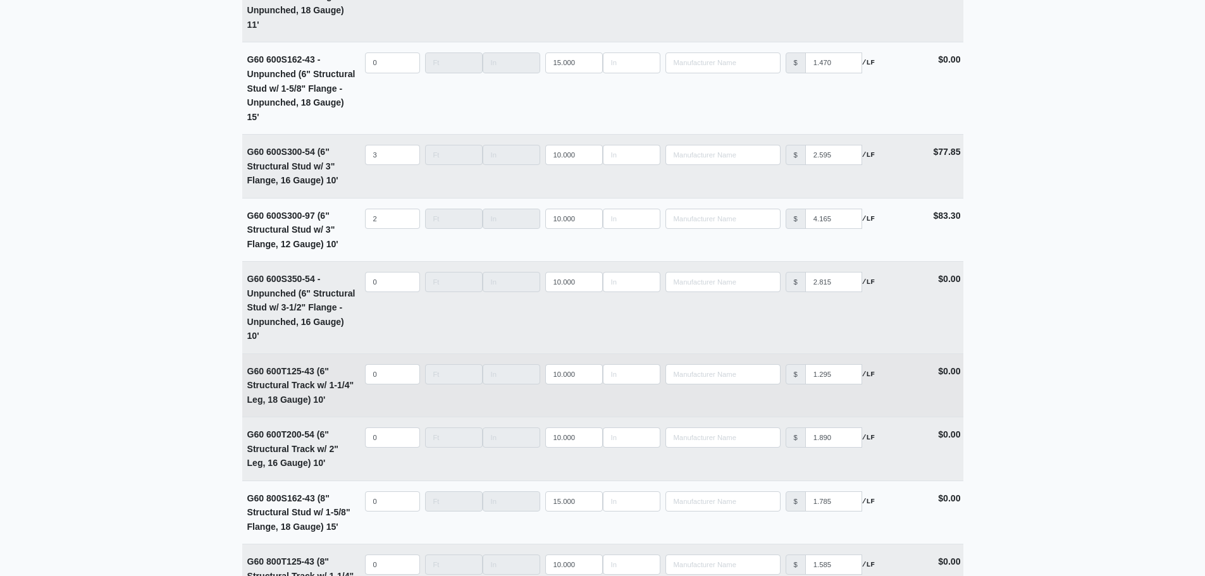
scroll to position [4077, 0]
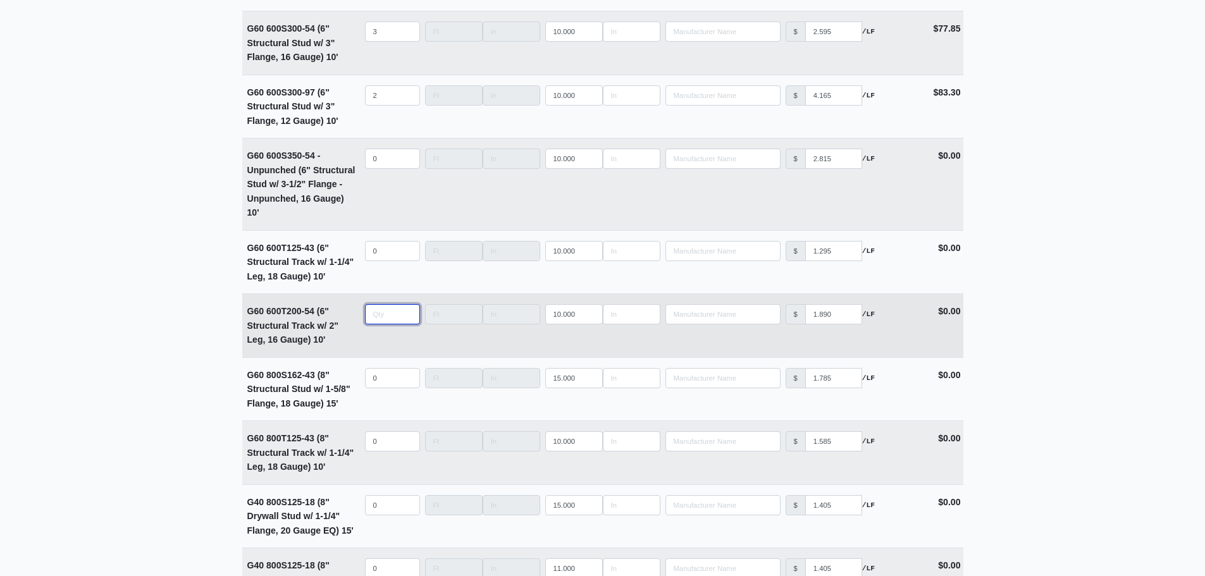
click at [389, 319] on input "quantity" at bounding box center [392, 314] width 55 height 20
type input "6"
select select
type input "62"
select select
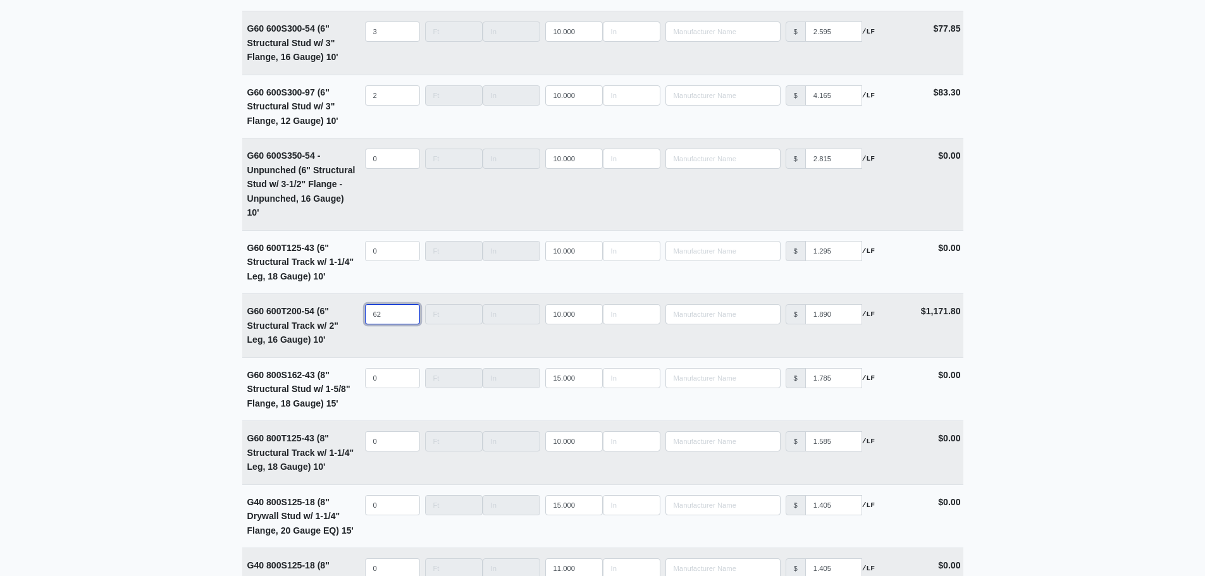
type input "62"
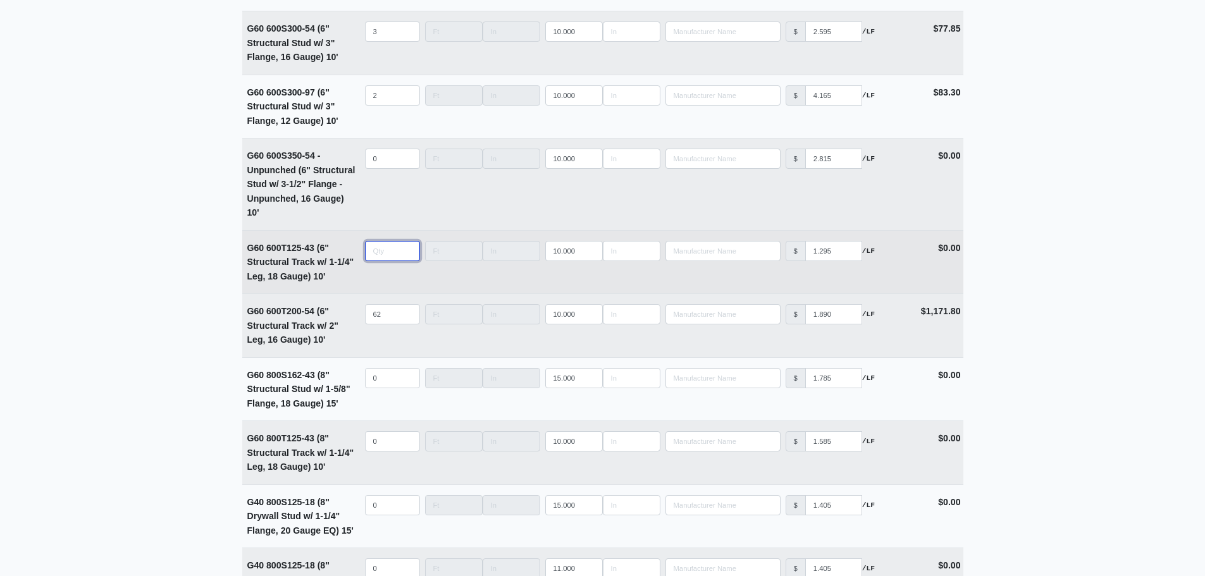
click at [392, 259] on input "quantity" at bounding box center [392, 251] width 55 height 20
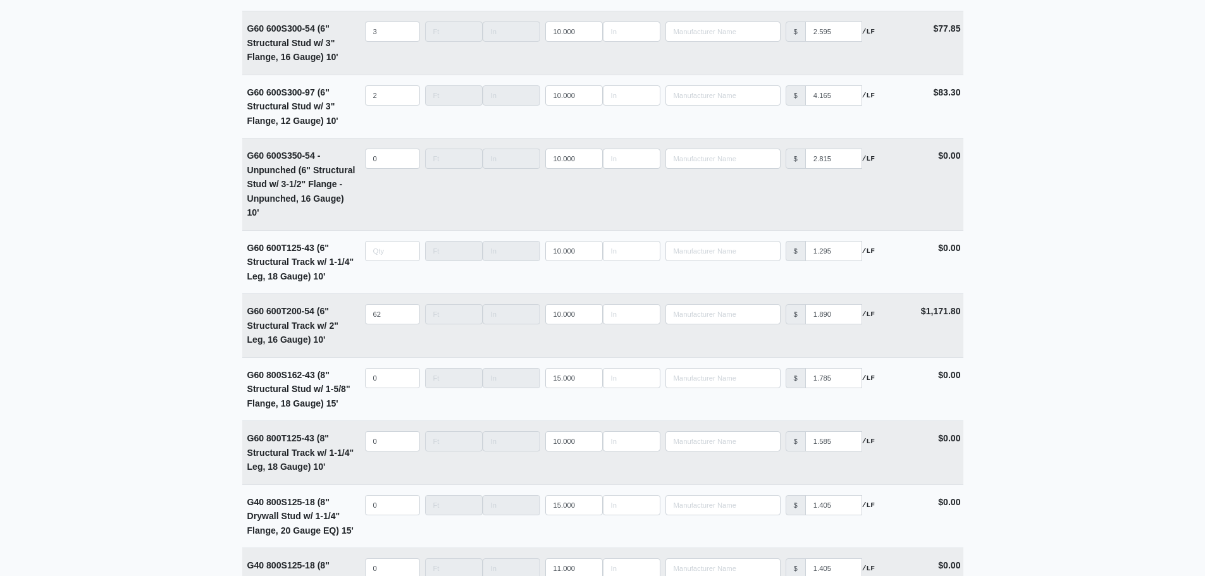
type input "0"
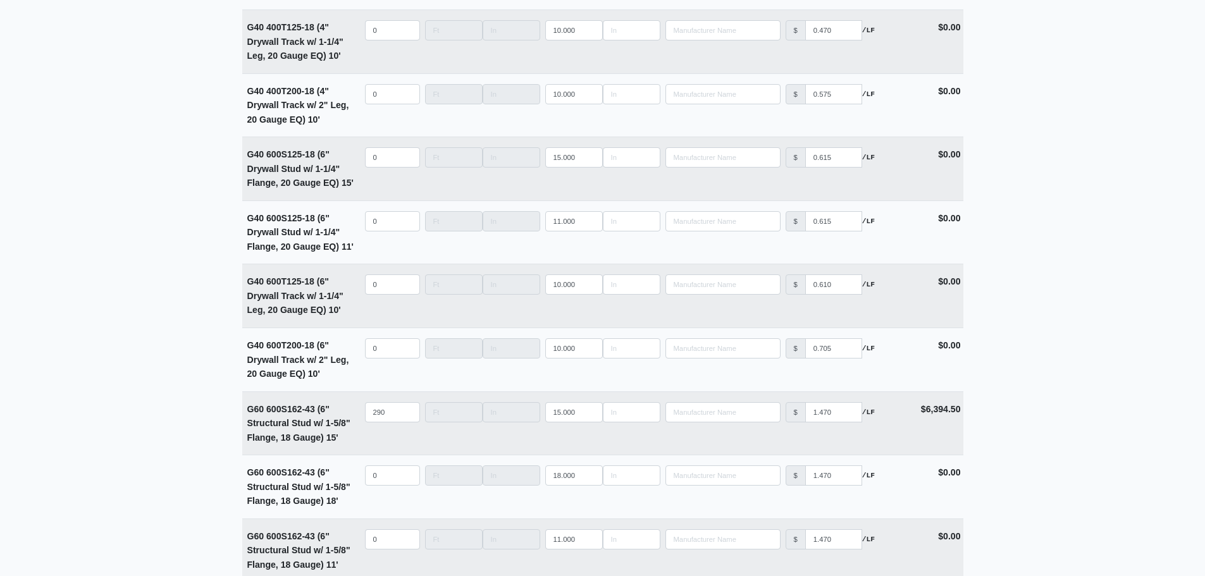
scroll to position [4043, 0]
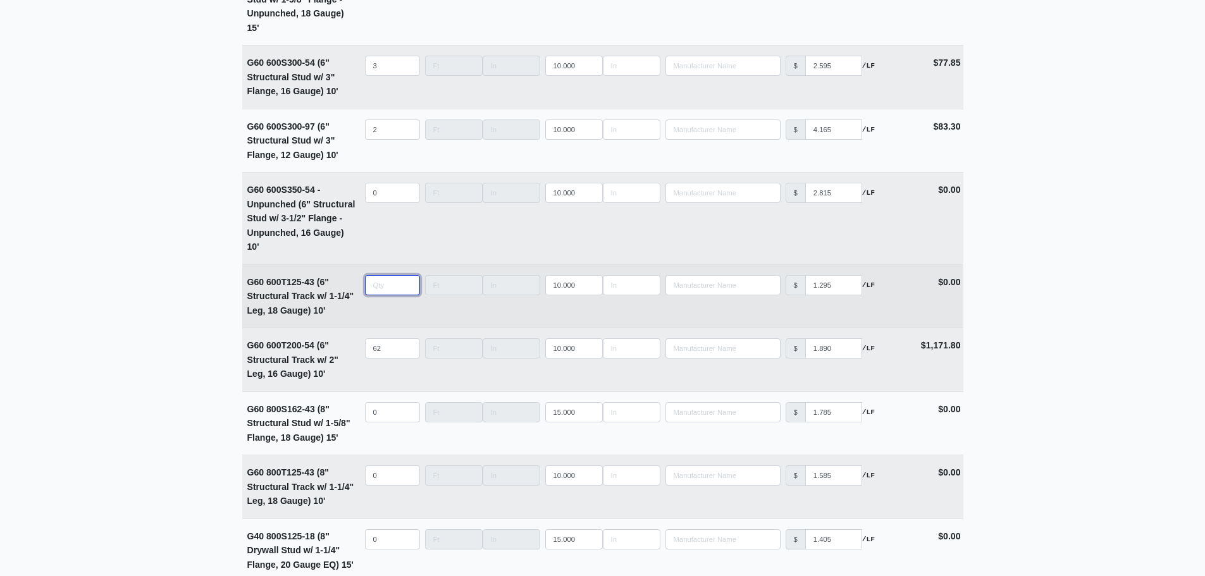
click at [376, 295] on input "quantity" at bounding box center [392, 285] width 55 height 20
type input "1"
select select
type input "10"
select select
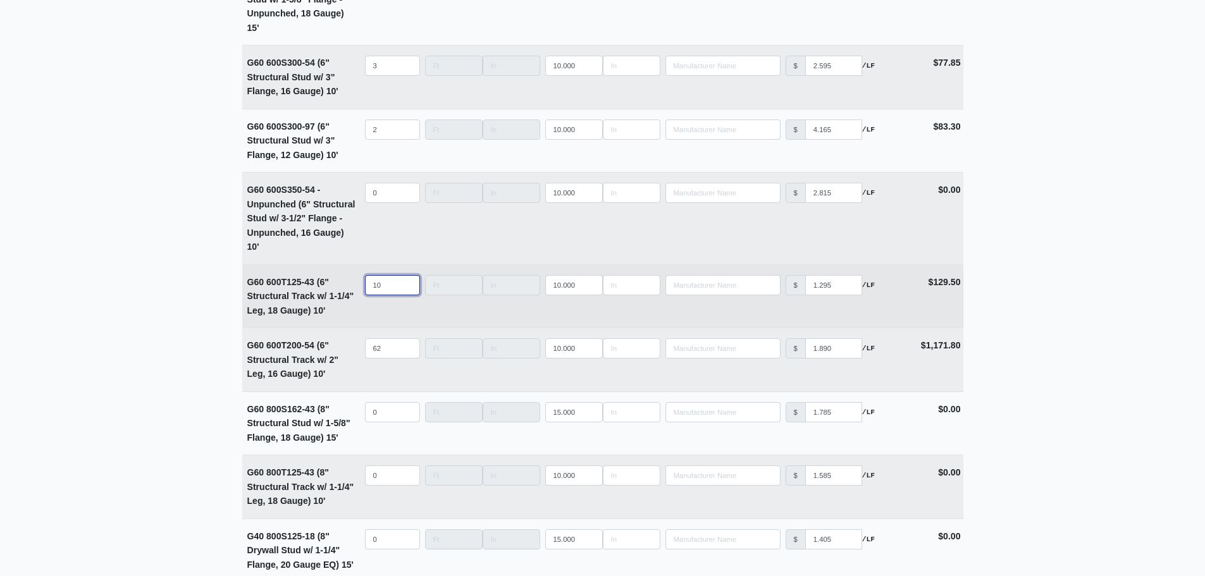
type input "101"
select select
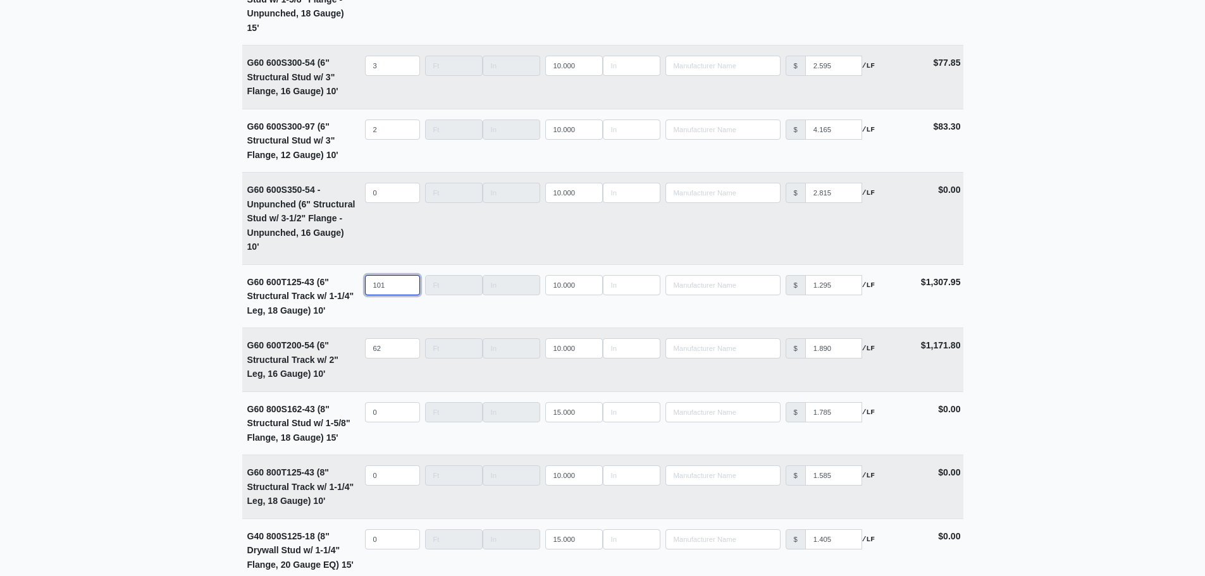
type input "101"
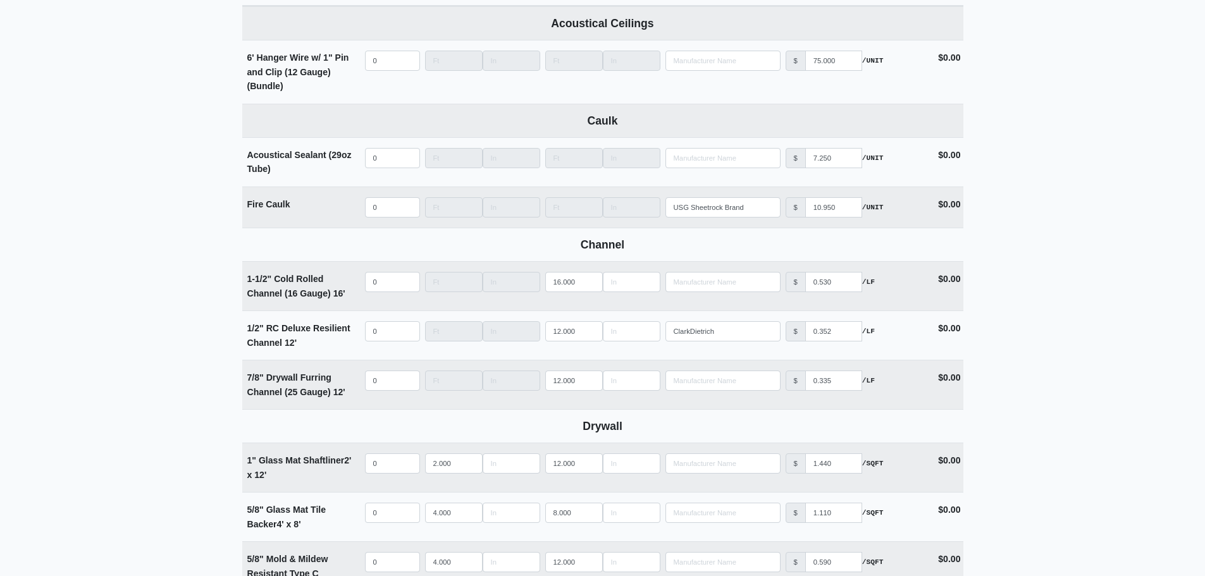
scroll to position [691, 0]
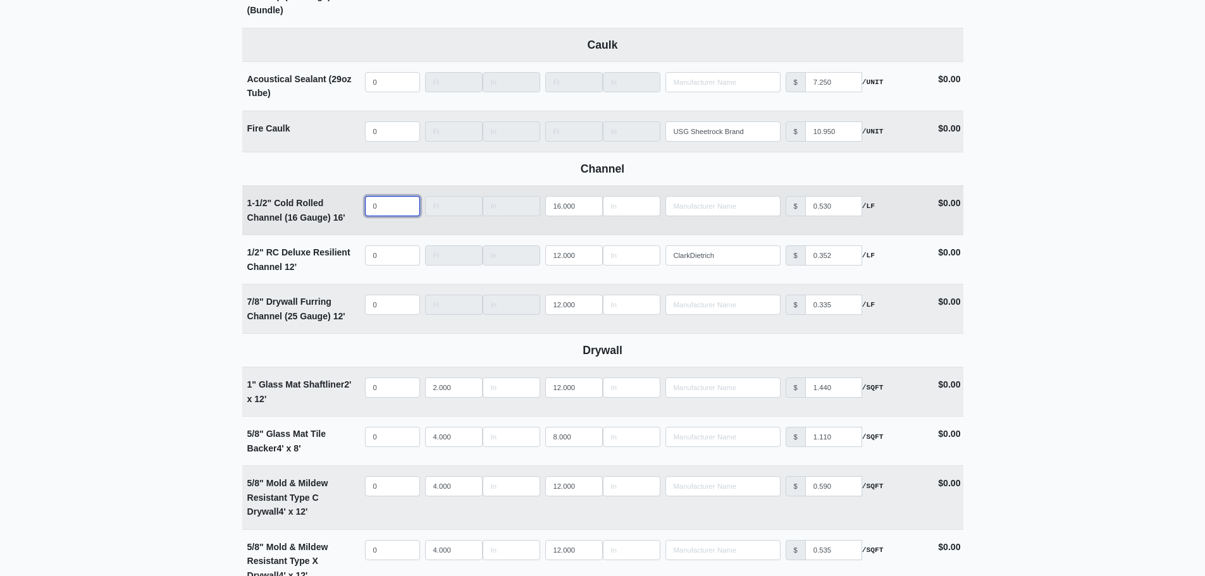
click at [380, 206] on input "0" at bounding box center [392, 206] width 55 height 20
type input "8"
select select
type input "80"
select select
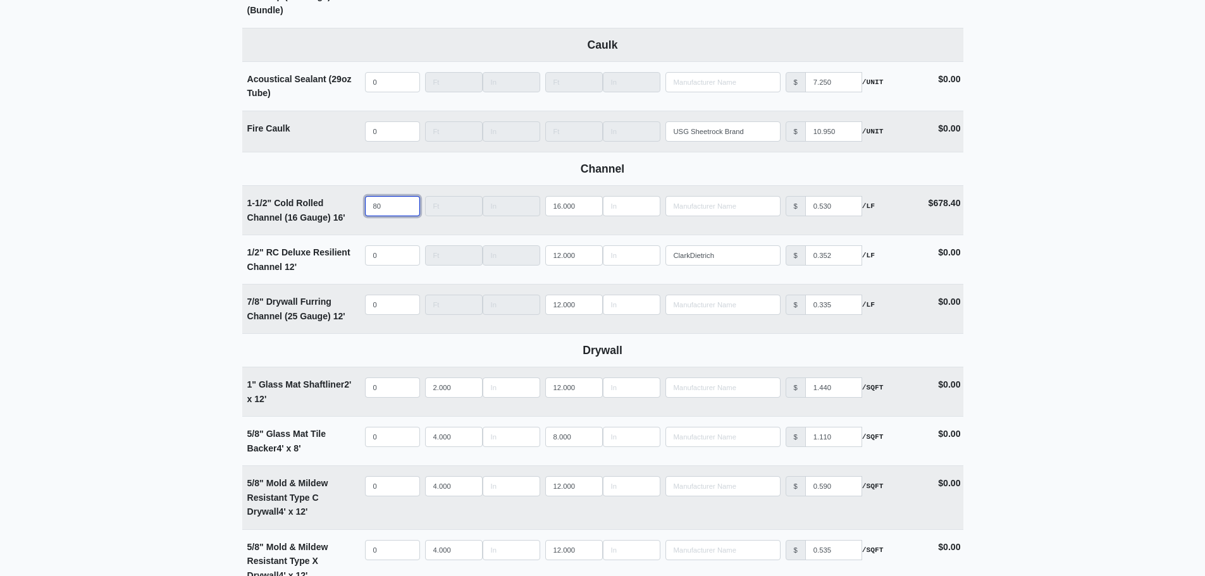
type input "80"
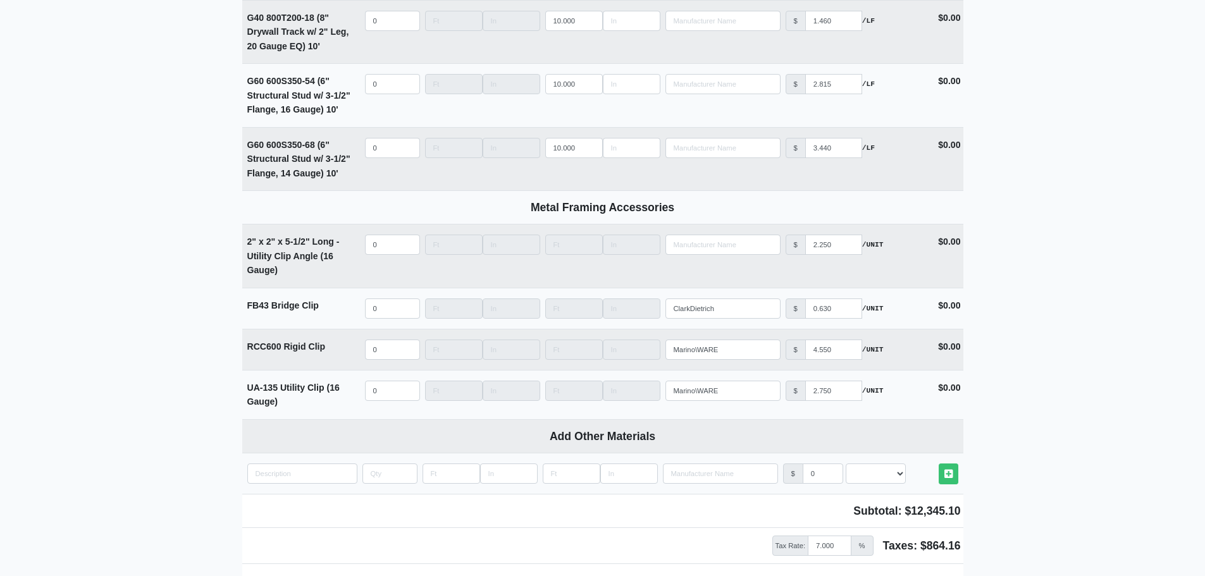
scroll to position [4775, 0]
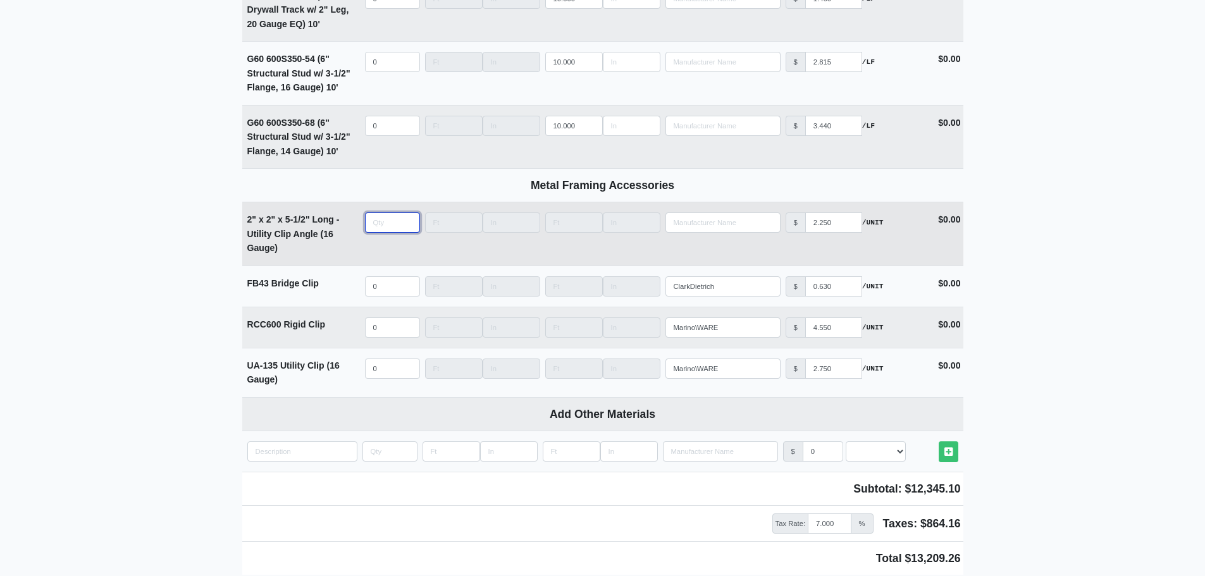
click at [385, 230] on input "quantity" at bounding box center [392, 223] width 55 height 20
type input "1"
select select
type input "13"
select select
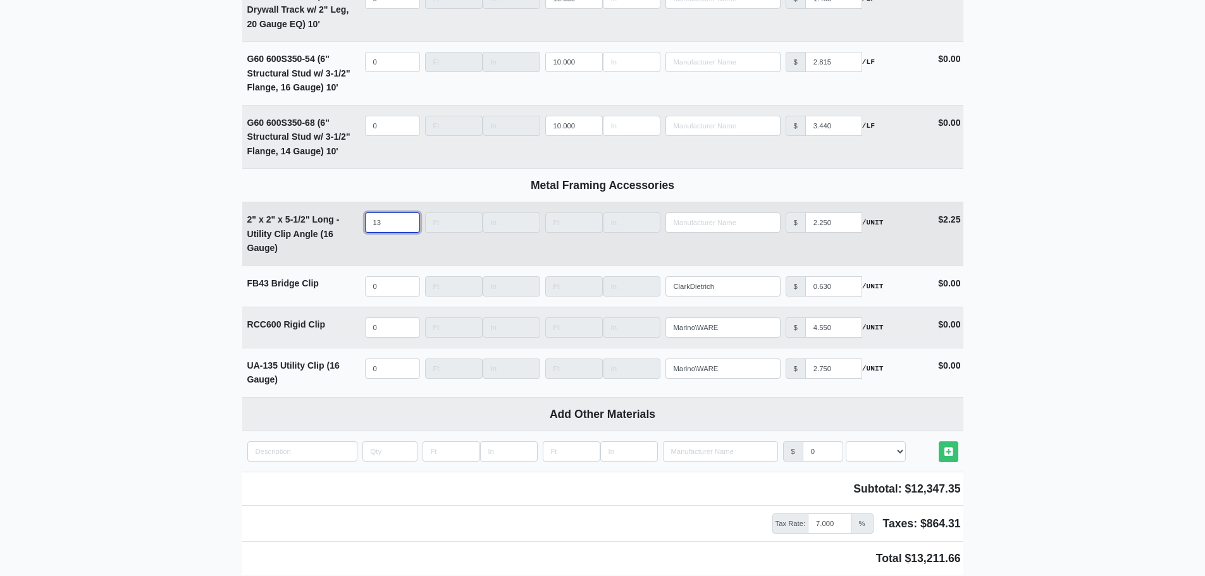
type input "130"
select select
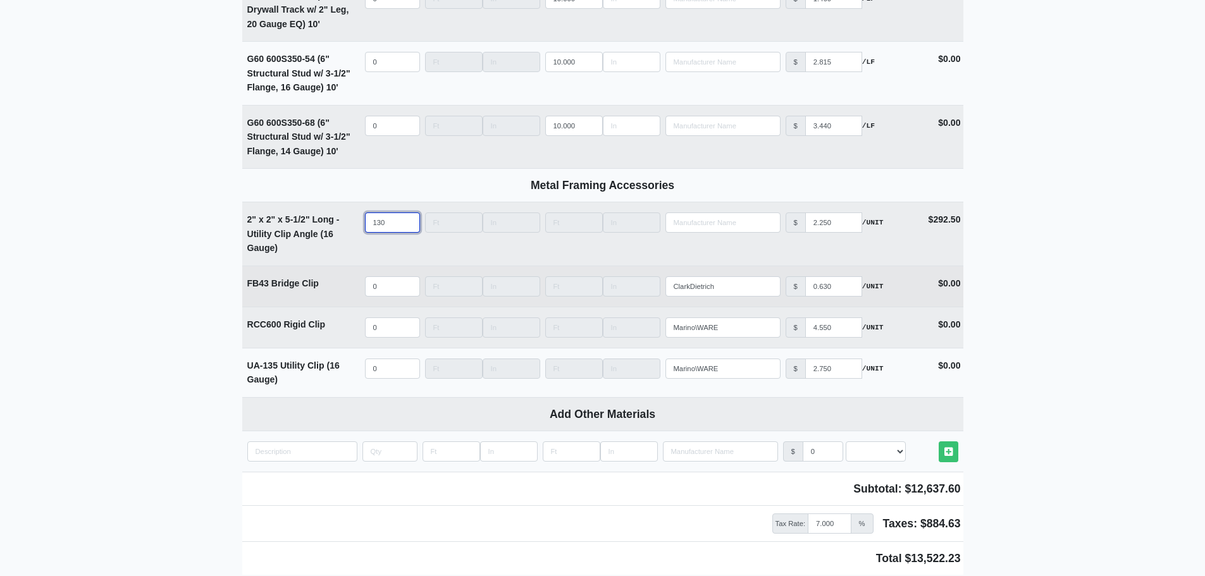
type input "130"
click at [382, 297] on input "quantity" at bounding box center [392, 286] width 55 height 20
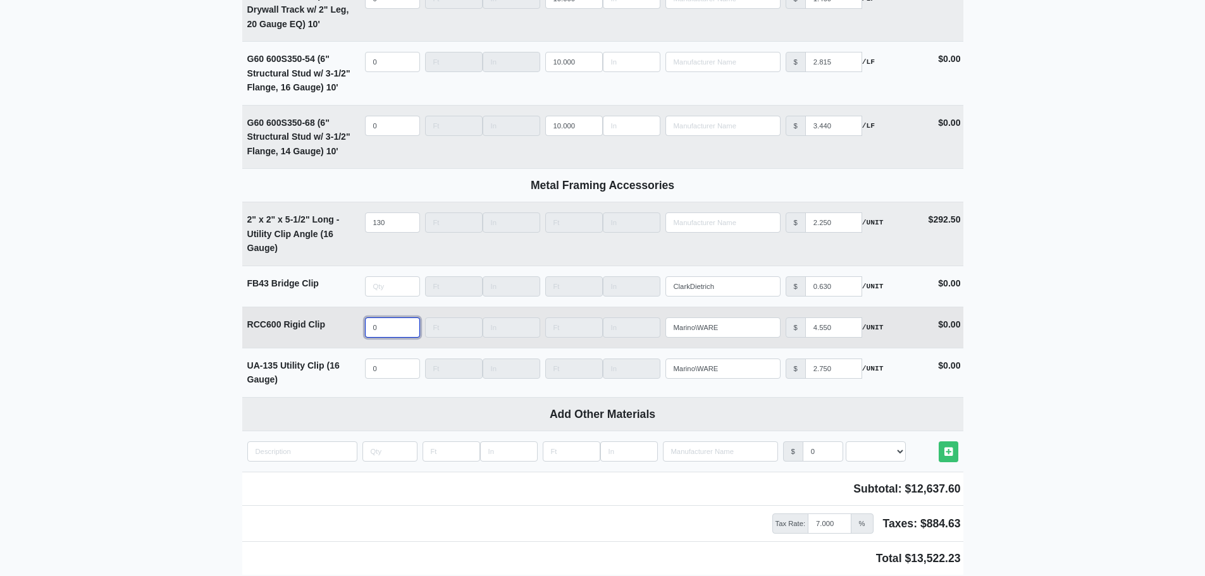
type input "0"
click at [381, 336] on input "quantity" at bounding box center [392, 328] width 55 height 20
type input "2"
select select
type input "20"
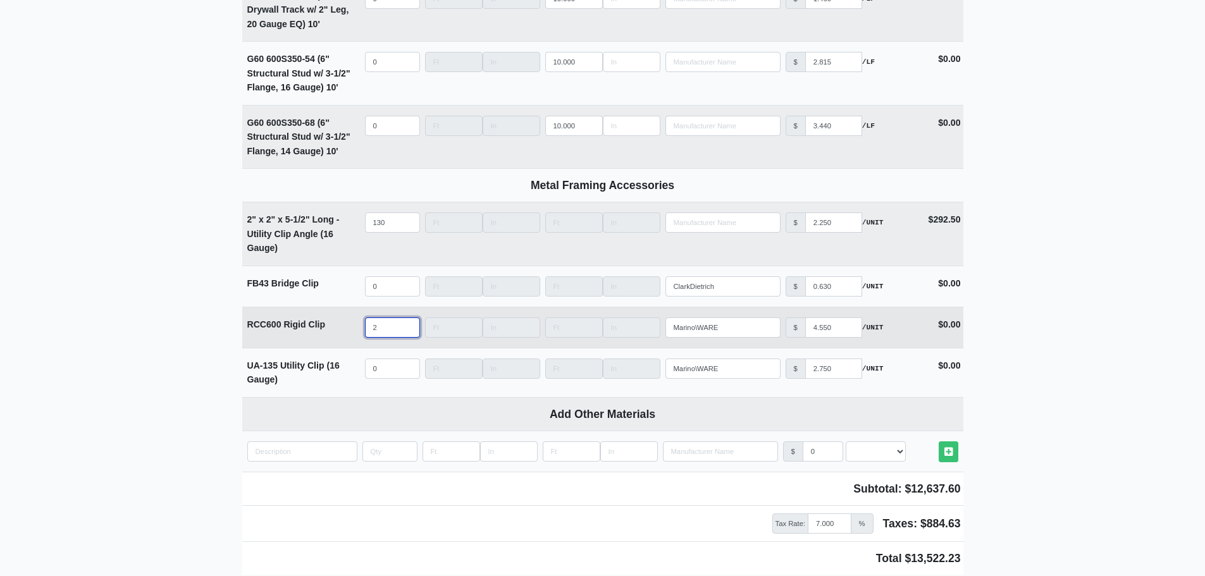
select select
type input "20"
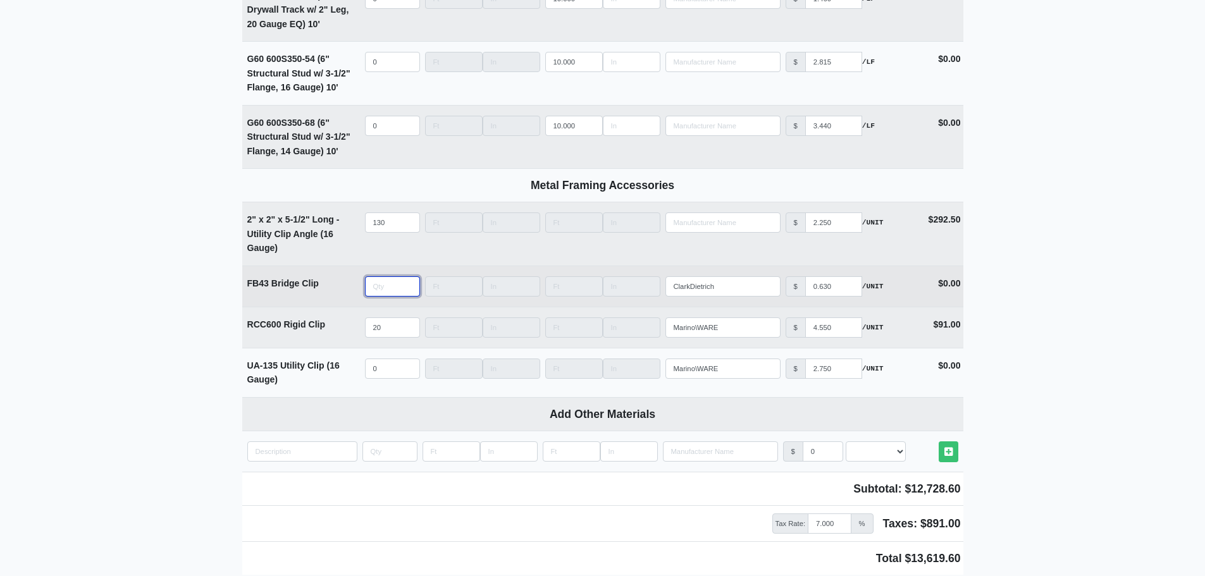
click at [379, 297] on input "quantity" at bounding box center [392, 286] width 55 height 20
type input "8"
select select
type input "87"
select select
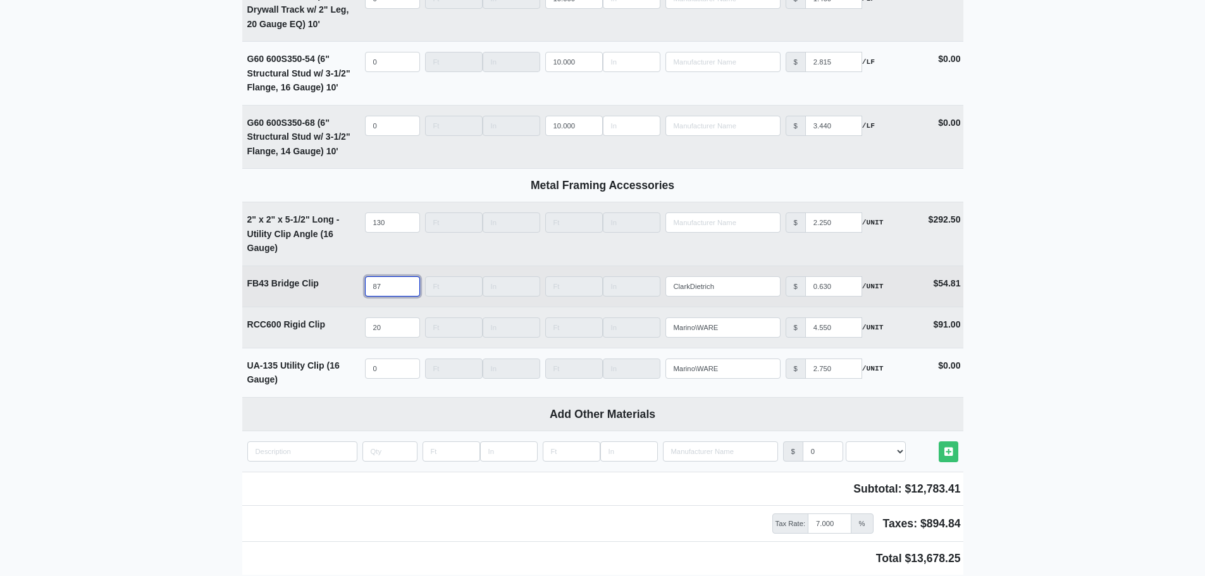
type input "871"
select select
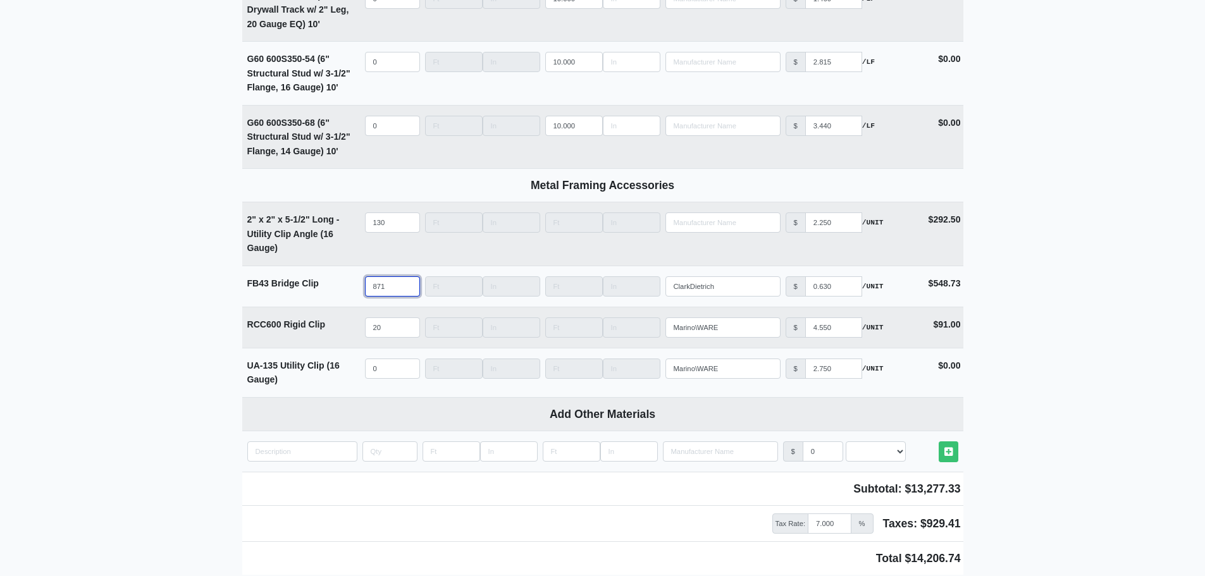
type input "871"
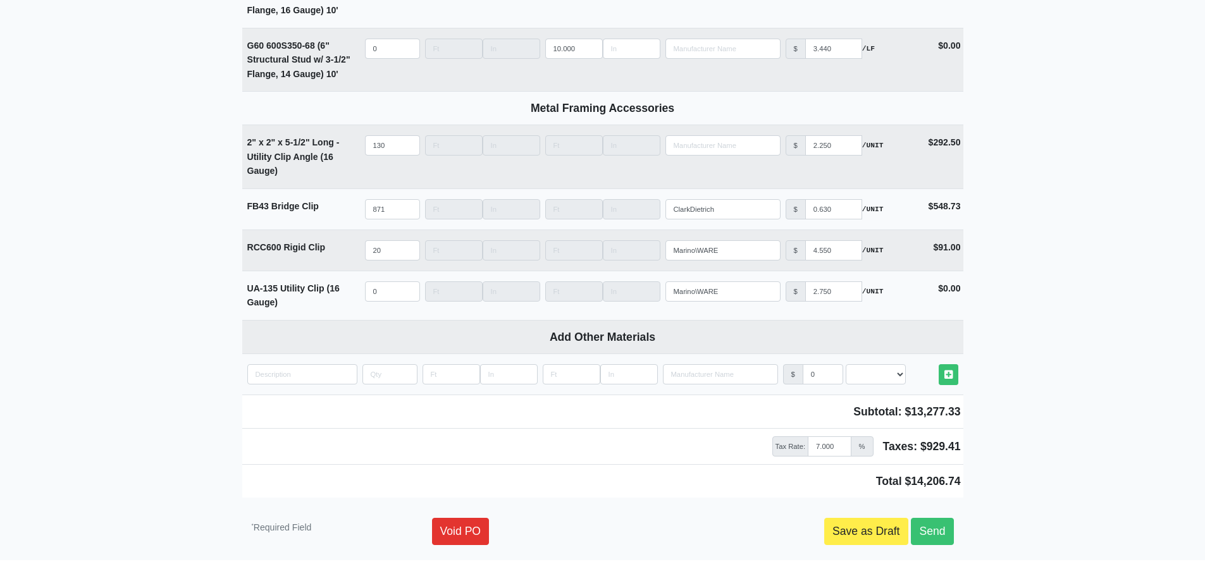
scroll to position [4898, 0]
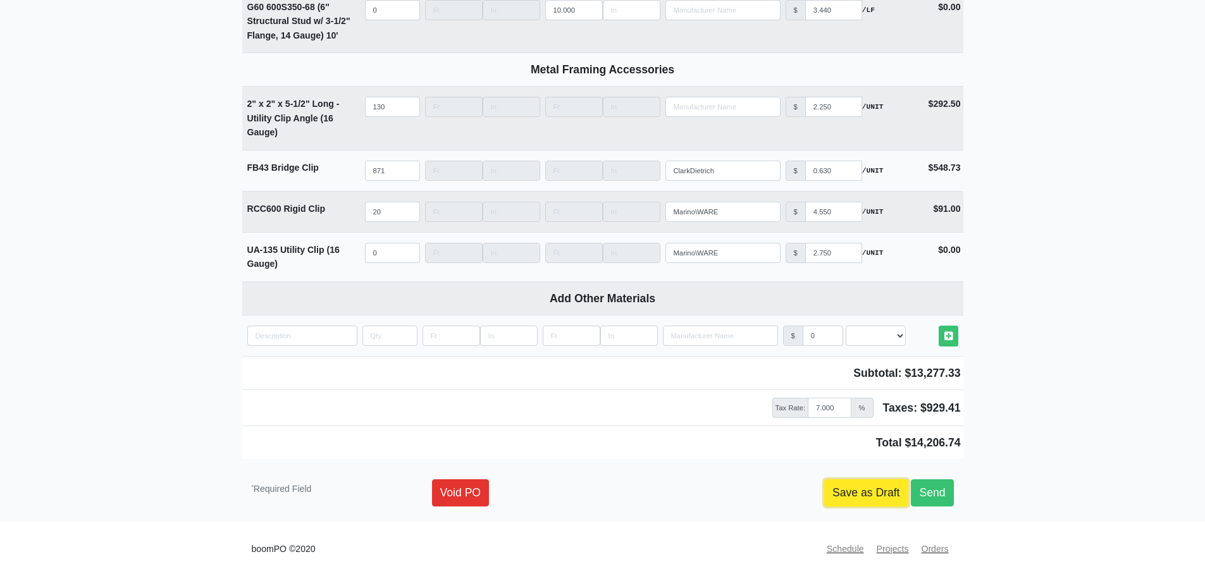
click at [849, 491] on link "Save as Draft" at bounding box center [866, 492] width 84 height 27
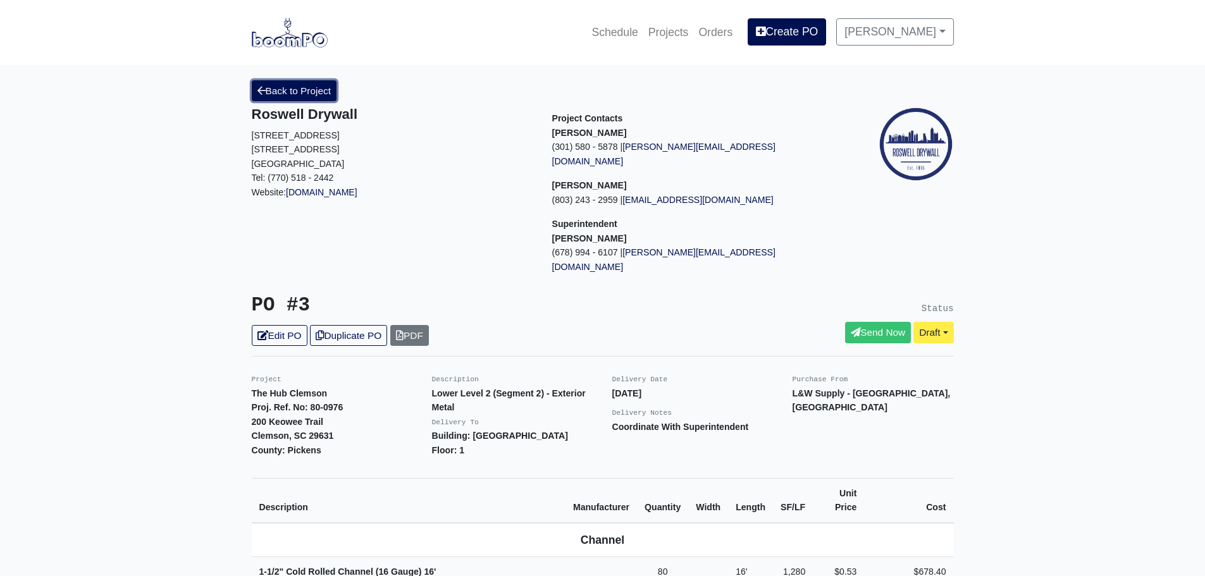
click at [280, 96] on link "Back to Project" at bounding box center [294, 90] width 85 height 21
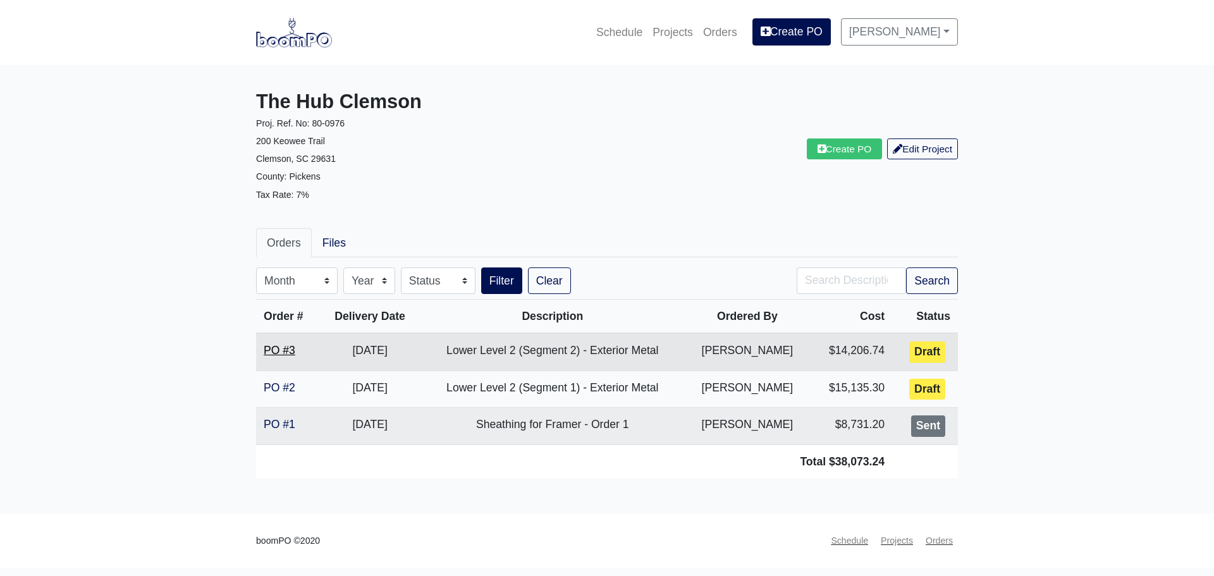
click at [281, 352] on link "PO #3" at bounding box center [280, 350] width 32 height 13
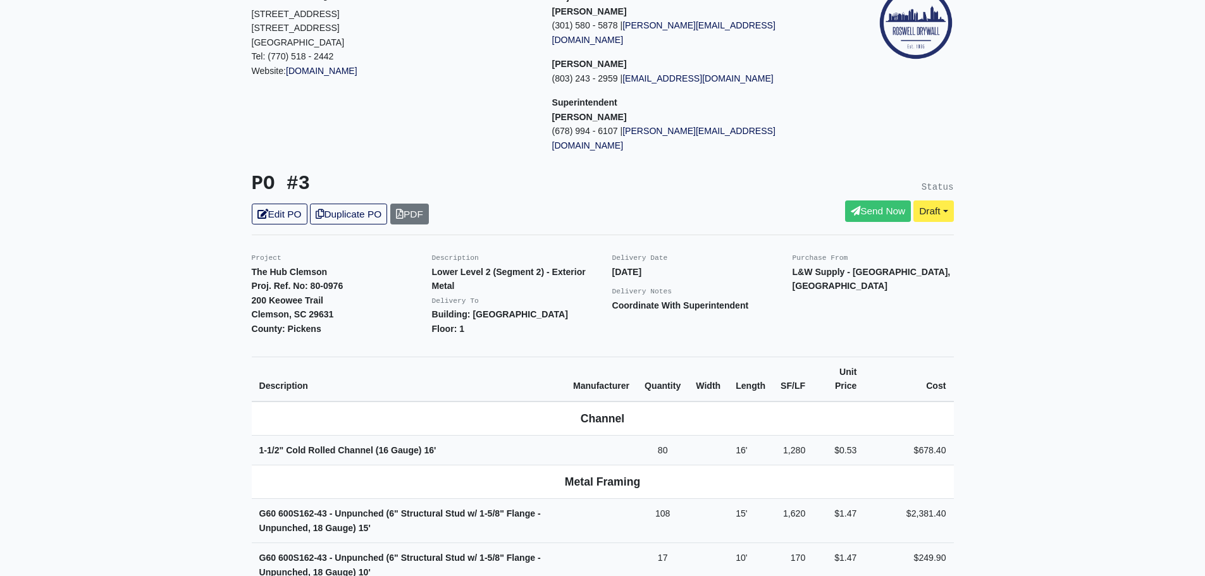
scroll to position [127, 0]
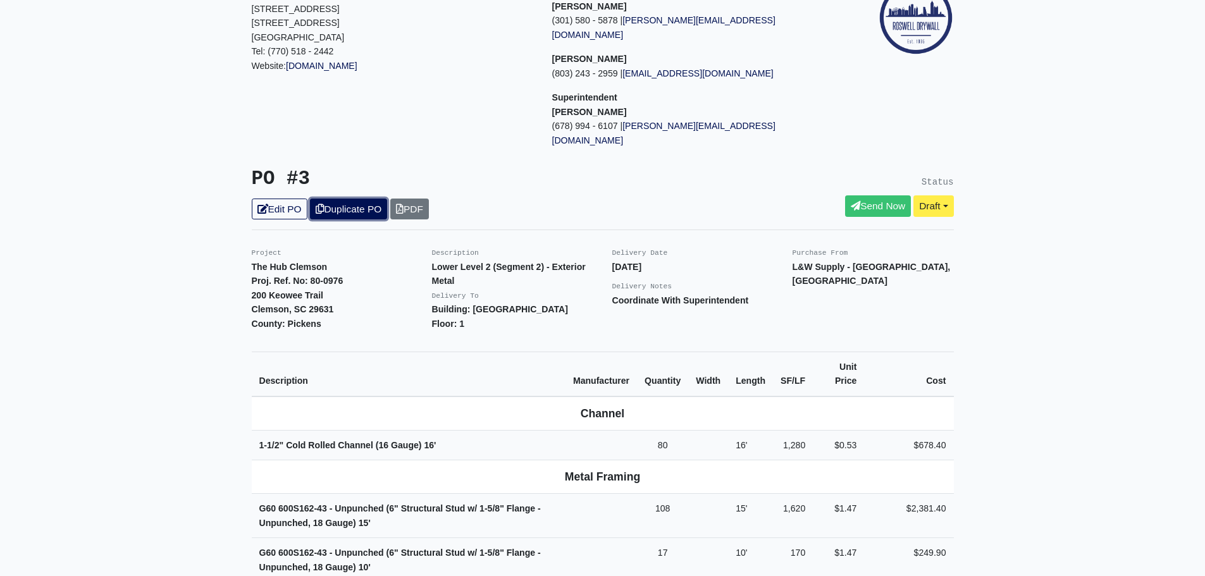
click at [331, 199] on link "Duplicate PO" at bounding box center [348, 209] width 77 height 21
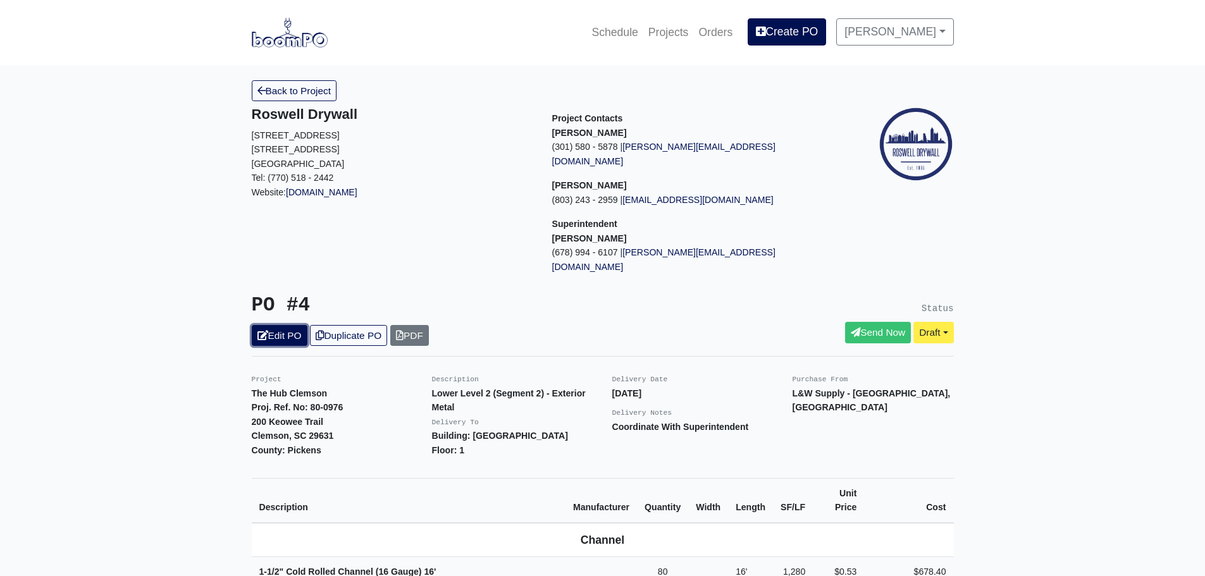
click at [290, 325] on link "Edit PO" at bounding box center [280, 335] width 56 height 21
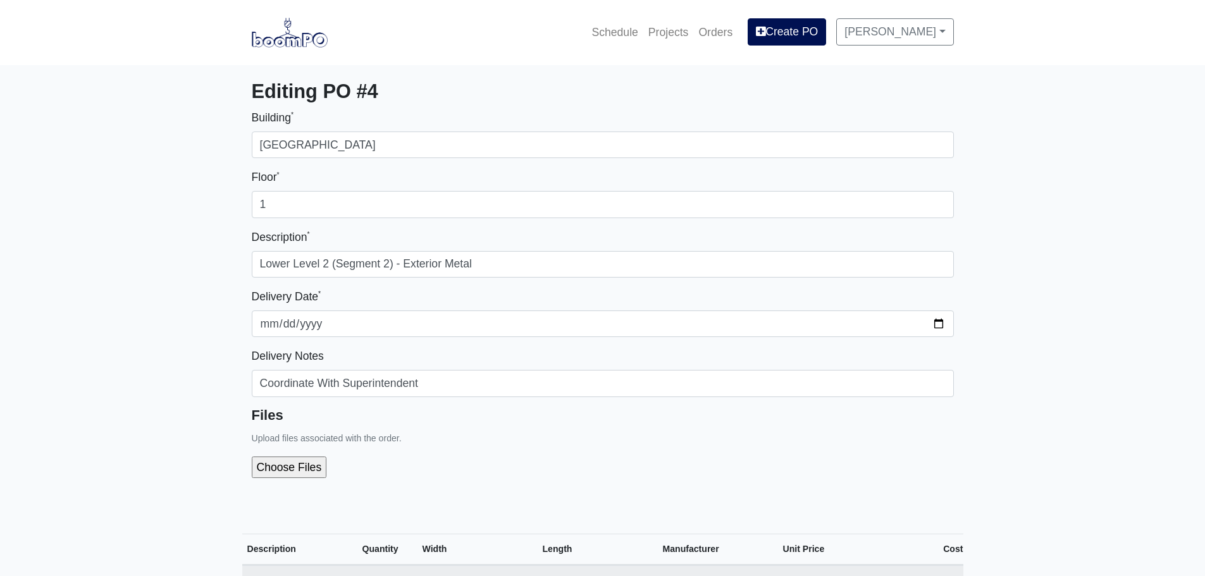
select select
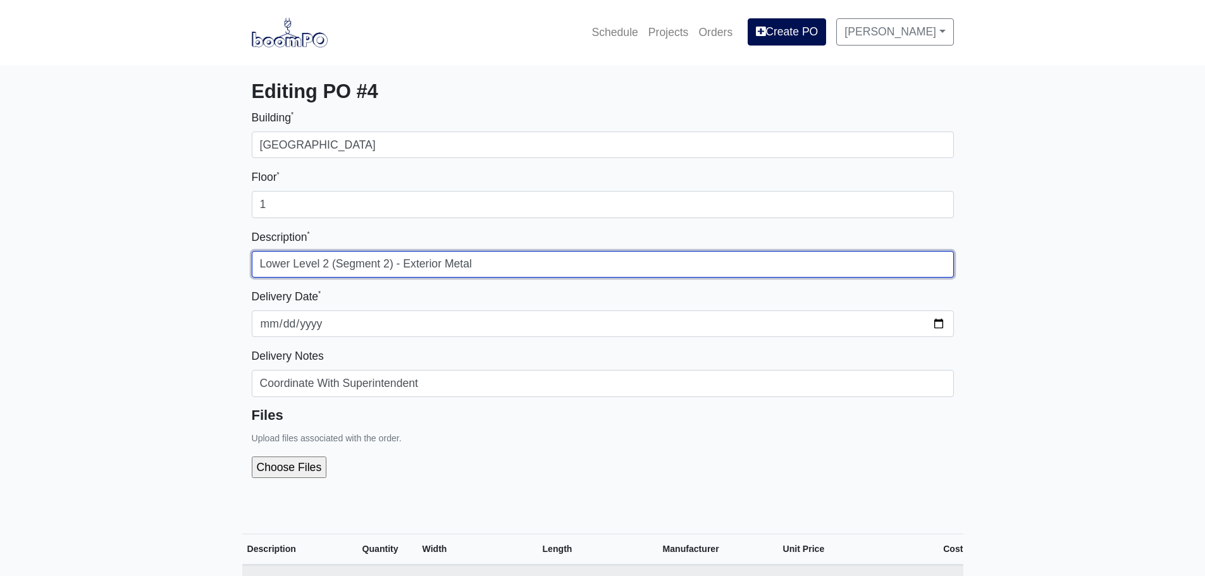
click at [386, 262] on input "Lower Level 2 (Segment 2) - Exterior Metal" at bounding box center [603, 264] width 702 height 27
click at [388, 262] on input "Lower Level 2 (Segment 2) - Exterior Metal" at bounding box center [603, 264] width 702 height 27
type input "Lower Level 2 (Segment 3) - Exterior Metal"
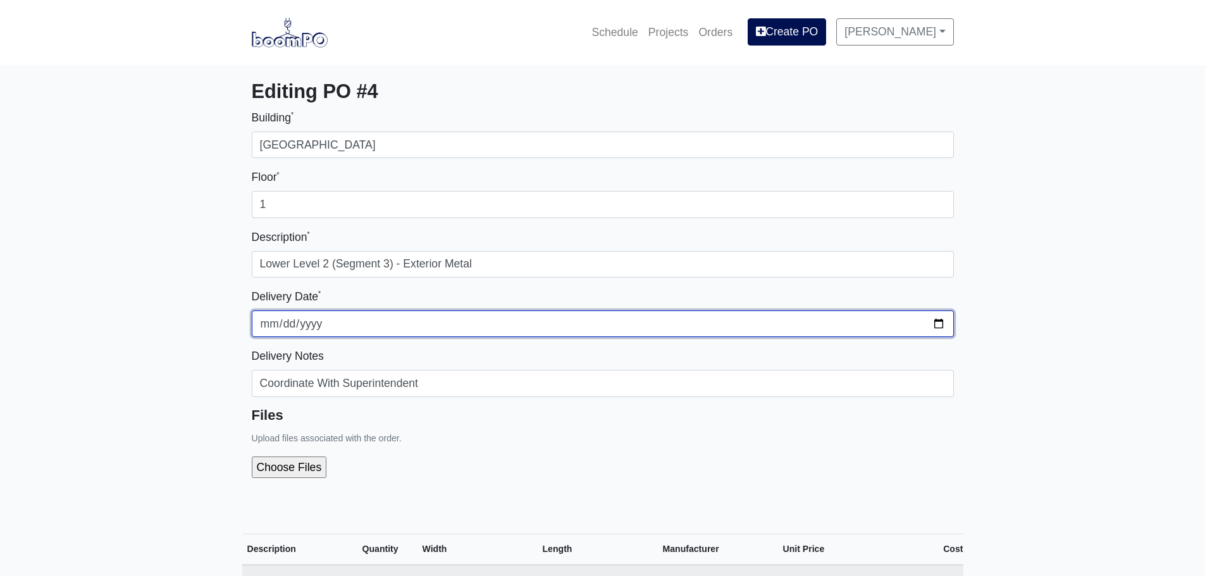
click at [939, 320] on input "[DATE]" at bounding box center [603, 324] width 702 height 27
type input "[DATE]"
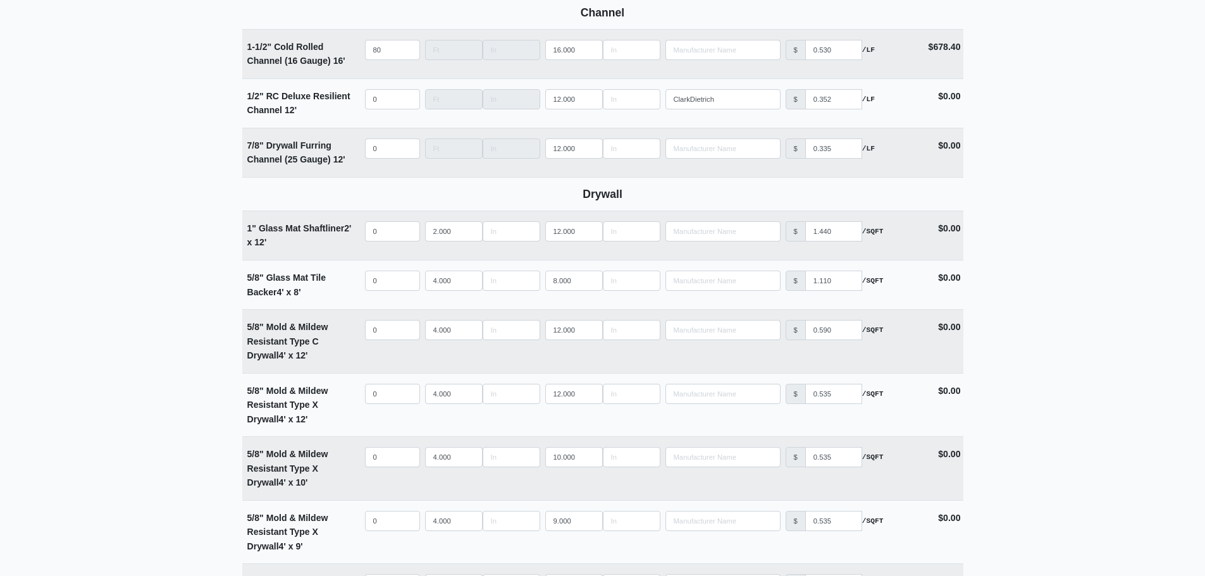
scroll to position [822, 0]
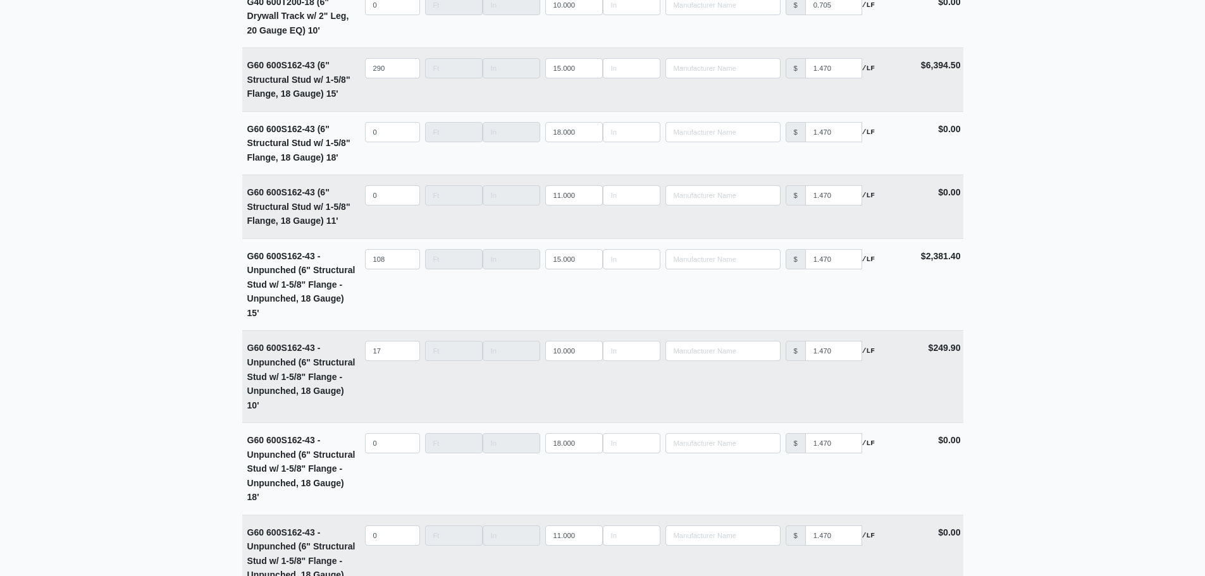
scroll to position [3306, 0]
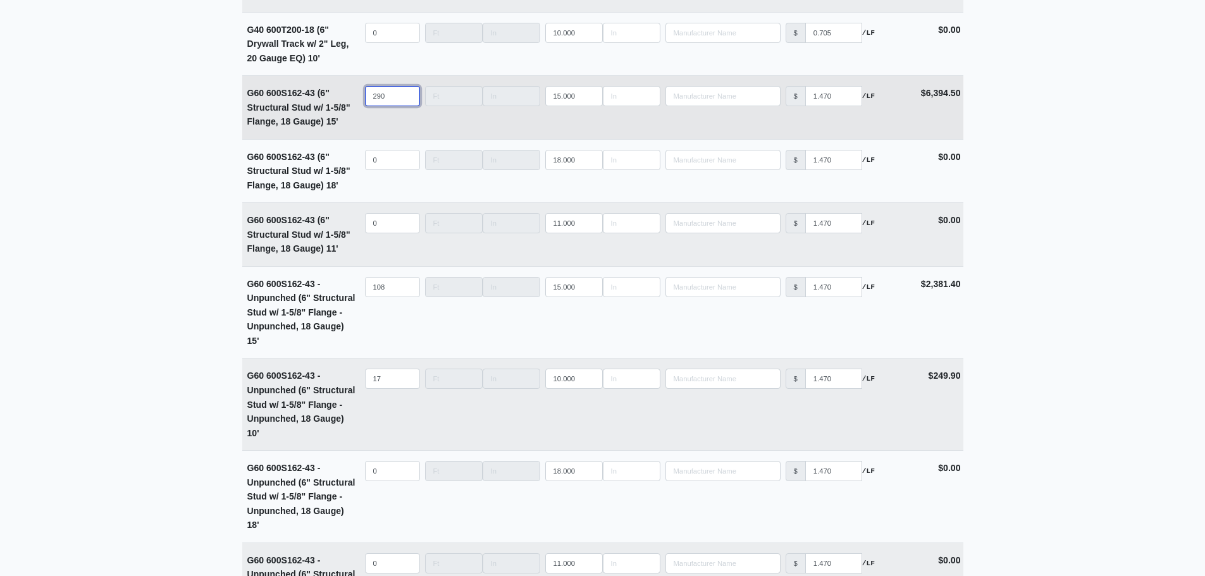
click at [401, 99] on input "290" at bounding box center [392, 96] width 55 height 20
type input "29"
select select
type input "291"
select select
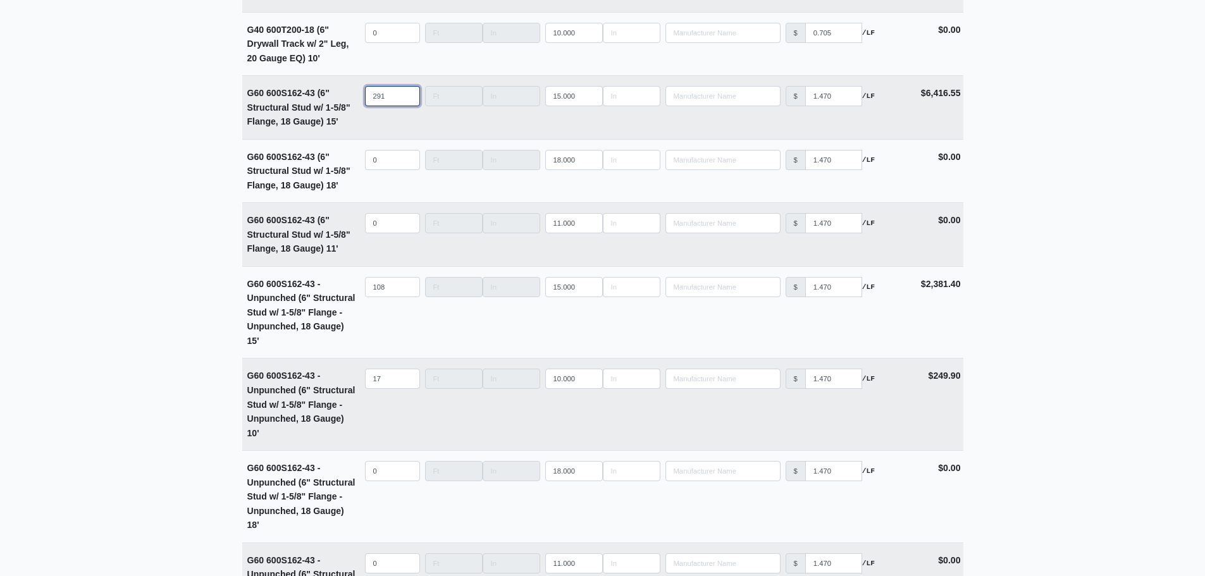
type input "291"
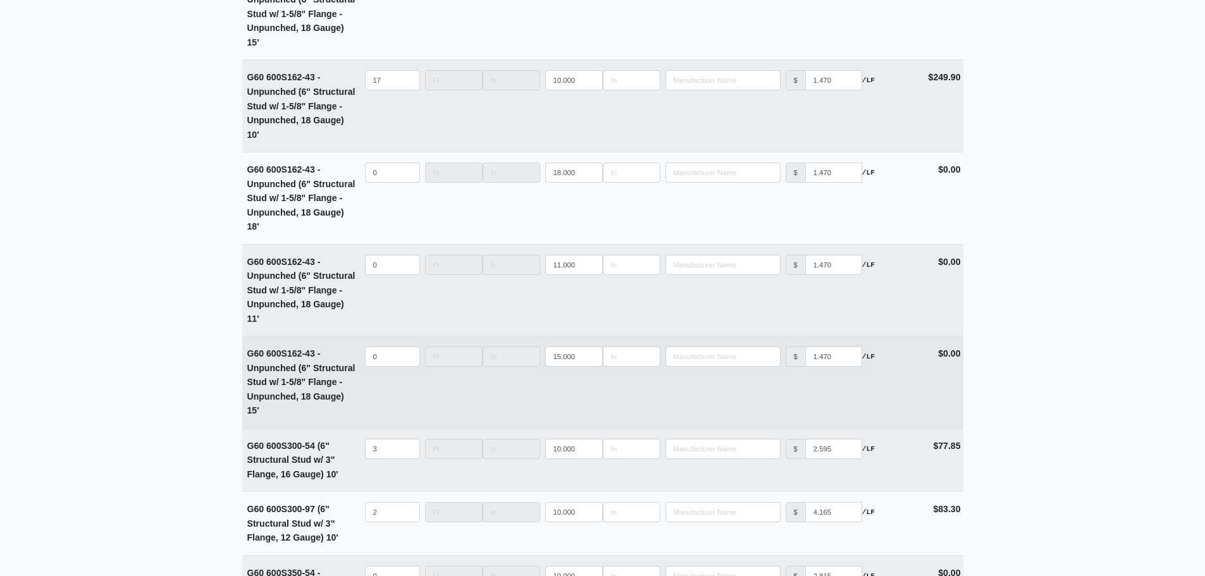
scroll to position [3622, 0]
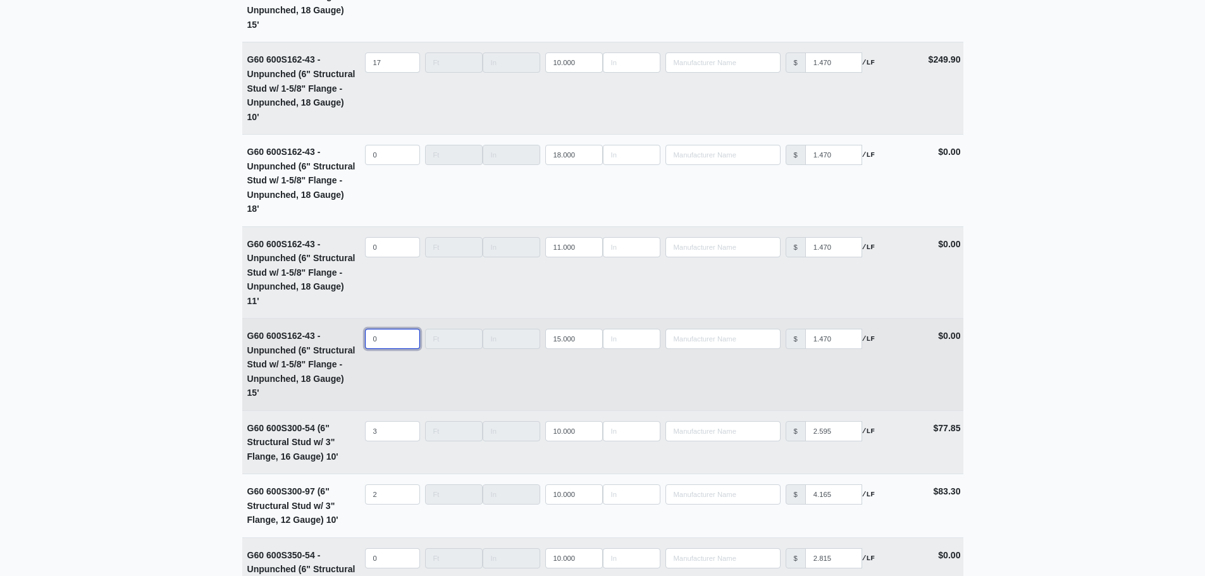
click at [381, 347] on input "0" at bounding box center [392, 339] width 55 height 20
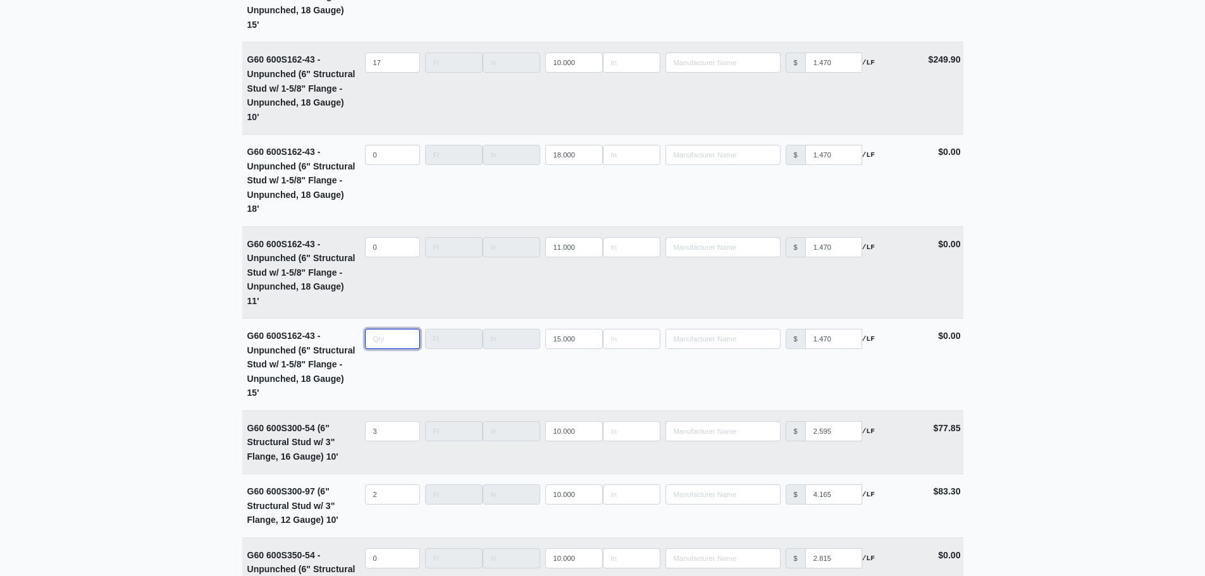
type input "1"
select select
type input "11"
select select
type input "110"
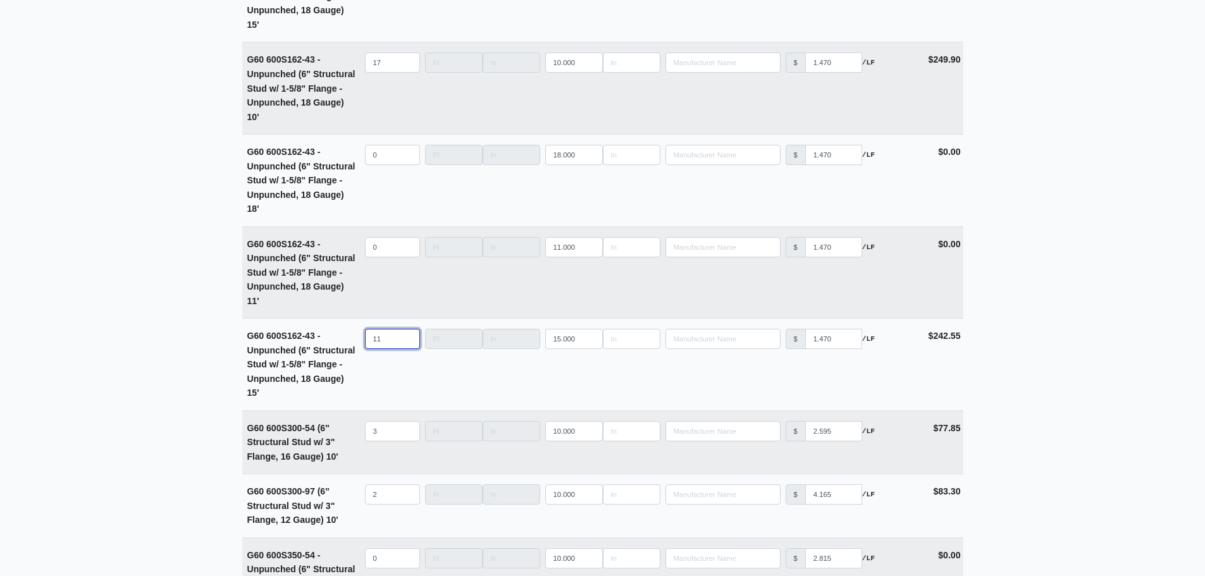
select select
type input "110"
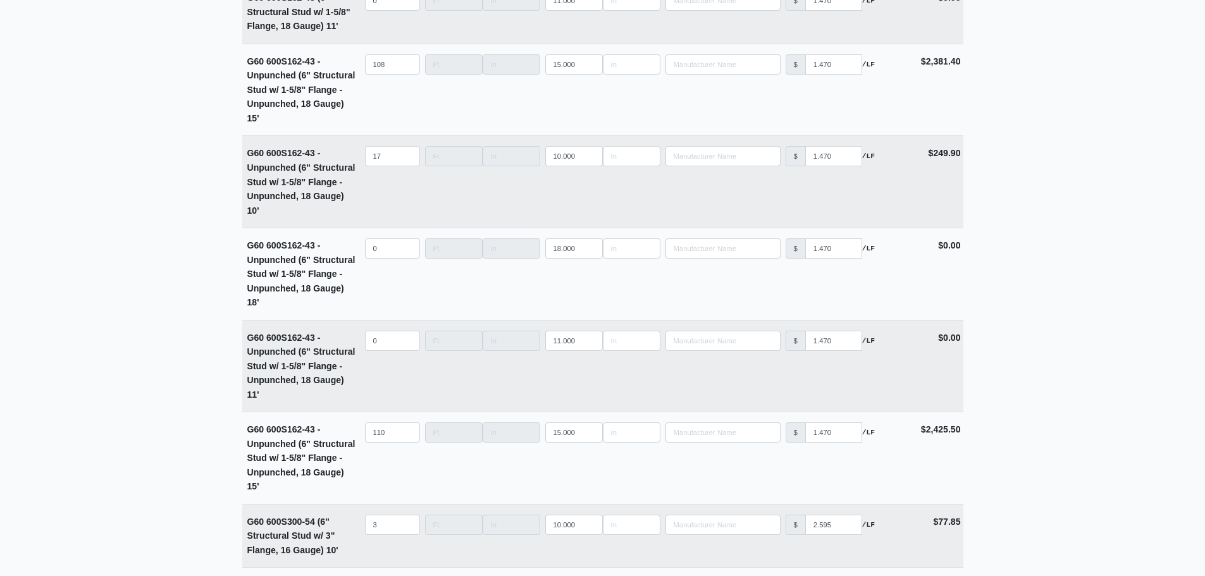
scroll to position [3559, 0]
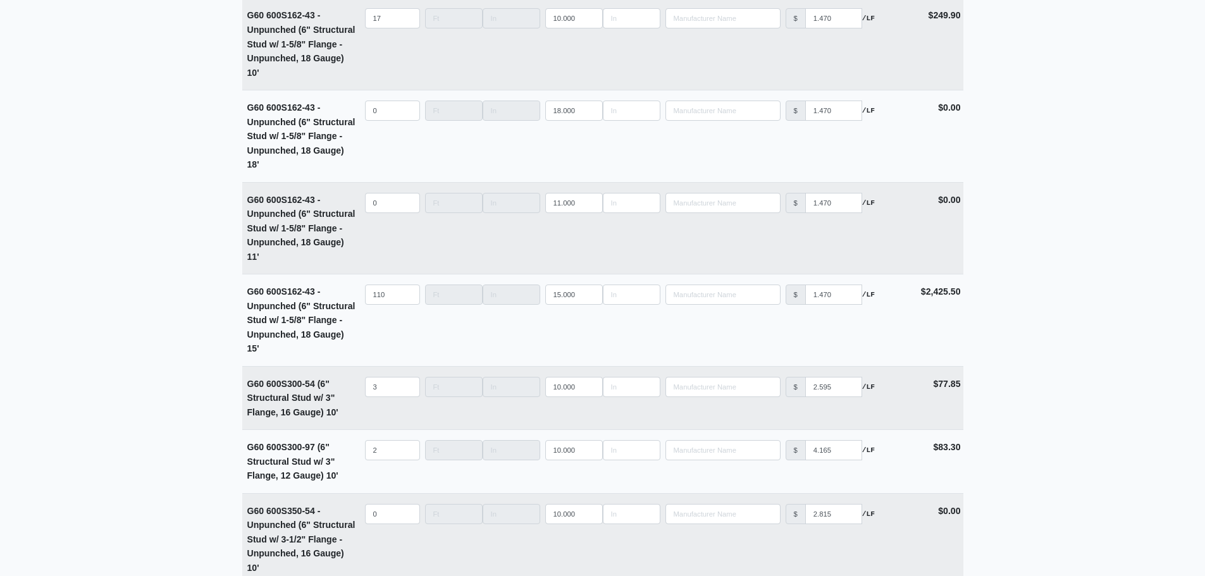
scroll to position [3685, 0]
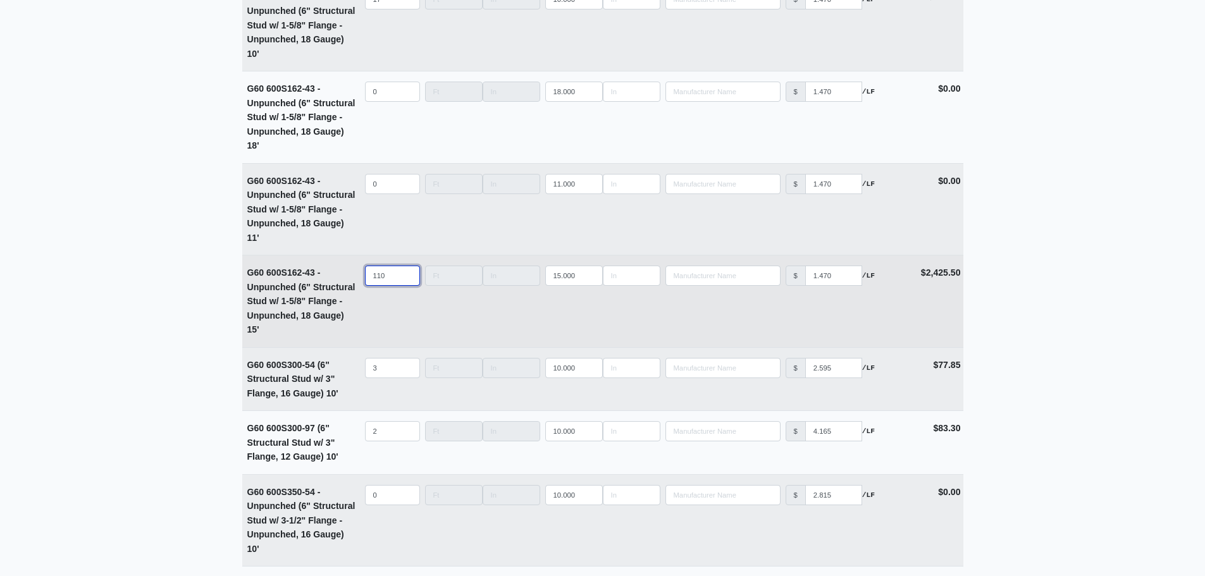
click at [393, 281] on input "110" at bounding box center [392, 276] width 55 height 20
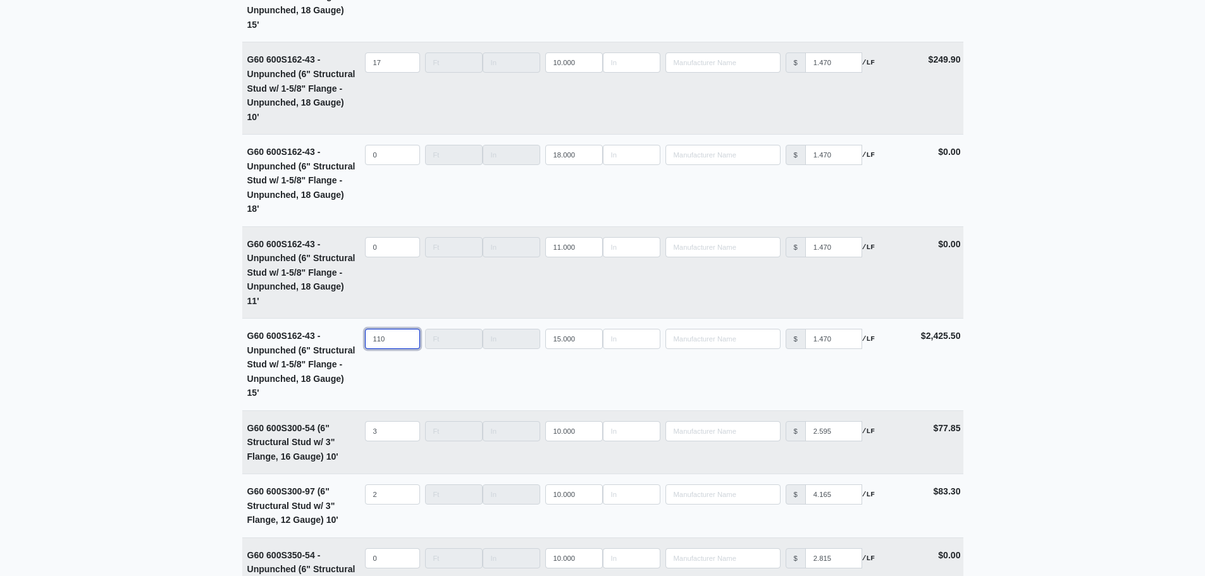
scroll to position [3559, 0]
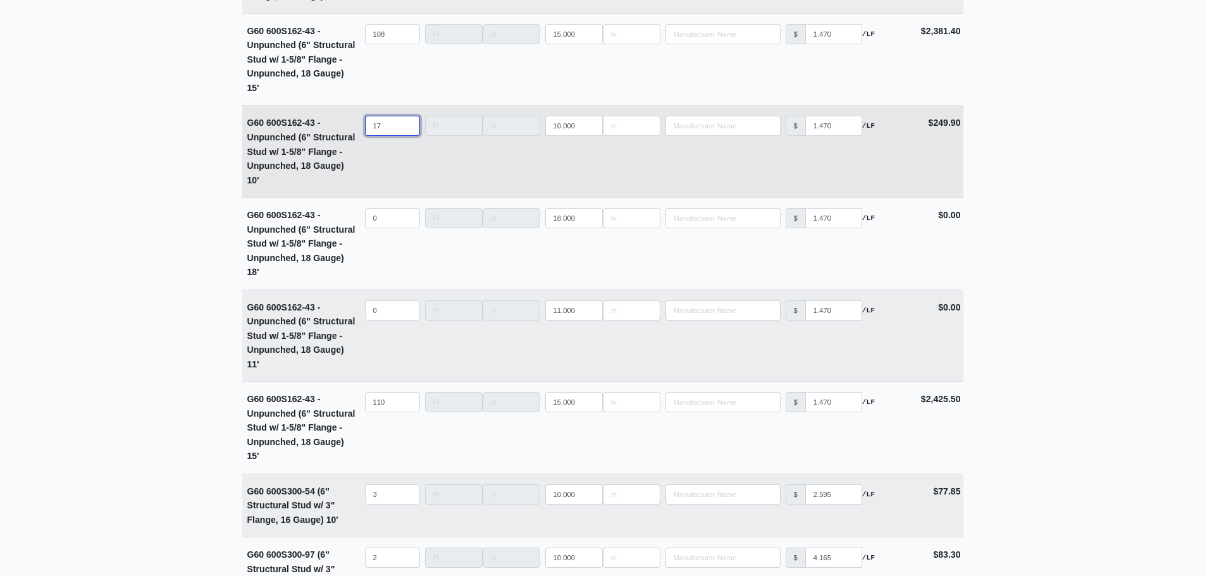
click at [381, 134] on input "17" at bounding box center [392, 126] width 55 height 20
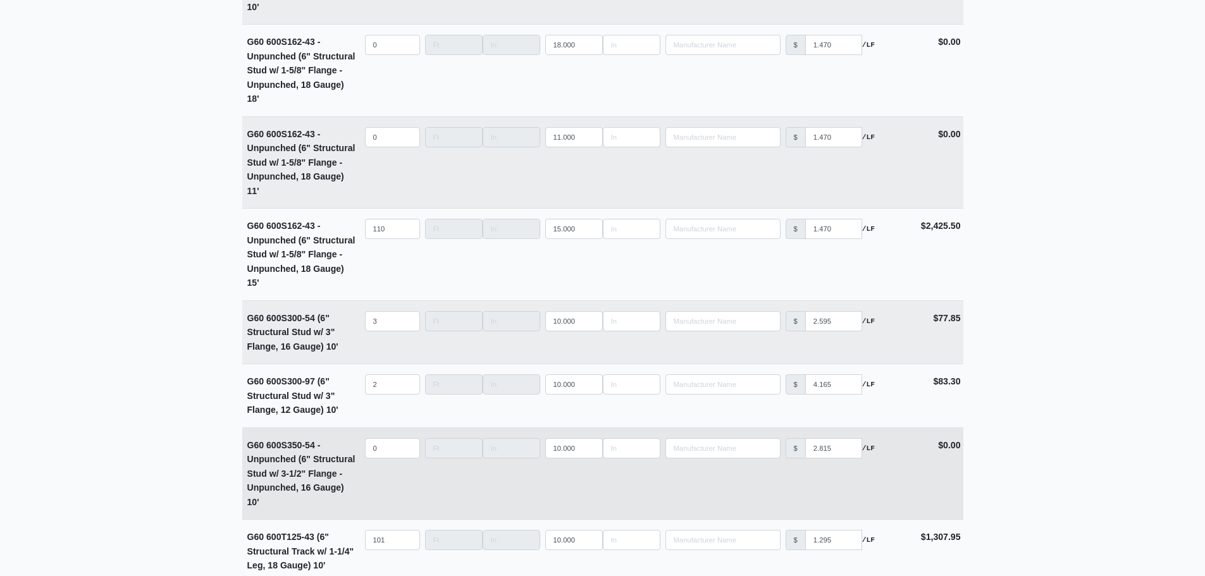
scroll to position [3812, 0]
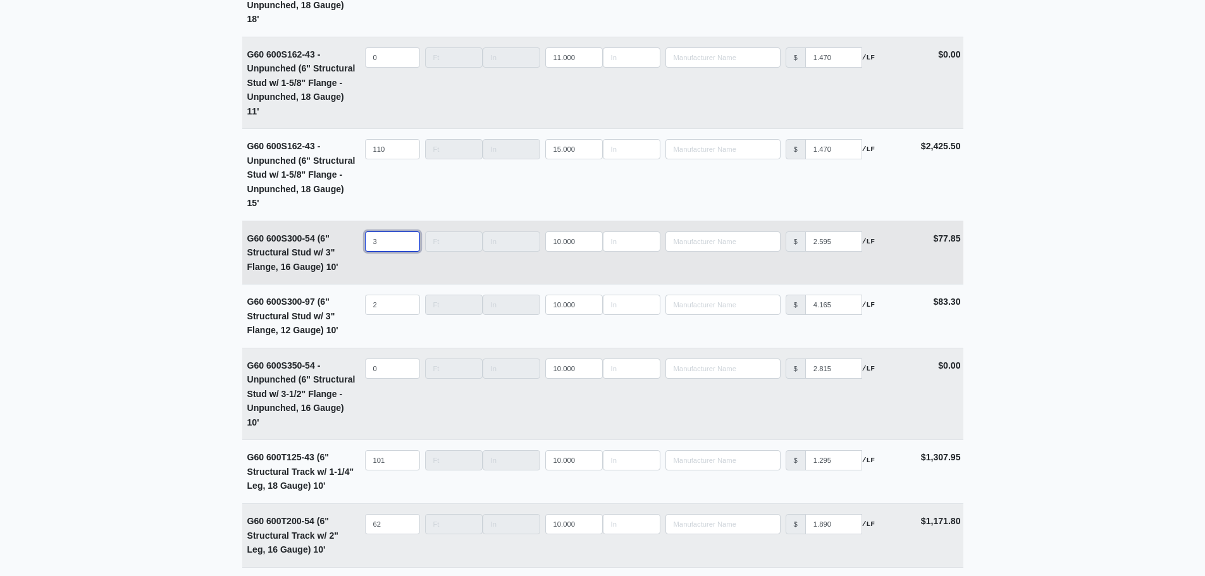
click at [387, 249] on input "3" at bounding box center [392, 241] width 55 height 20
drag, startPoint x: 387, startPoint y: 249, endPoint x: 310, endPoint y: 249, distance: 77.2
click at [310, 249] on tr "G60 600S300-54 (6" Structural Stud w/ 3" Flange, 16 Gauge) 10' Qty 3 Width Leng…" at bounding box center [602, 253] width 721 height 64
type input "7"
select select
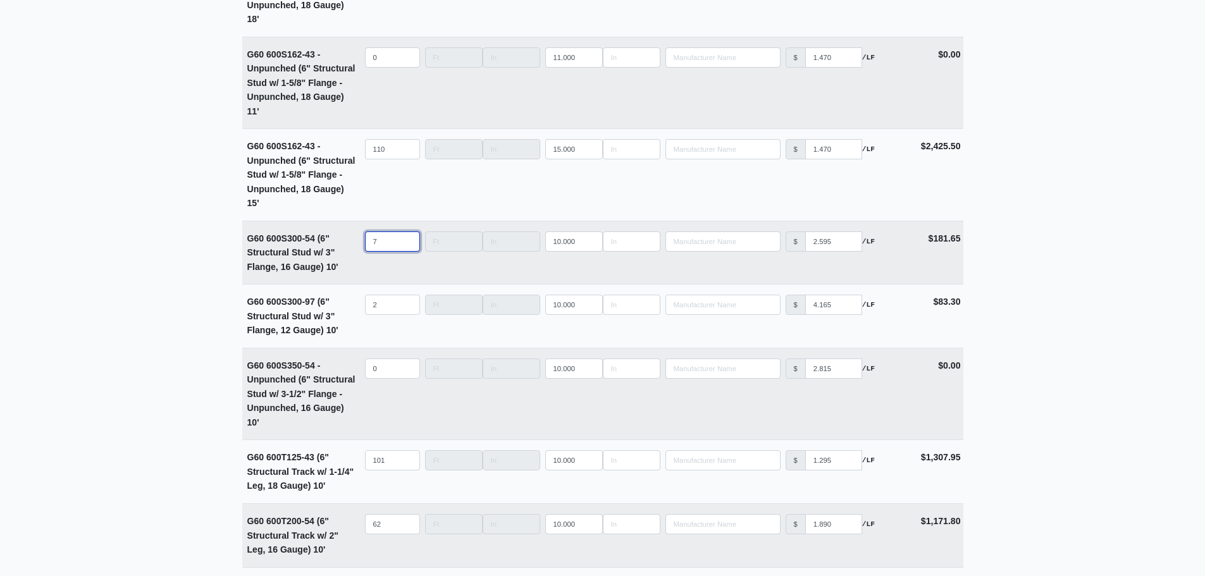
type input "7"
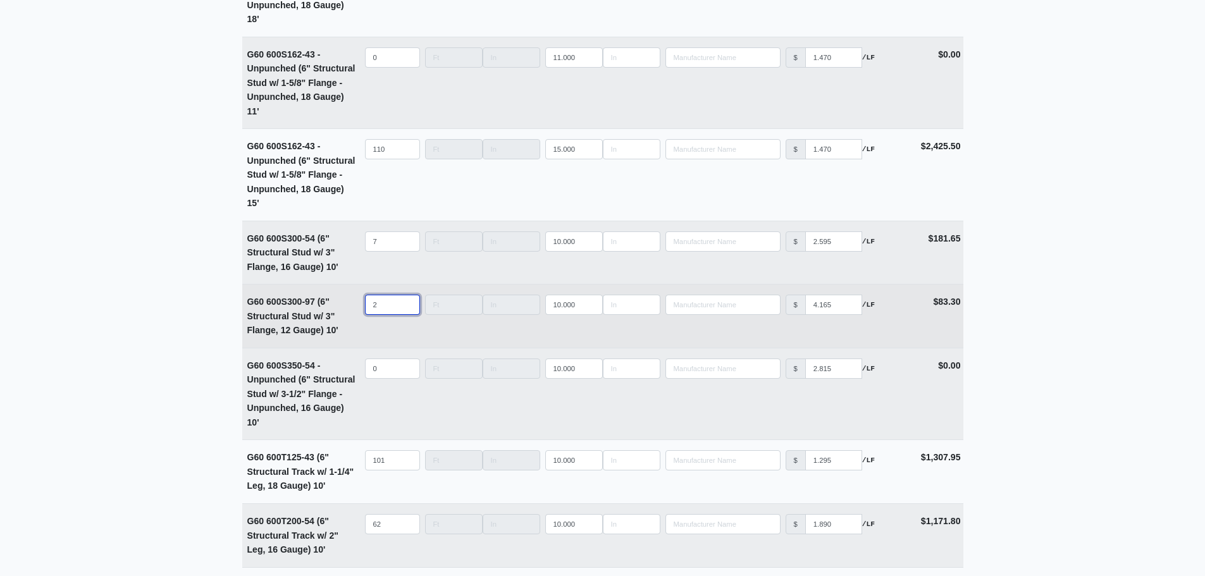
click at [386, 313] on input "2" at bounding box center [392, 305] width 55 height 20
select select
type input "3"
select select
drag, startPoint x: 378, startPoint y: 311, endPoint x: 303, endPoint y: 311, distance: 74.6
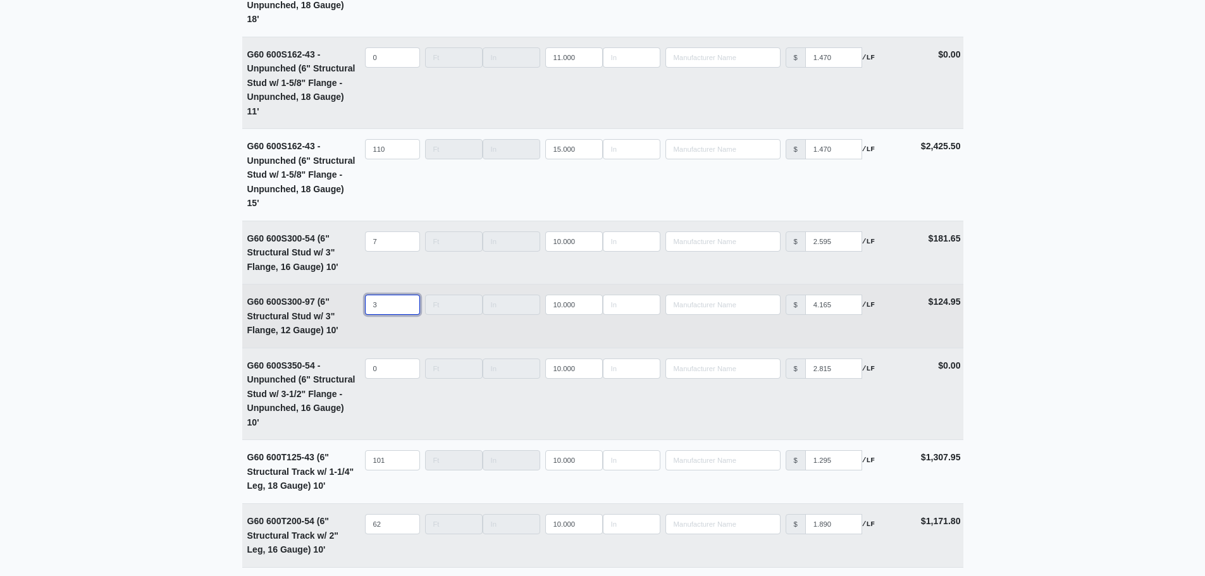
click at [303, 311] on tr "G60 600S300-97 (6" Structural Stud w/ 3" Flange, 12 Gauge) 10' Qty 3 Width Leng…" at bounding box center [602, 316] width 721 height 64
type input "2"
select select
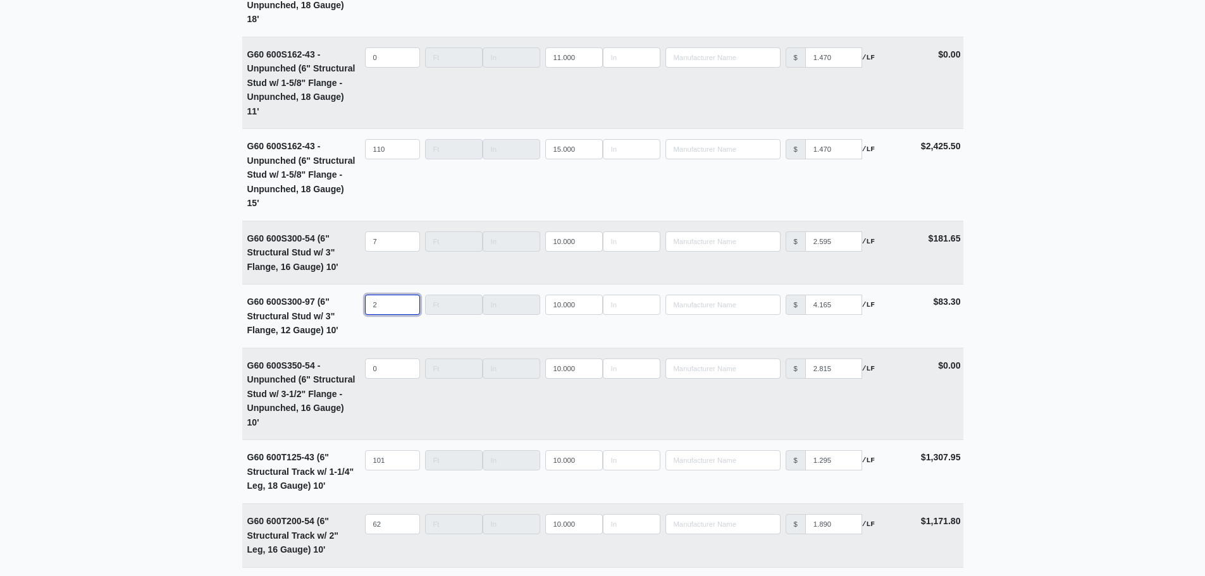
type input "2"
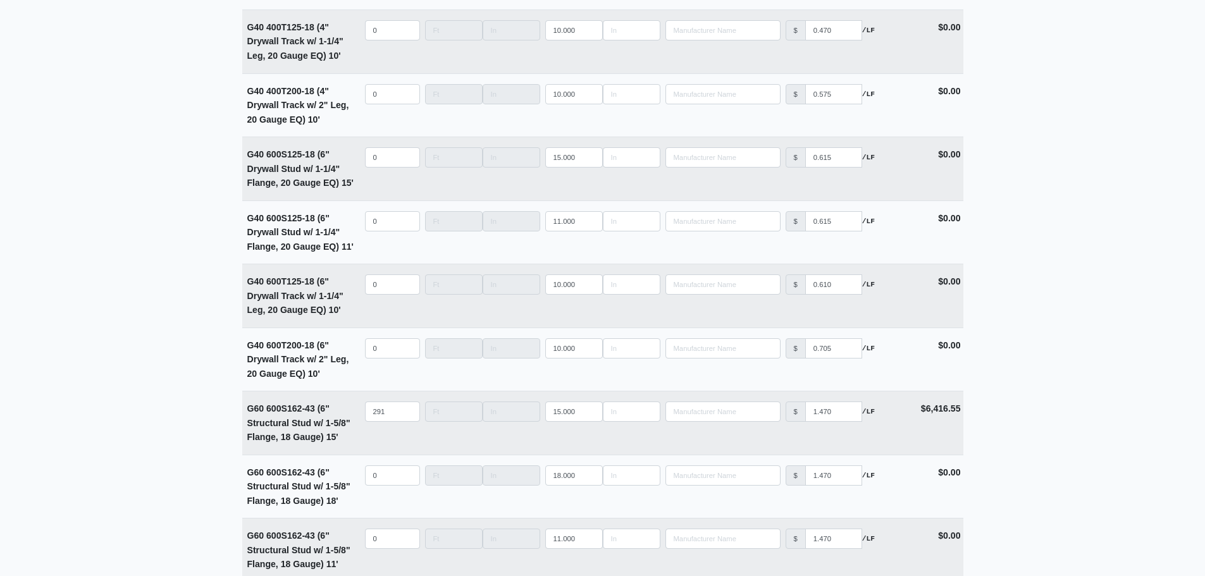
scroll to position [4051, 0]
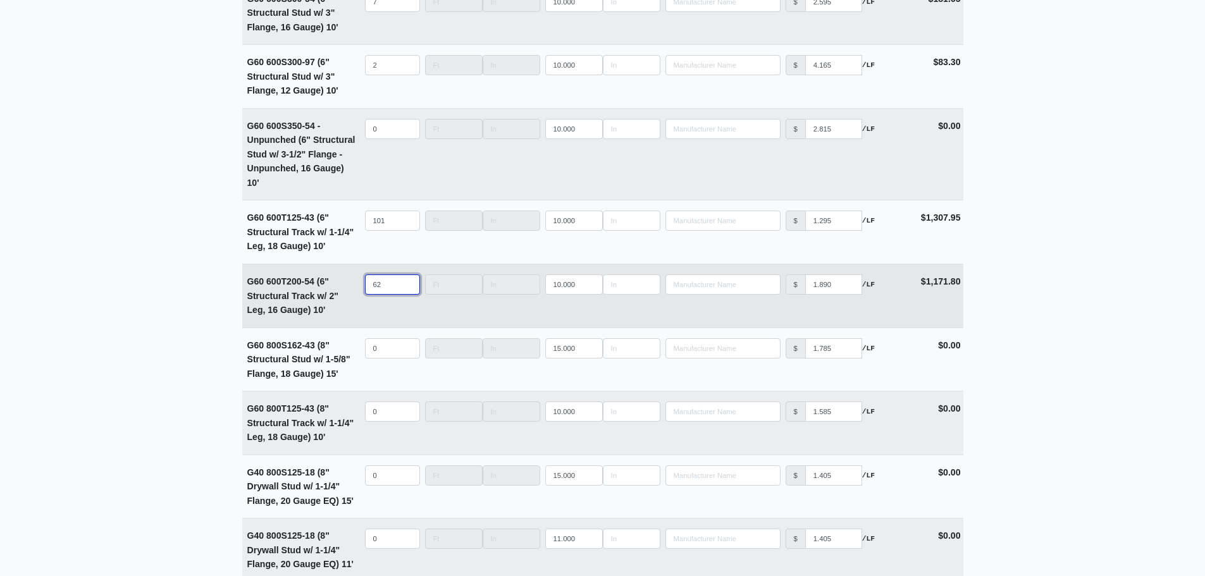
click at [385, 283] on input "62" at bounding box center [392, 285] width 55 height 20
type input "6"
select select
type input "63"
select select
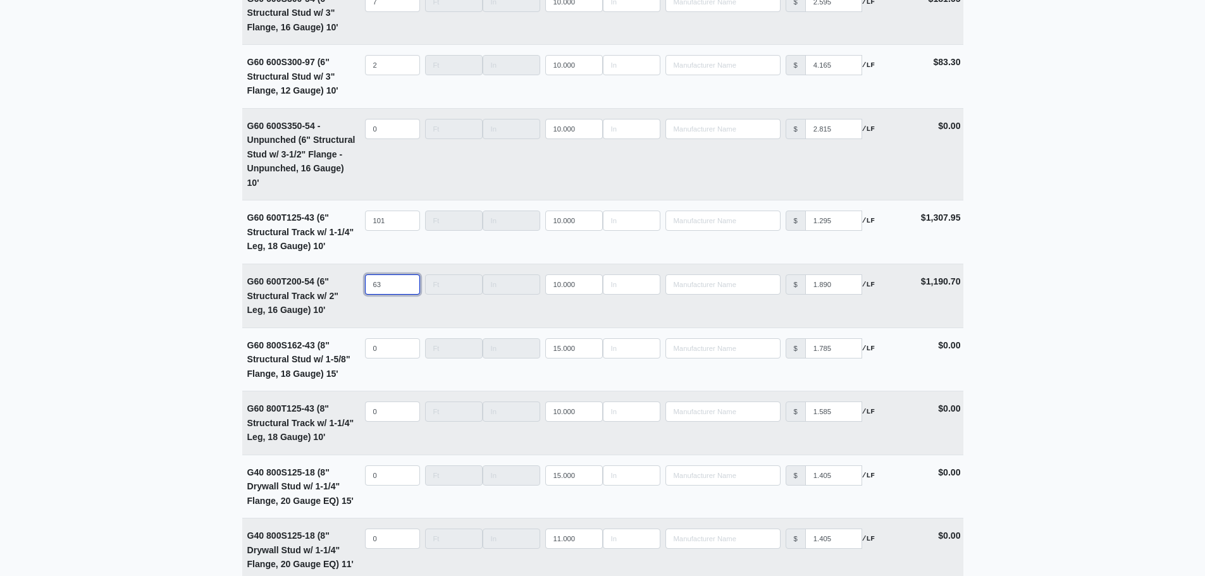
type input "63"
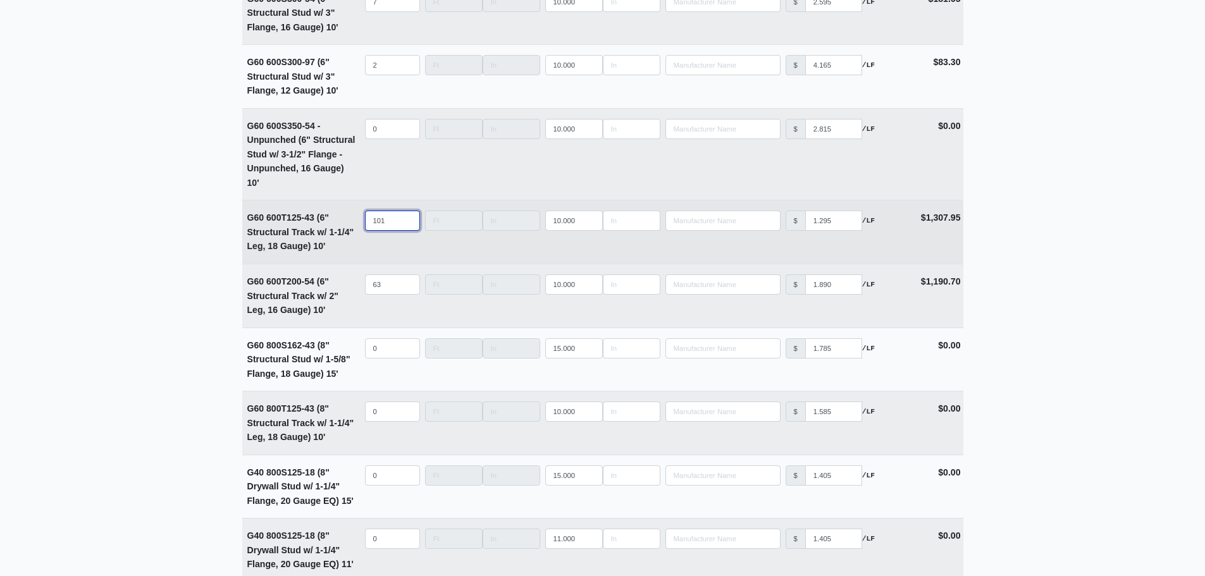
click at [393, 228] on input "101" at bounding box center [392, 221] width 55 height 20
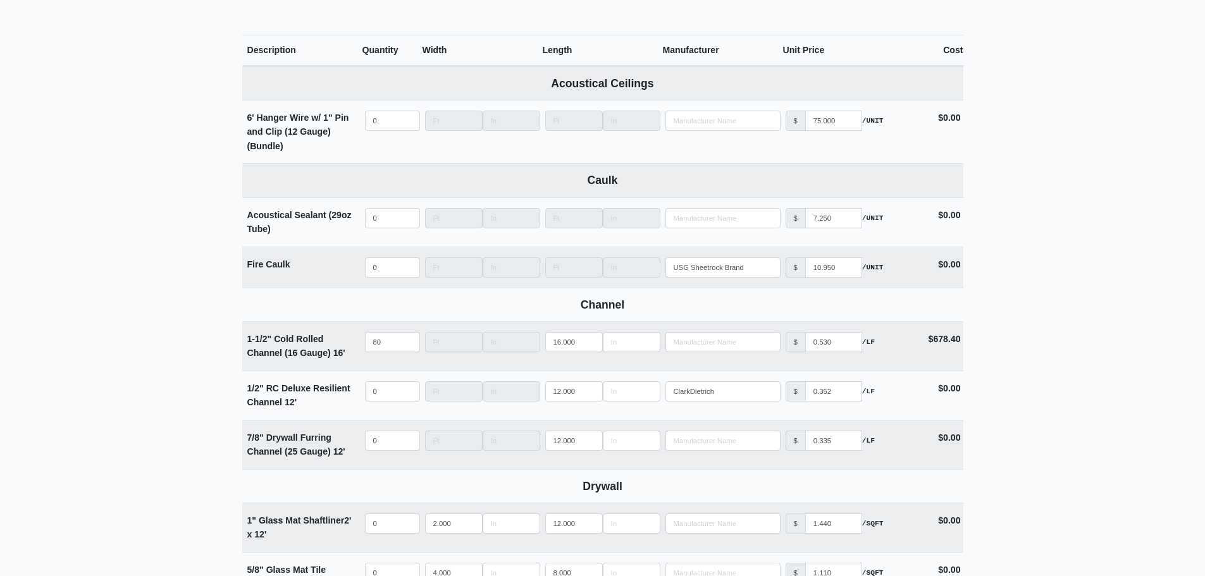
scroll to position [572, 0]
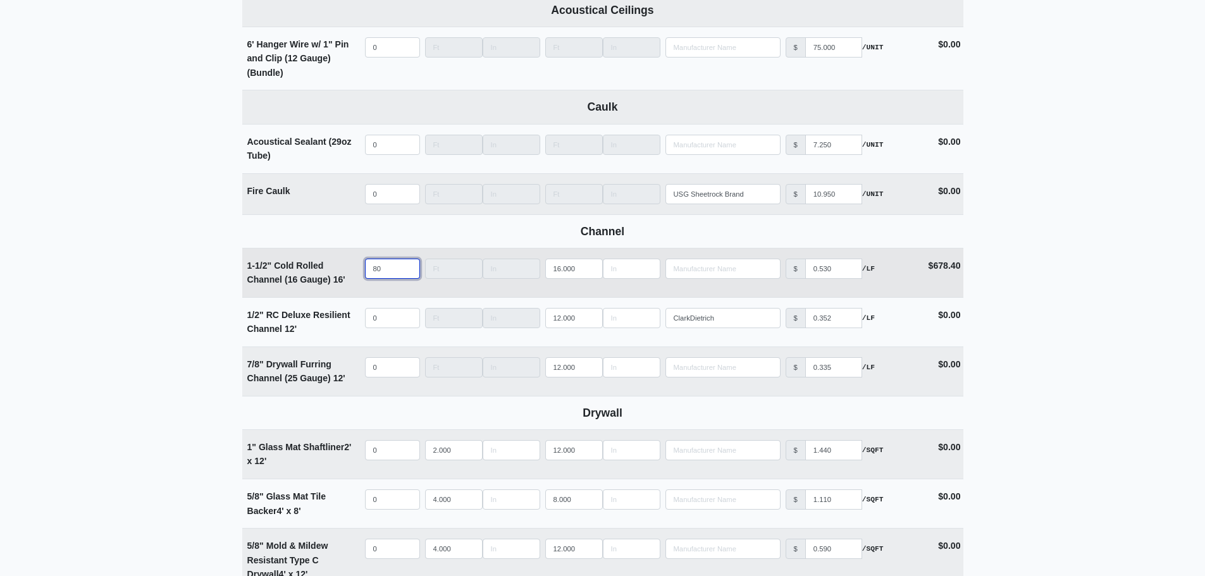
click at [390, 267] on input "80" at bounding box center [392, 269] width 55 height 20
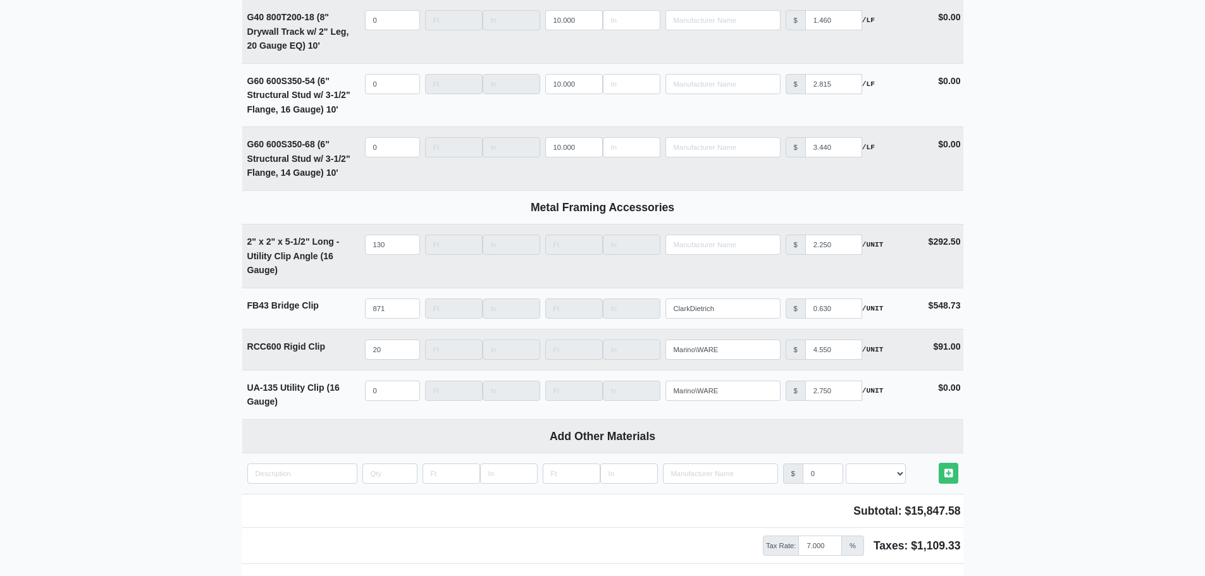
scroll to position [4747, 0]
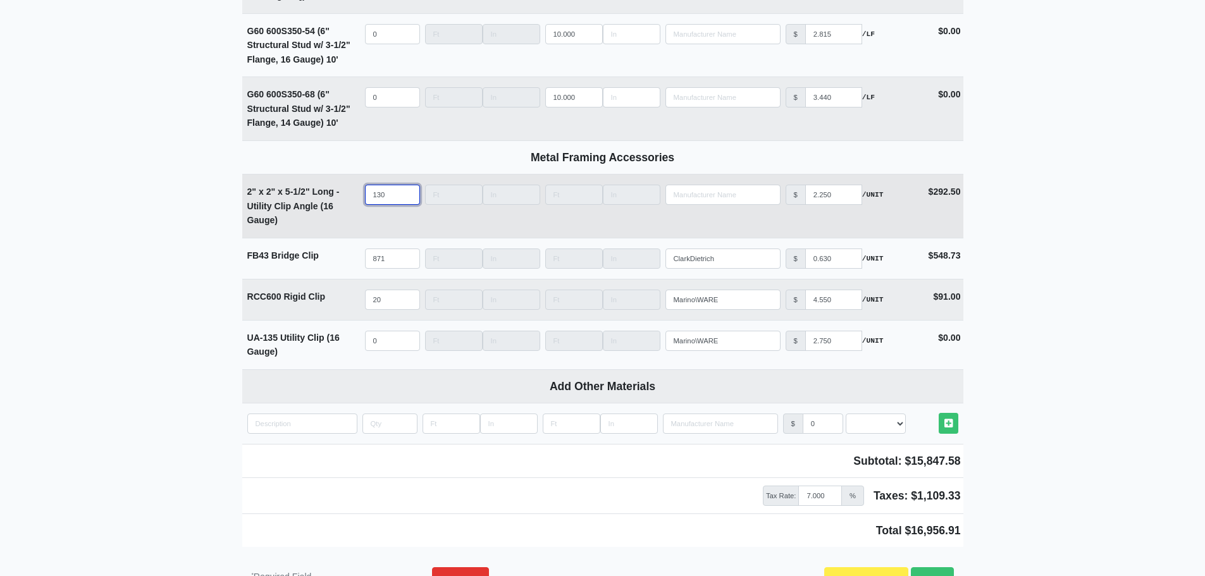
click at [386, 199] on input "130" at bounding box center [392, 195] width 55 height 20
type input "13"
select select
type input "1"
select select
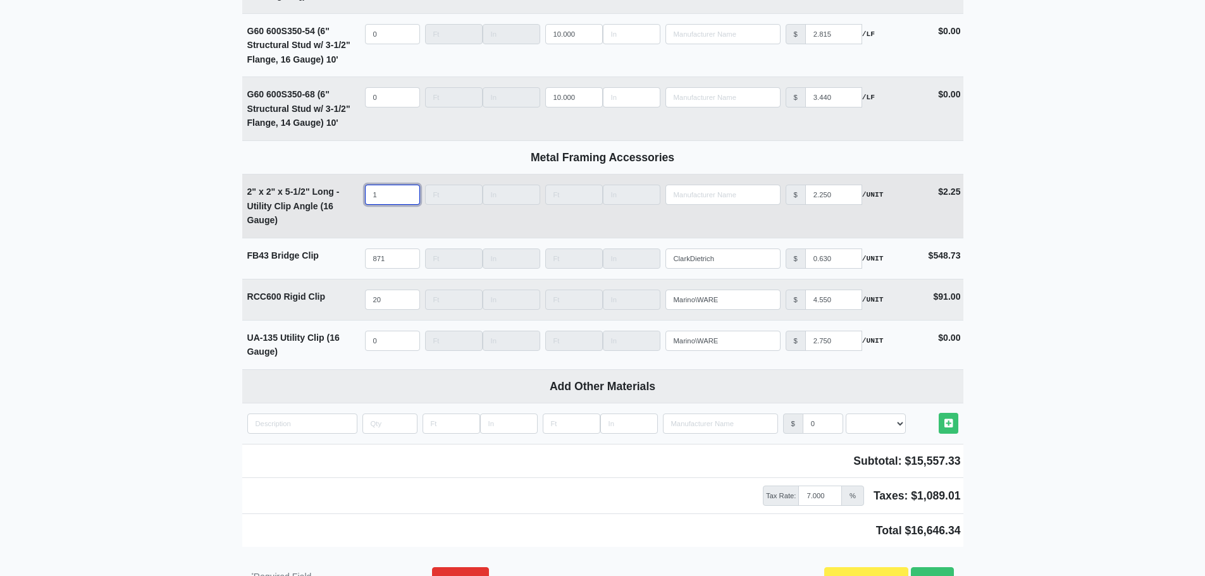
type input "12"
select select
type input "128"
select select
type input "128"
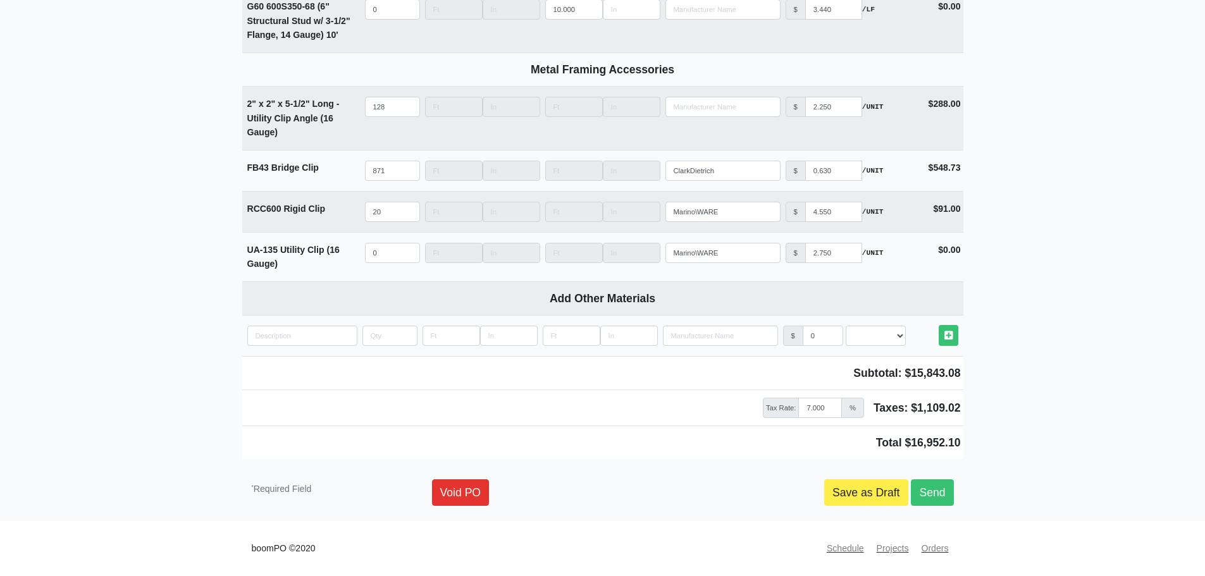
scroll to position [4843, 0]
click at [856, 489] on link "Save as Draft" at bounding box center [866, 492] width 84 height 27
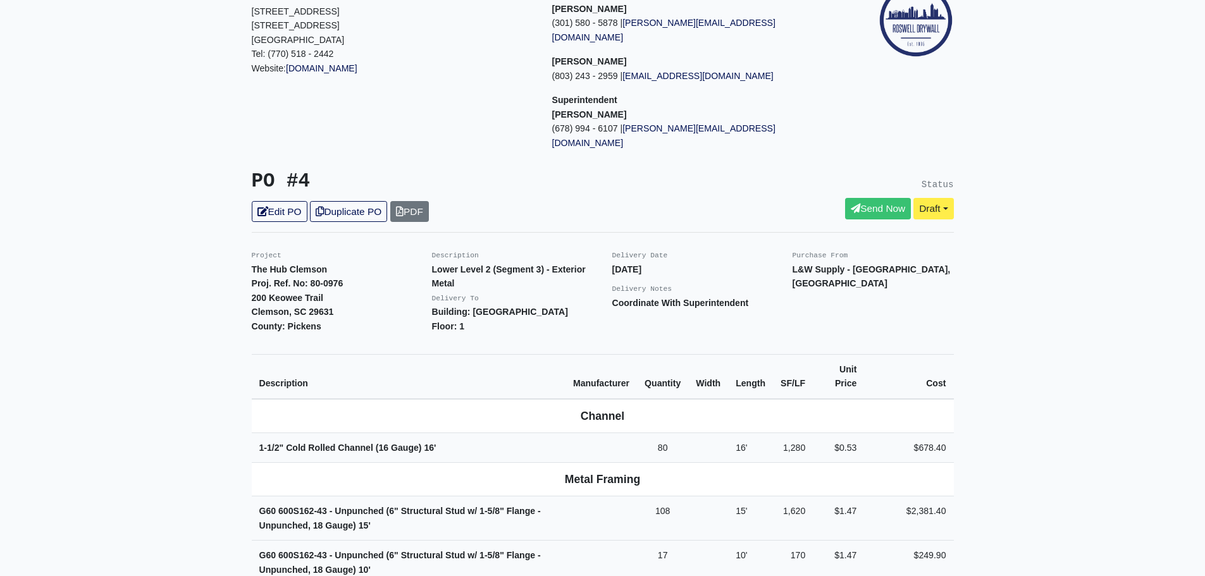
scroll to position [127, 0]
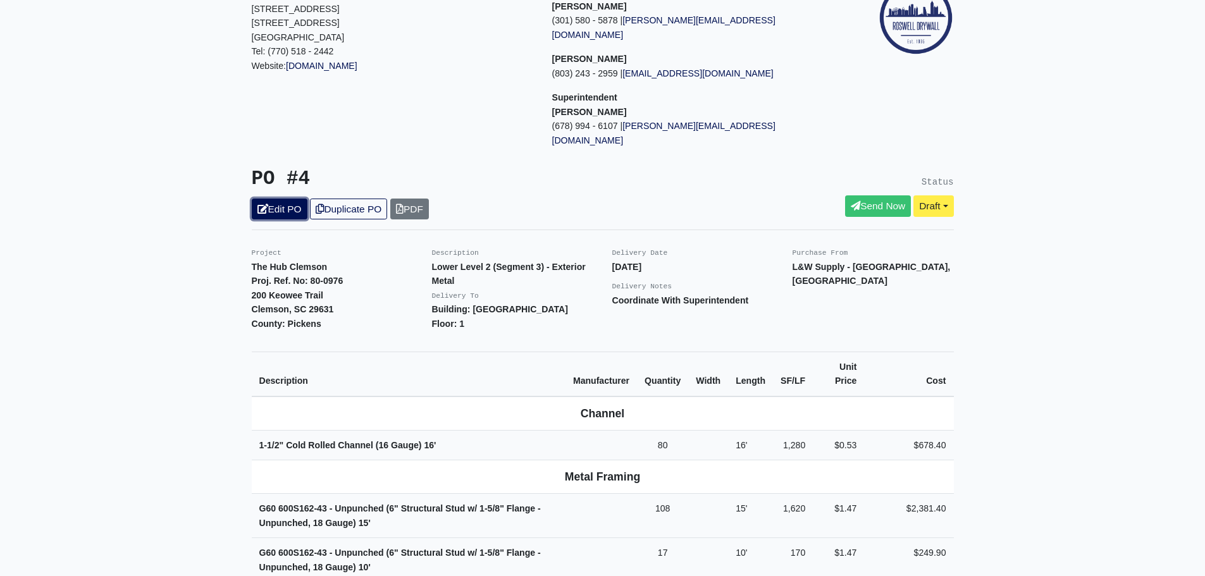
click at [266, 204] on icon at bounding box center [262, 208] width 11 height 9
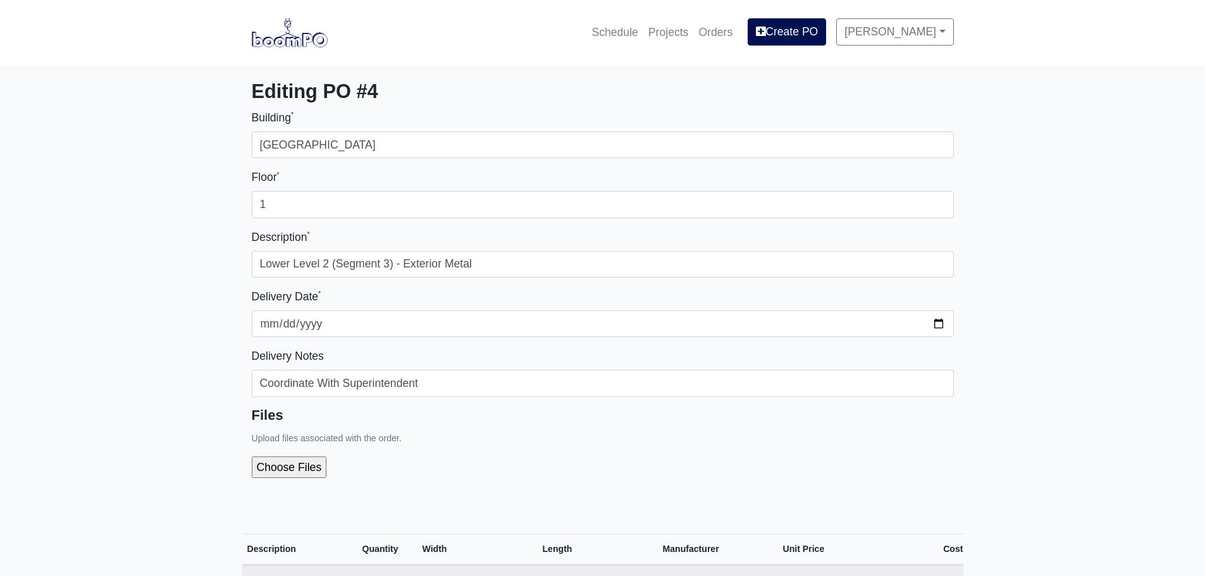
select select
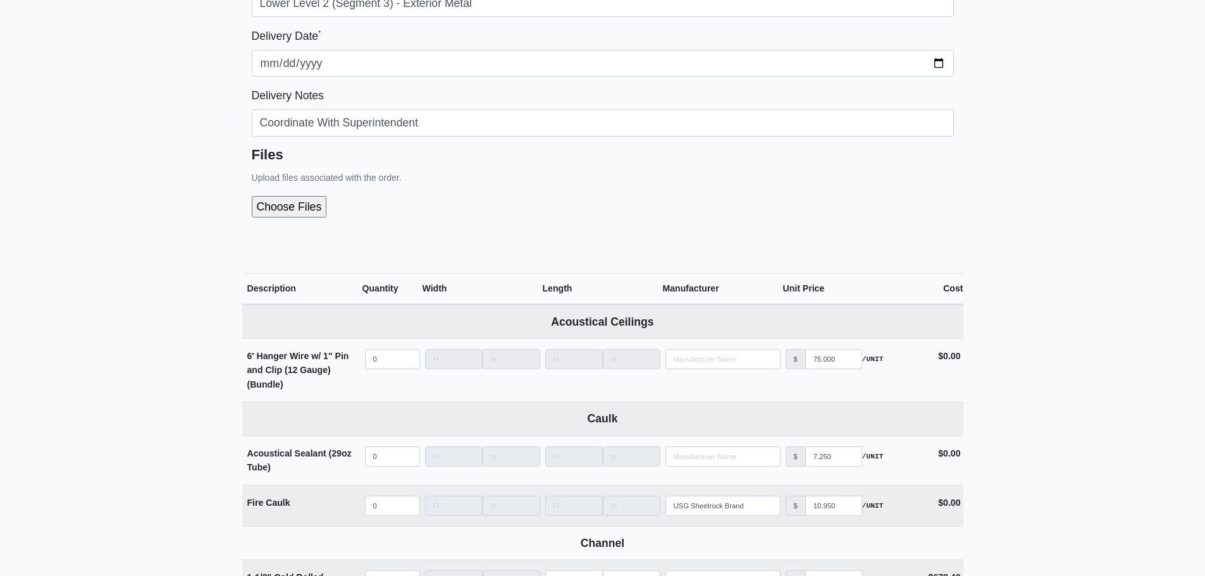
scroll to position [316, 0]
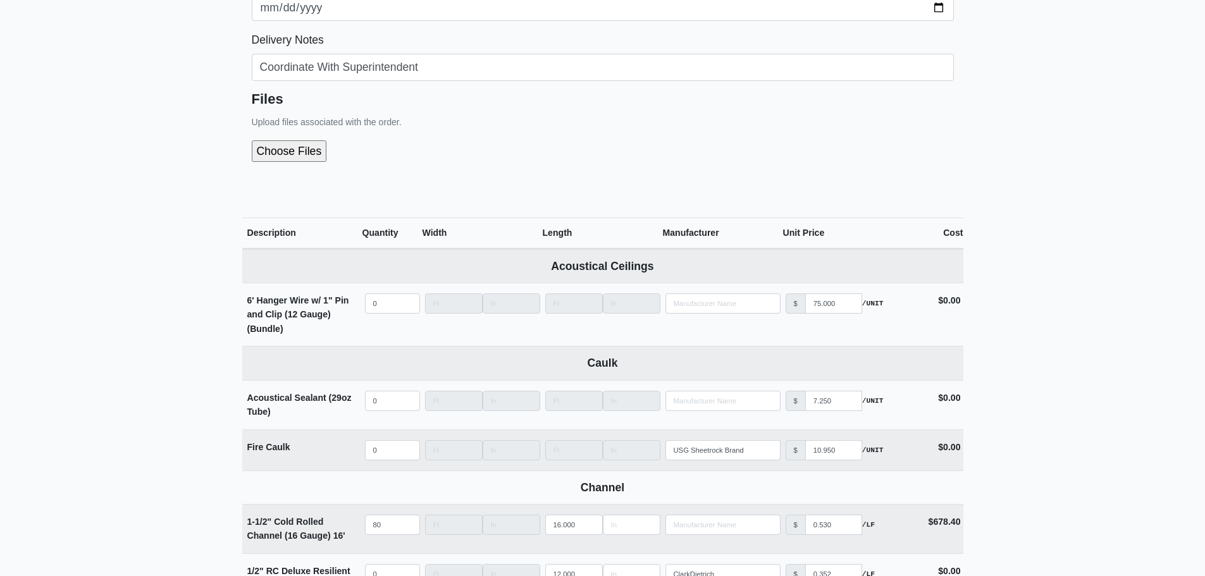
click at [285, 152] on input "file" at bounding box center [357, 151] width 211 height 22
type input "C:\fakepath\LL2 - Segment 3 (Exterior Metal).pdf"
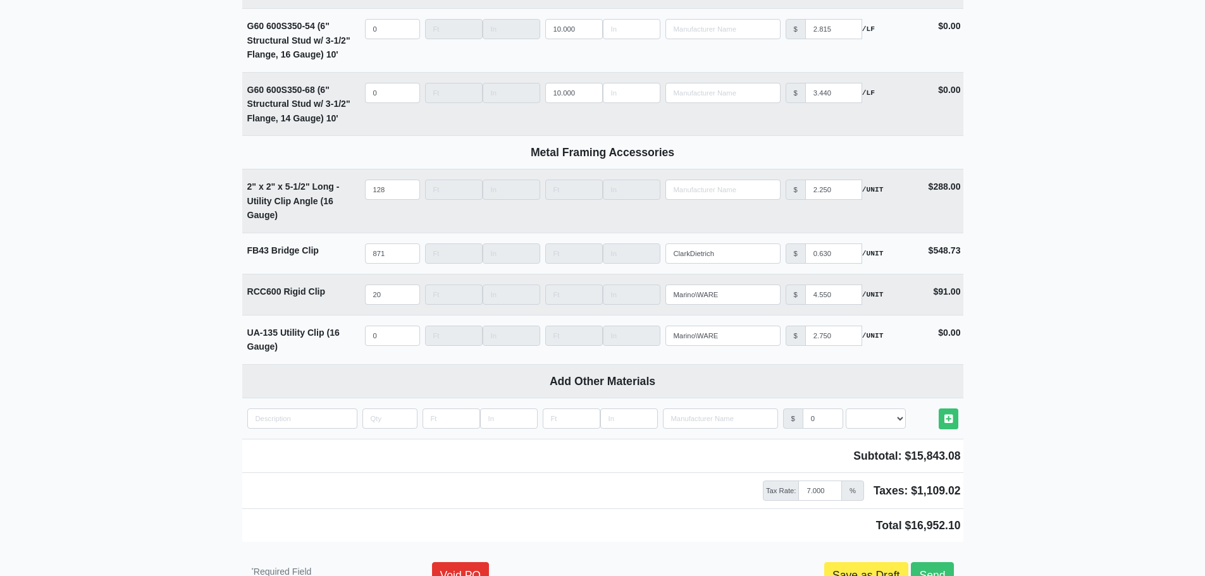
scroll to position [4898, 0]
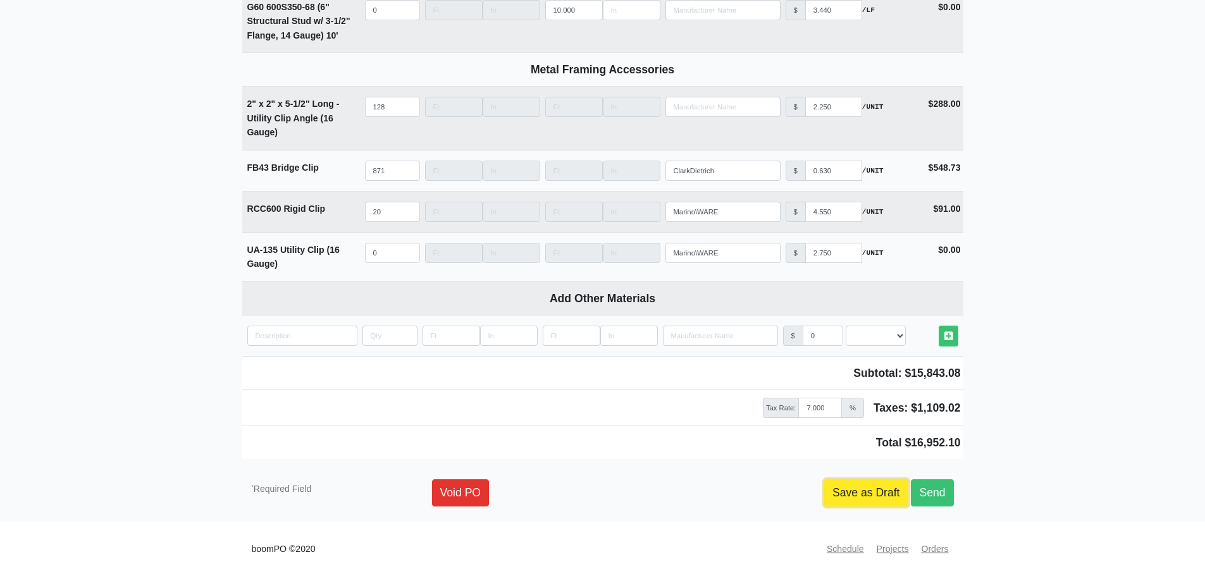
click at [868, 490] on link "Save as Draft" at bounding box center [866, 492] width 84 height 27
click at [859, 498] on link "Save as Draft" at bounding box center [866, 492] width 84 height 27
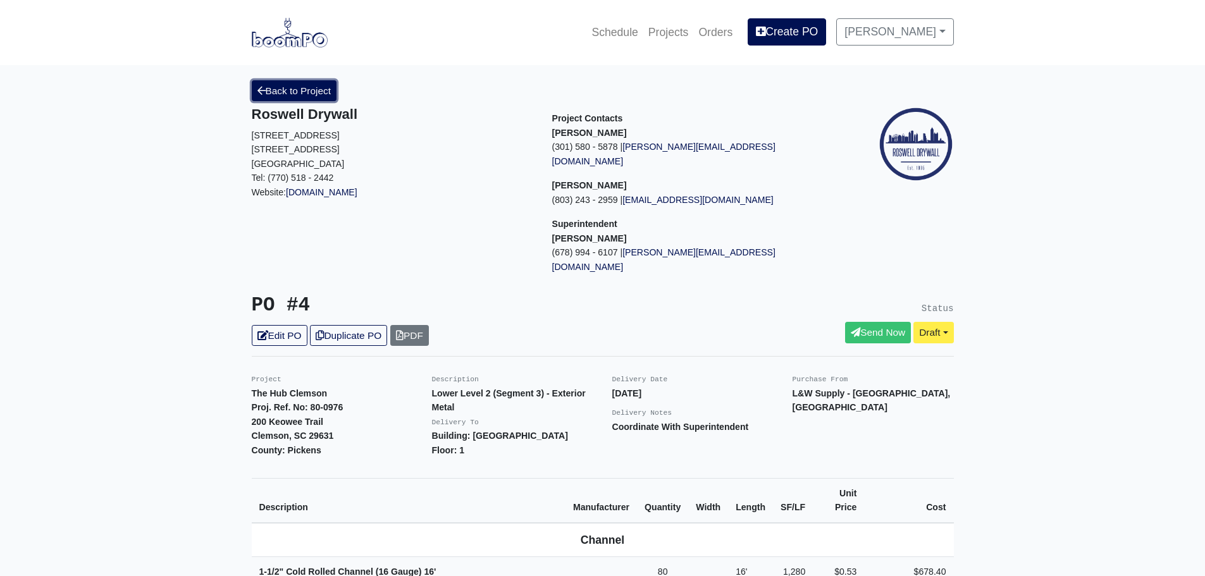
click at [274, 93] on link "Back to Project" at bounding box center [294, 90] width 85 height 21
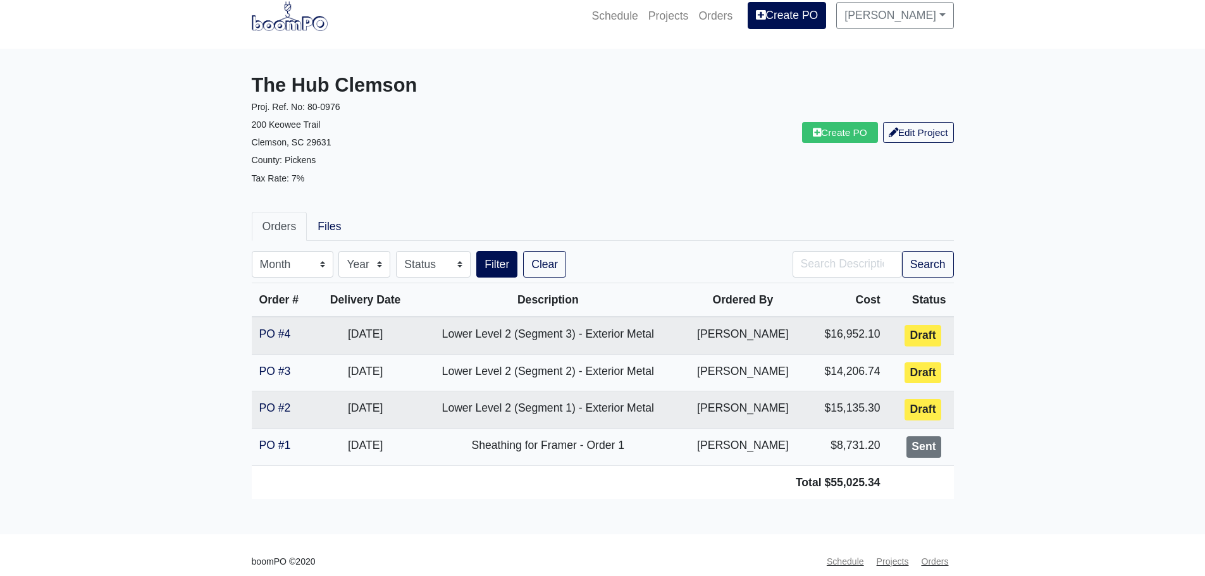
scroll to position [29, 0]
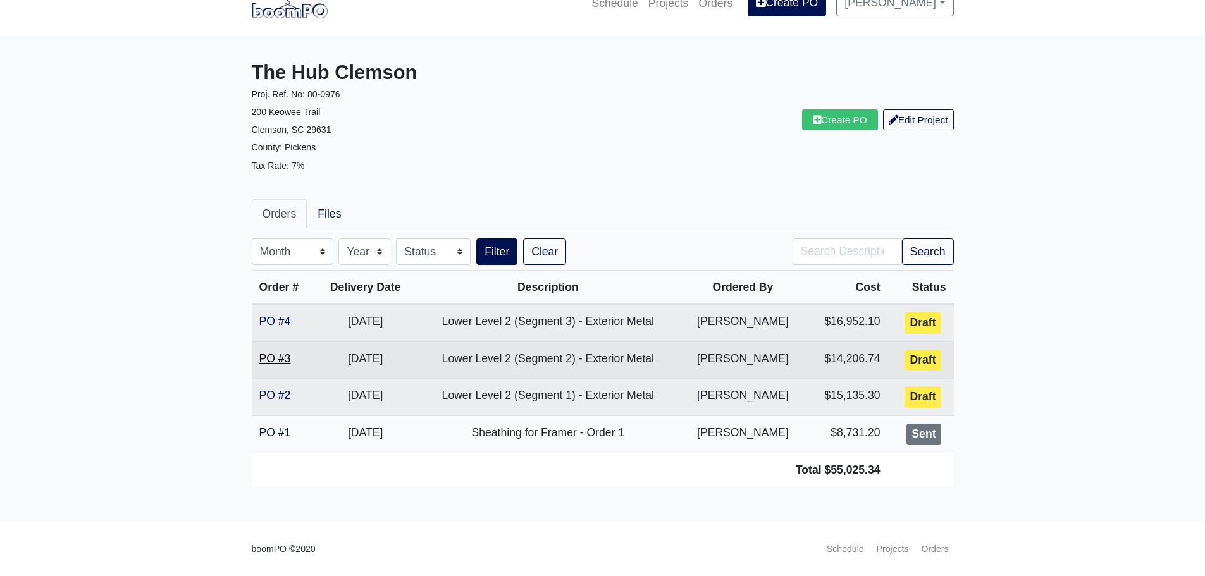
click at [273, 361] on link "PO #3" at bounding box center [275, 358] width 32 height 13
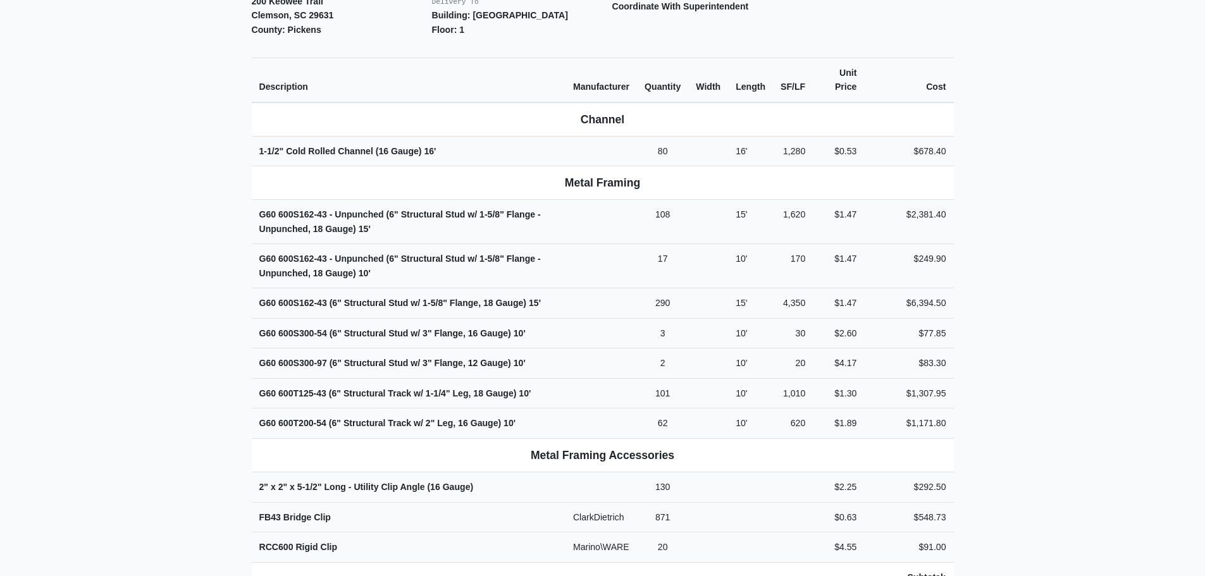
scroll to position [443, 0]
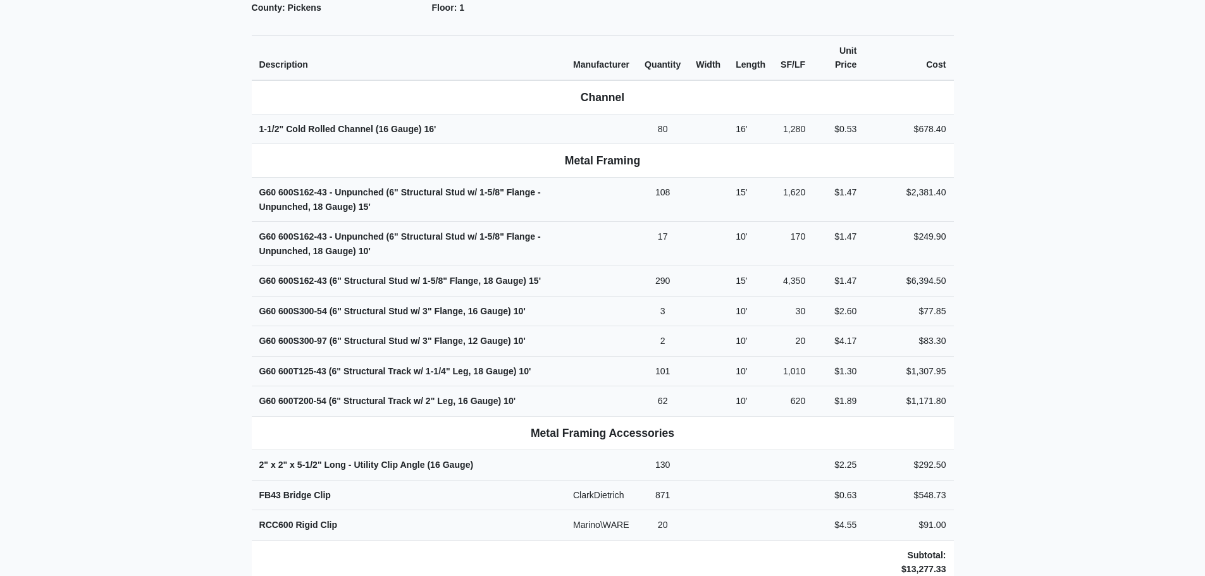
click at [149, 286] on main "Back to Project Roswell Drywall [STREET_ADDRESS] Tel: (770) 518 - 2442 Website:…" at bounding box center [602, 277] width 1205 height 1310
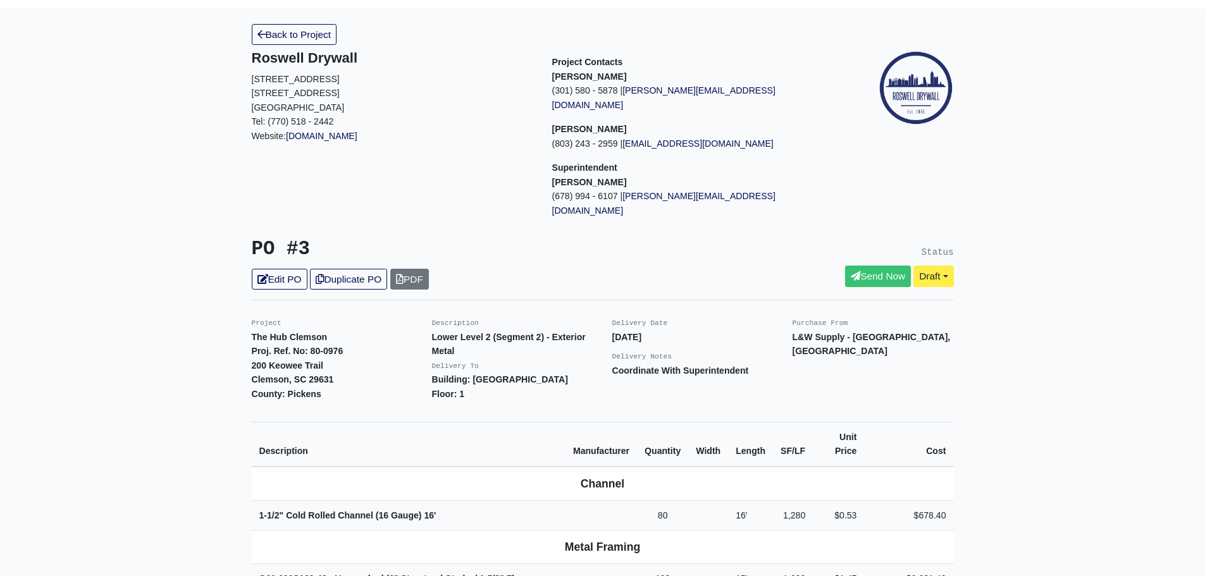
scroll to position [0, 0]
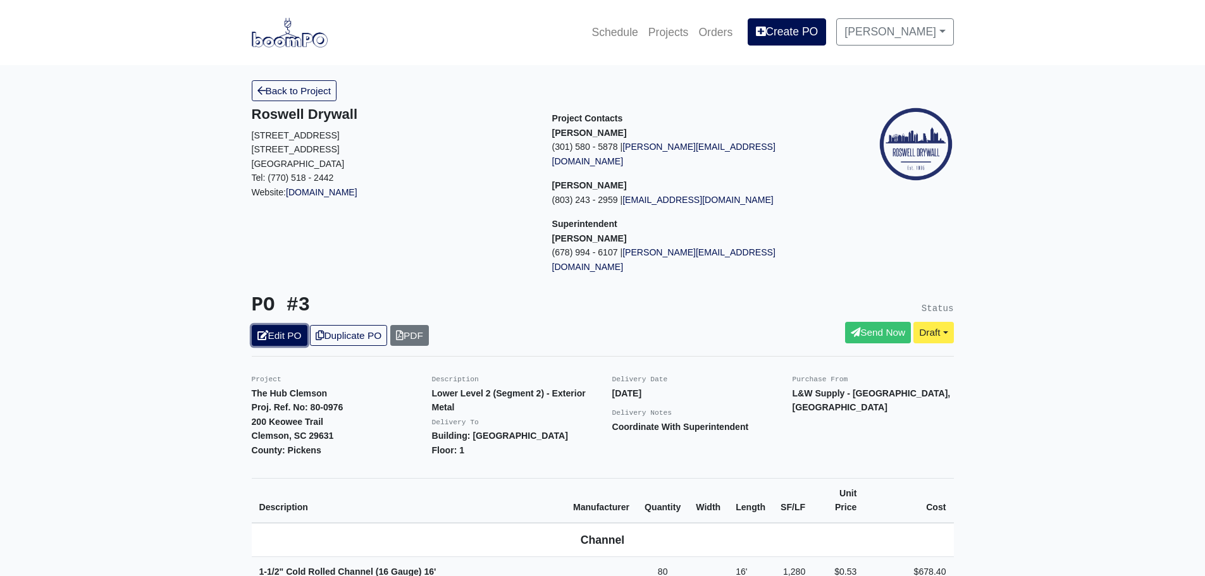
click at [276, 325] on link "Edit PO" at bounding box center [280, 335] width 56 height 21
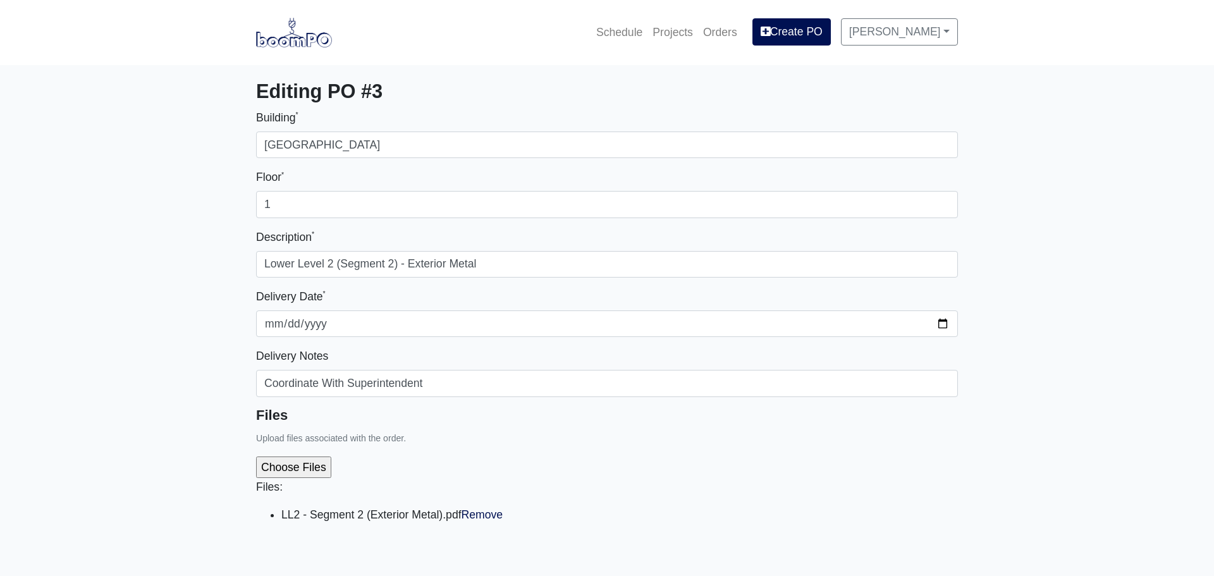
select select
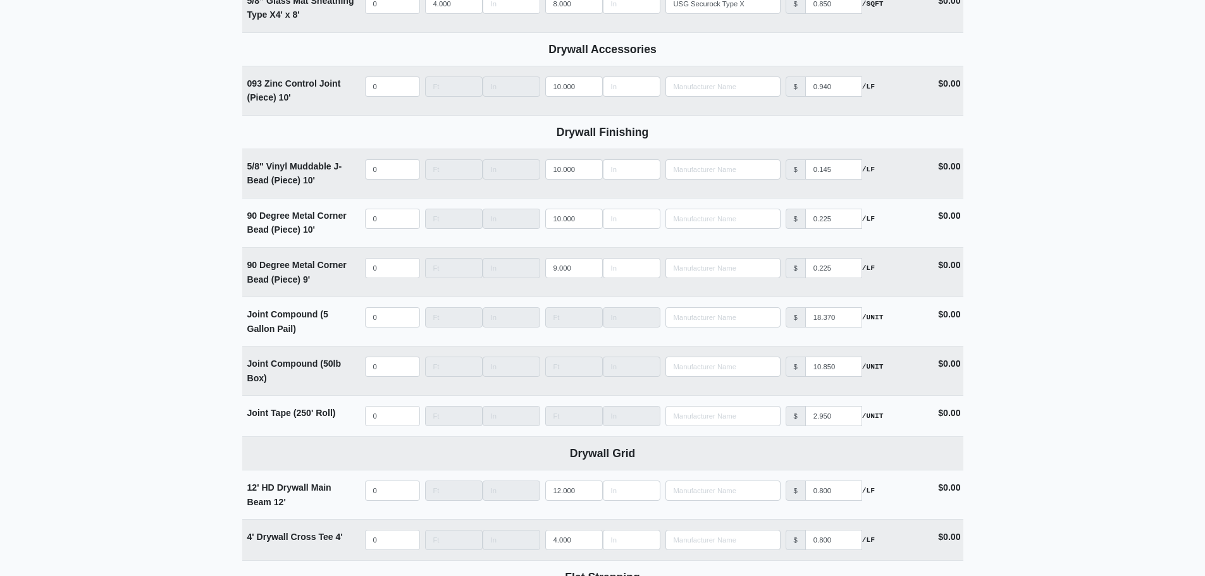
scroll to position [1708, 0]
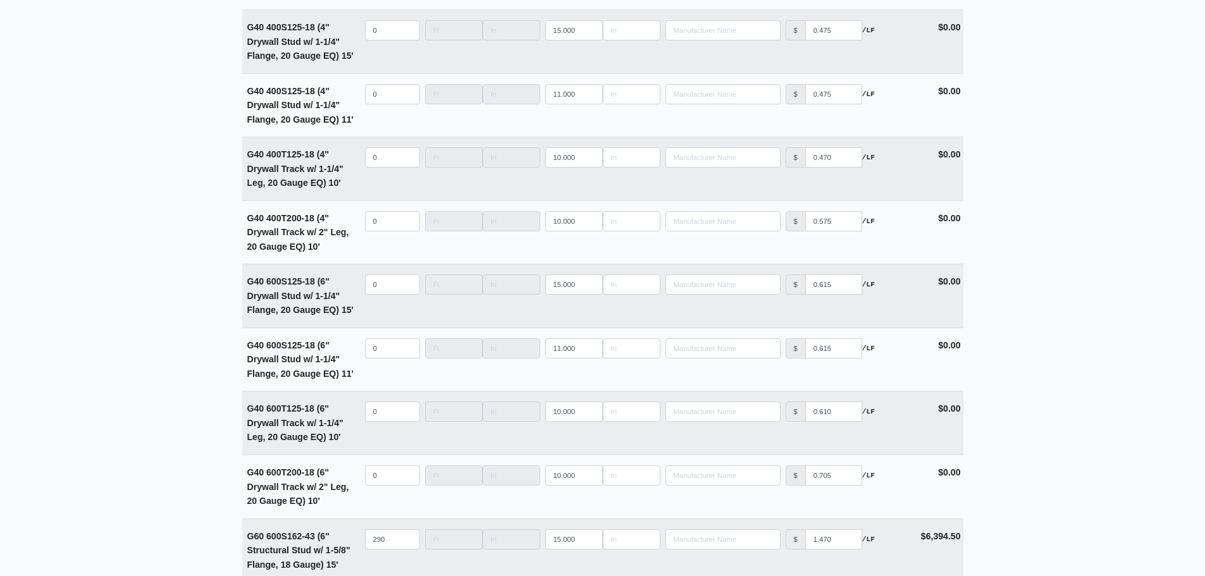
scroll to position [3824, 0]
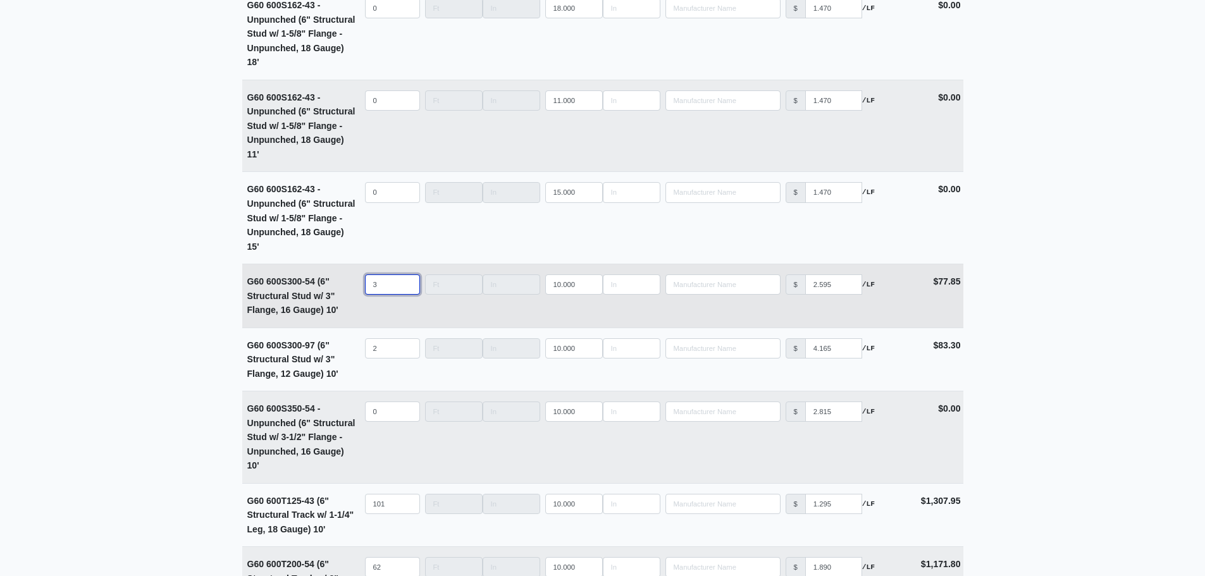
click at [379, 291] on input "3" at bounding box center [392, 285] width 55 height 20
select select
type input "7"
select select
type input "7"
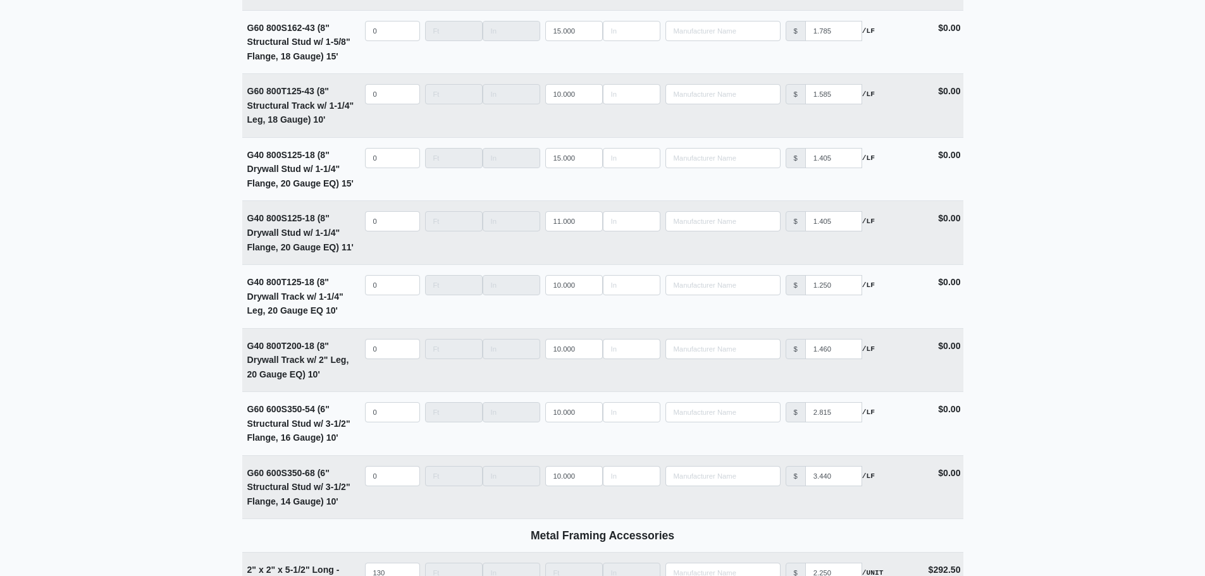
scroll to position [4898, 0]
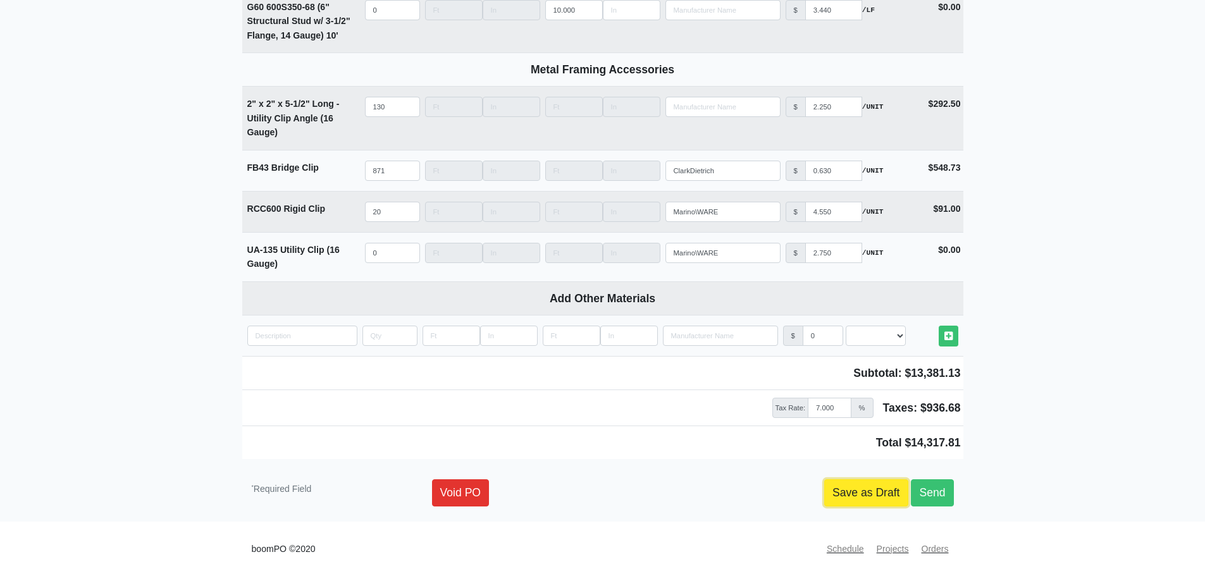
click at [851, 486] on link "Save as Draft" at bounding box center [866, 492] width 84 height 27
click at [858, 498] on link "Save as Draft" at bounding box center [866, 492] width 84 height 27
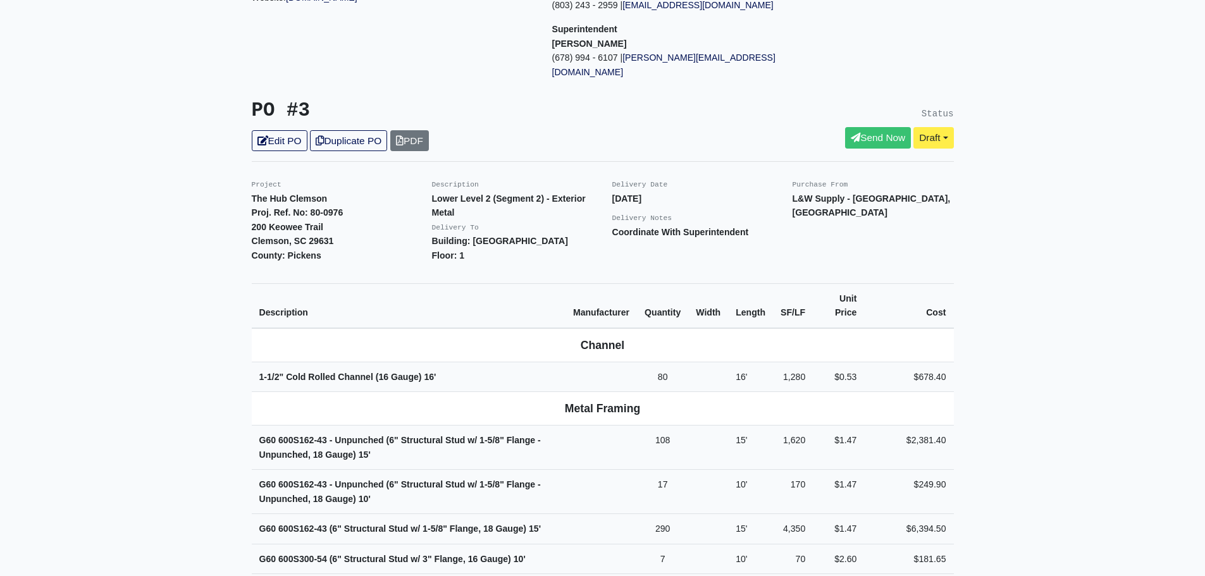
scroll to position [194, 0]
click at [275, 131] on link "Edit PO" at bounding box center [280, 141] width 56 height 21
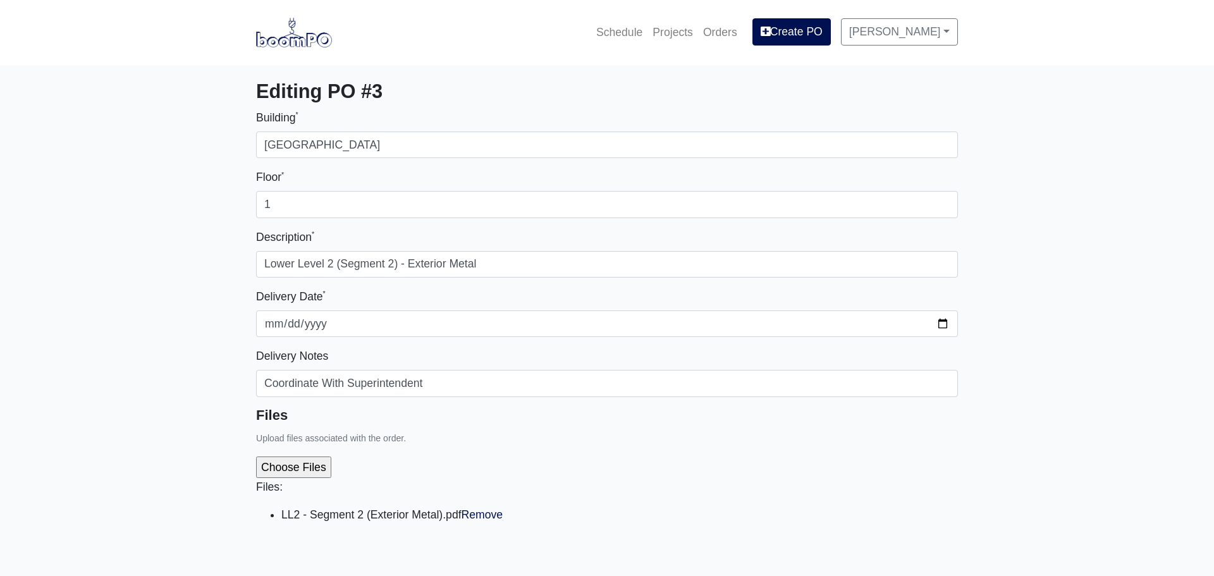
select select
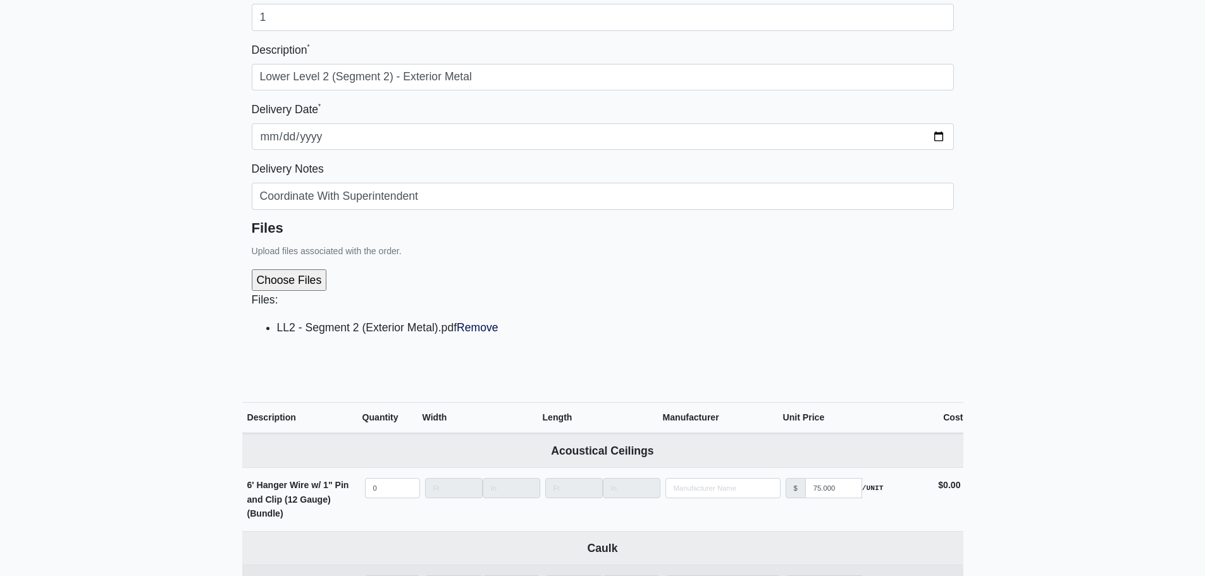
scroll to position [506, 0]
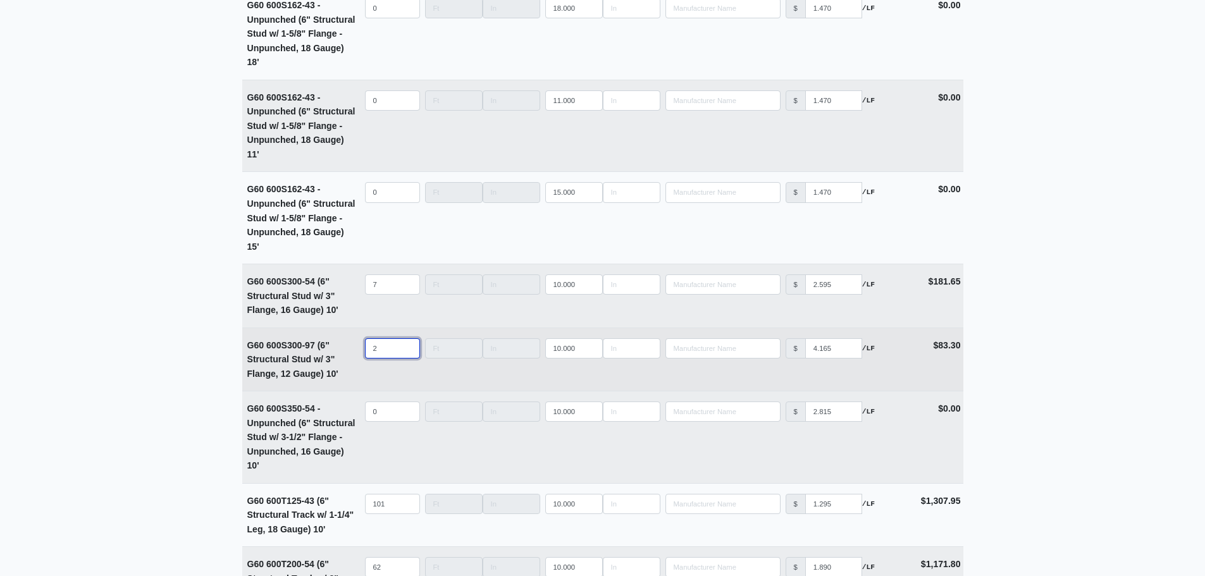
click at [386, 355] on input "2" at bounding box center [392, 348] width 55 height 20
select select
type input "3"
select select
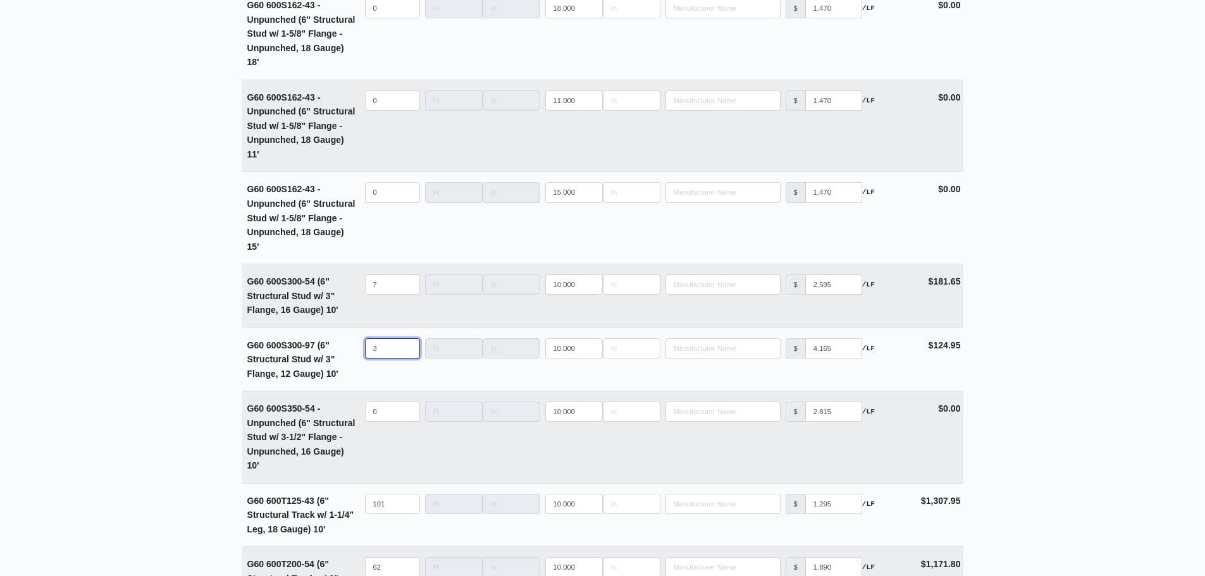
type input "3"
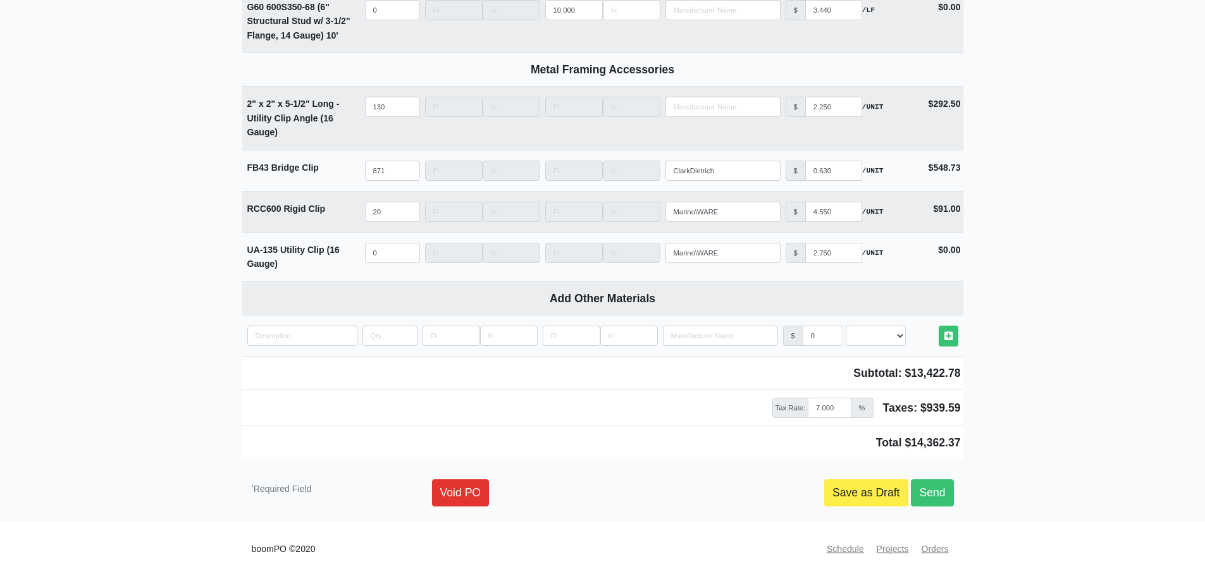
click at [823, 493] on div "Void PO Save as Draft Send" at bounding box center [693, 492] width 522 height 27
click at [842, 493] on link "Save as Draft" at bounding box center [866, 492] width 84 height 27
click at [832, 492] on link "Save as Draft" at bounding box center [866, 492] width 84 height 27
click at [848, 491] on link "Save as Draft" at bounding box center [866, 492] width 84 height 27
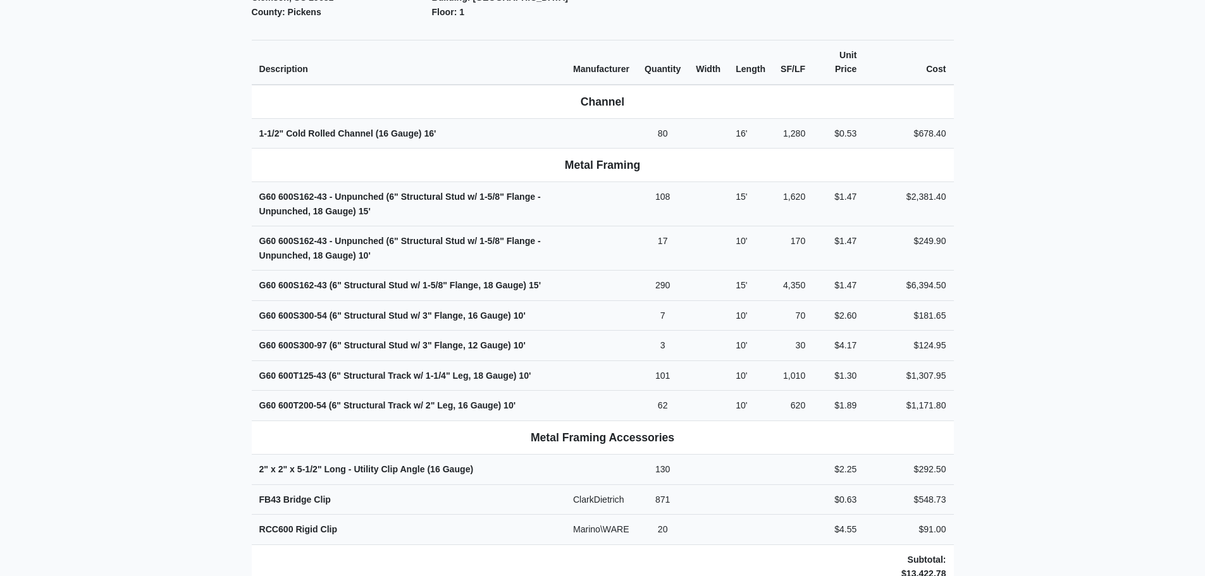
scroll to position [443, 0]
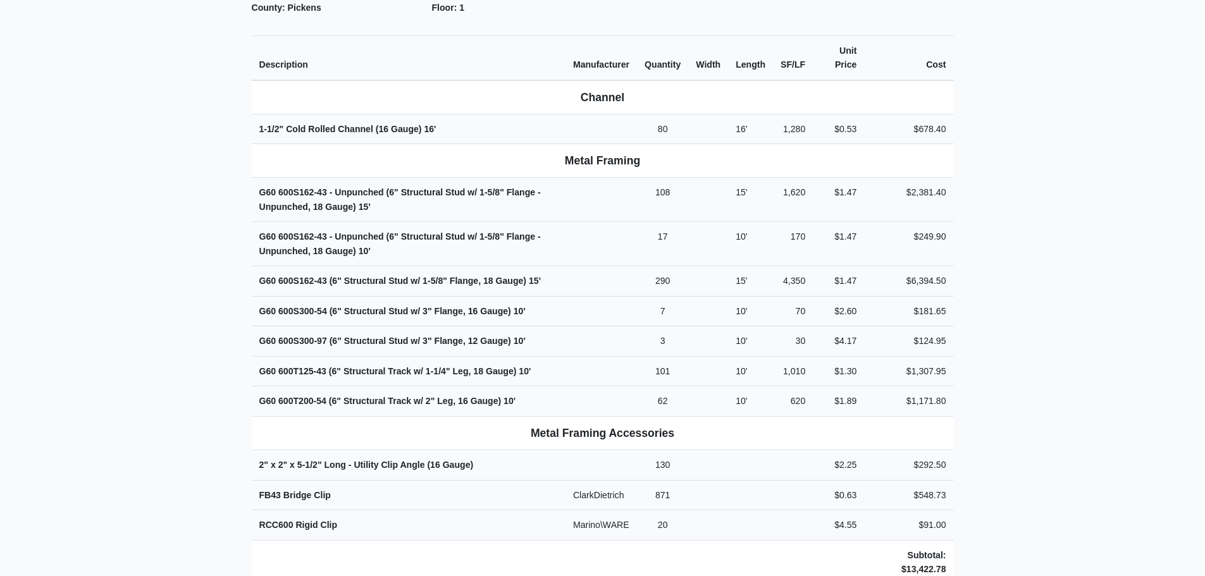
click at [179, 259] on main "Back to Project Roswell Drywall [STREET_ADDRESS] Tel: (770) 518 - 2442 Website:…" at bounding box center [602, 277] width 1205 height 1310
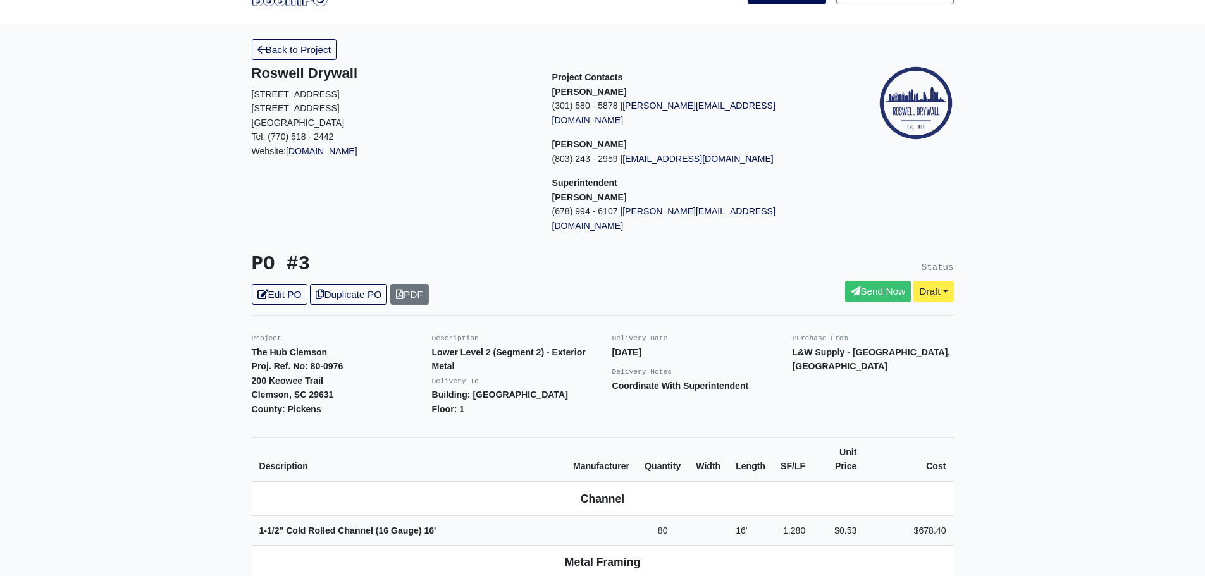
scroll to position [0, 0]
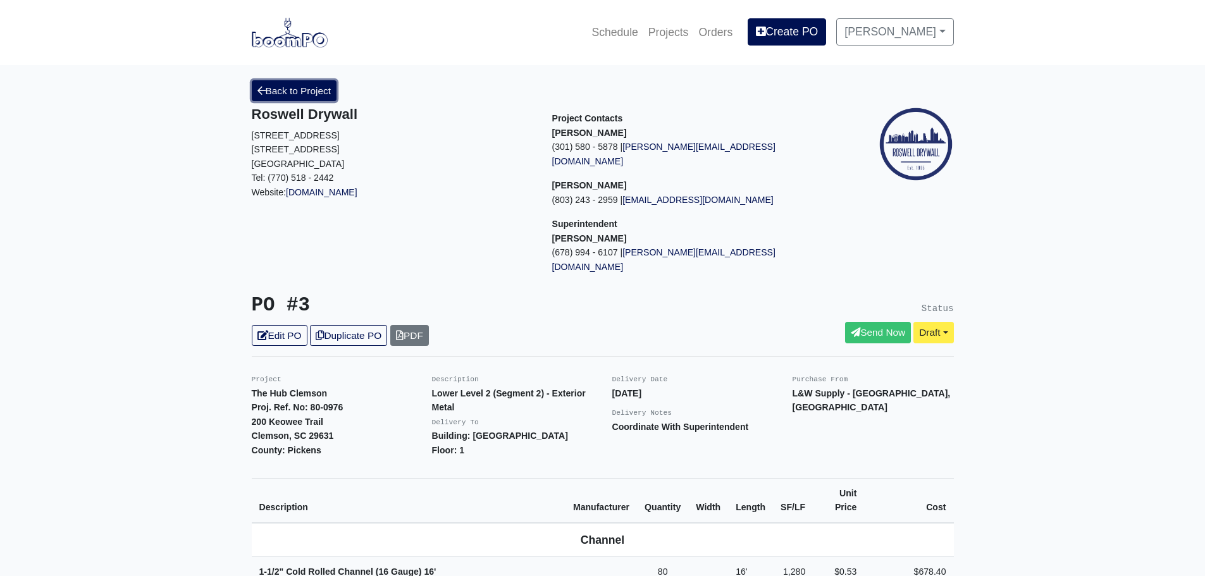
click at [287, 87] on link "Back to Project" at bounding box center [294, 90] width 85 height 21
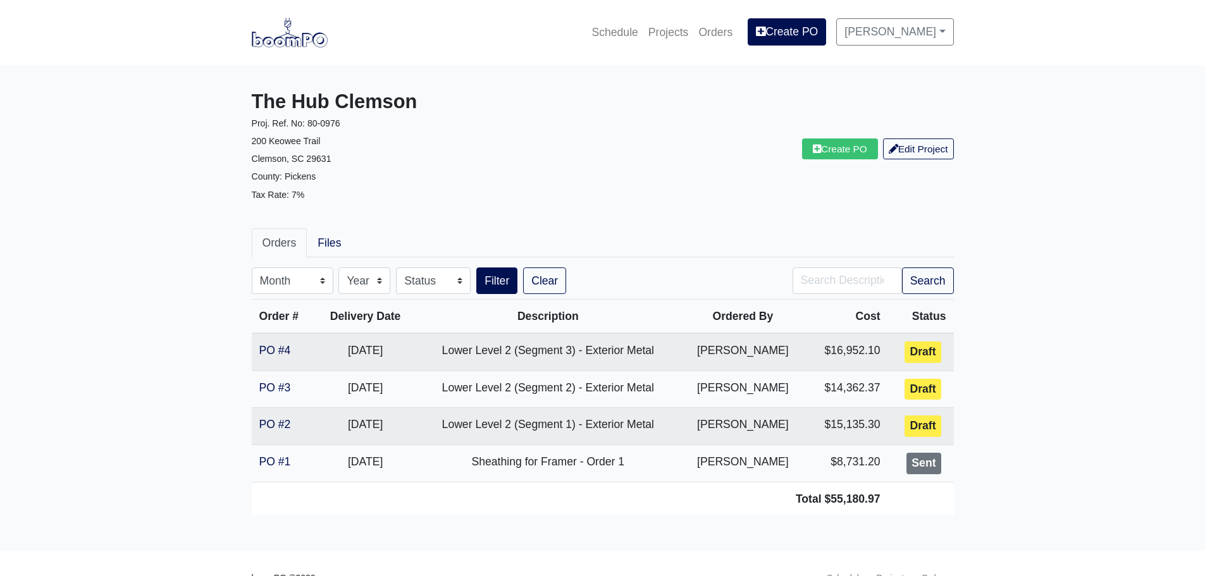
scroll to position [29, 0]
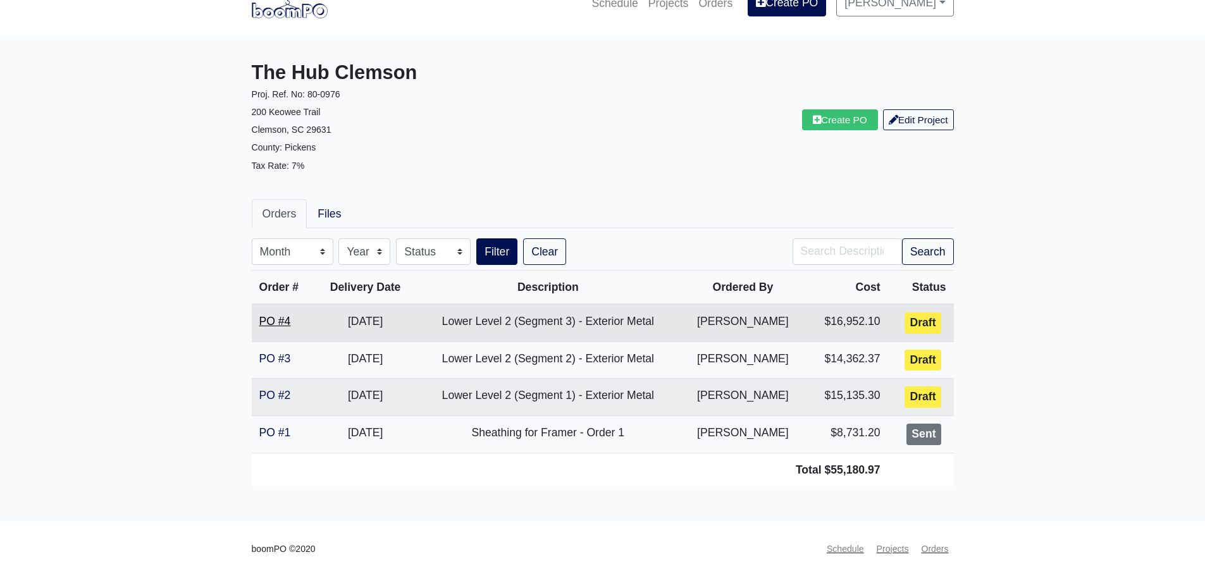
click at [281, 317] on link "PO #4" at bounding box center [275, 321] width 32 height 13
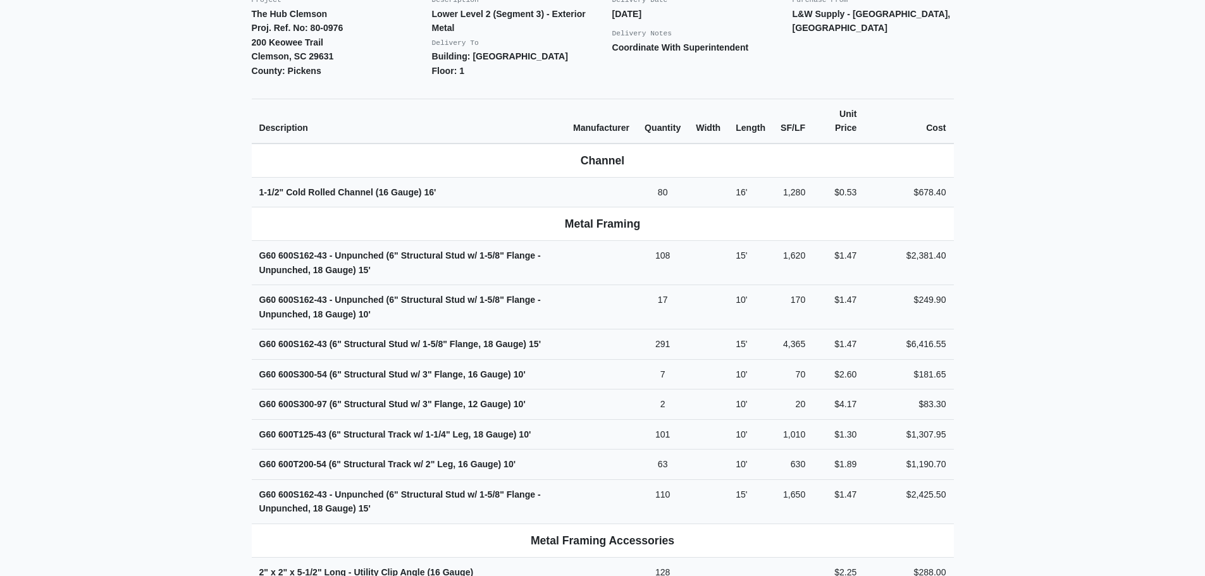
scroll to position [443, 0]
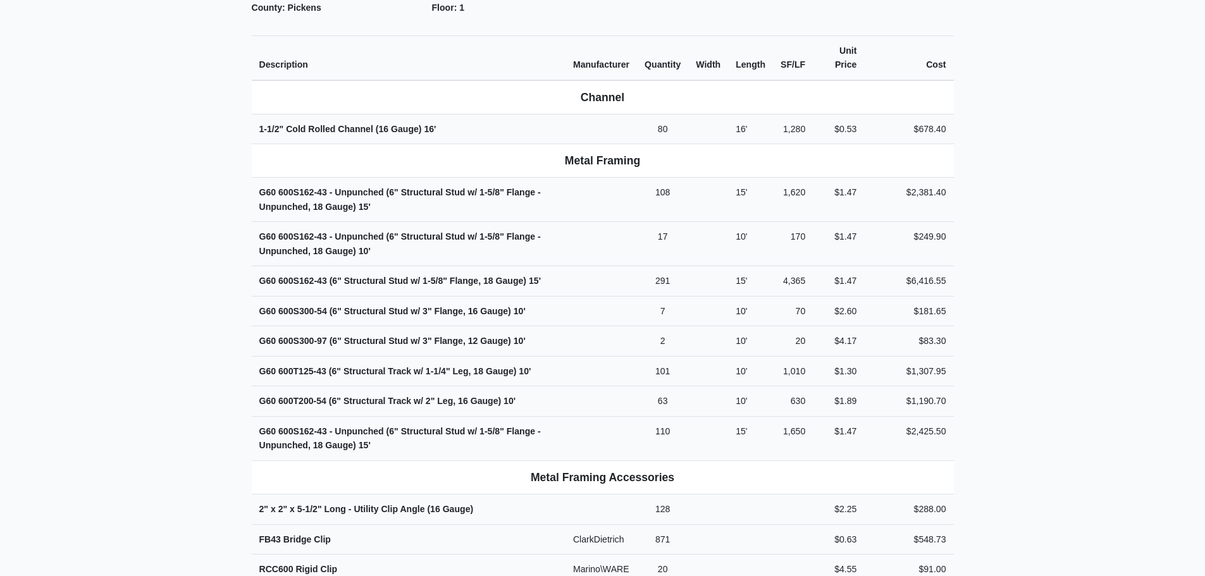
click at [187, 221] on main "Back to Project Roswell Drywall [STREET_ADDRESS] Tel: (770) 518 - 2442 Website:…" at bounding box center [602, 299] width 1205 height 1354
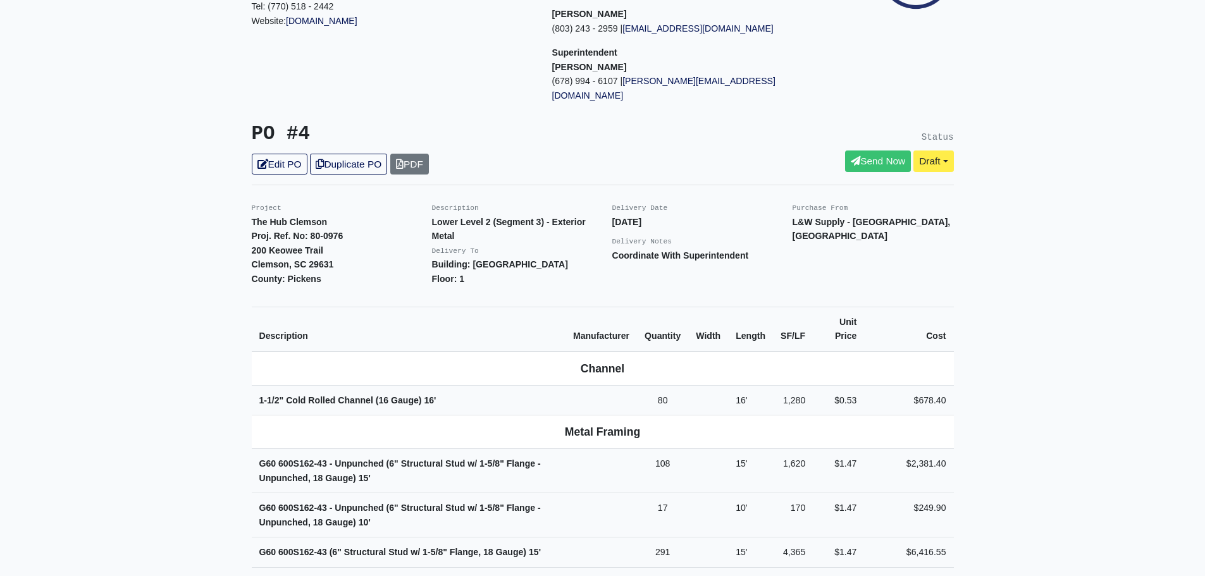
scroll to position [63, 0]
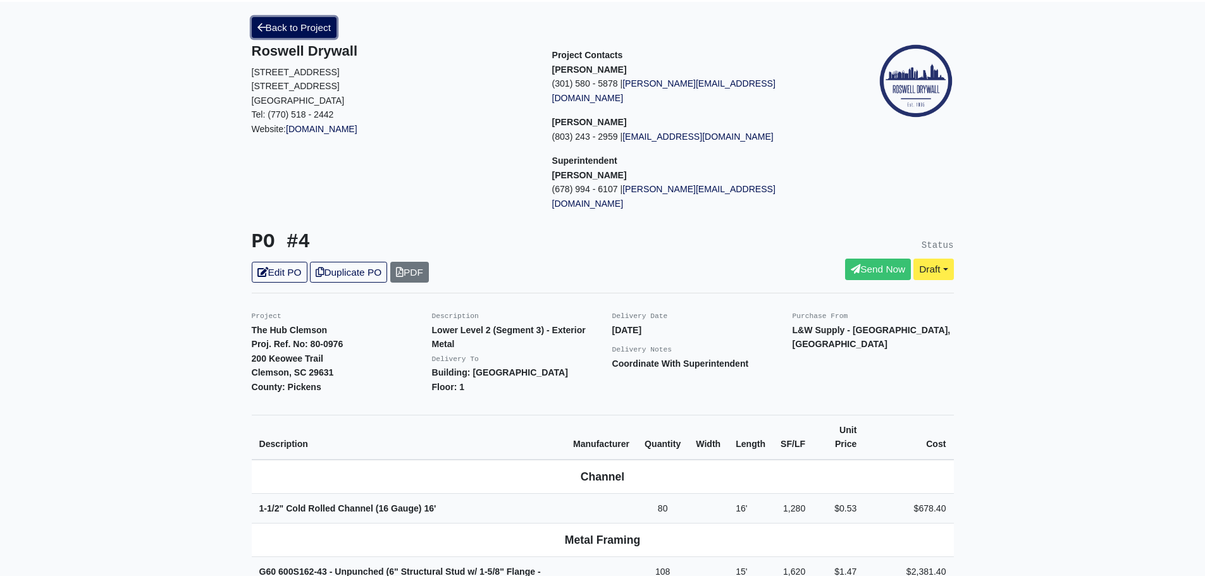
click at [285, 27] on link "Back to Project" at bounding box center [294, 27] width 85 height 21
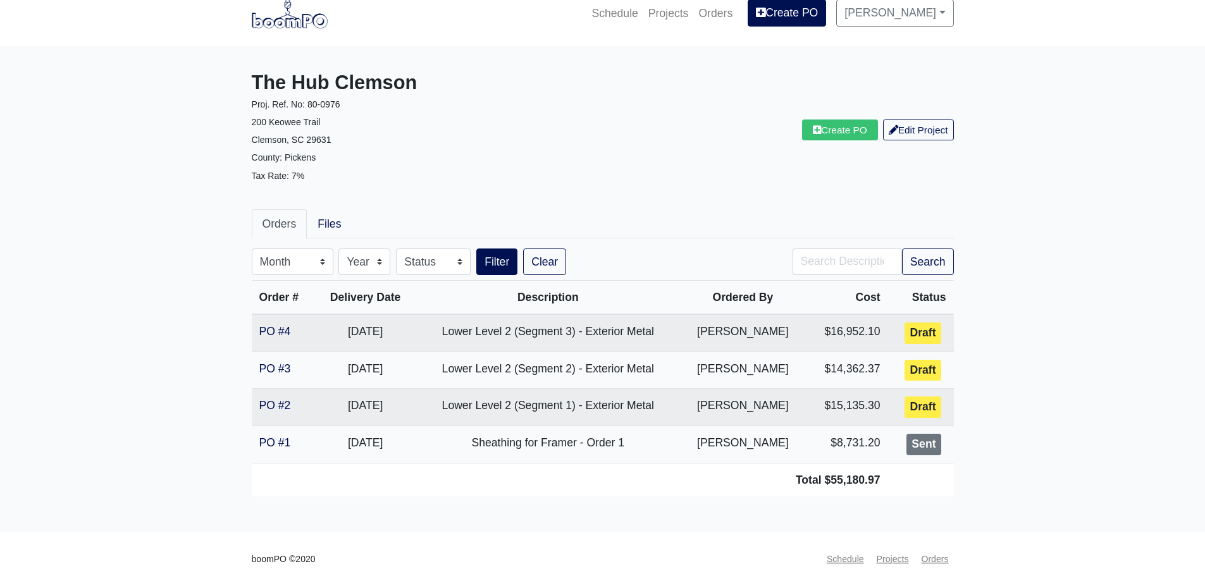
scroll to position [29, 0]
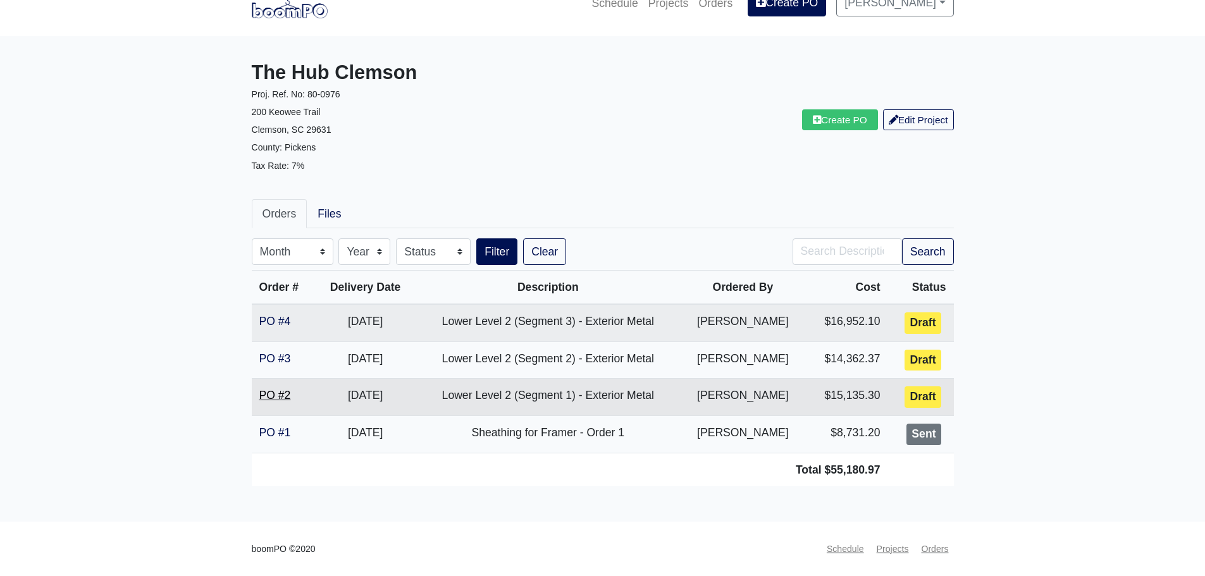
click at [275, 397] on link "PO #2" at bounding box center [275, 395] width 32 height 13
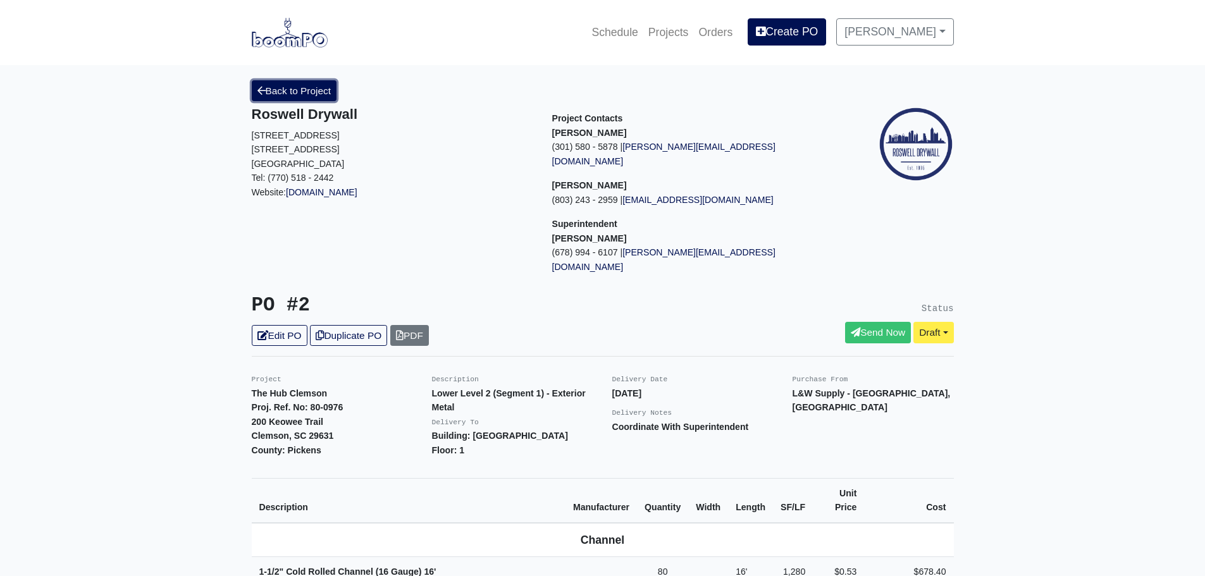
click at [268, 89] on link "Back to Project" at bounding box center [294, 90] width 85 height 21
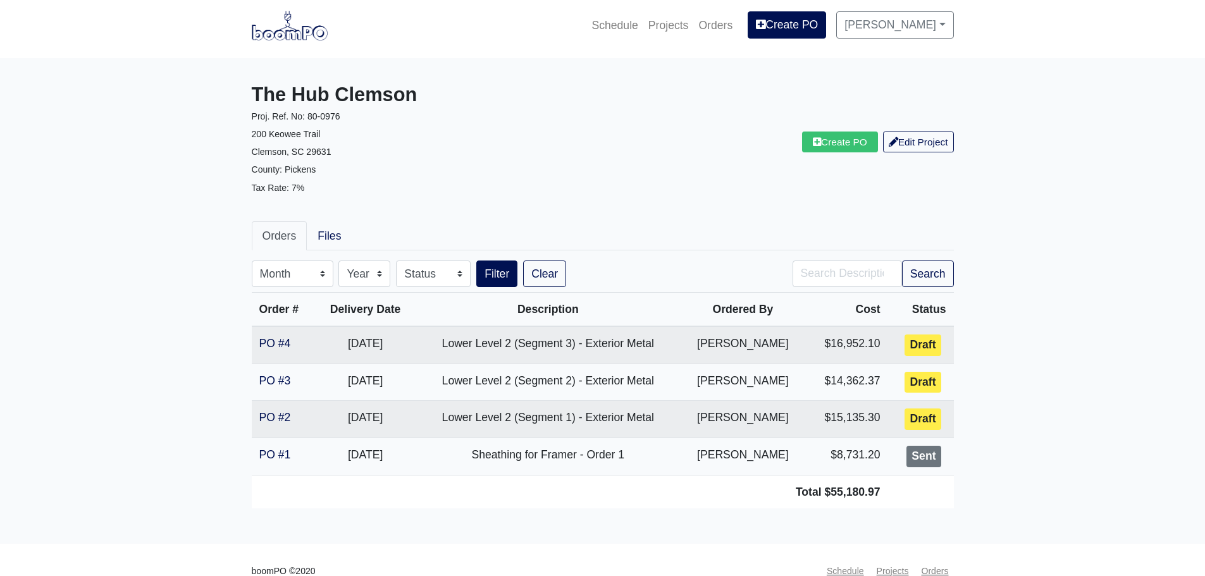
scroll to position [29, 0]
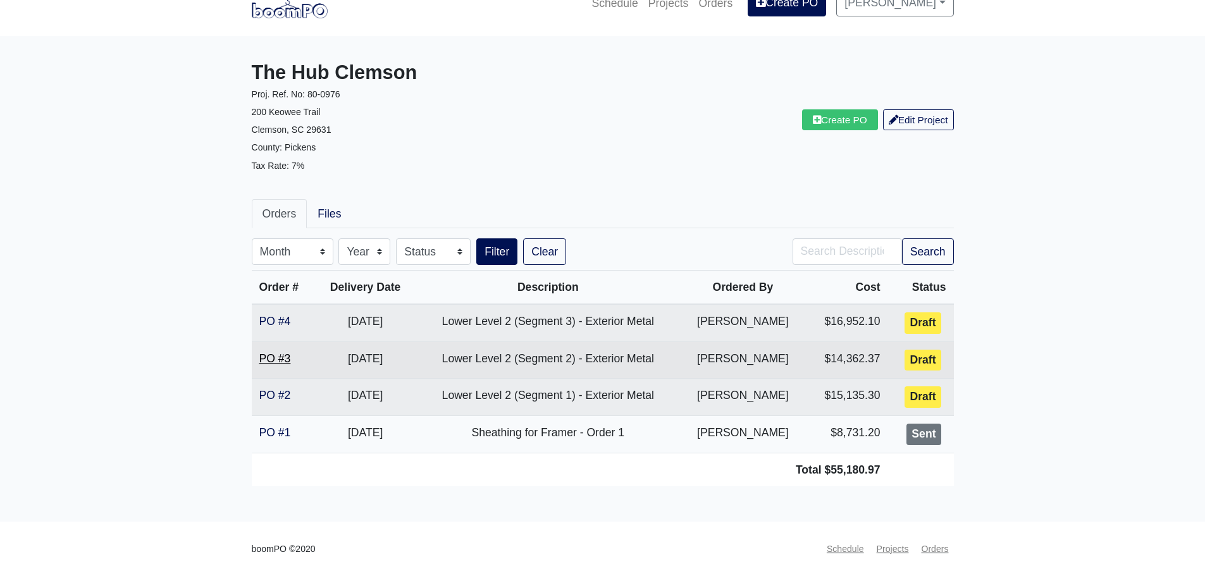
click at [279, 361] on link "PO #3" at bounding box center [275, 358] width 32 height 13
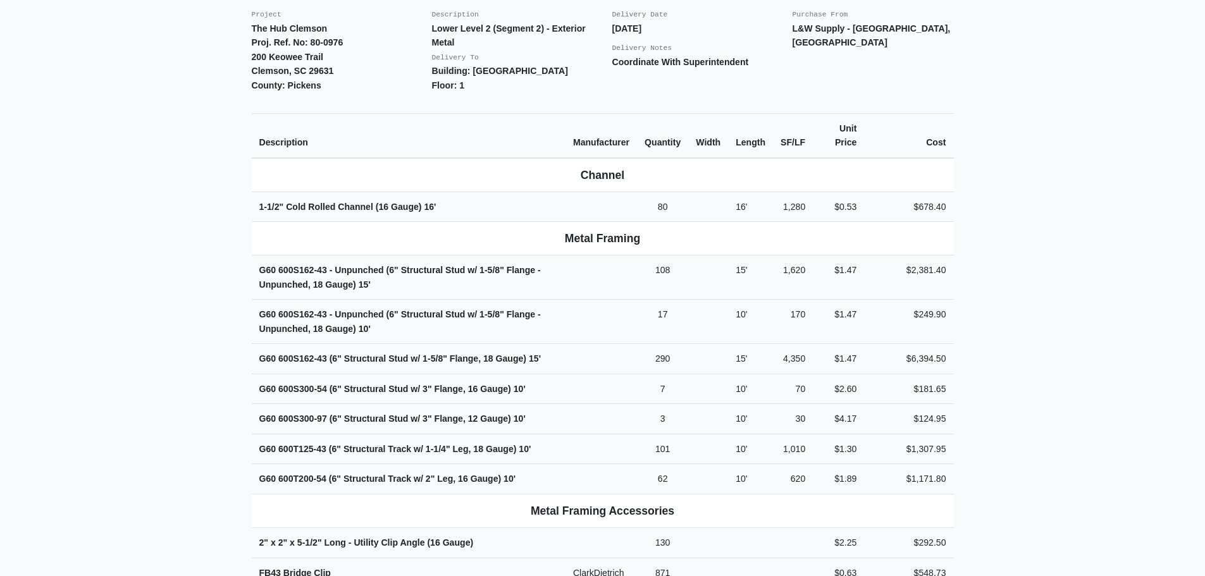
scroll to position [63, 0]
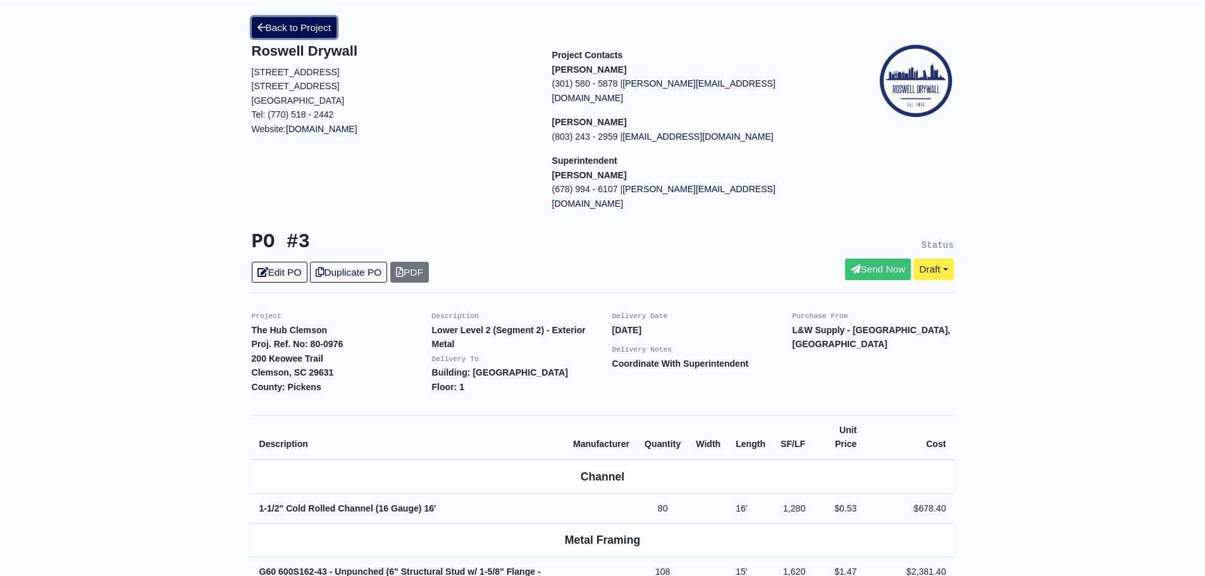
click at [275, 29] on link "Back to Project" at bounding box center [294, 27] width 85 height 21
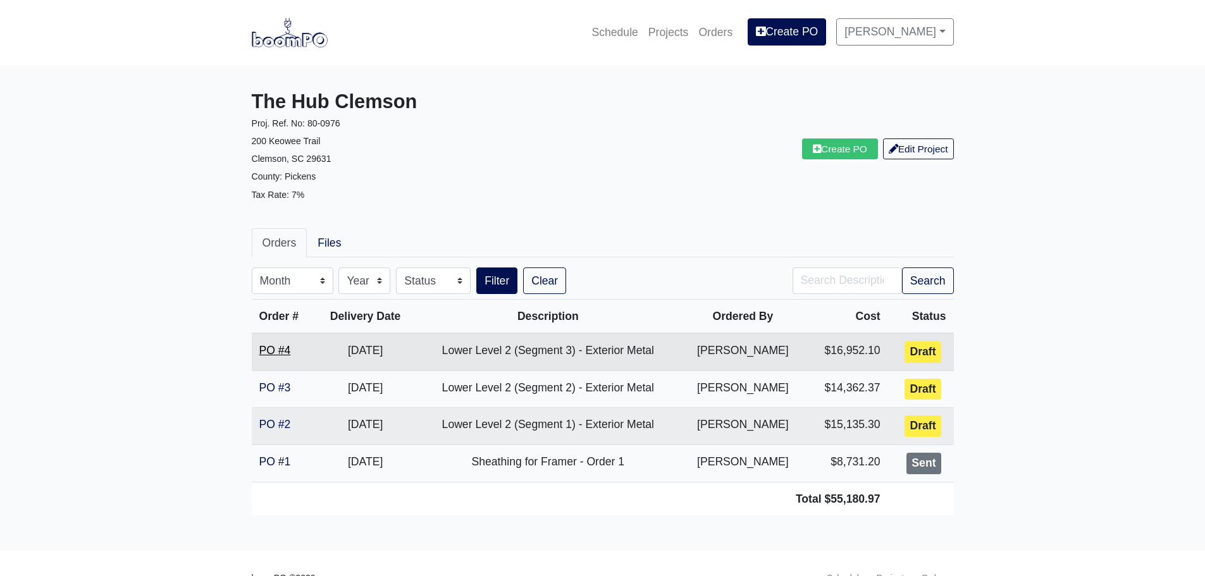
click at [276, 352] on link "PO #4" at bounding box center [275, 350] width 32 height 13
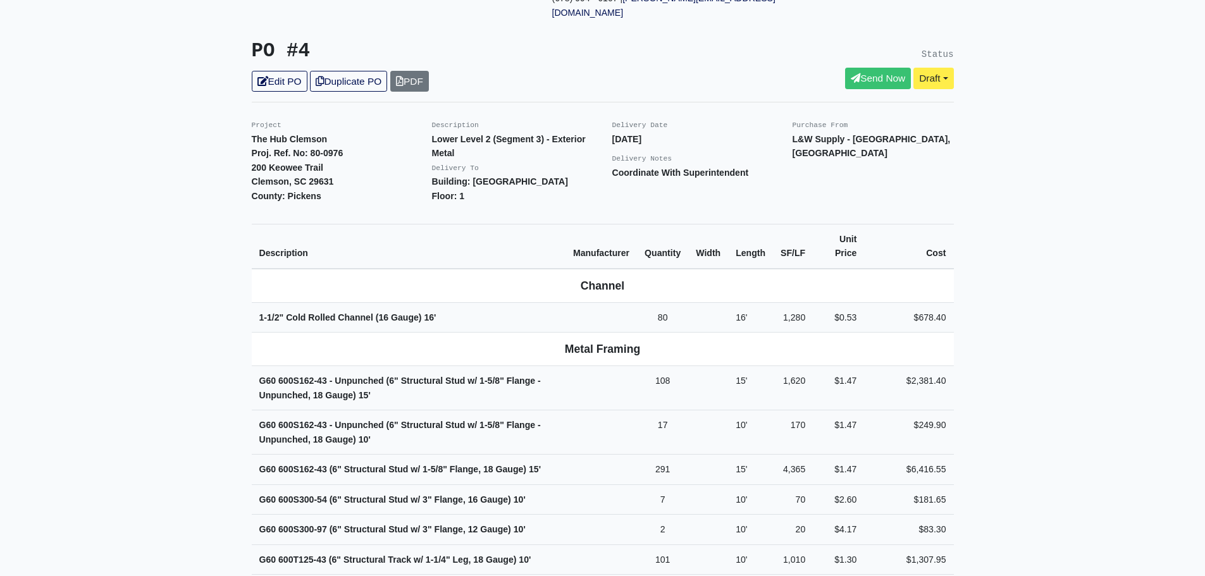
scroll to position [253, 0]
click at [262, 78] on icon at bounding box center [262, 82] width 11 height 9
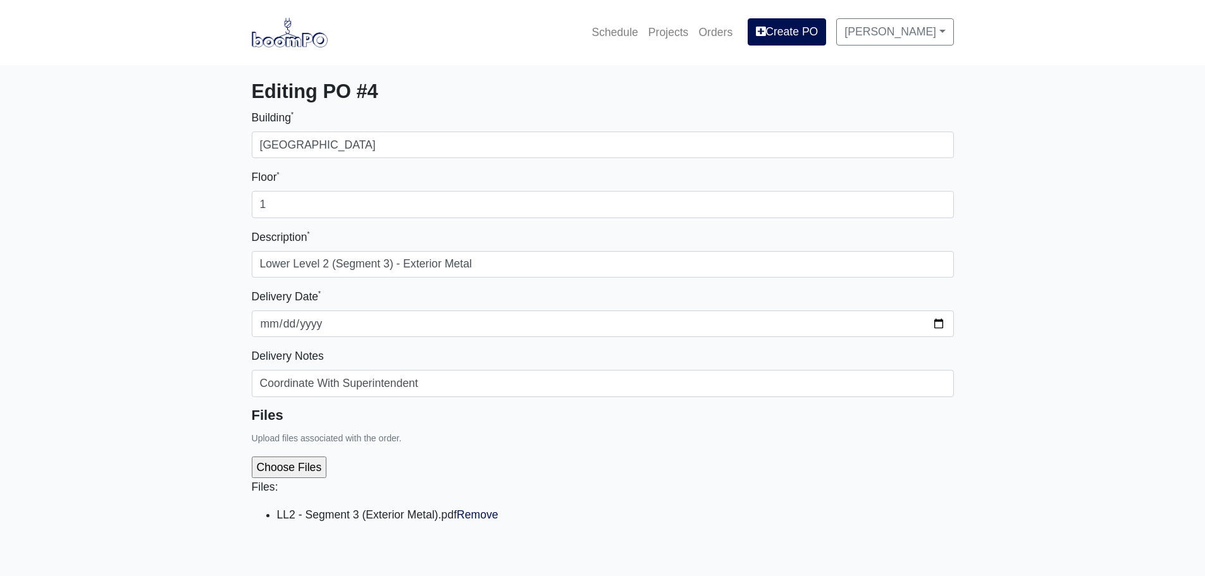
select select
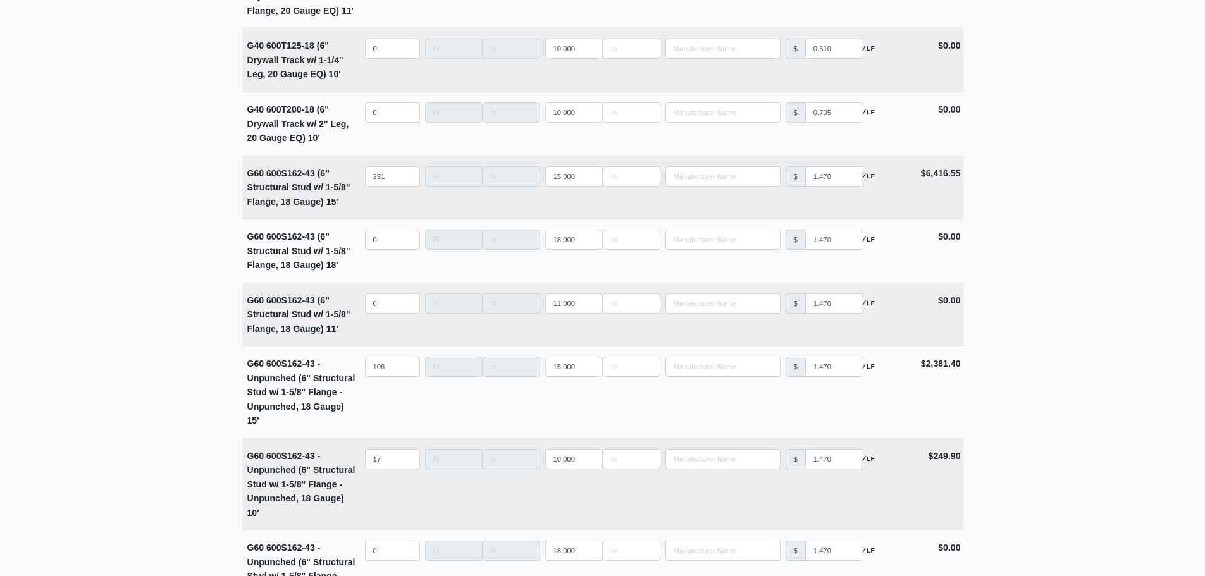
scroll to position [3479, 0]
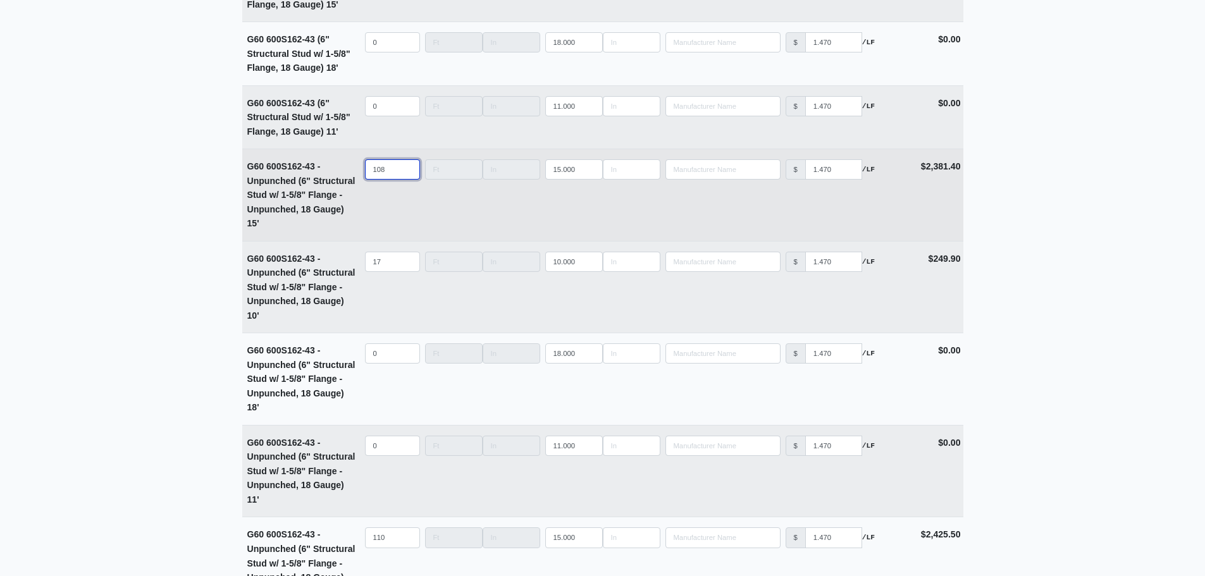
click at [388, 174] on input "108" at bounding box center [392, 169] width 55 height 20
type input "10"
select select
type input "1"
select select
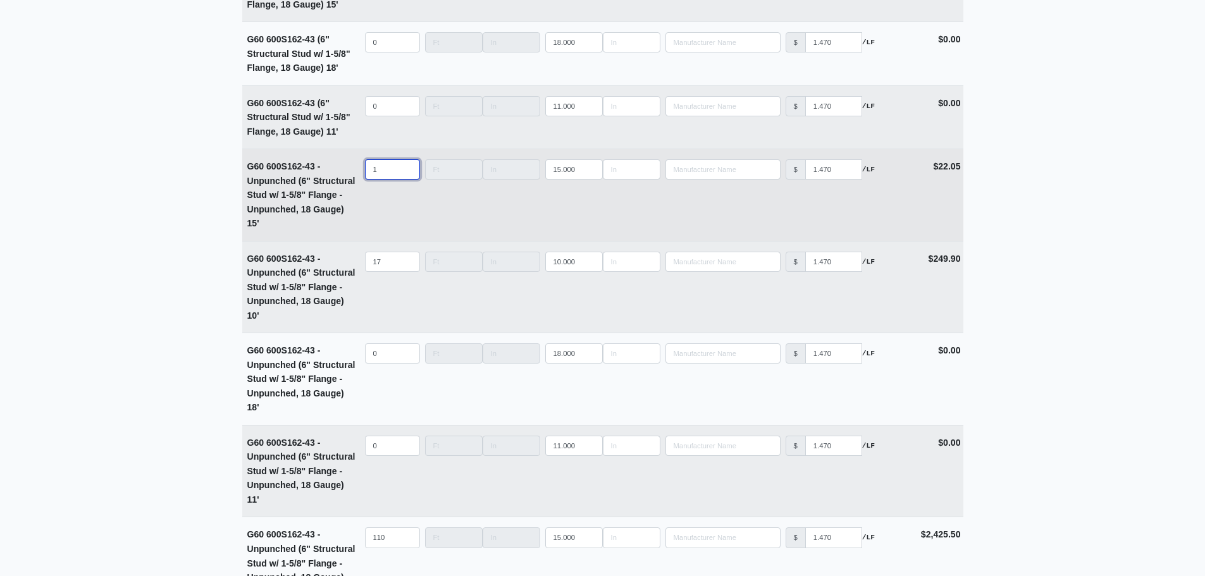
type input "11"
select select
type input "110"
select select
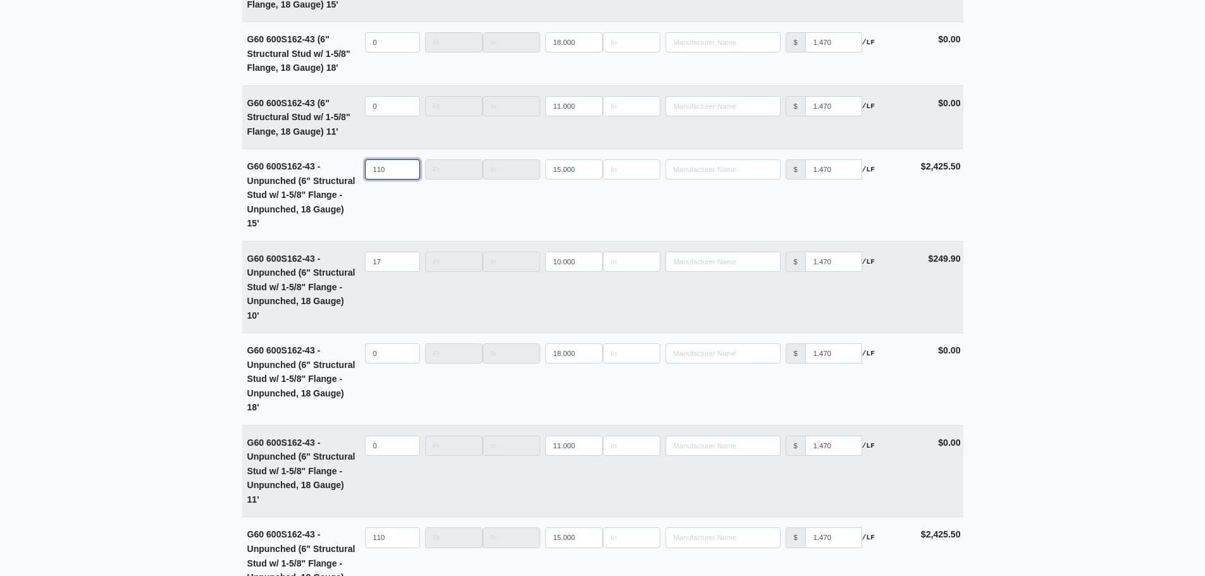
type input "110"
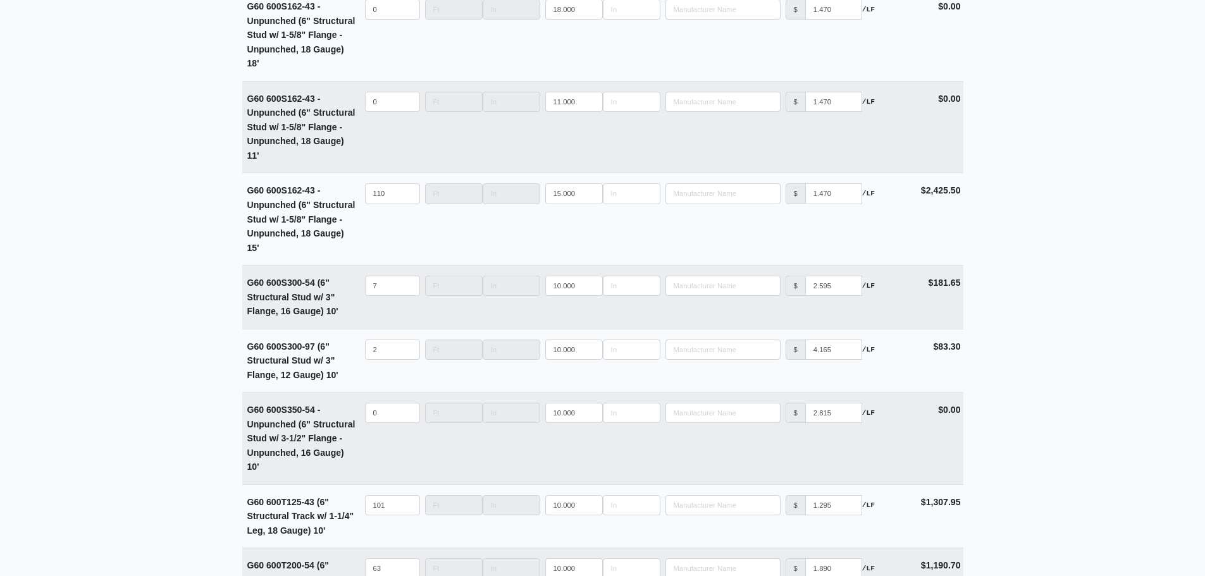
scroll to position [4898, 0]
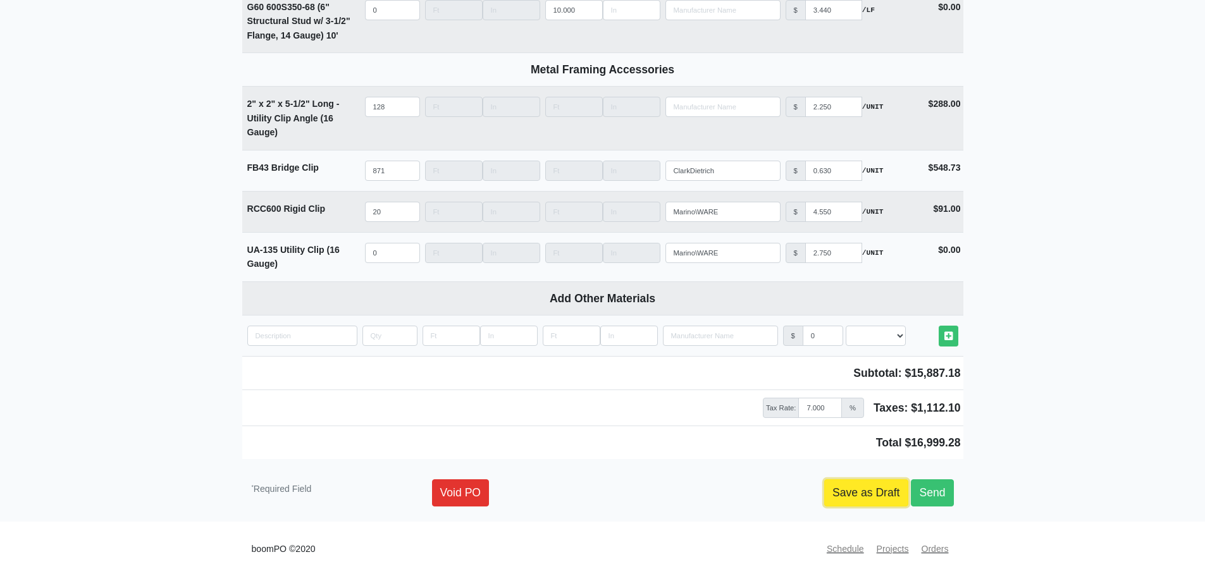
click at [839, 487] on link "Save as Draft" at bounding box center [866, 492] width 84 height 27
click at [840, 494] on link "Save as Draft" at bounding box center [866, 492] width 84 height 27
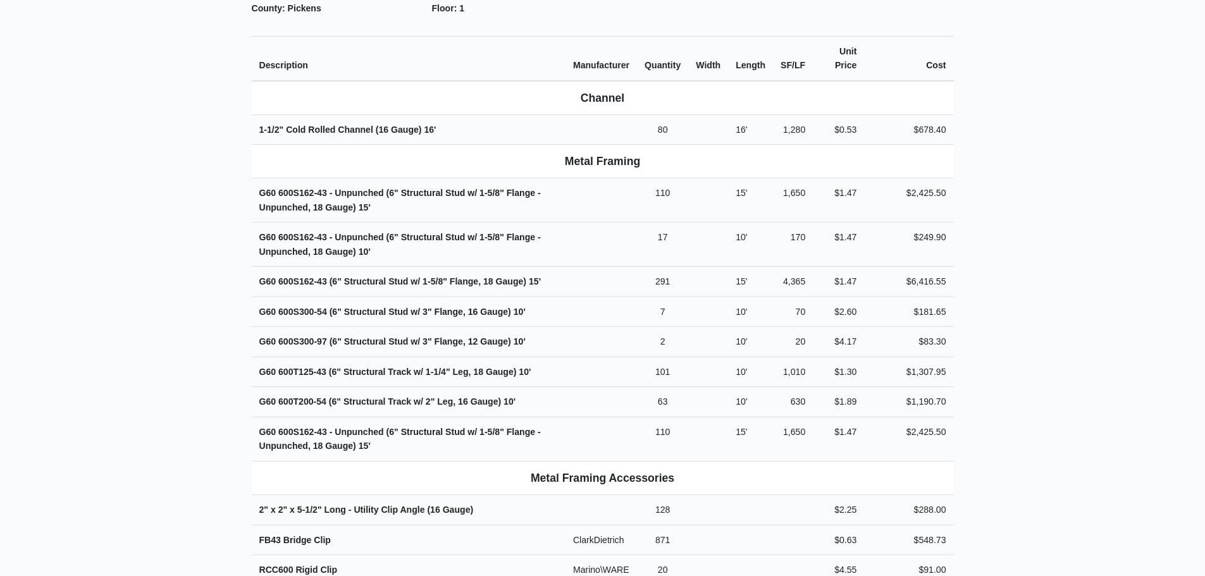
scroll to position [443, 0]
click at [153, 202] on main "Back to Project Roswell Drywall [STREET_ADDRESS] Tel: (770) 518 - 2442 Website:…" at bounding box center [602, 299] width 1205 height 1354
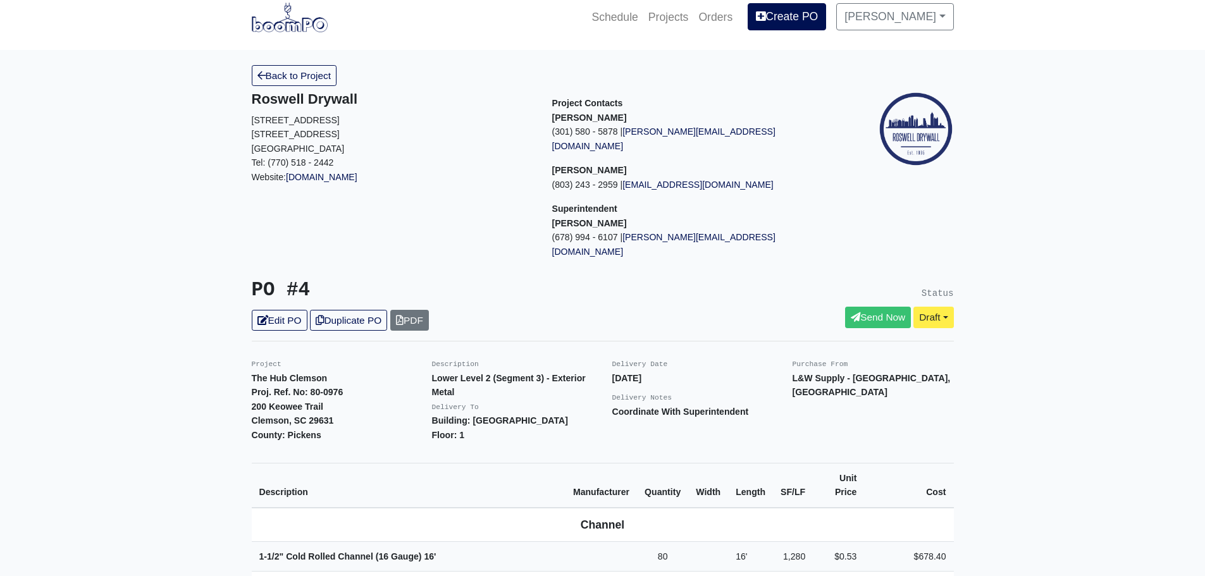
scroll to position [0, 0]
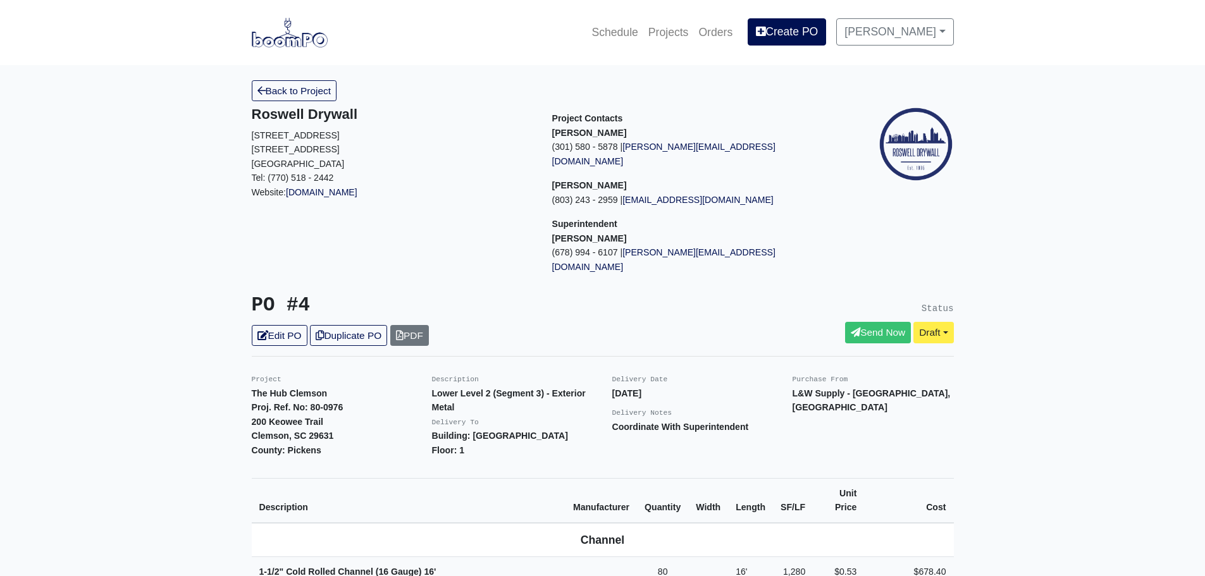
click at [280, 45] on img at bounding box center [290, 32] width 76 height 29
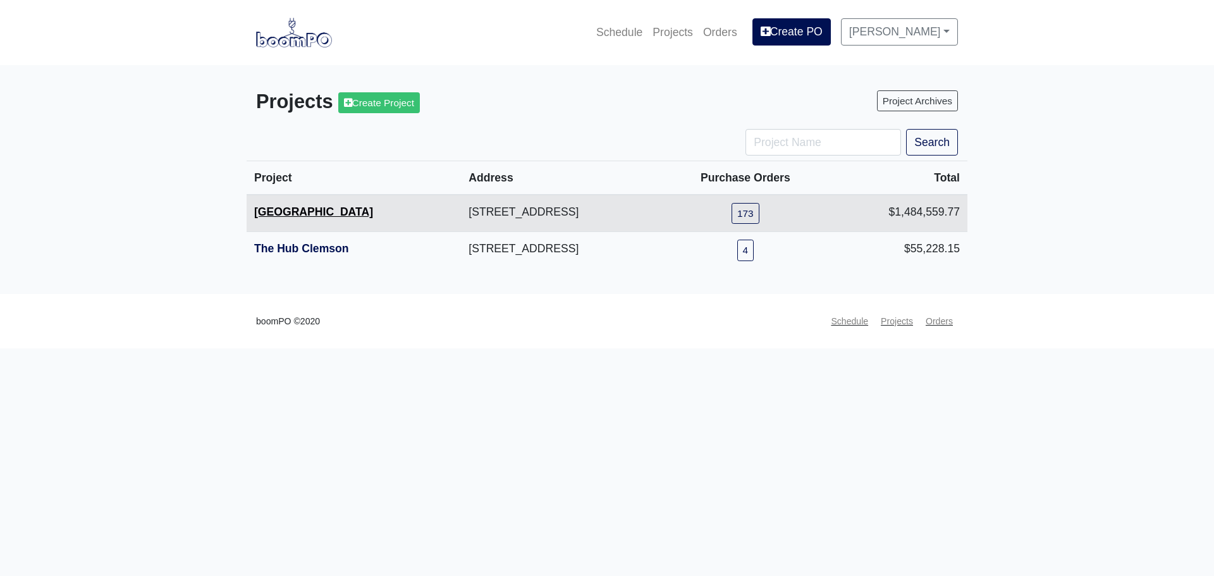
click at [293, 216] on link "[GEOGRAPHIC_DATA]" at bounding box center [313, 212] width 119 height 13
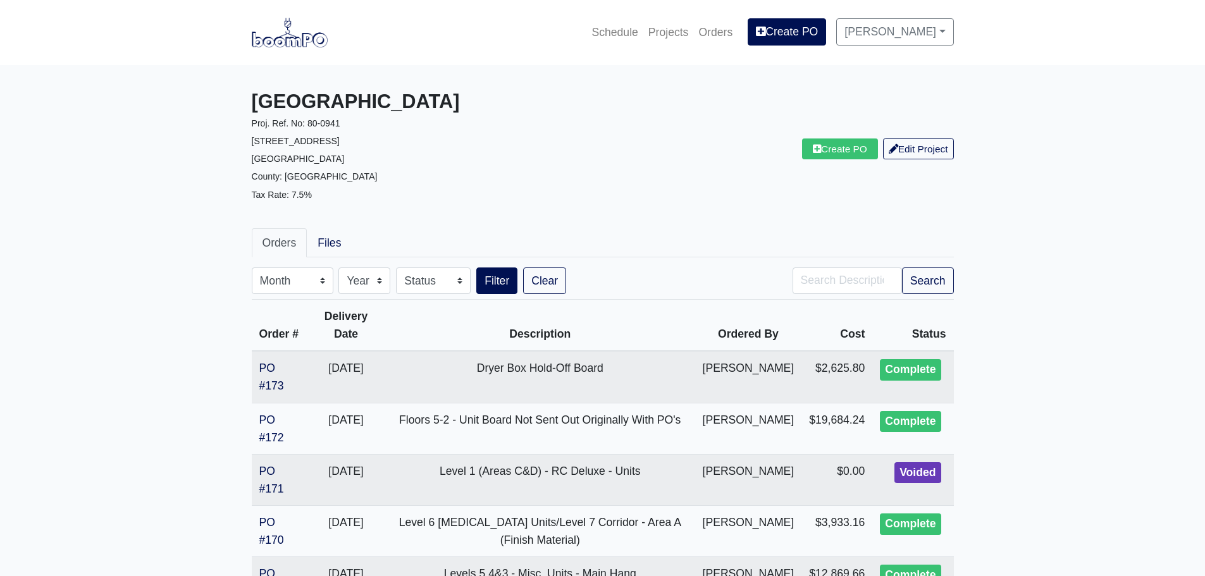
click at [343, 53] on nav "Schedule Projects Orders Create PO [PERSON_NAME] Settings Profile Log Out" at bounding box center [602, 32] width 1205 height 65
click at [297, 35] on img at bounding box center [290, 32] width 76 height 29
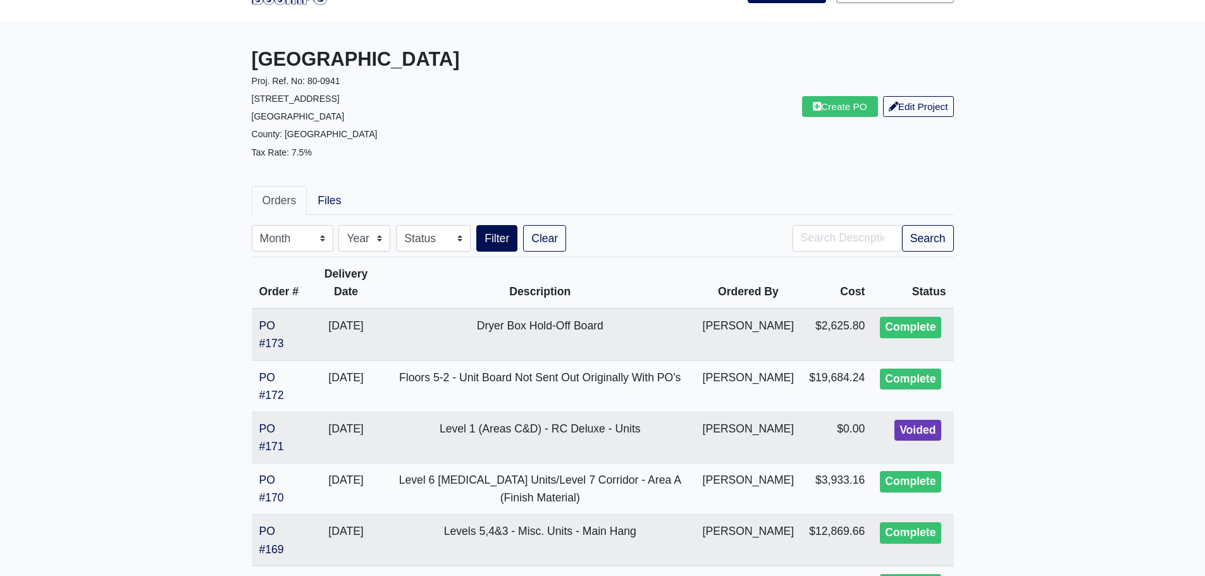
scroll to position [63, 0]
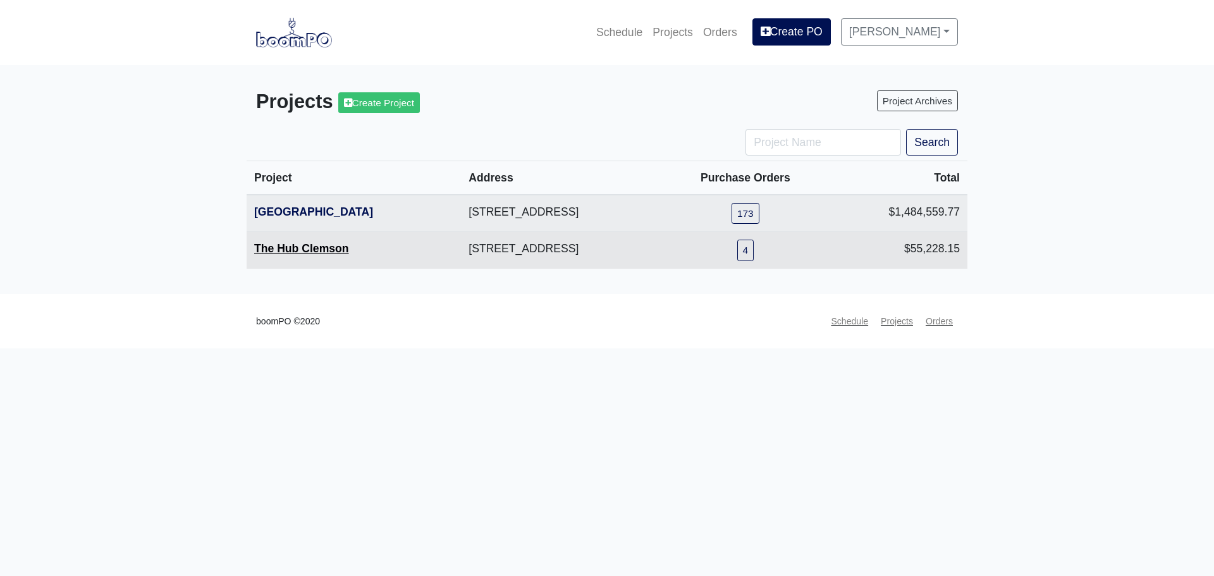
click at [281, 248] on link "The Hub Clemson" at bounding box center [301, 248] width 95 height 13
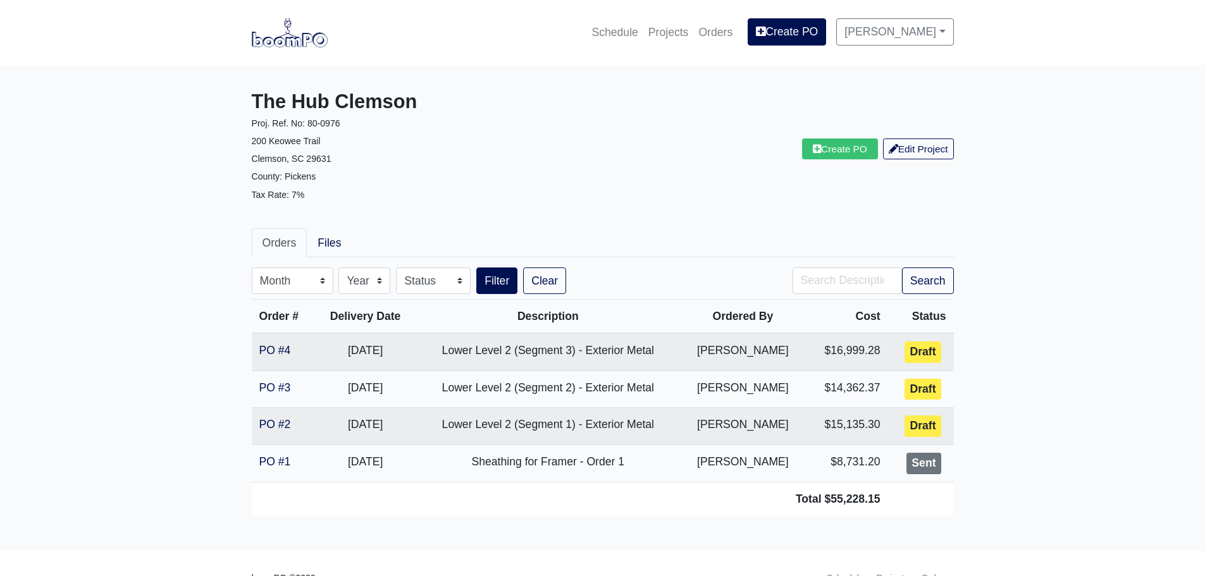
scroll to position [29, 0]
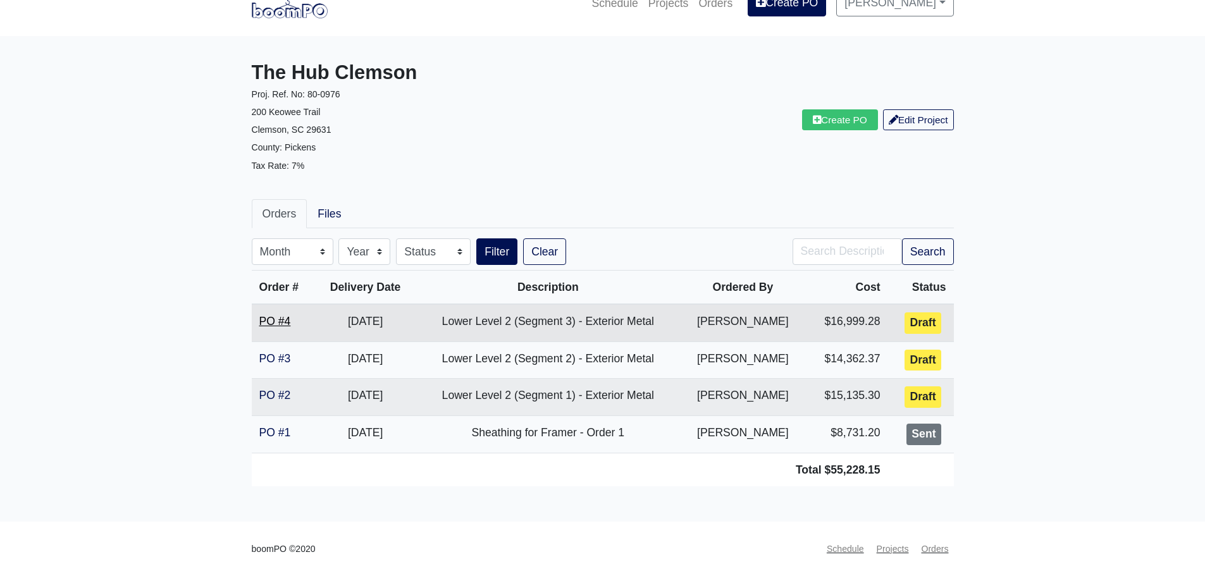
click at [272, 322] on link "PO #4" at bounding box center [275, 321] width 32 height 13
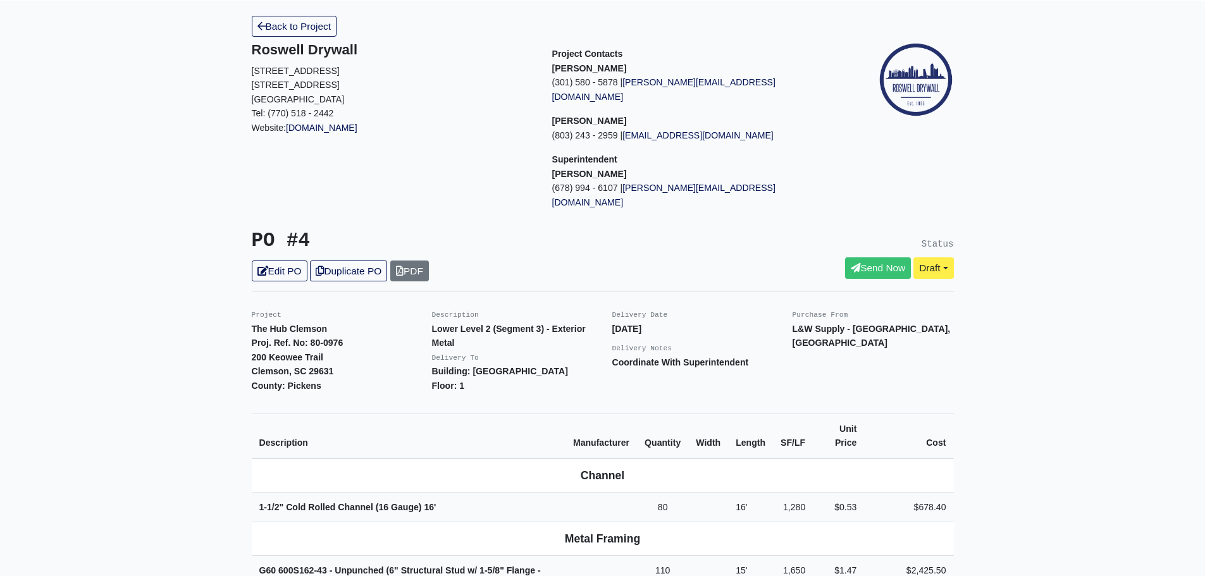
scroll to position [63, 0]
click at [278, 262] on link "Edit PO" at bounding box center [280, 272] width 56 height 21
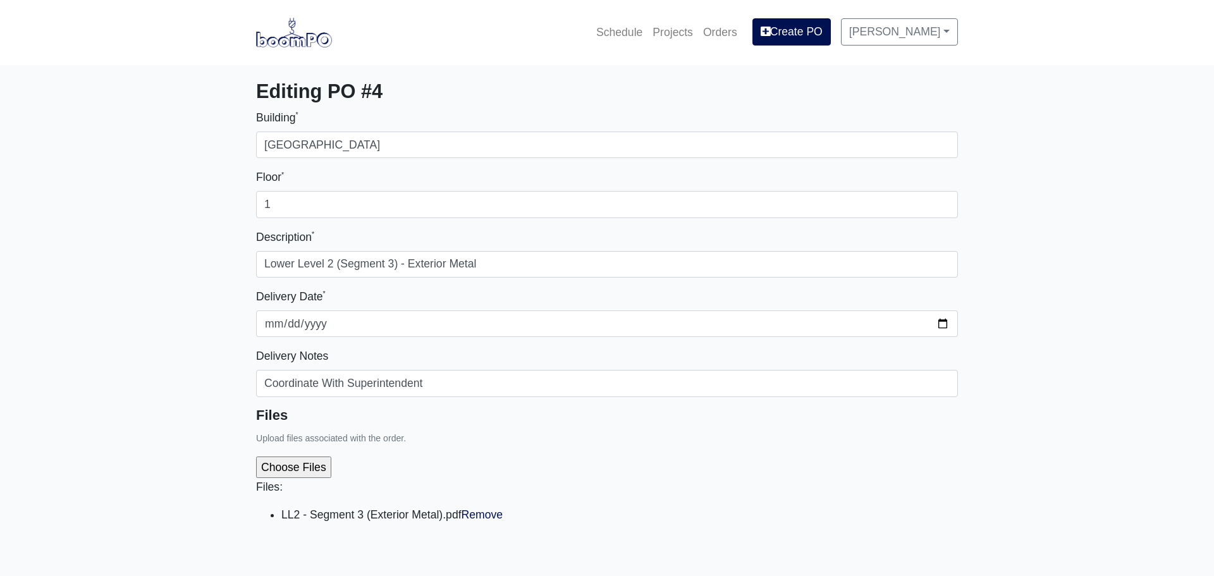
select select
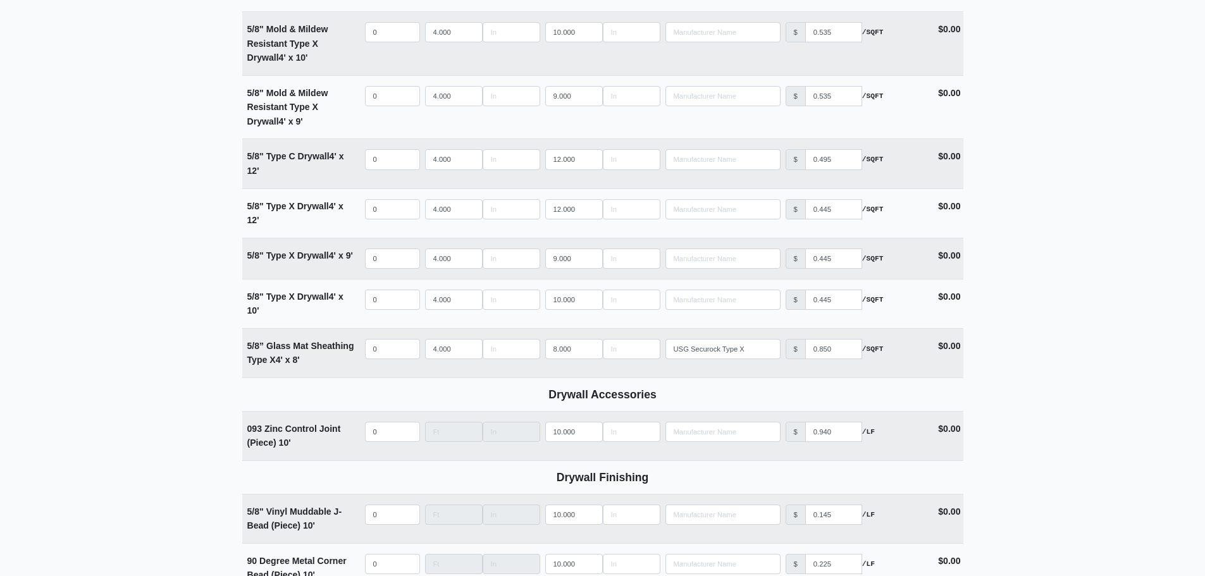
scroll to position [1455, 0]
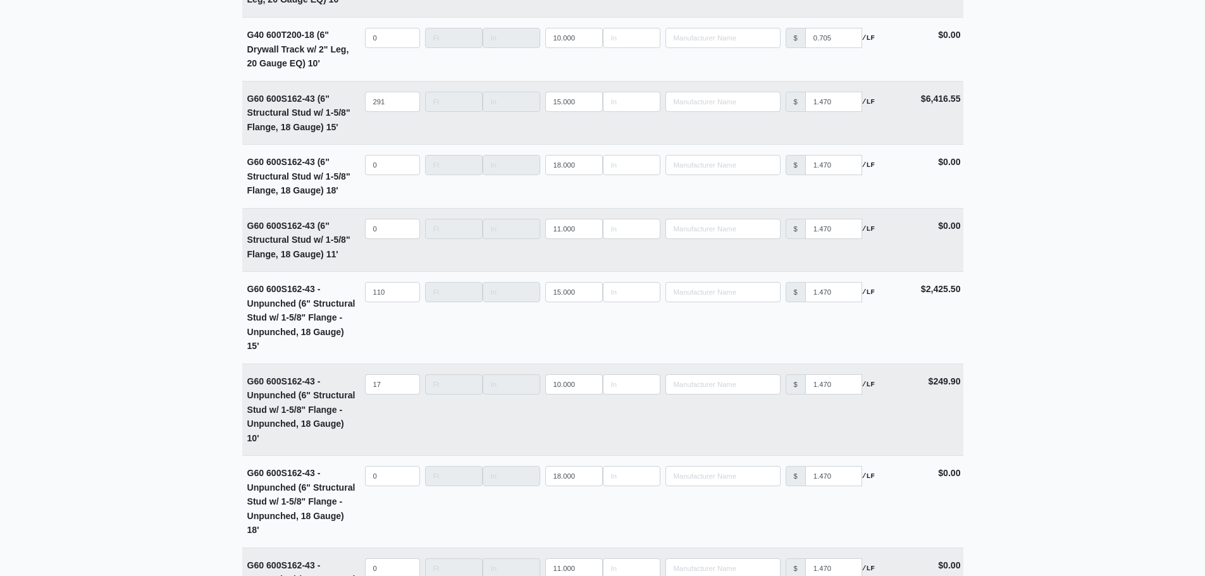
scroll to position [3361, 0]
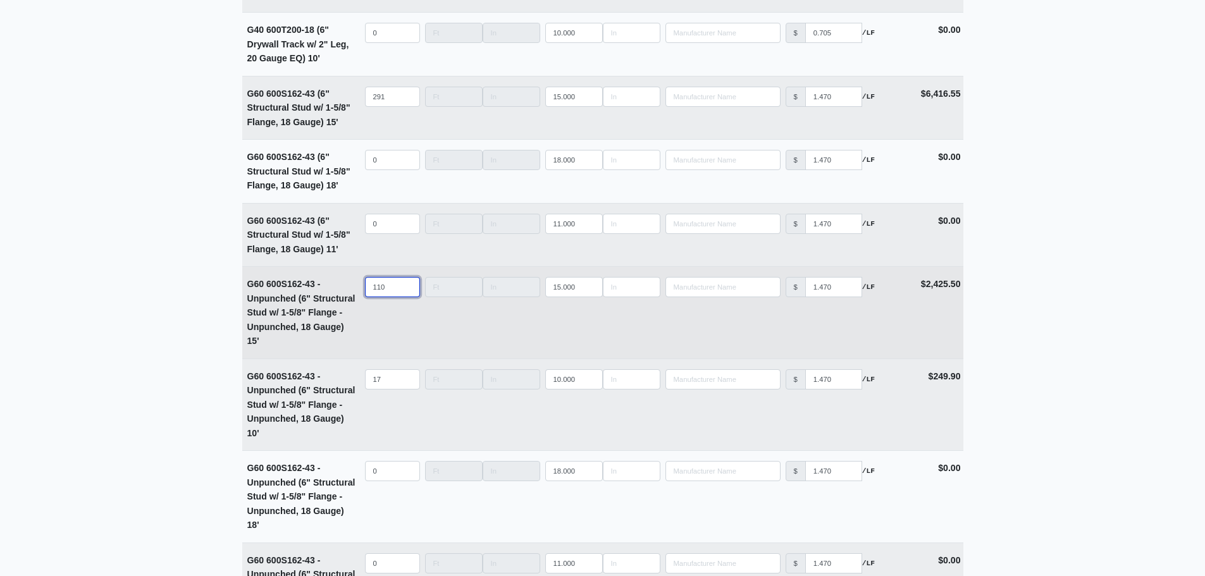
click at [386, 295] on input "110" at bounding box center [392, 287] width 55 height 20
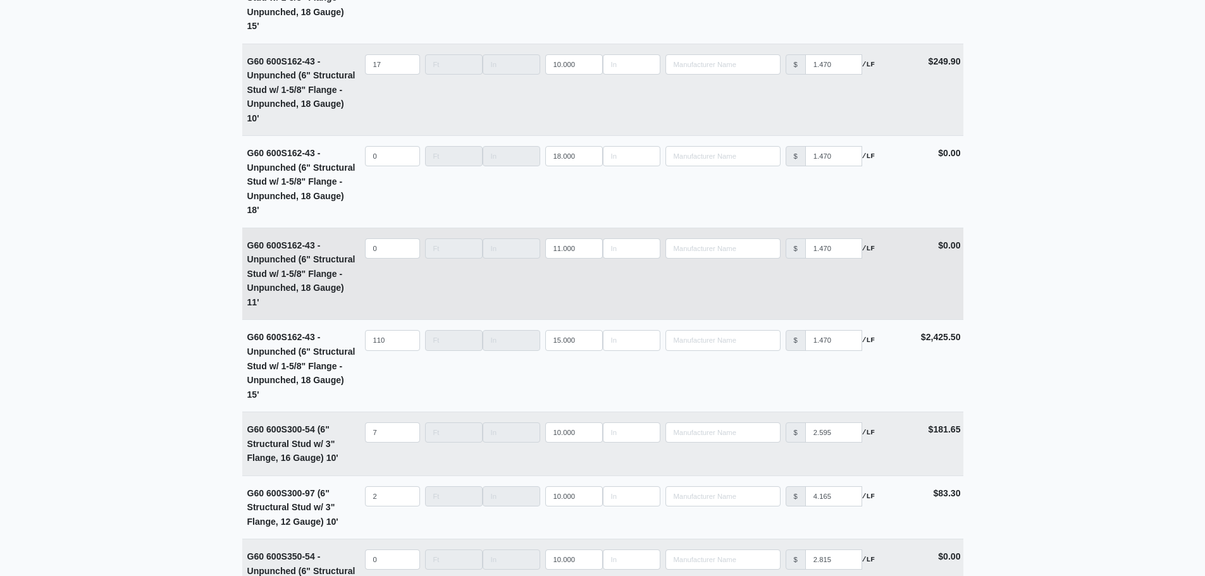
scroll to position [3677, 0]
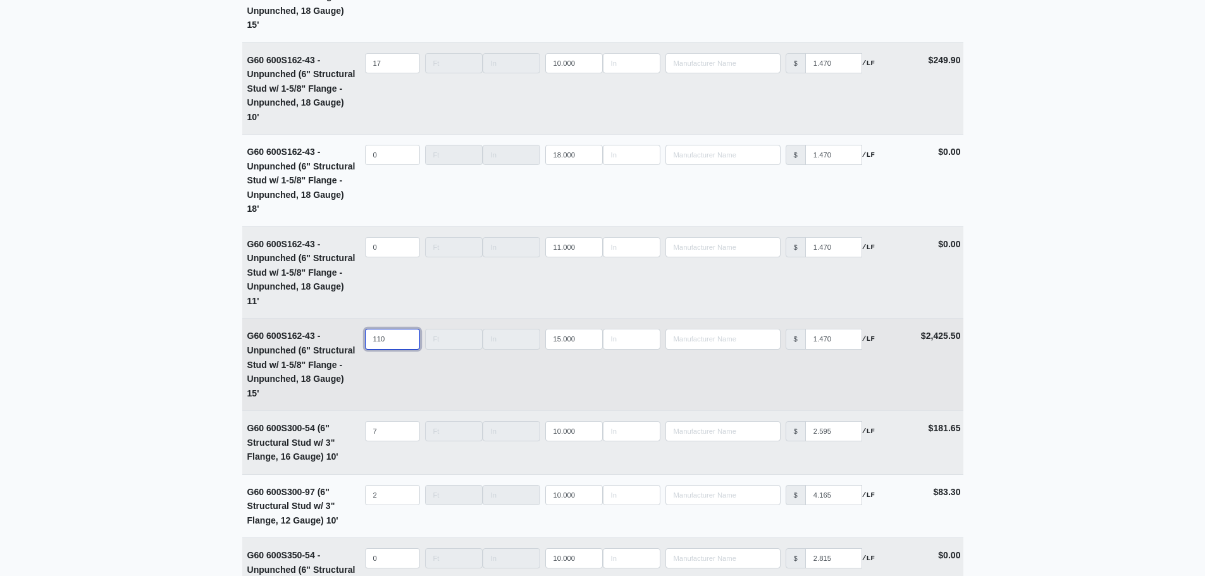
drag, startPoint x: 389, startPoint y: 343, endPoint x: 345, endPoint y: 343, distance: 43.6
click at [346, 343] on tr "G60 600S162-43 - Unpunched (6" Structural Stud w/ 1-5/8" Flange - Unpunched, 18…" at bounding box center [602, 364] width 721 height 92
select select
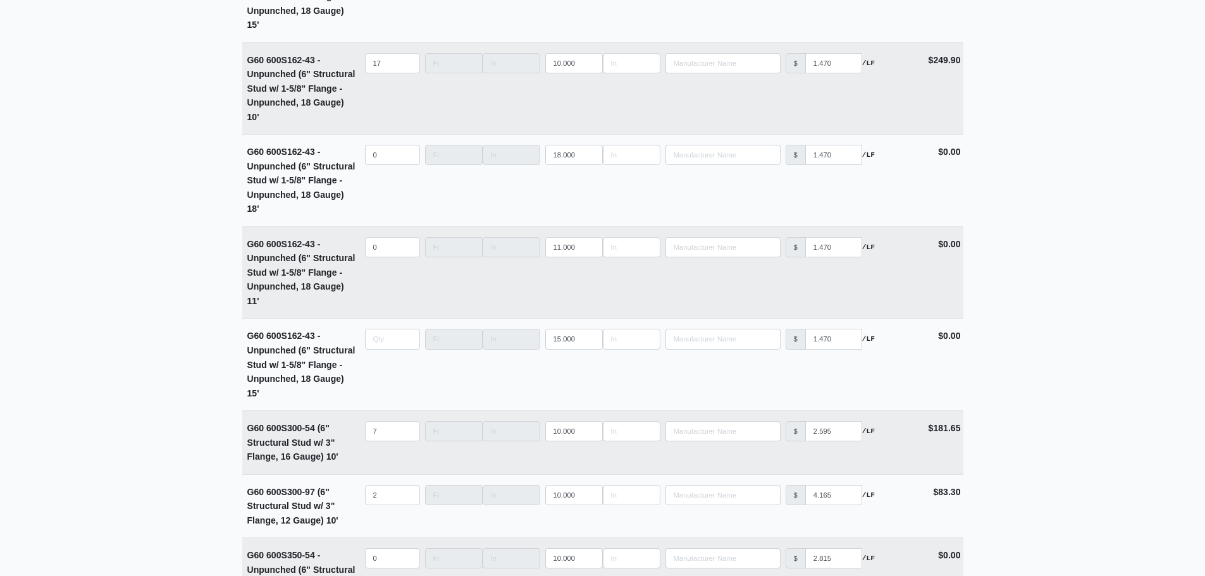
type input "0"
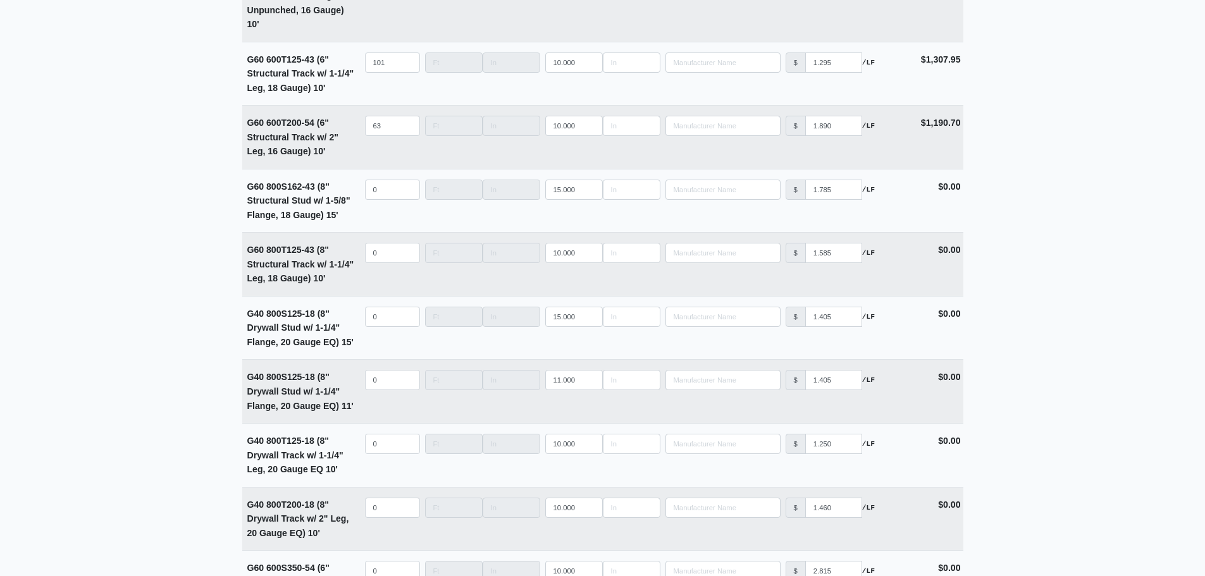
scroll to position [4898, 0]
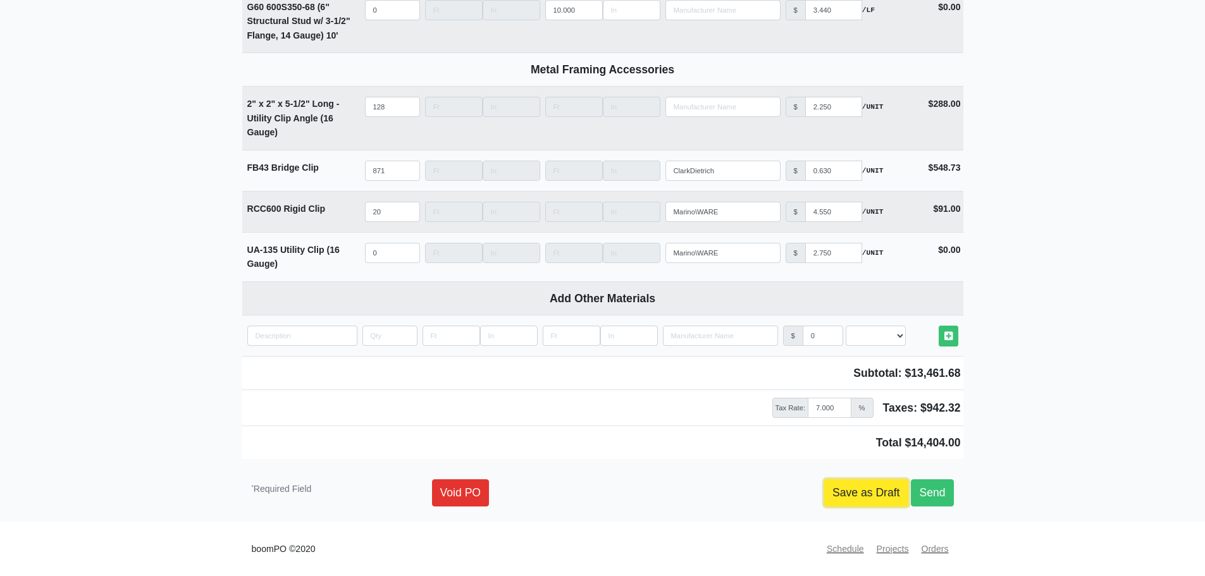
click at [870, 495] on link "Save as Draft" at bounding box center [866, 492] width 84 height 27
click at [855, 488] on link "Save as Draft" at bounding box center [866, 492] width 84 height 27
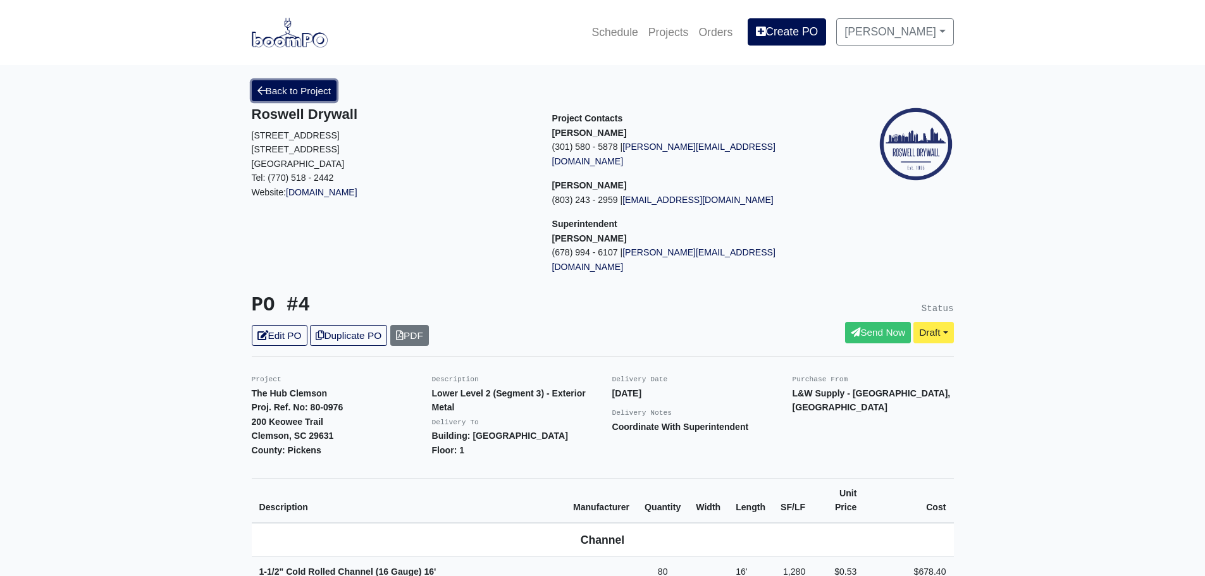
click at [291, 89] on link "Back to Project" at bounding box center [294, 90] width 85 height 21
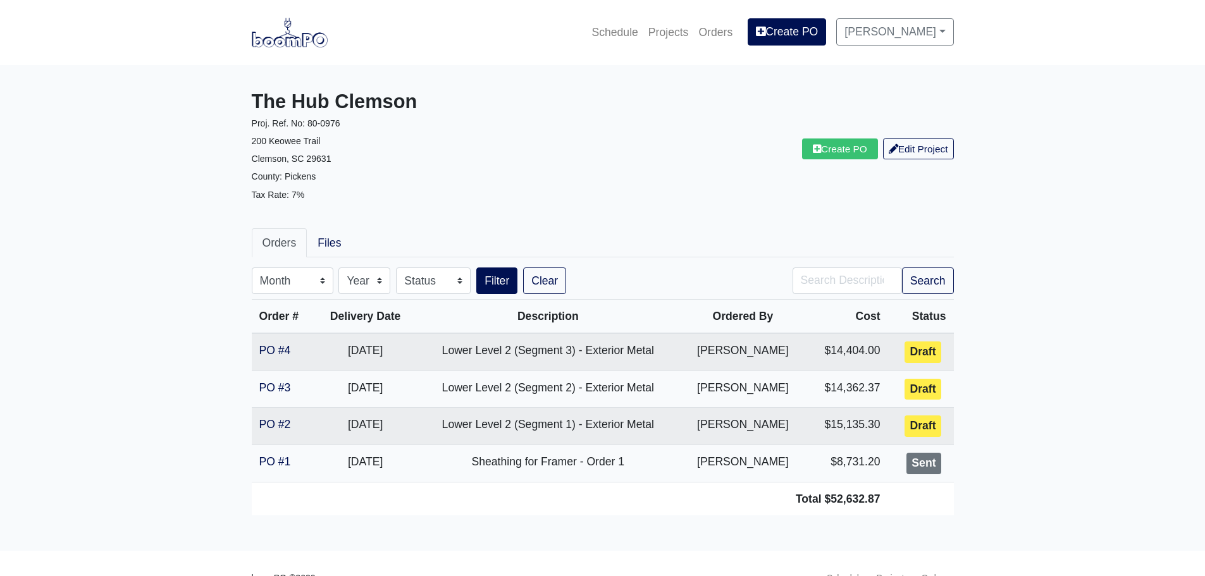
scroll to position [29, 0]
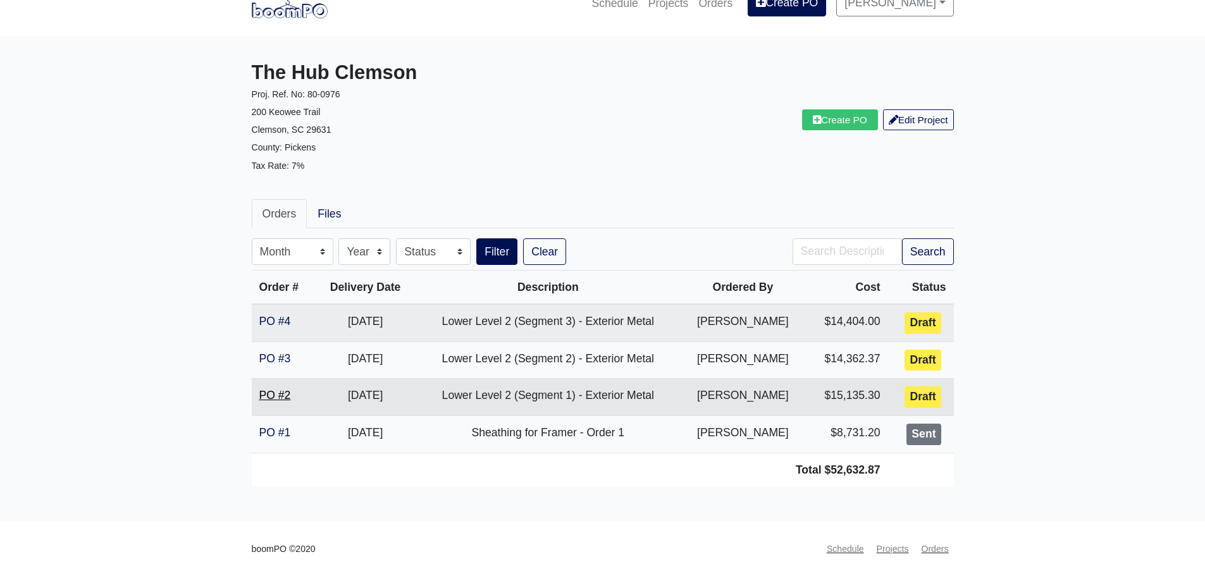
click at [271, 397] on link "PO #2" at bounding box center [275, 395] width 32 height 13
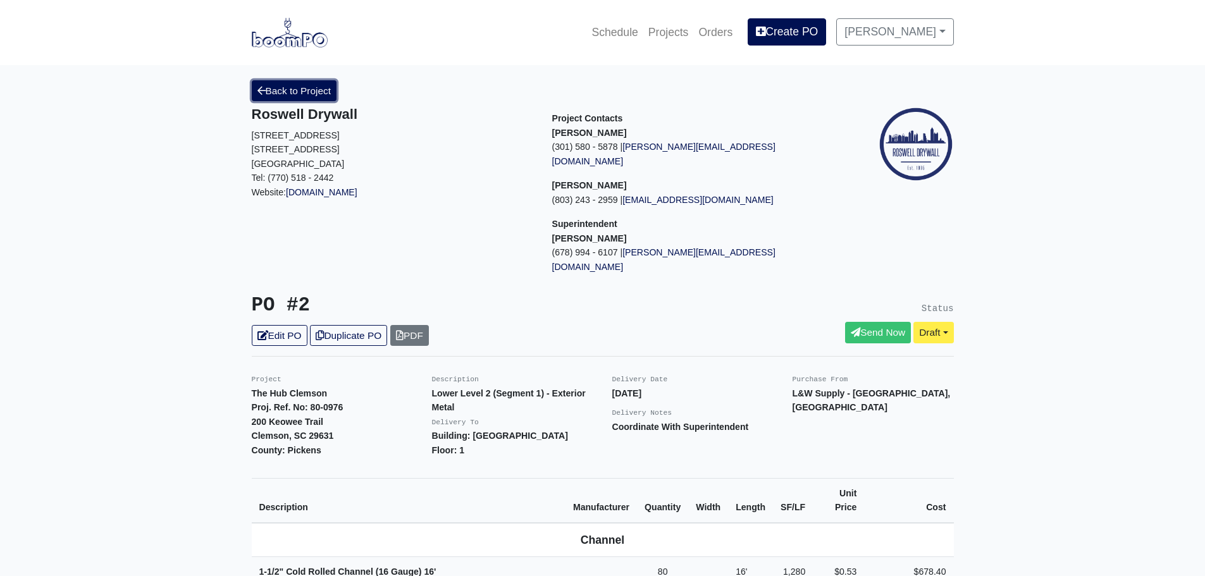
click at [284, 93] on link "Back to Project" at bounding box center [294, 90] width 85 height 21
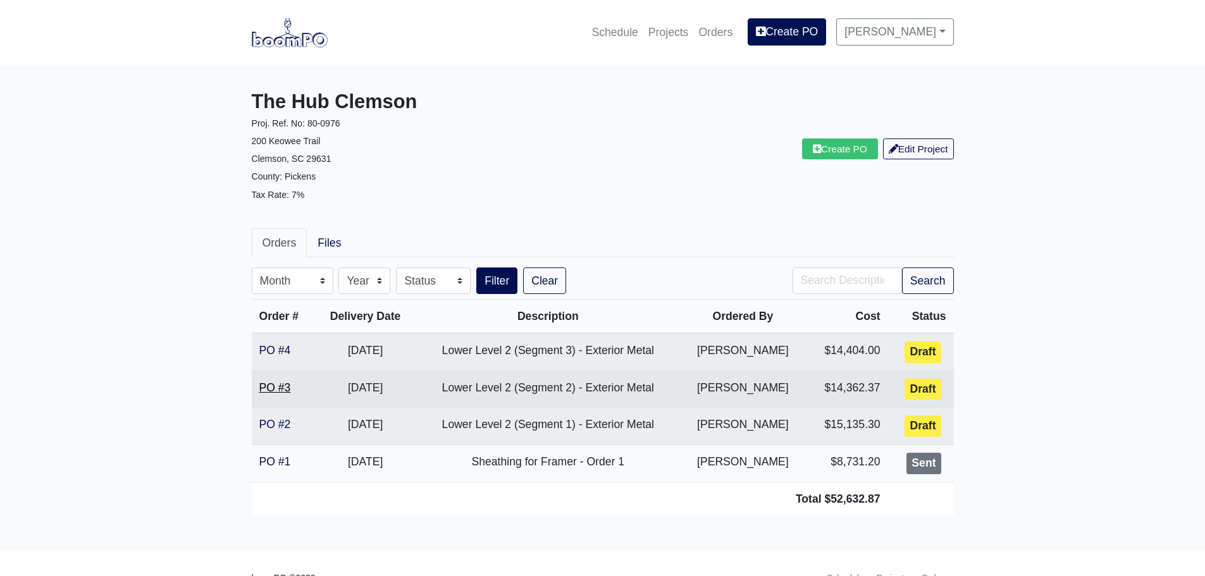
click at [275, 391] on link "PO #3" at bounding box center [275, 387] width 32 height 13
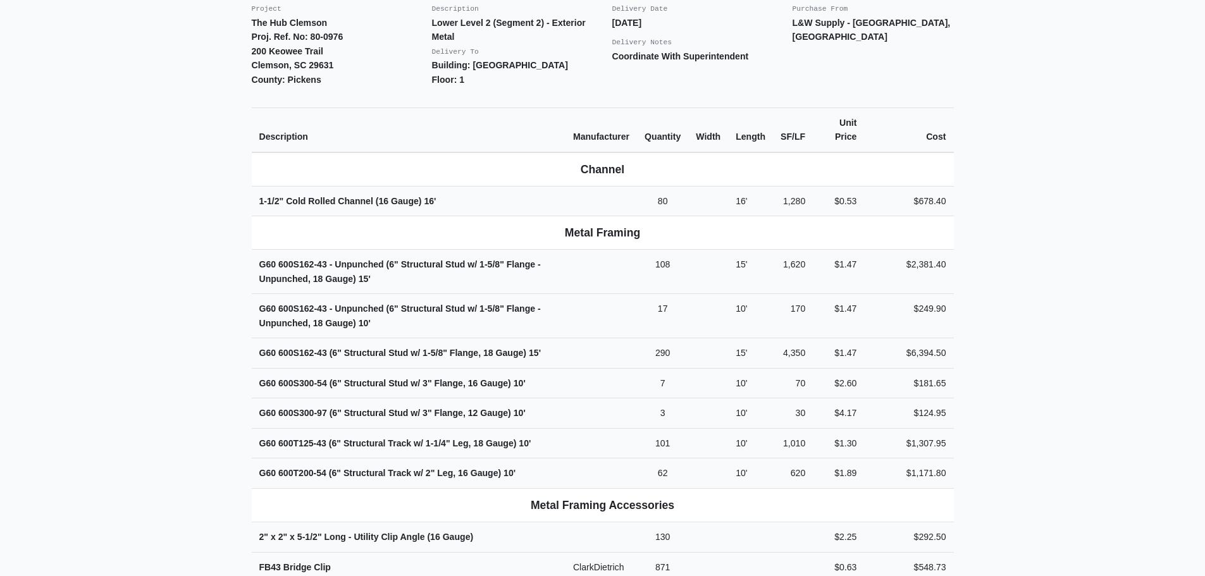
scroll to position [443, 0]
